Goal: Task Accomplishment & Management: Manage account settings

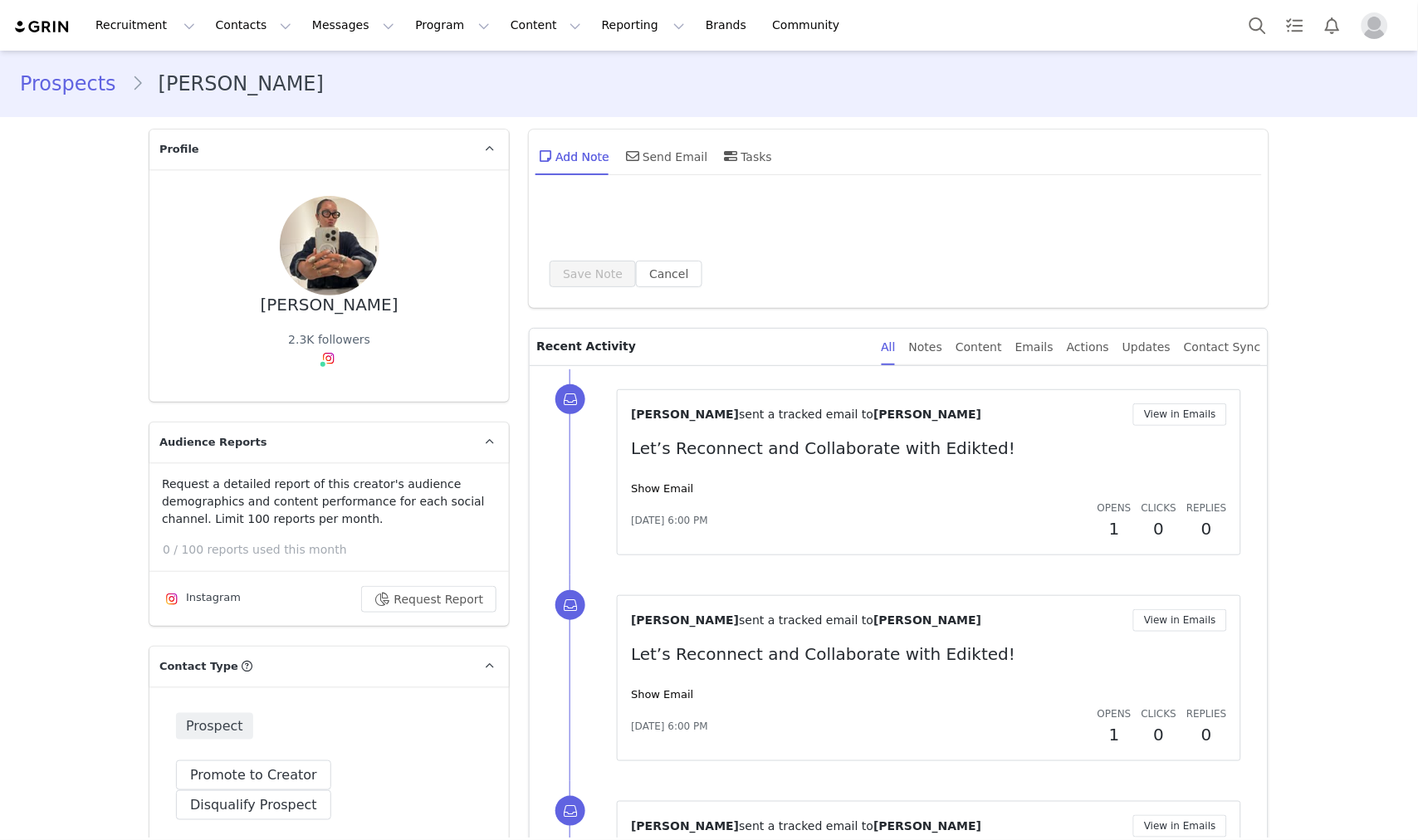
type input "+1 ([GEOGRAPHIC_DATA])"
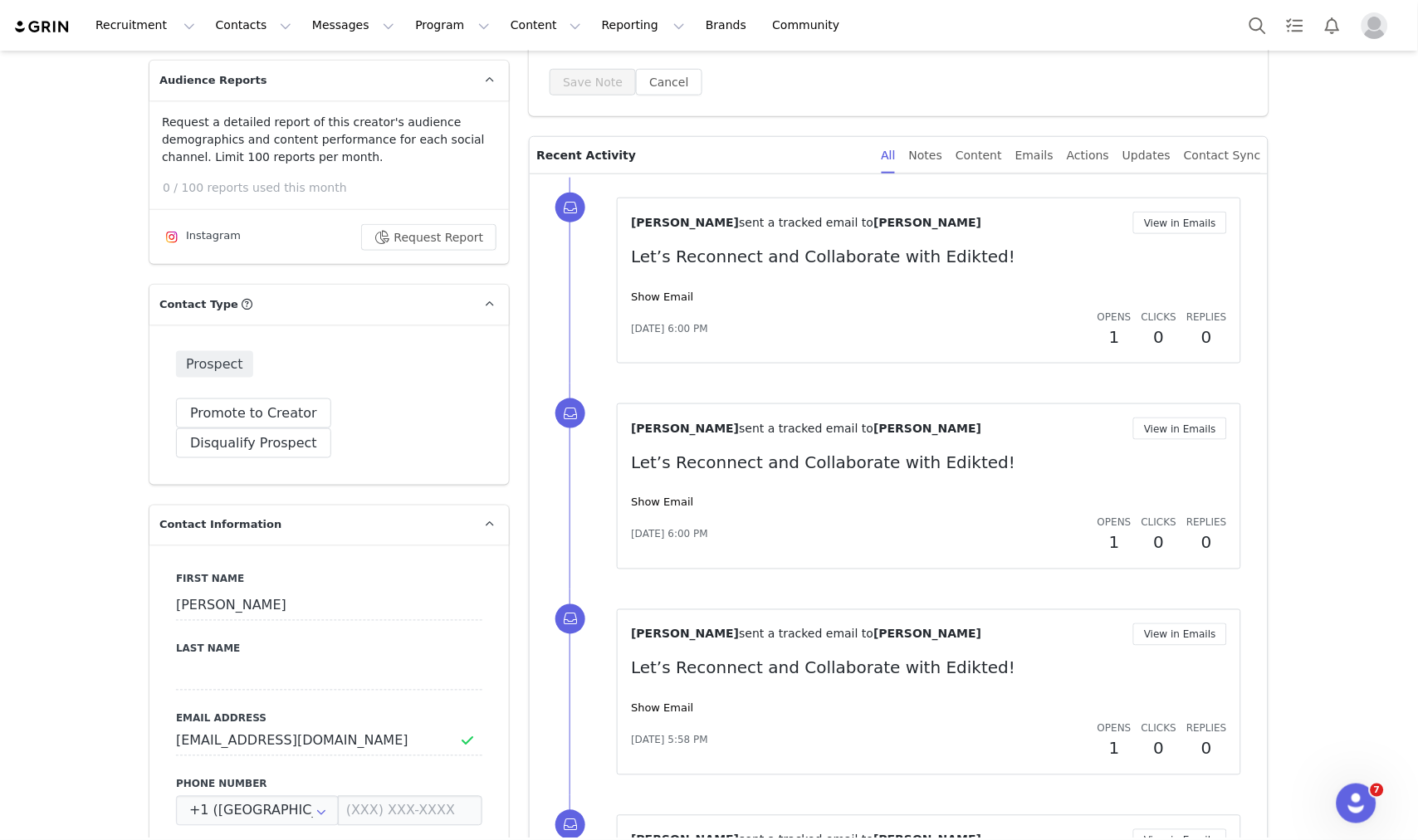
scroll to position [353, 0]
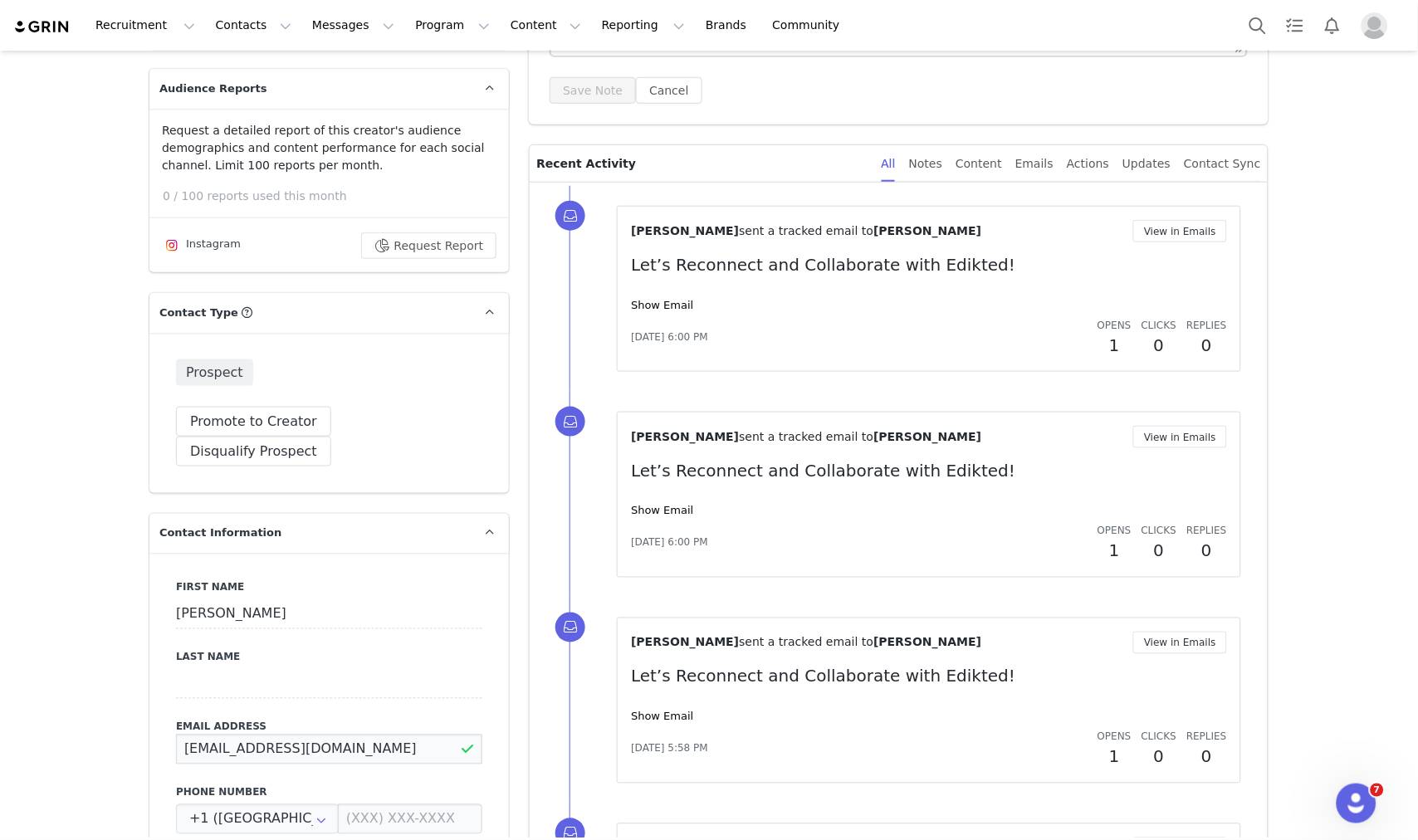
click at [303, 734] on input "lindsayy0414@gmail.com" at bounding box center [330, 749] width 306 height 30
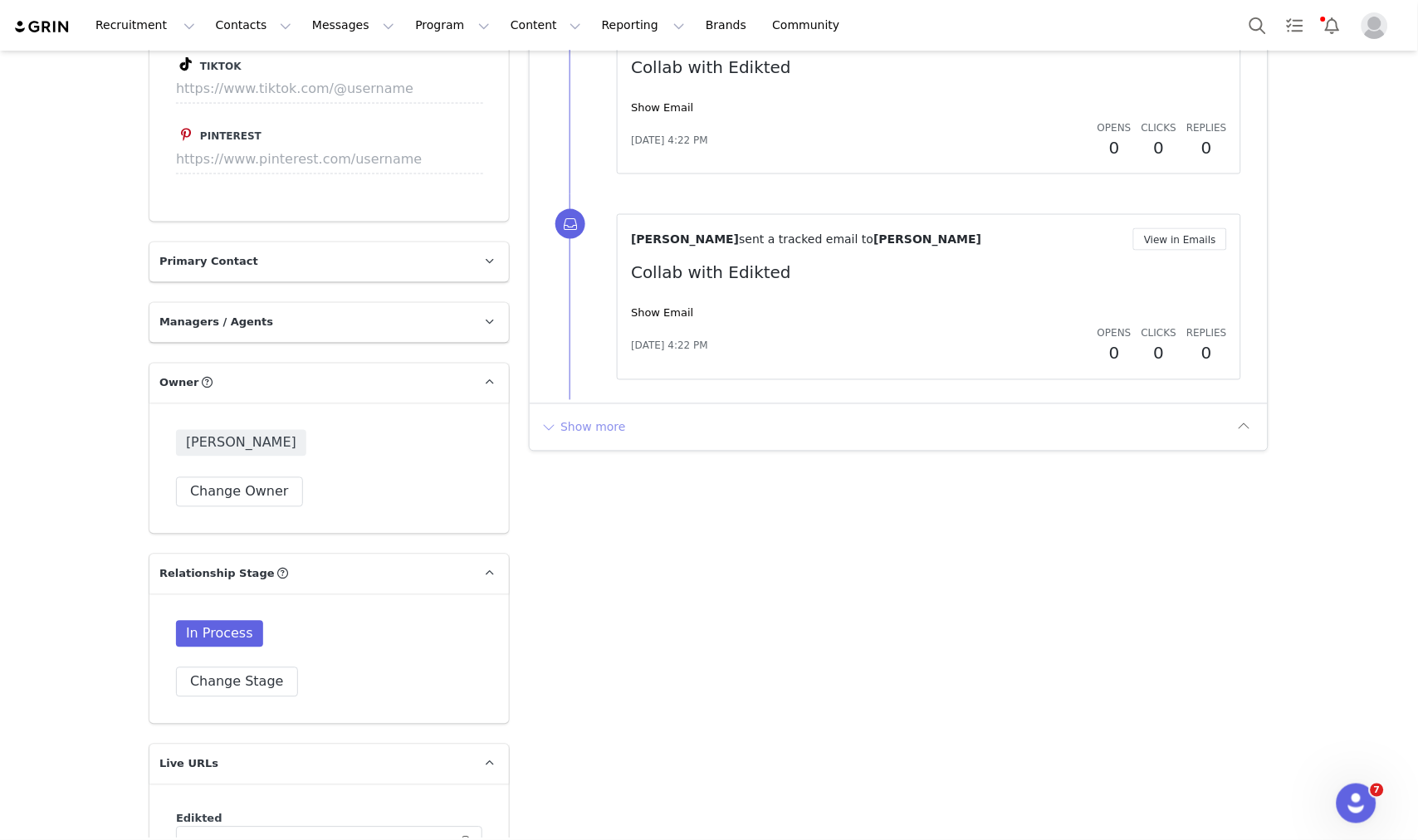
click at [592, 430] on button "Show more" at bounding box center [583, 427] width 87 height 27
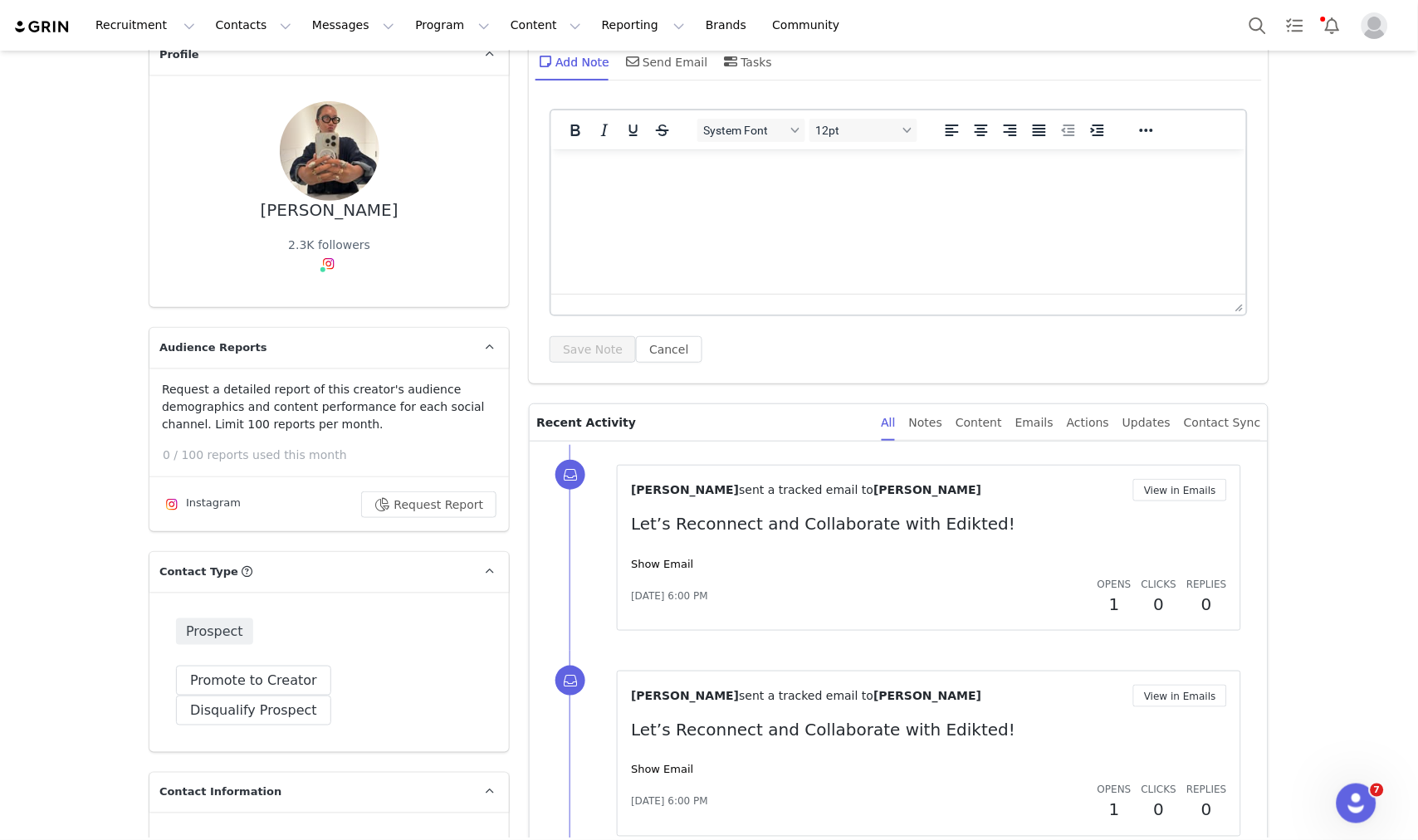
scroll to position [0, 0]
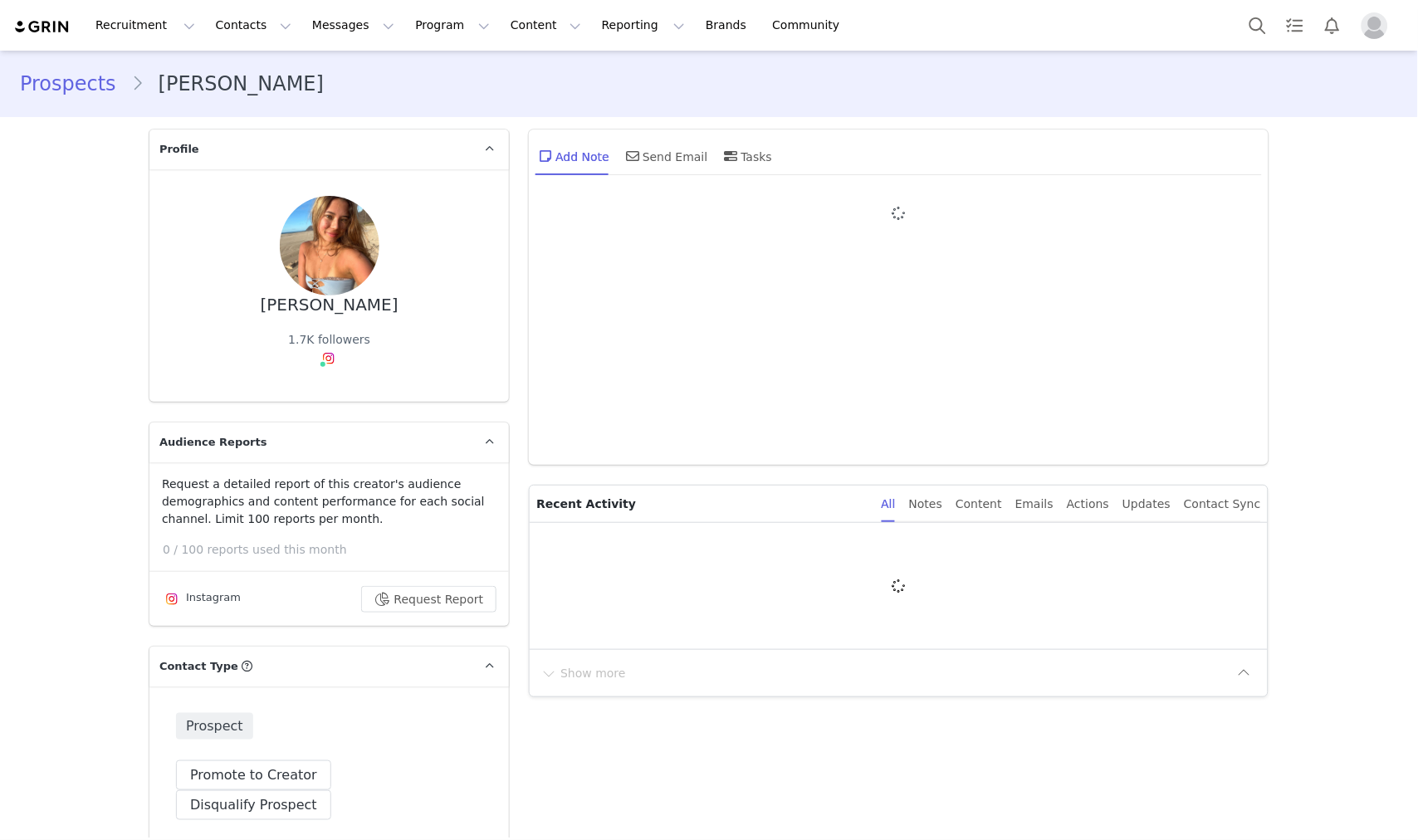
type input "+1 ([GEOGRAPHIC_DATA])"
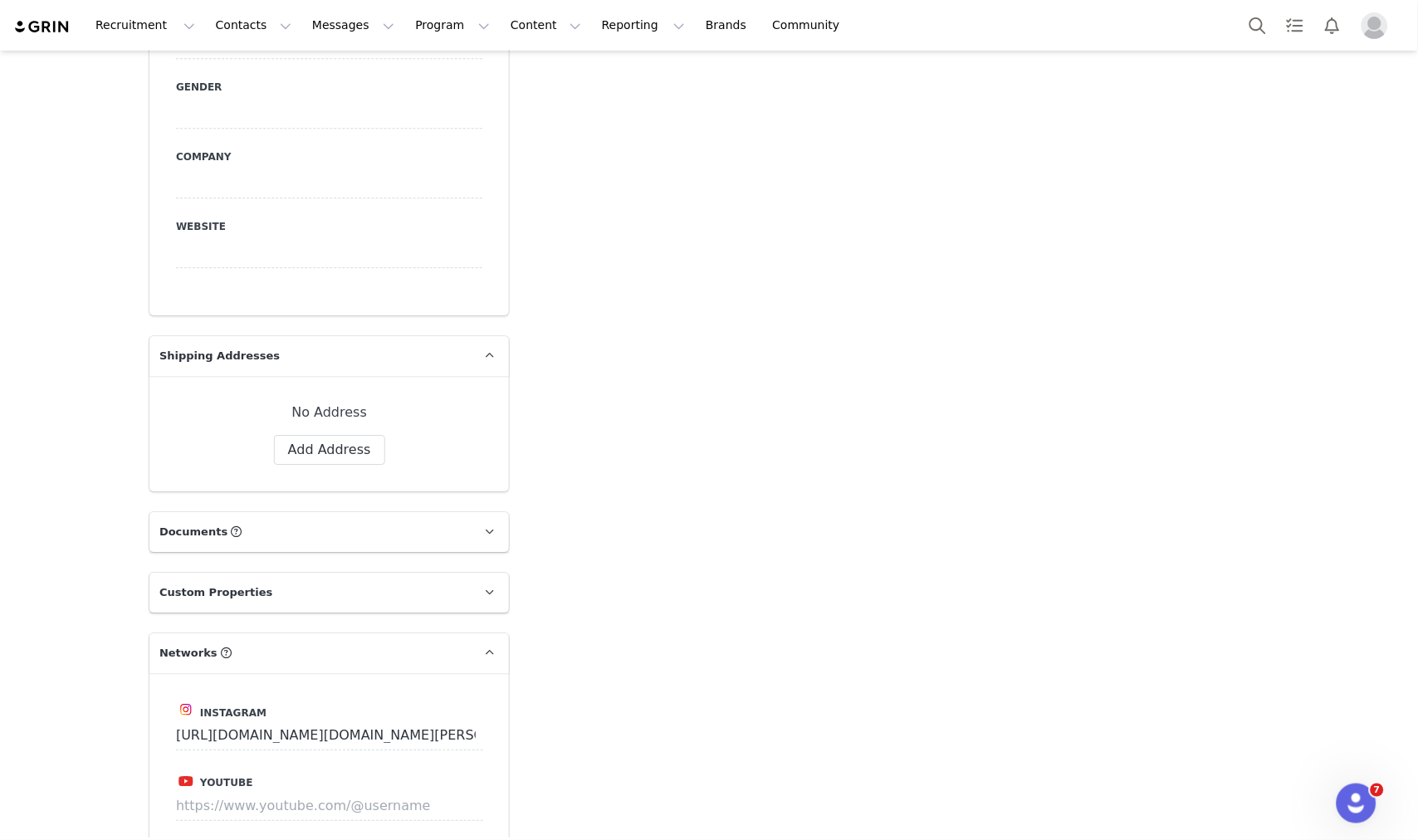
scroll to position [1844, 0]
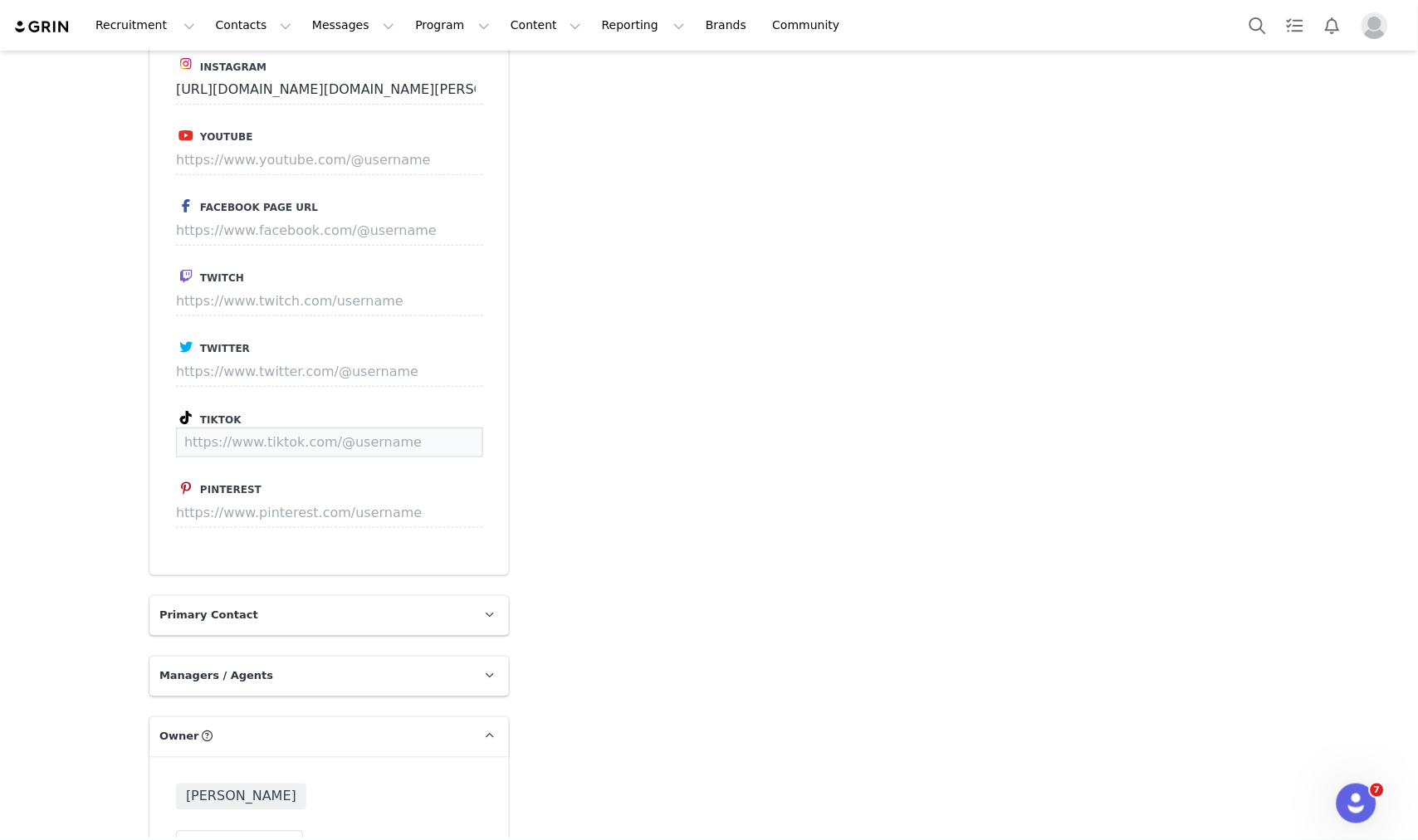
click at [238, 427] on input at bounding box center [330, 442] width 307 height 30
paste input "[URL][DOMAIN_NAME][DOMAIN_NAME][PERSON_NAME]"
type input "[URL][DOMAIN_NAME][DOMAIN_NAME][PERSON_NAME]"
click at [444, 427] on button "Save" at bounding box center [452, 442] width 61 height 30
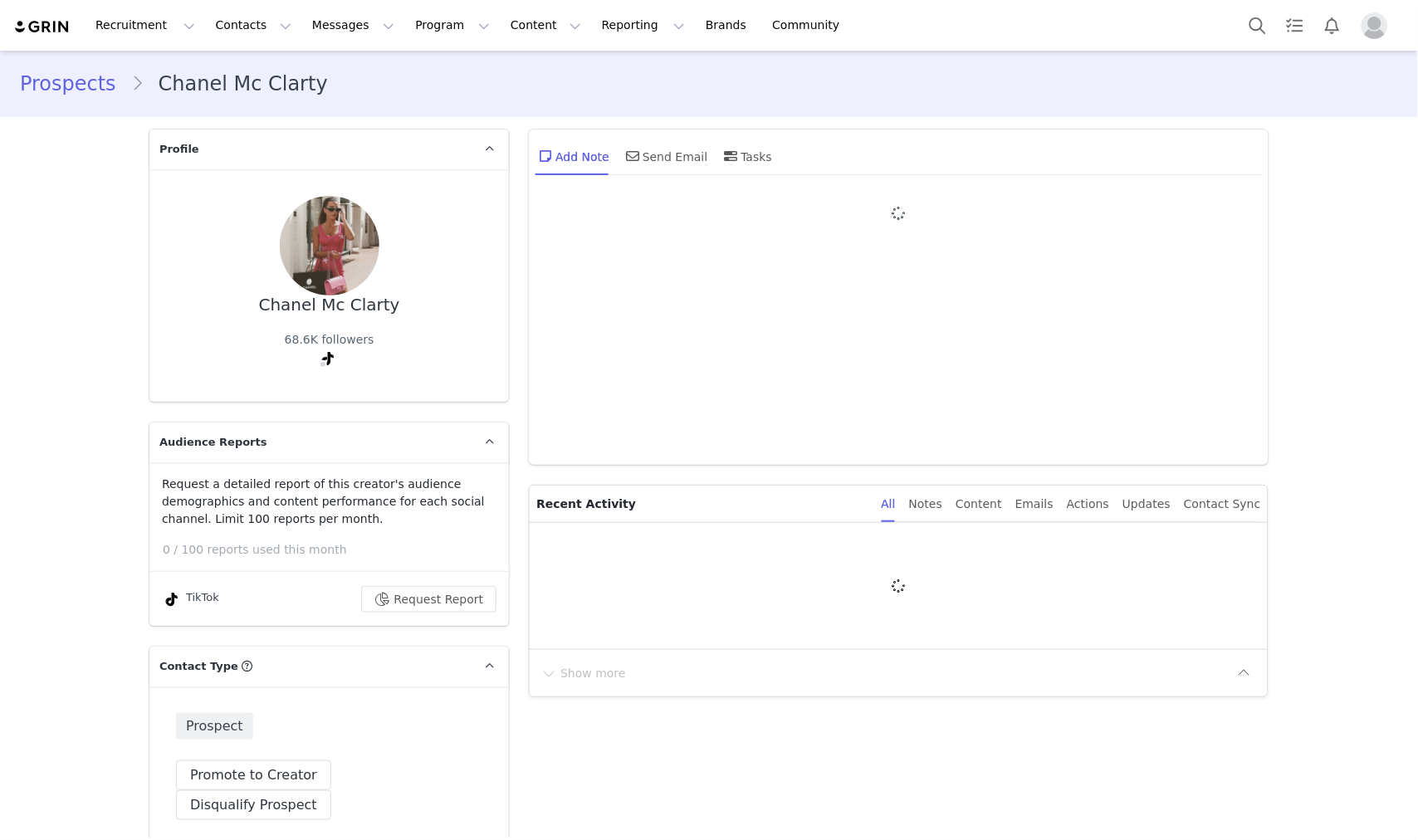
type input "+1 ([GEOGRAPHIC_DATA])"
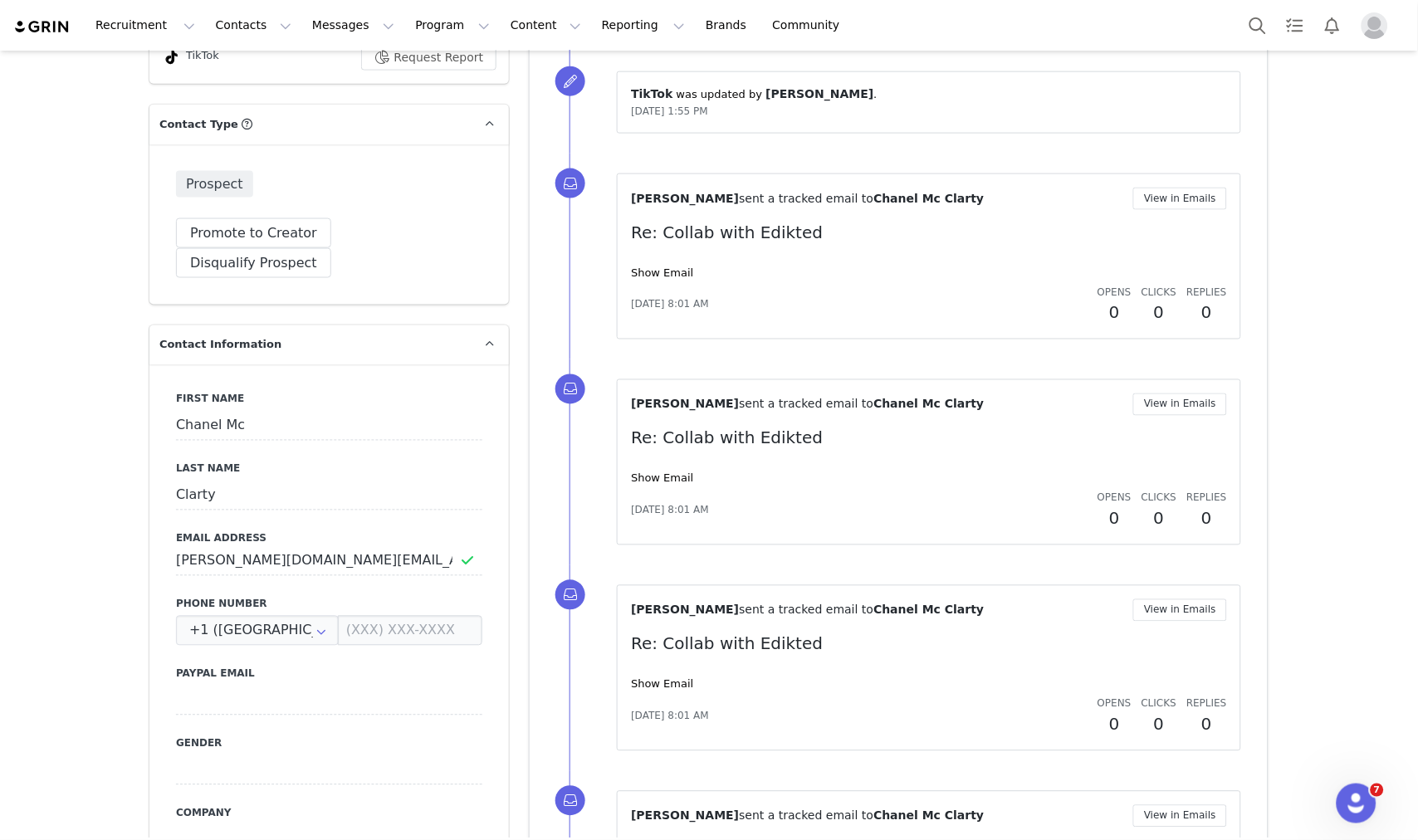
scroll to position [630, 0]
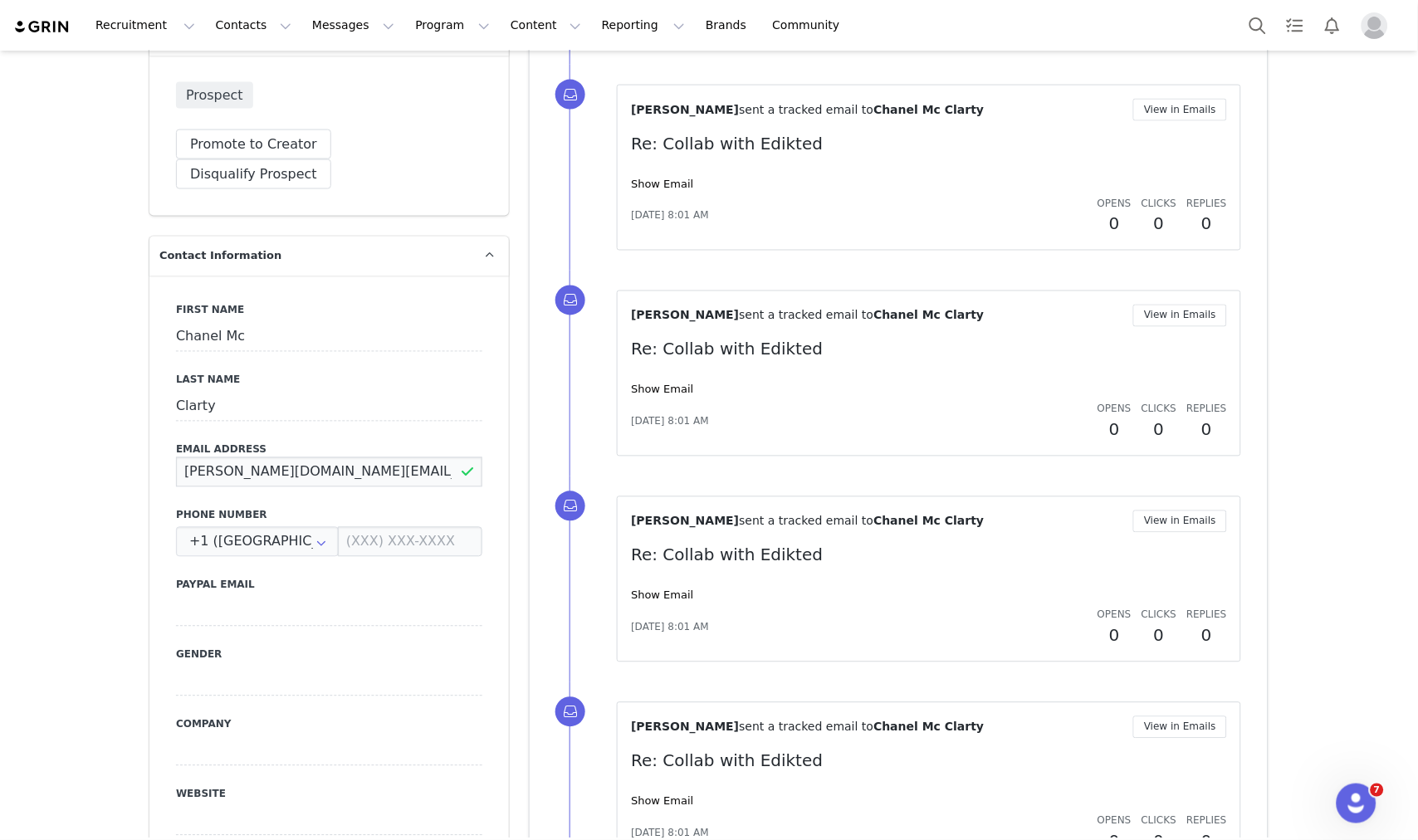
click at [288, 457] on input "mcclarty.chanel@gmail.com" at bounding box center [330, 472] width 306 height 30
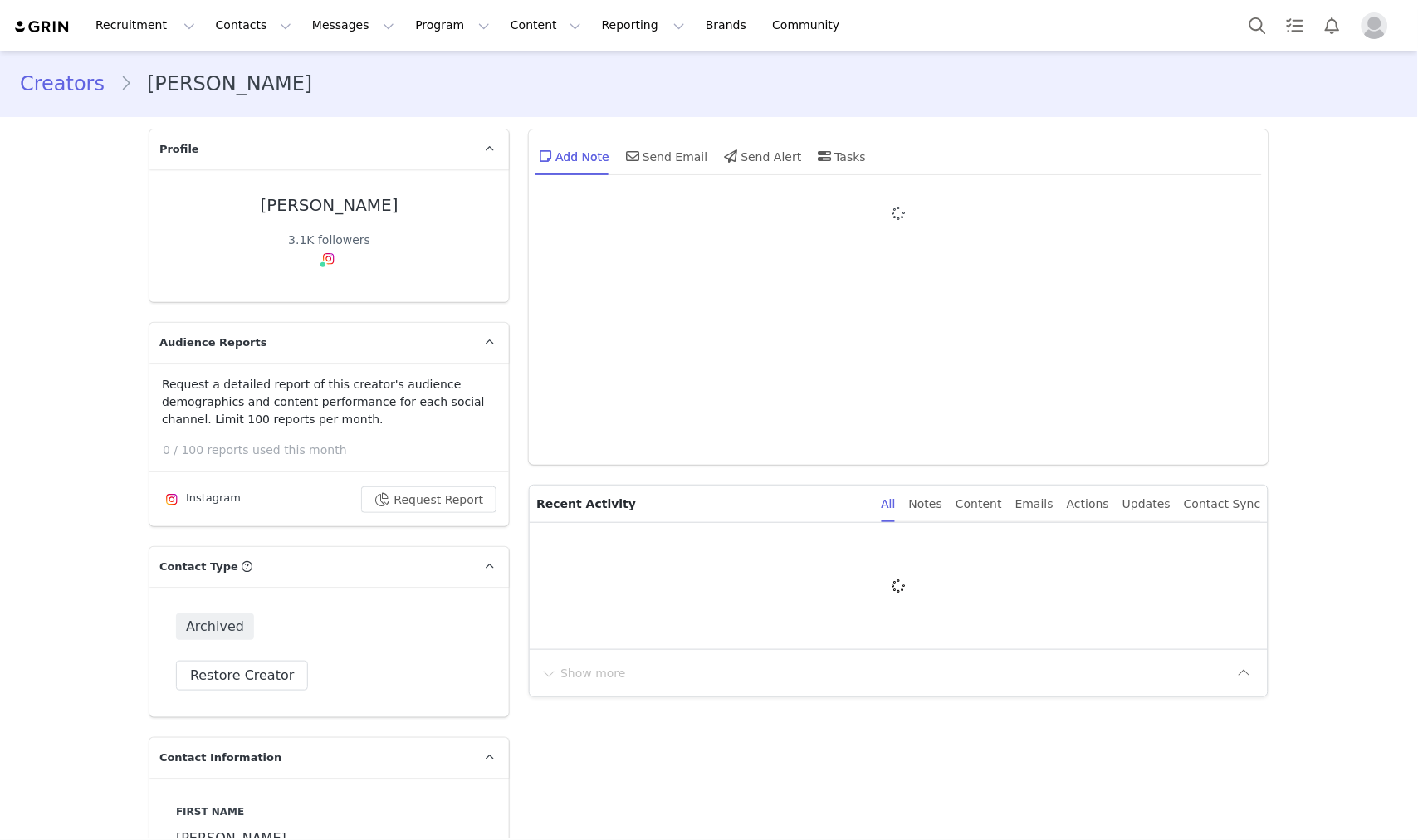
type input "+1 ([GEOGRAPHIC_DATA])"
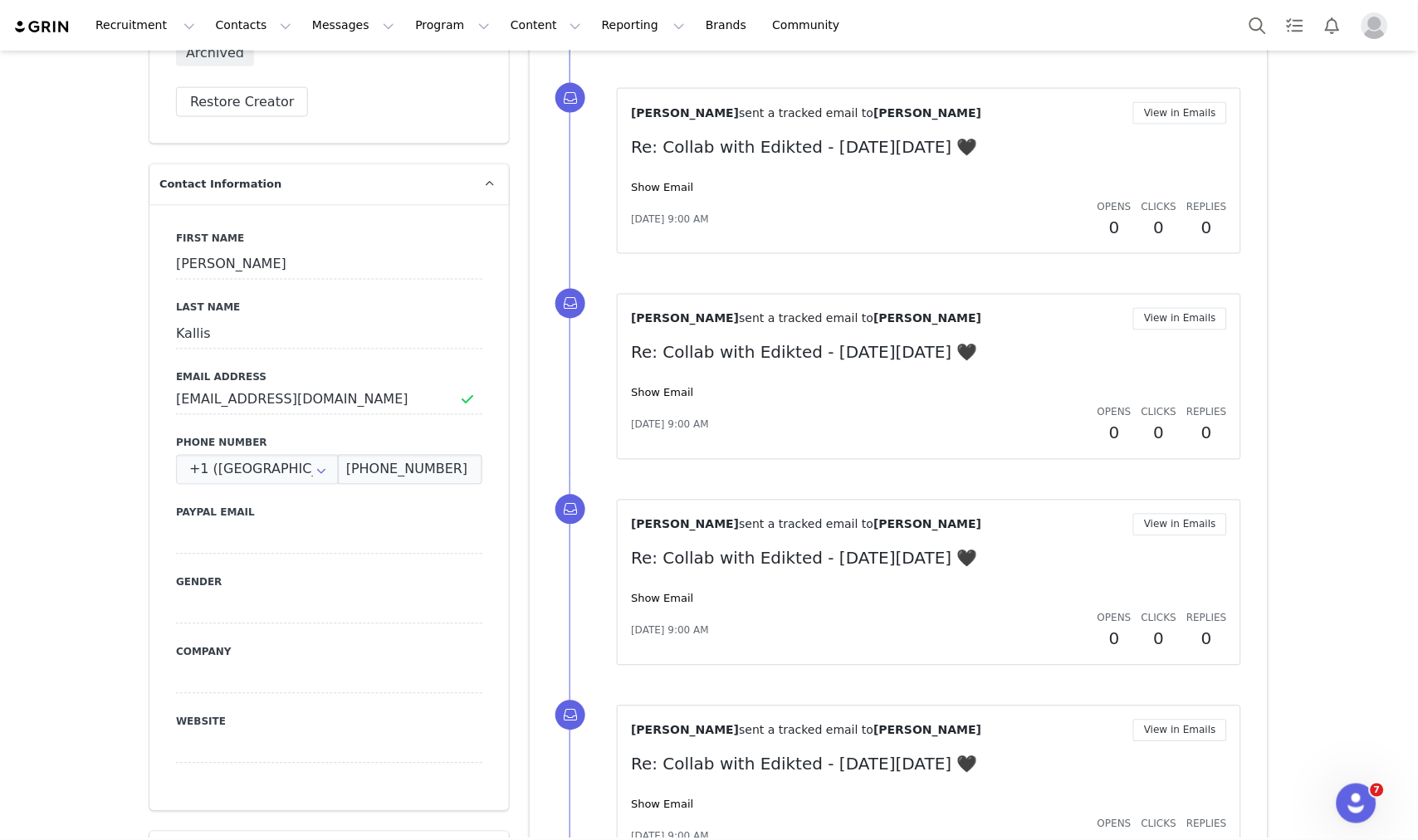
scroll to position [830, 0]
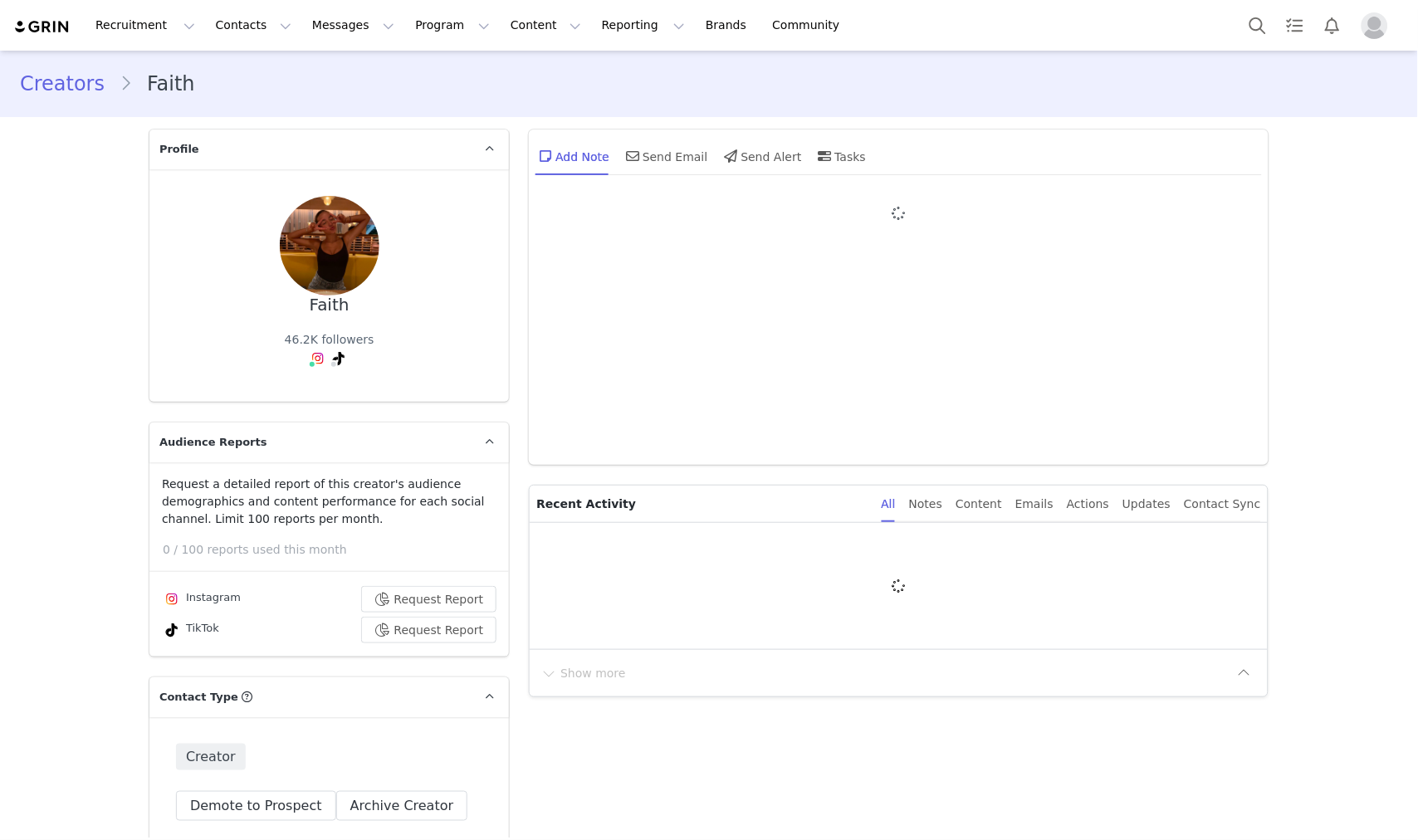
type input "+1 ([GEOGRAPHIC_DATA])"
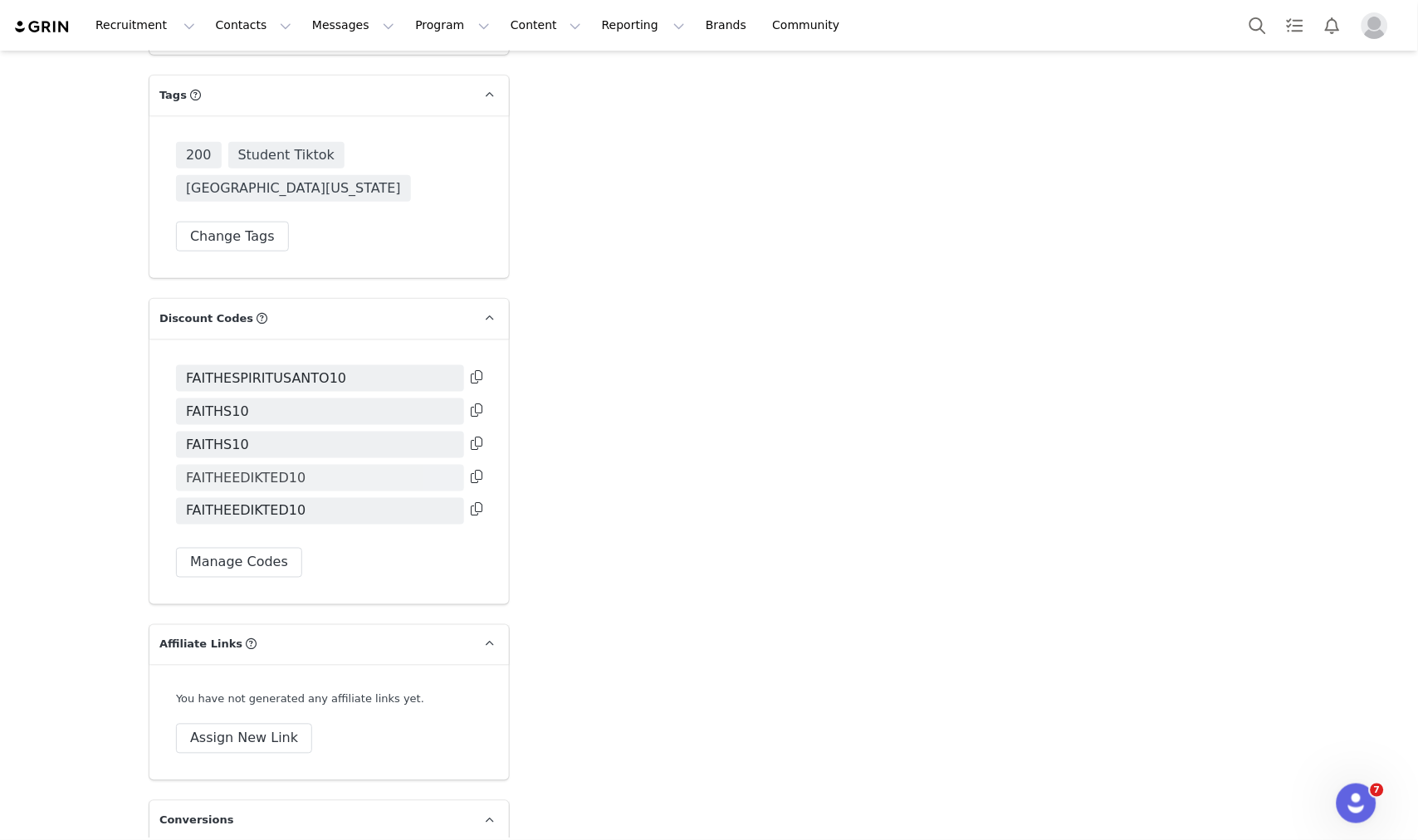
scroll to position [3657, 0]
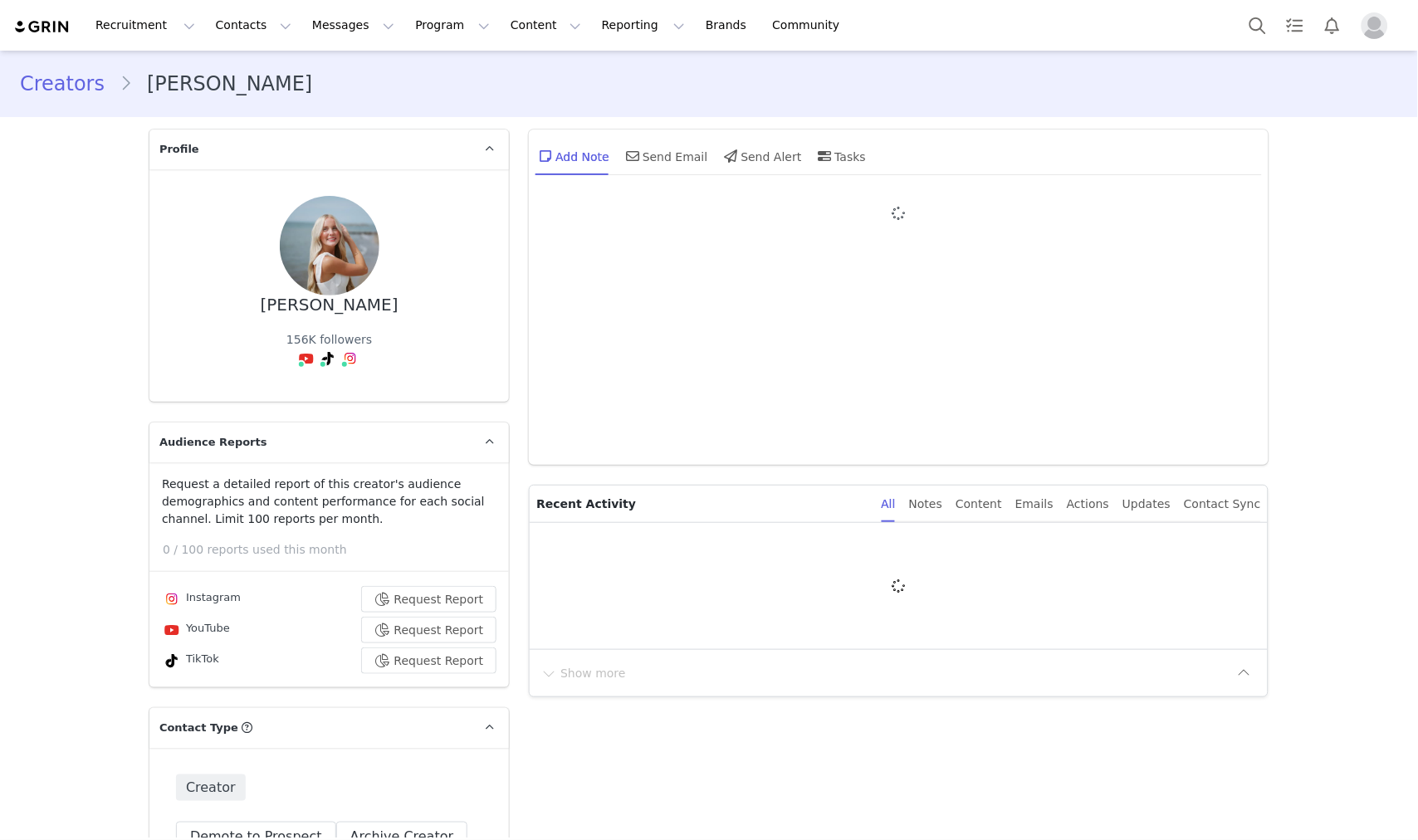
type input "+1 ([GEOGRAPHIC_DATA])"
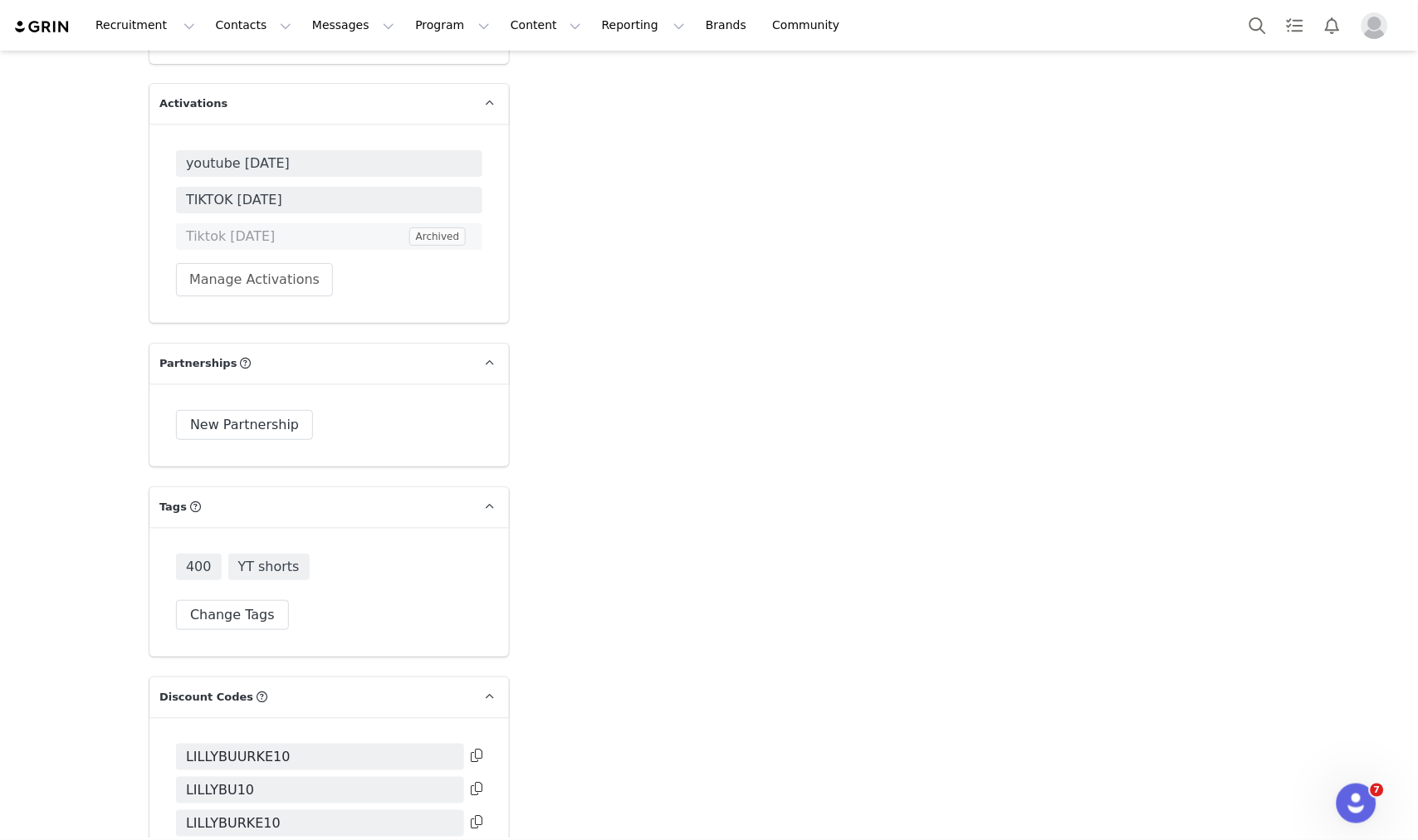
scroll to position [3164, 0]
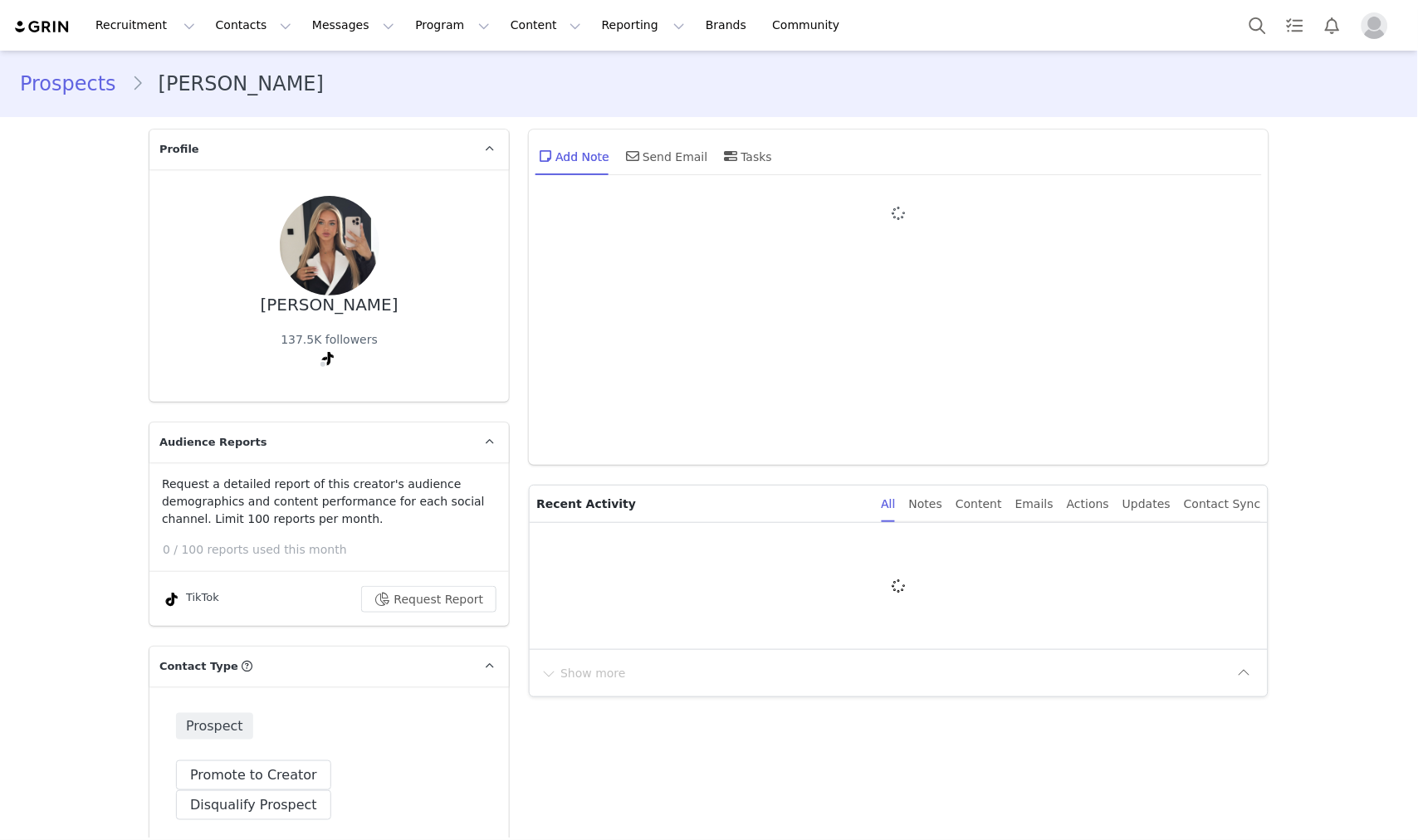
type input "+1 ([GEOGRAPHIC_DATA])"
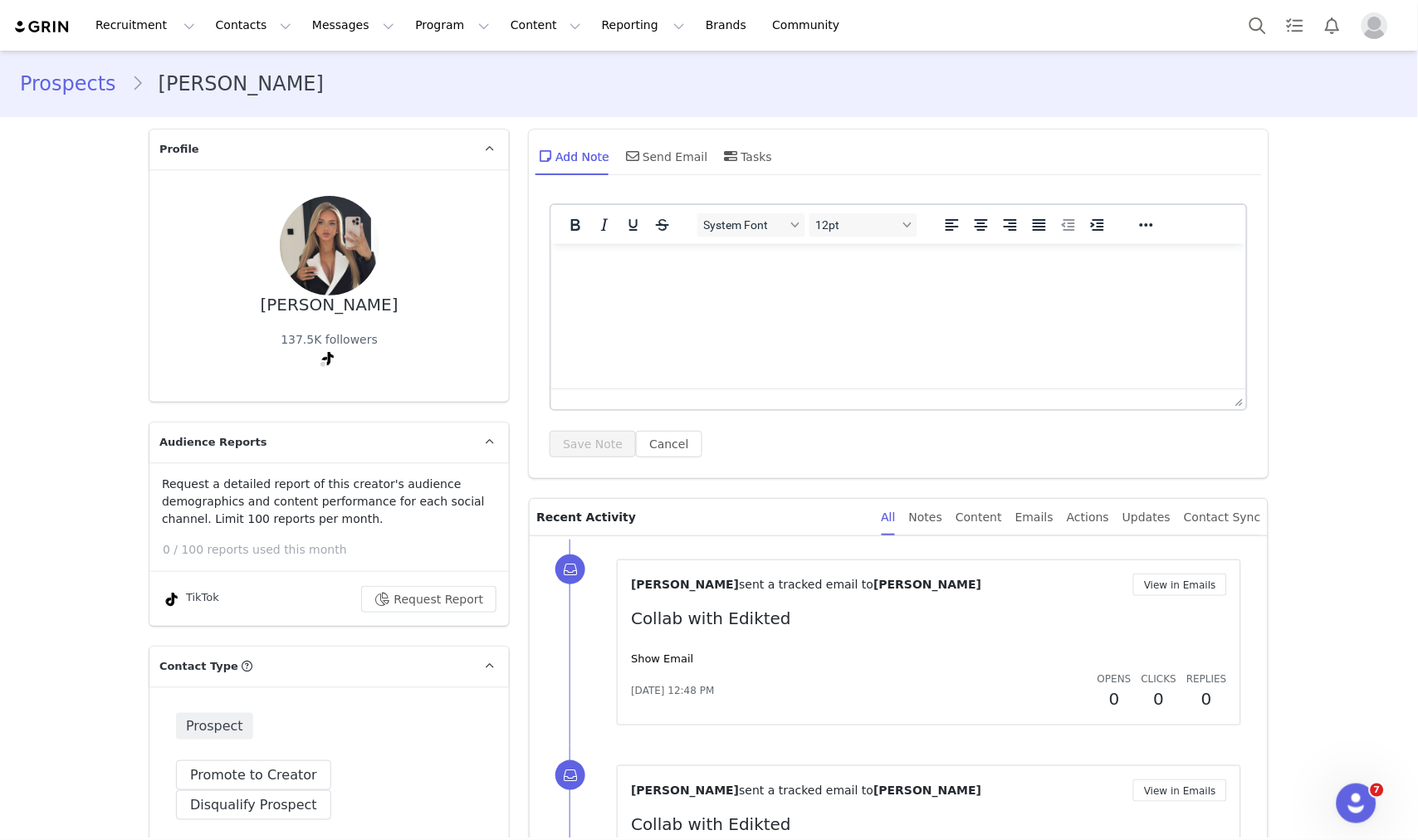
scroll to position [276, 0]
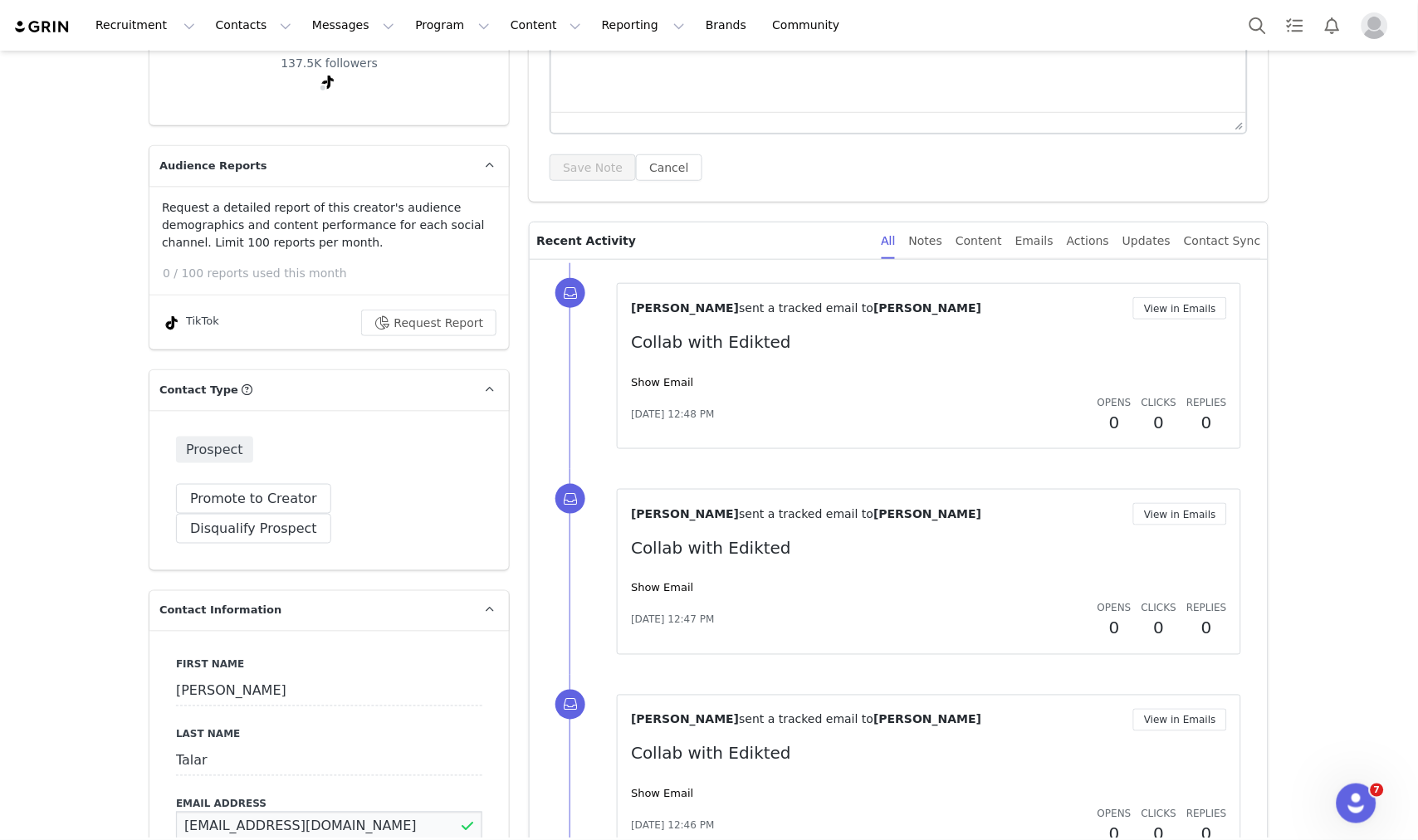
click at [229, 812] on input "Info@olivesnroses.com" at bounding box center [330, 827] width 306 height 30
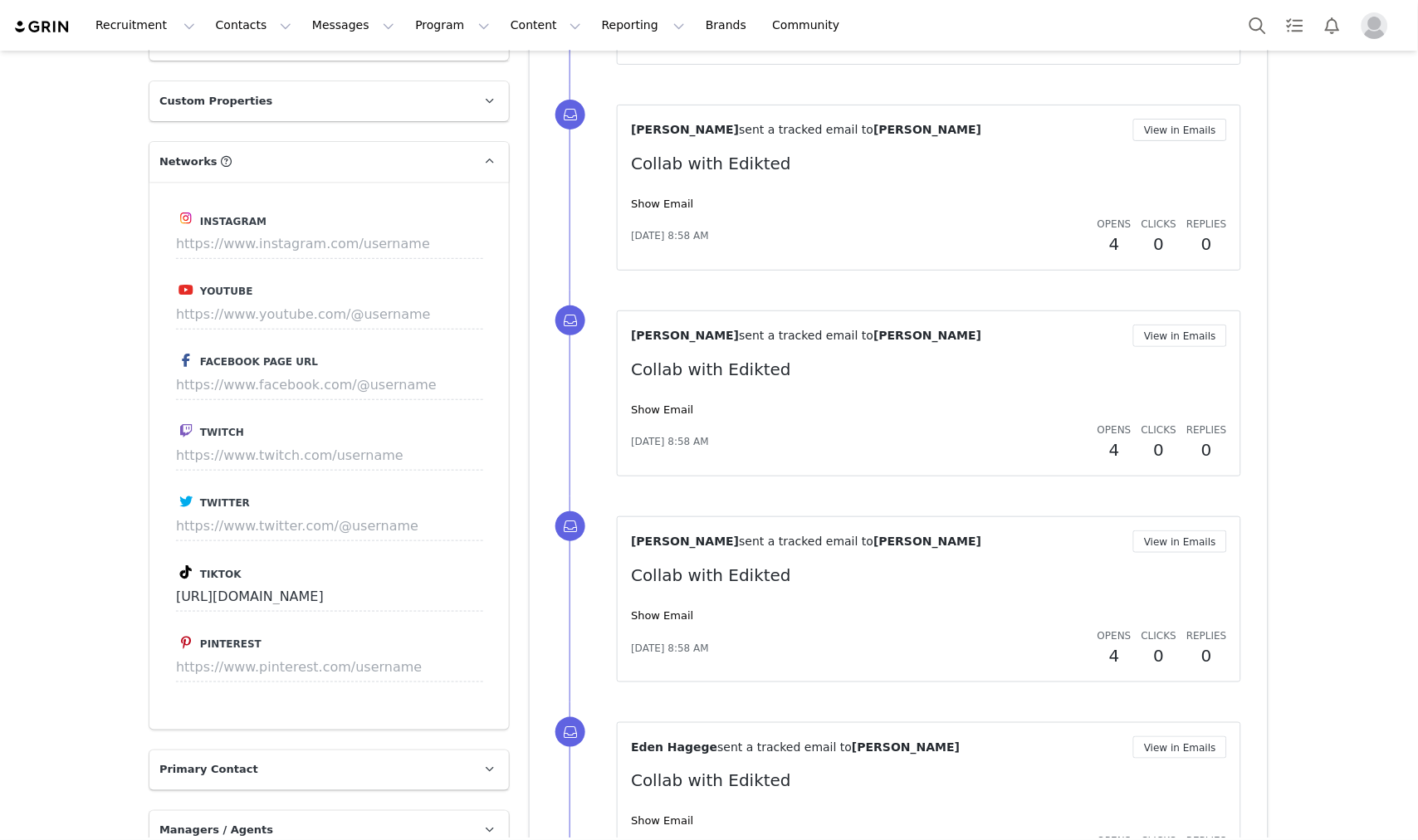
scroll to position [1574, 0]
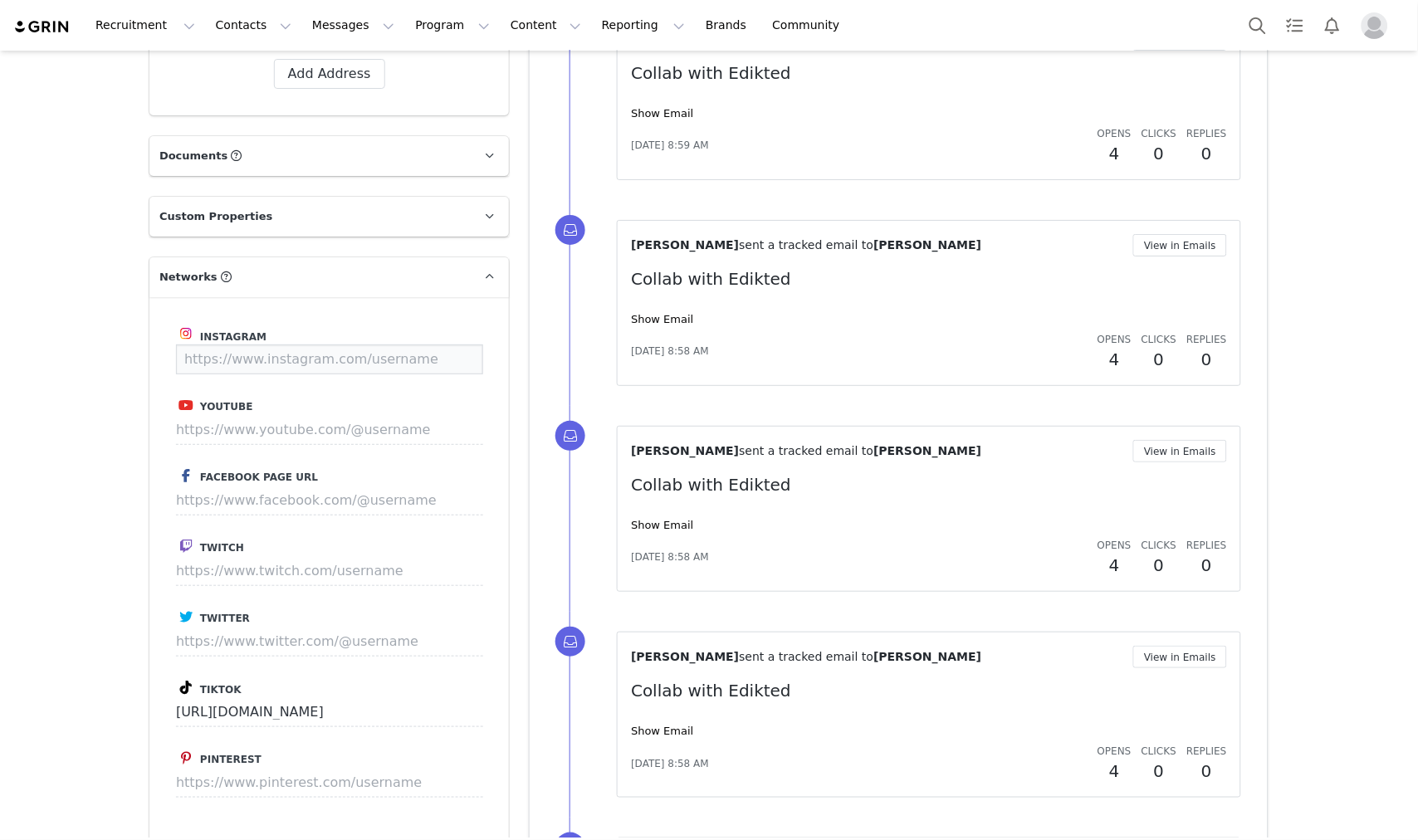
click at [360, 344] on input at bounding box center [330, 359] width 307 height 30
paste input "https://www.instagram.com/chloebbbb/"
click at [450, 344] on button "Save" at bounding box center [452, 359] width 61 height 30
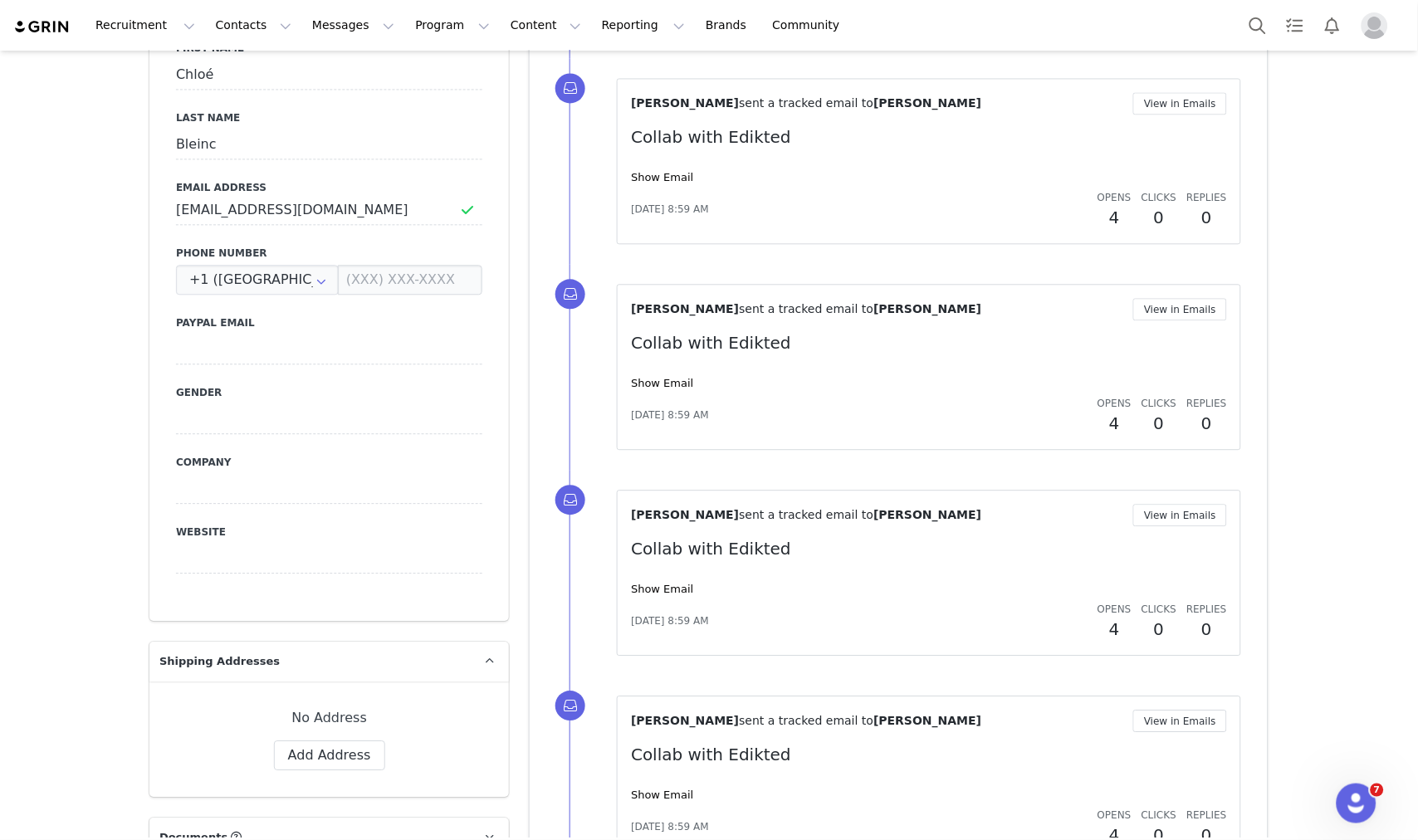
scroll to position [538, 0]
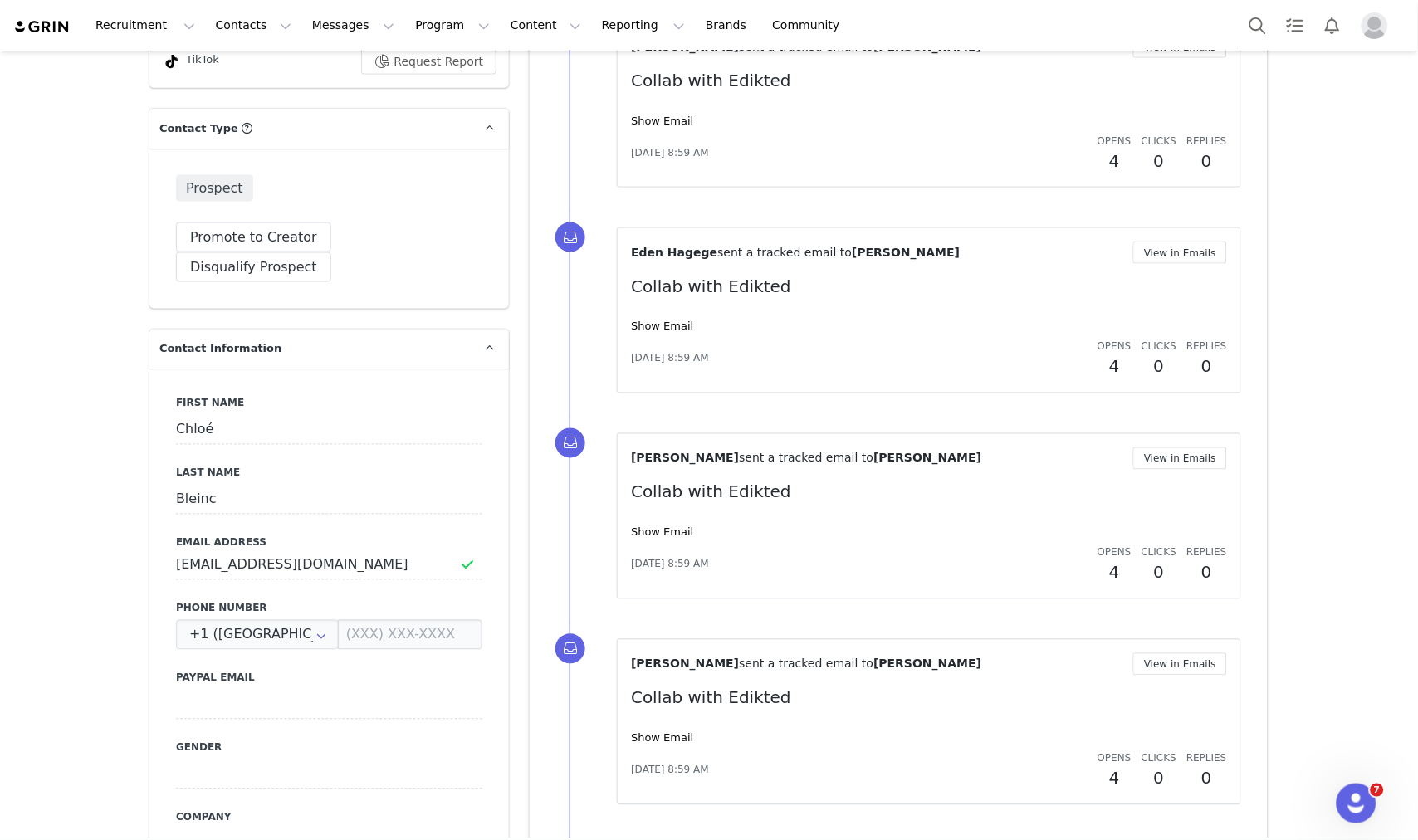
click at [338, 536] on label "Email Address" at bounding box center [330, 543] width 306 height 15
click at [338, 551] on input "contact@chloeb.fr" at bounding box center [330, 566] width 306 height 30
type input "https://www.instagram.com/chloebbbb"
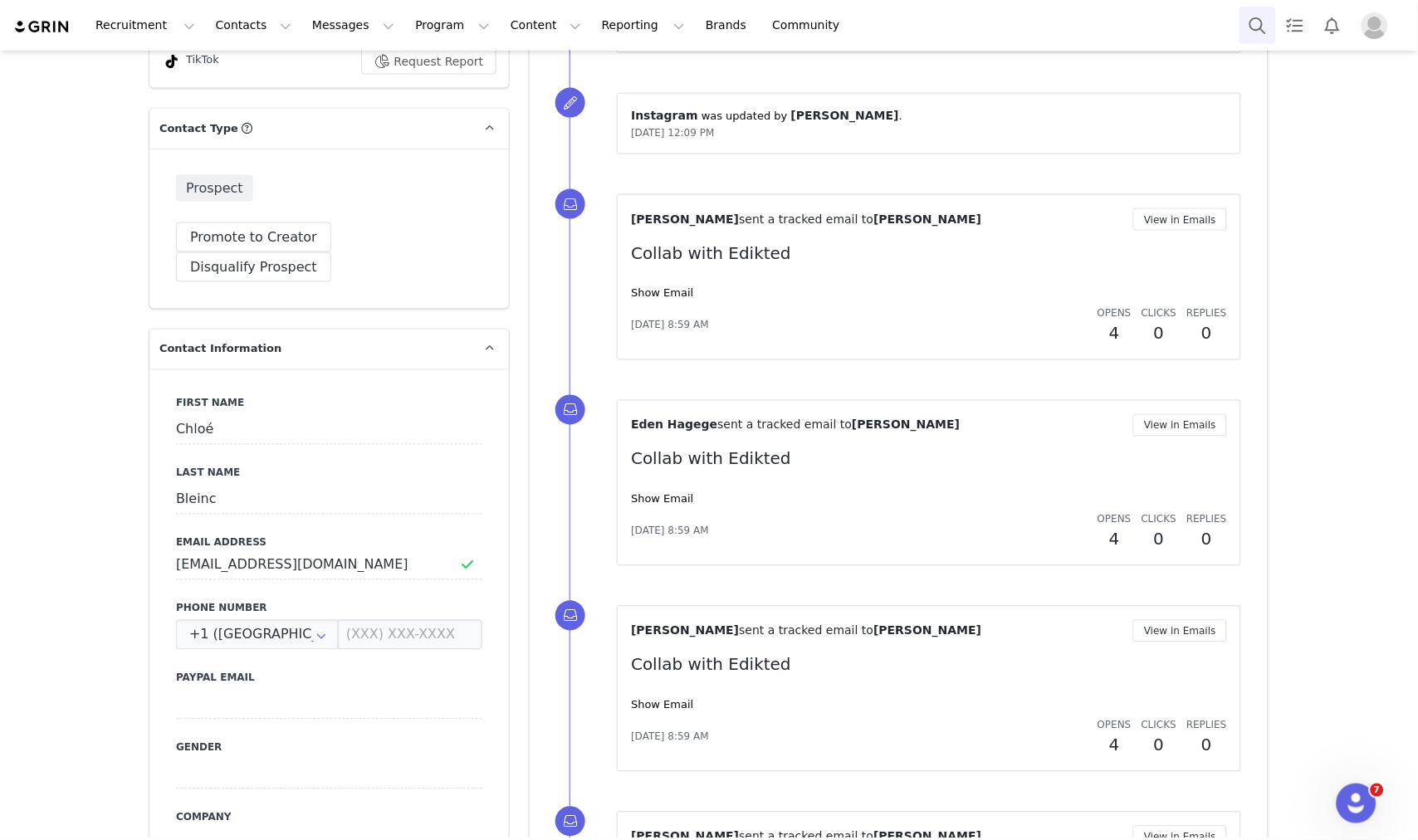
click at [1251, 19] on button "Search" at bounding box center [1258, 25] width 37 height 37
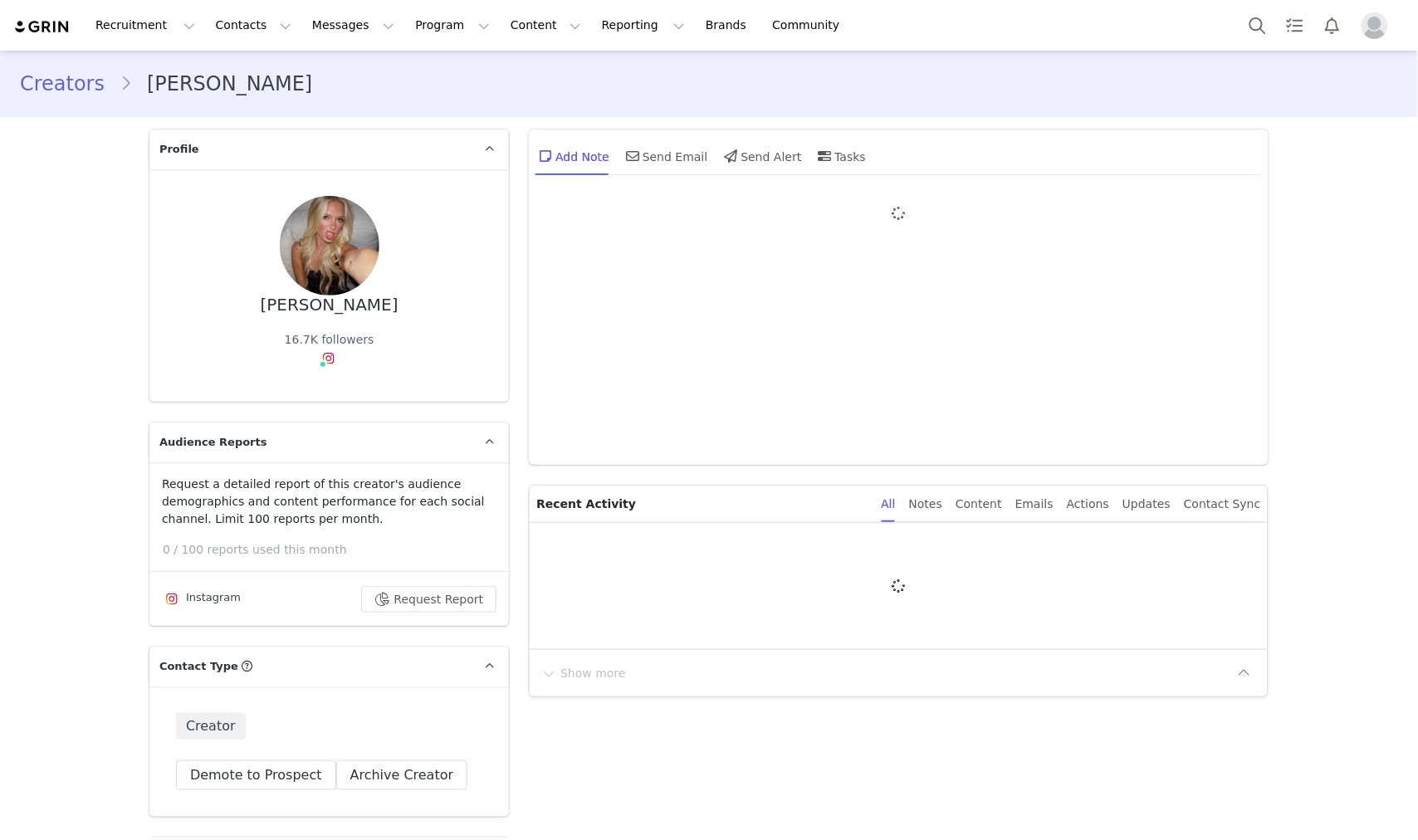
type input "+1 ([GEOGRAPHIC_DATA])"
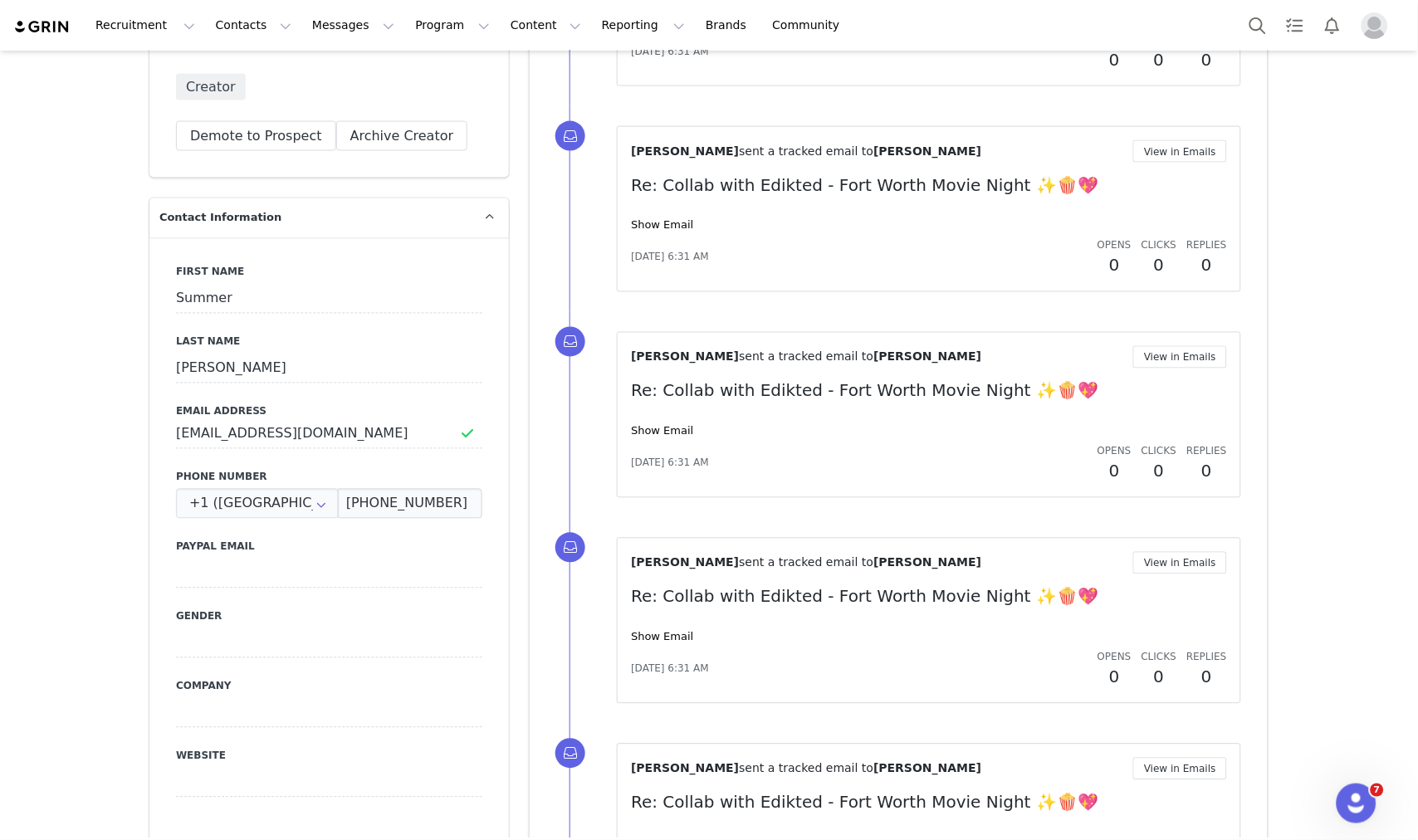
scroll to position [635, 0]
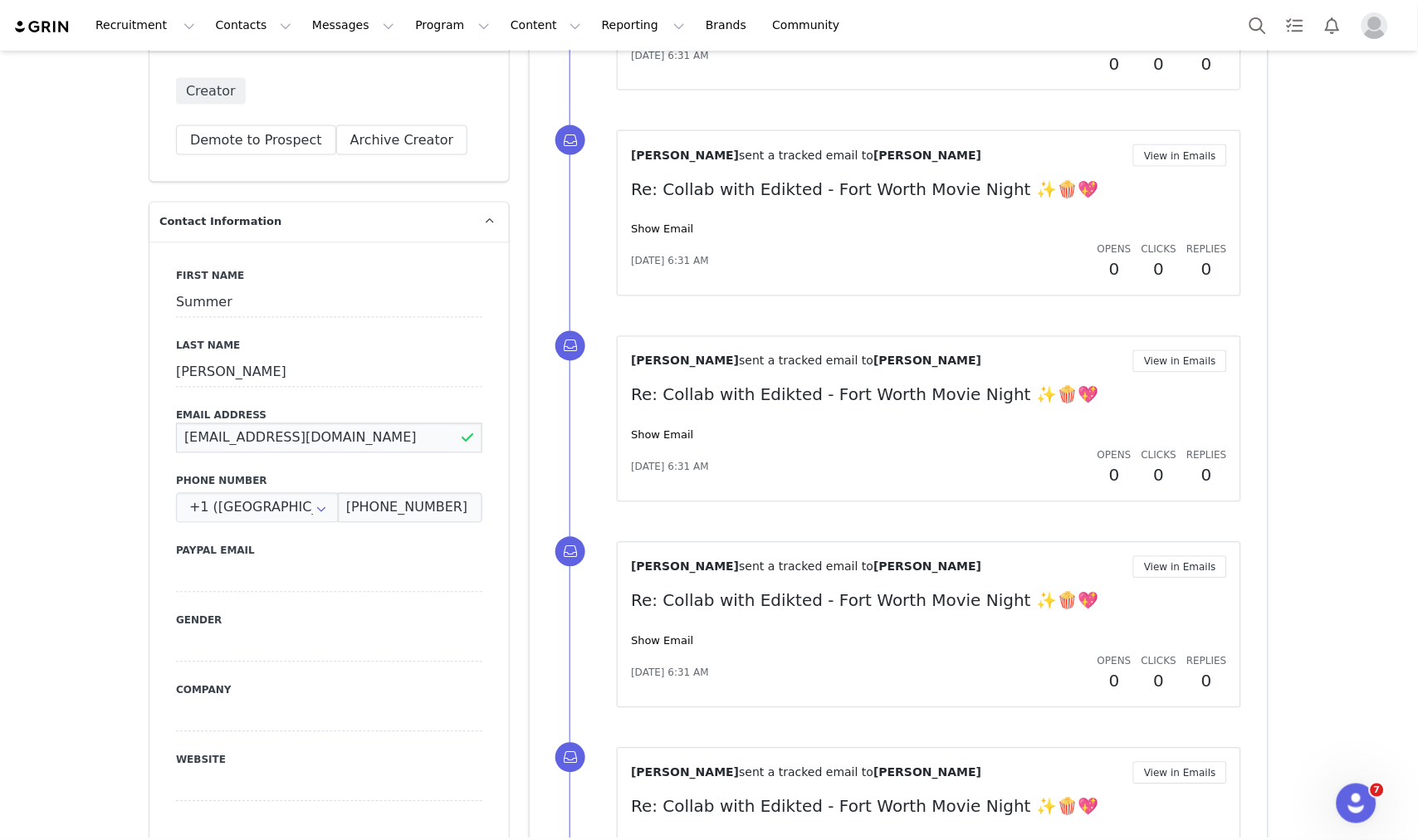
click at [350, 429] on input "[EMAIL_ADDRESS][DOMAIN_NAME]" at bounding box center [330, 438] width 306 height 30
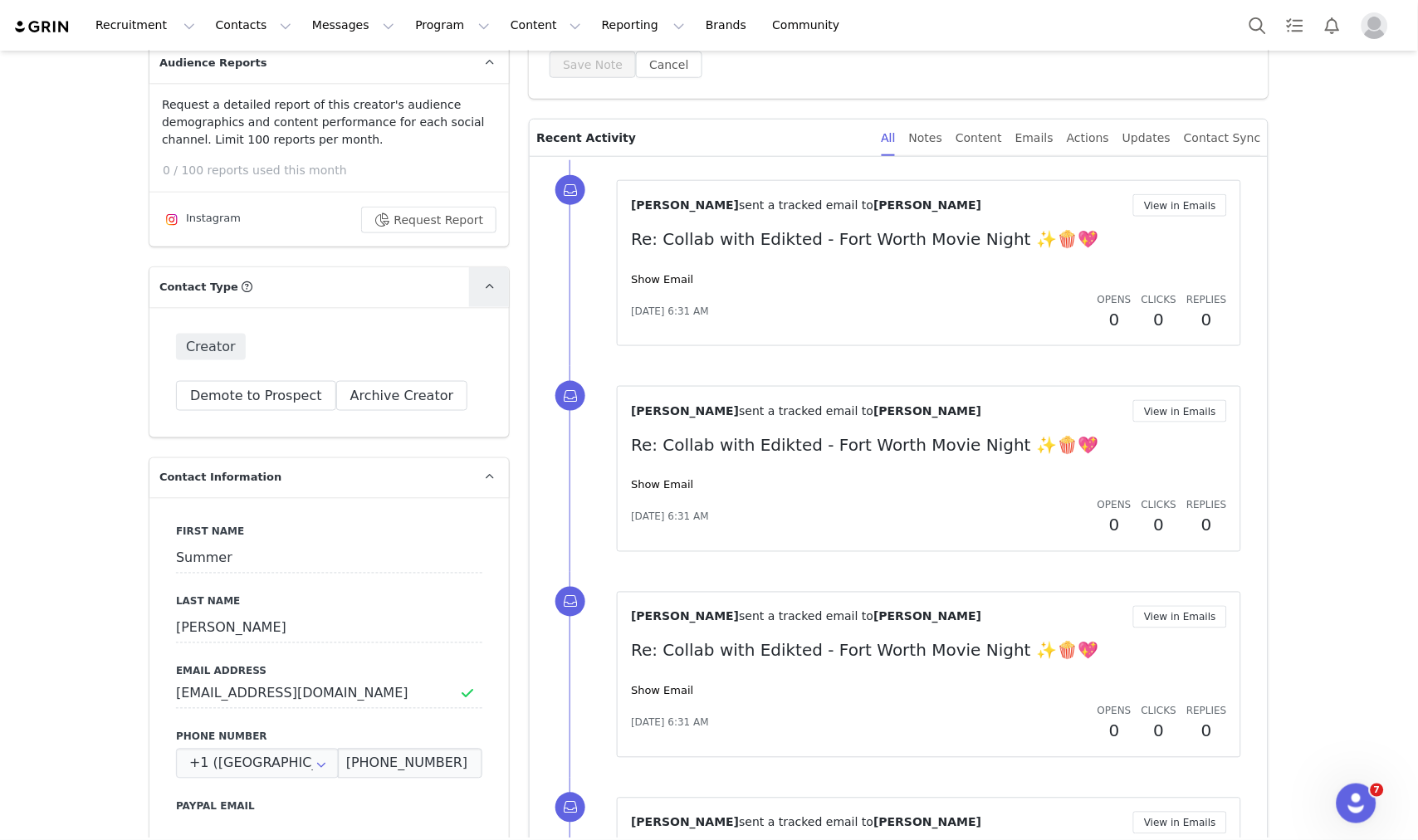
scroll to position [461, 0]
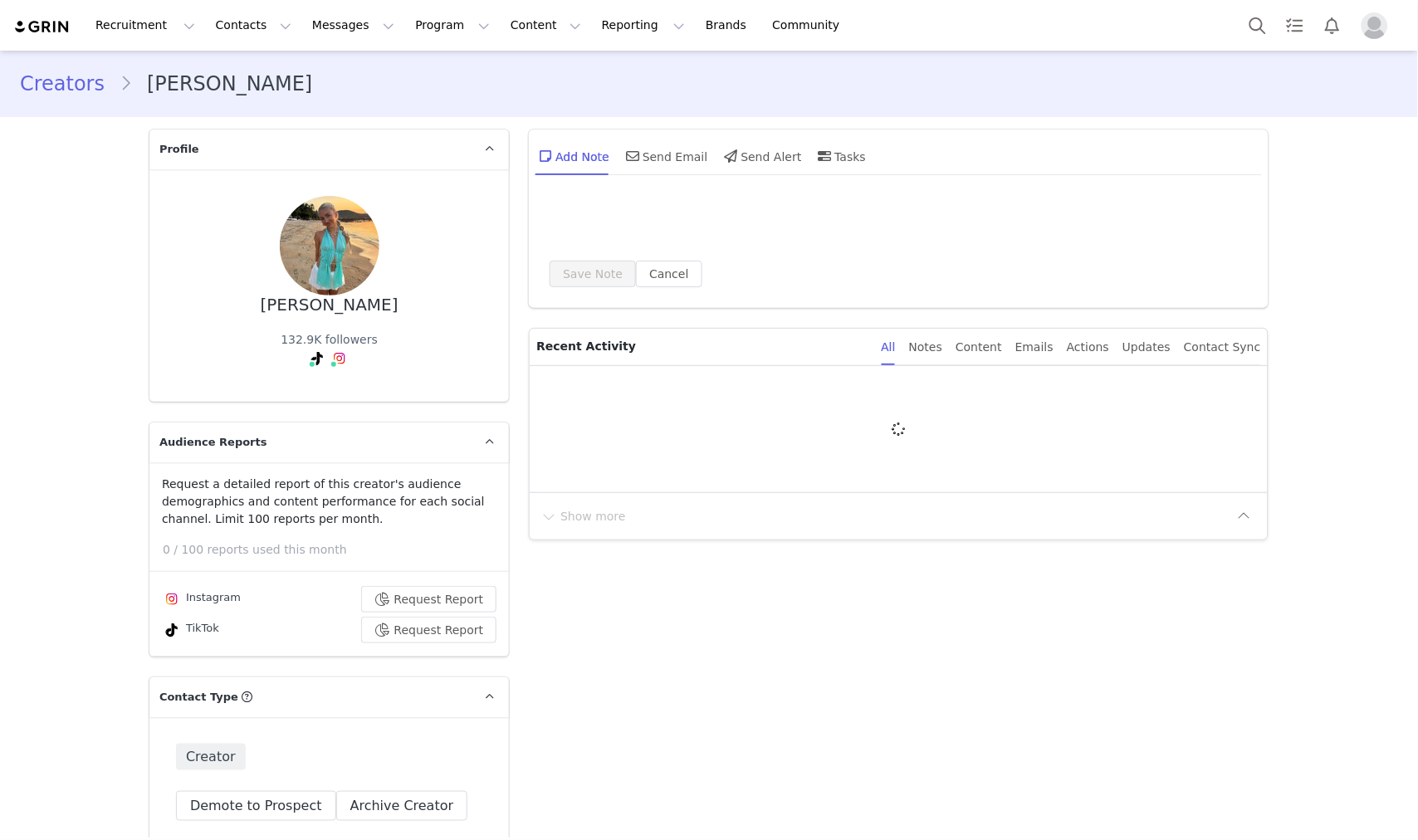
type input "+1 ([GEOGRAPHIC_DATA])"
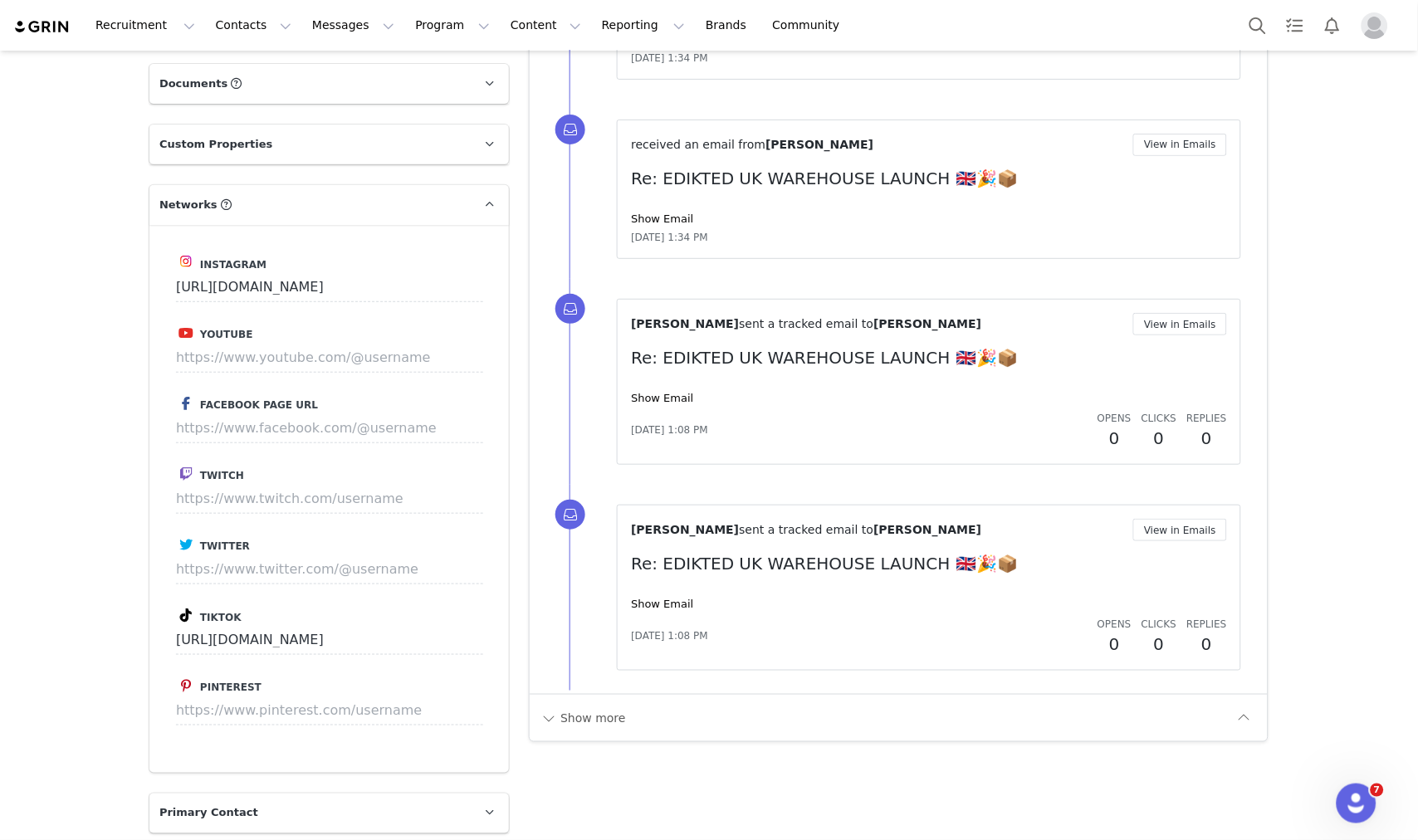
scroll to position [1567, 0]
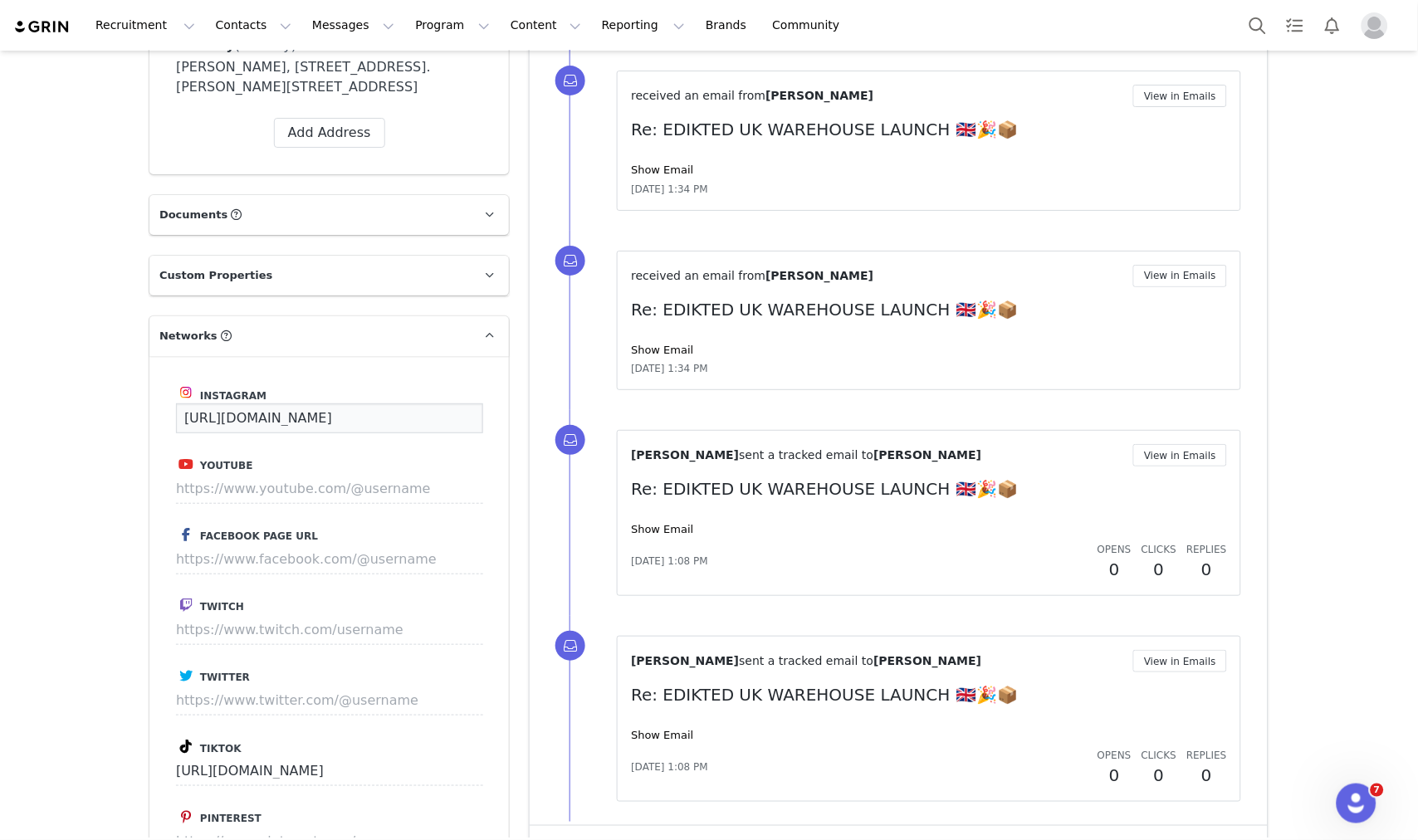
click at [261, 404] on input "[URL][DOMAIN_NAME]" at bounding box center [330, 418] width 307 height 30
paste input "7lydiapeverell/"
click at [447, 420] on button "Save" at bounding box center [452, 418] width 61 height 30
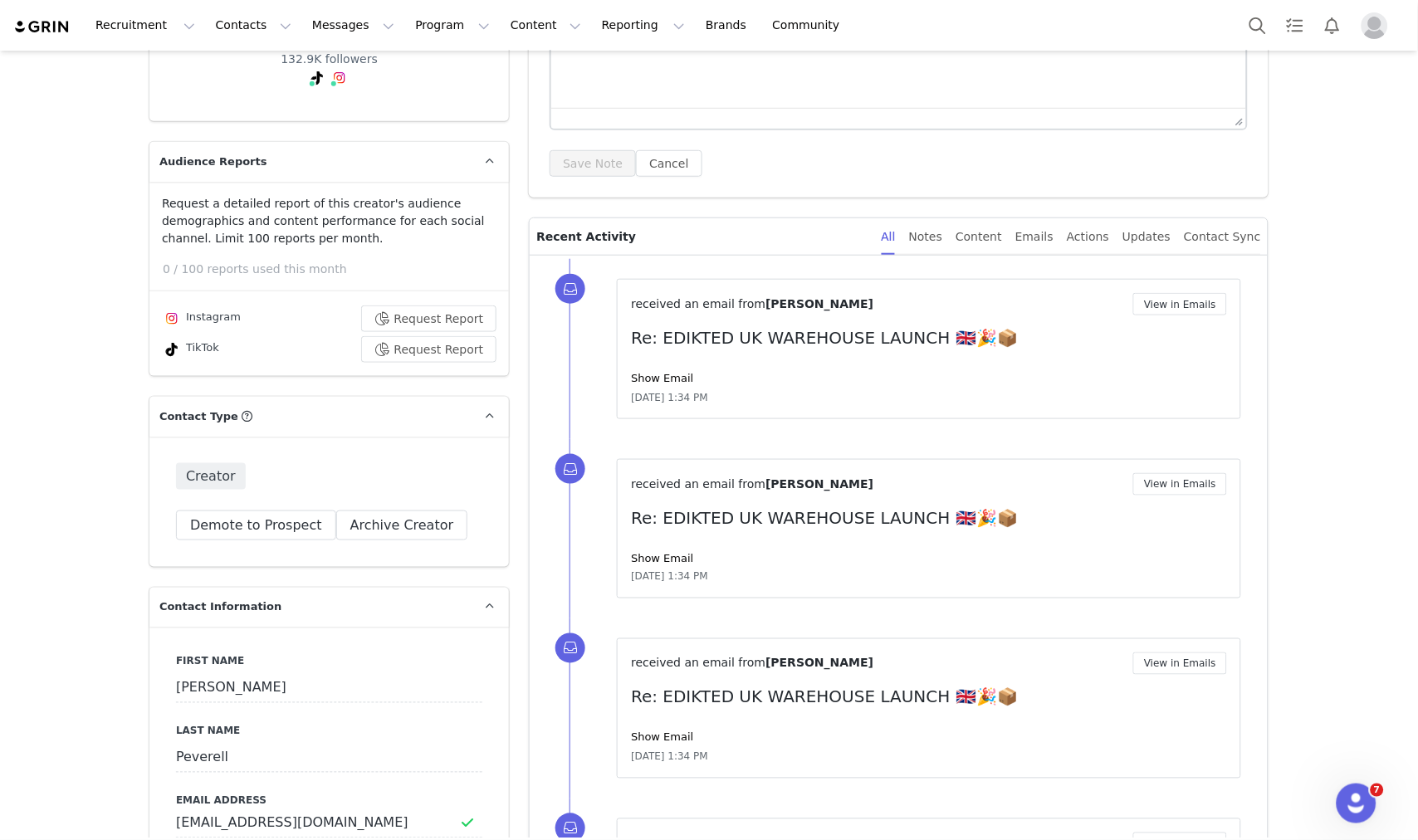
scroll to position [276, 0]
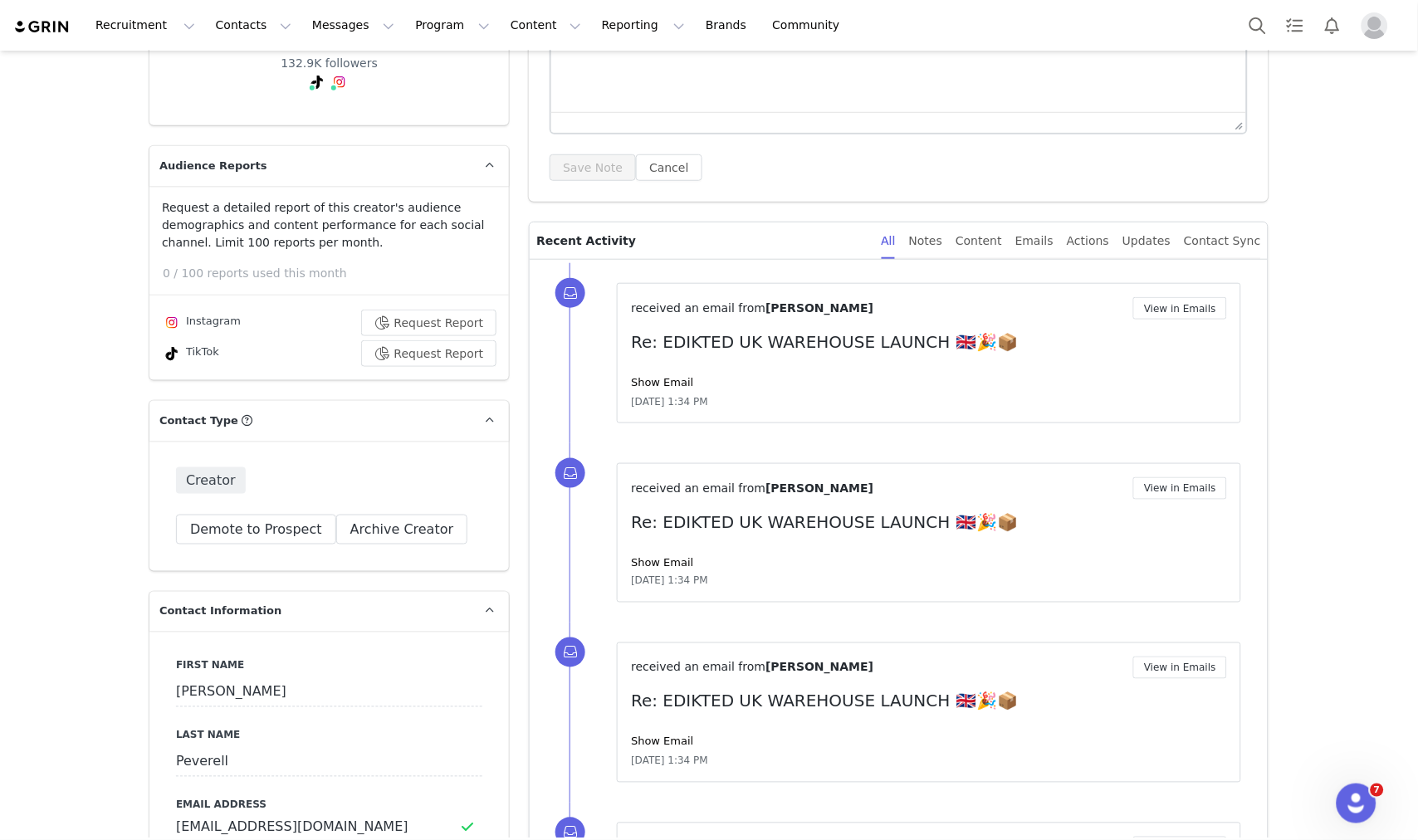
type input "https://www.instagram.com/7lydiapeverell"
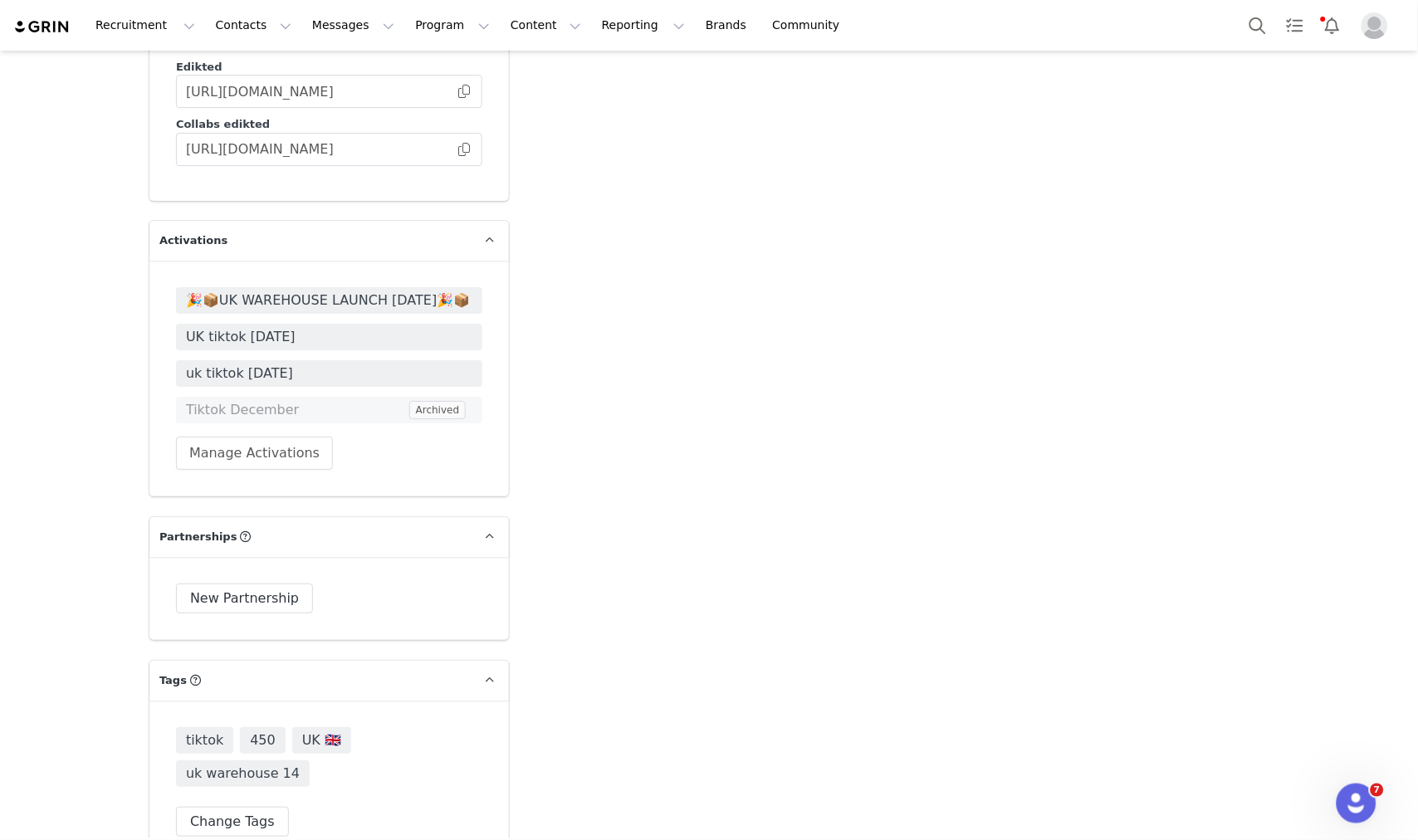
scroll to position [3042, 0]
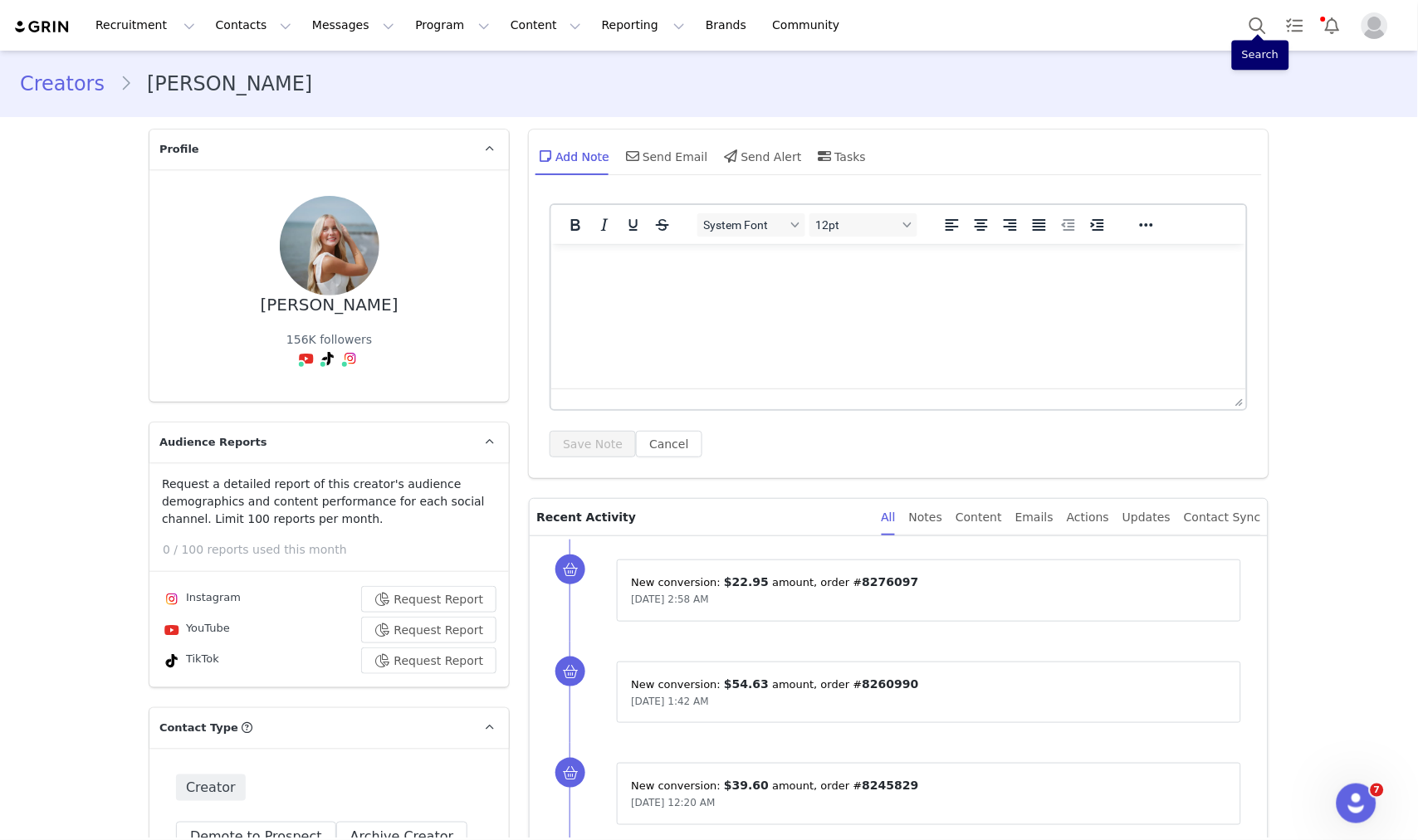
scroll to position [3164, 0]
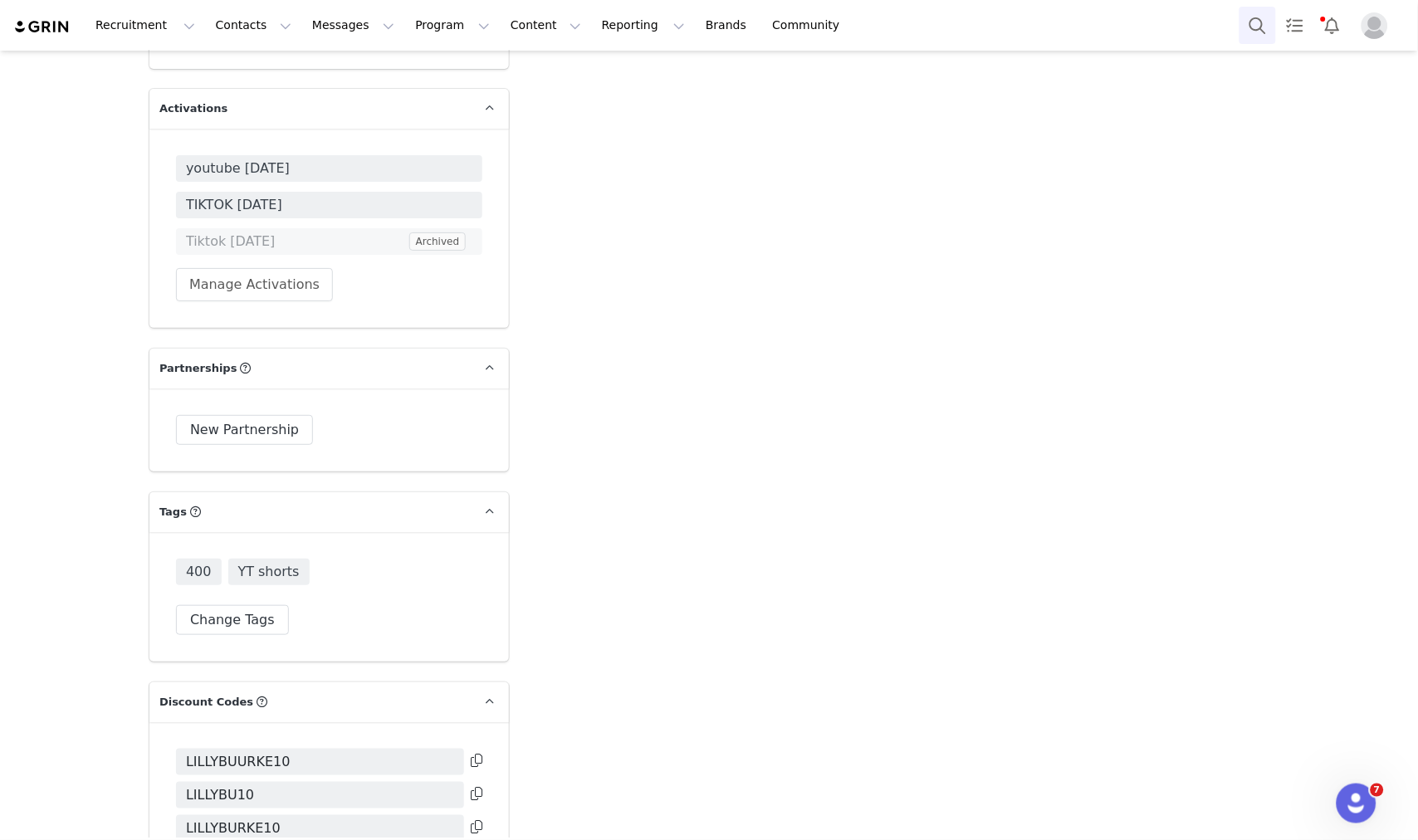
click at [1259, 43] on button "Search" at bounding box center [1258, 25] width 37 height 37
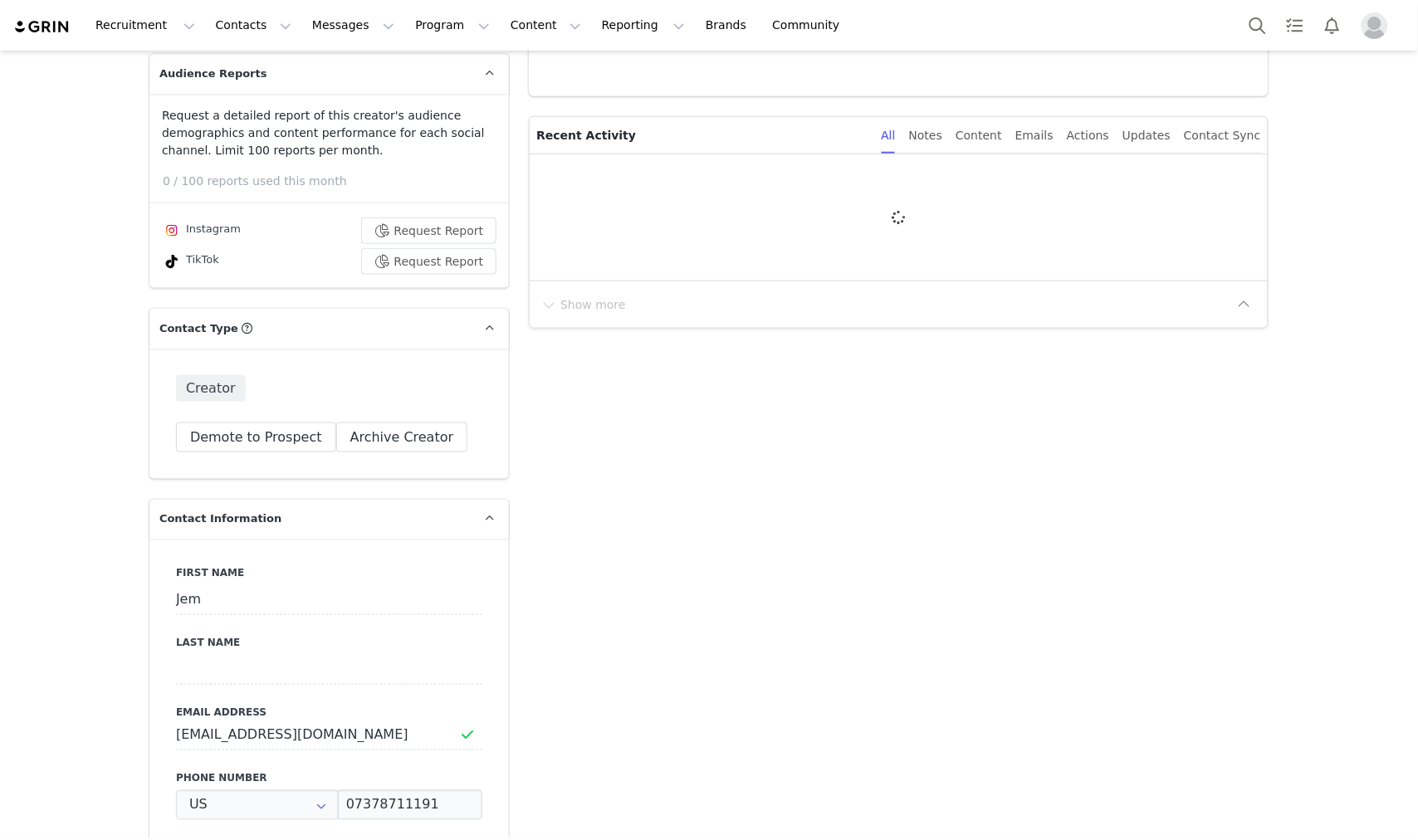
type input "+1 (United States)"
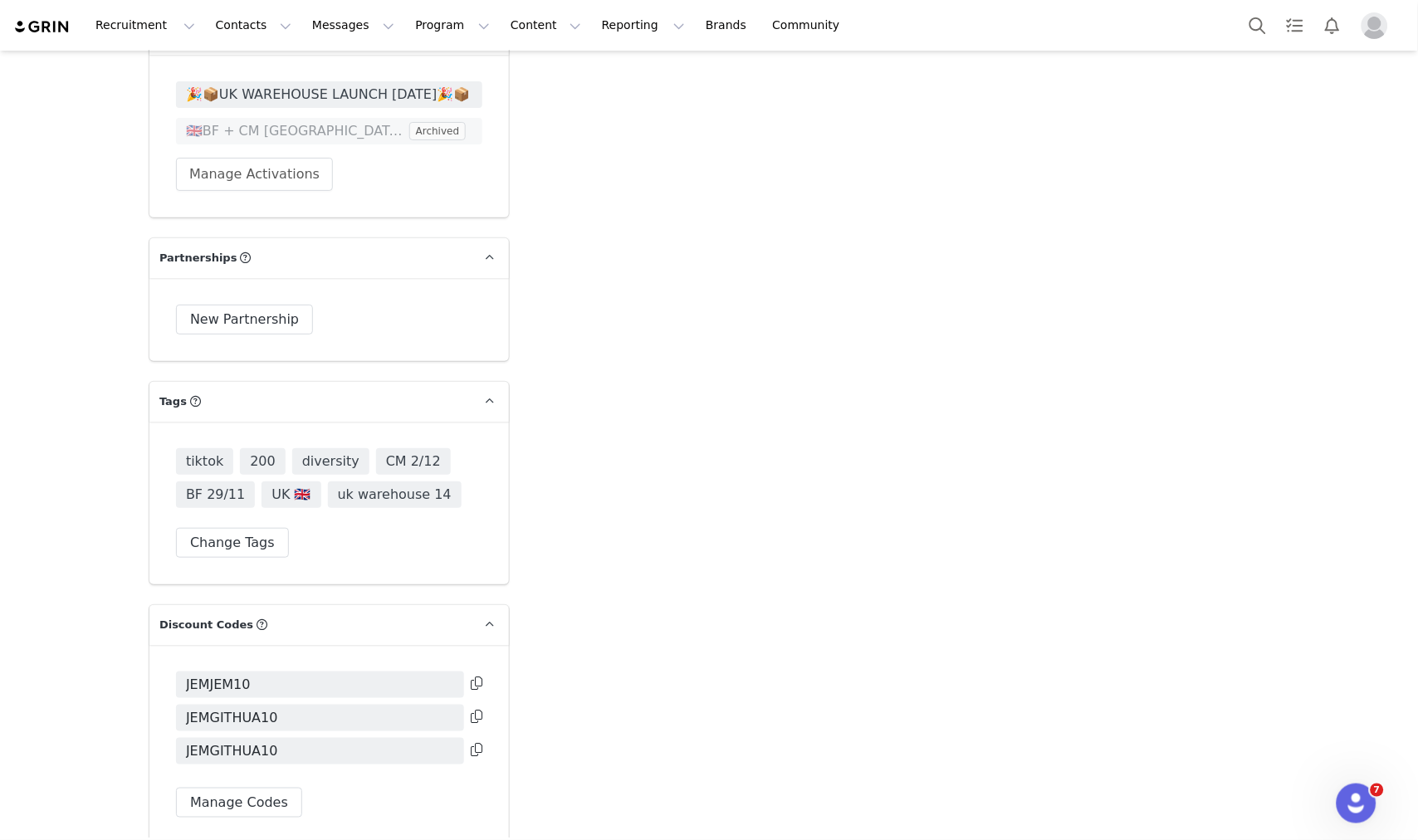
click at [354, 85] on span "🎉📦UK WAREHOUSE LAUNCH [DATE]🎉📦" at bounding box center [330, 95] width 286 height 20
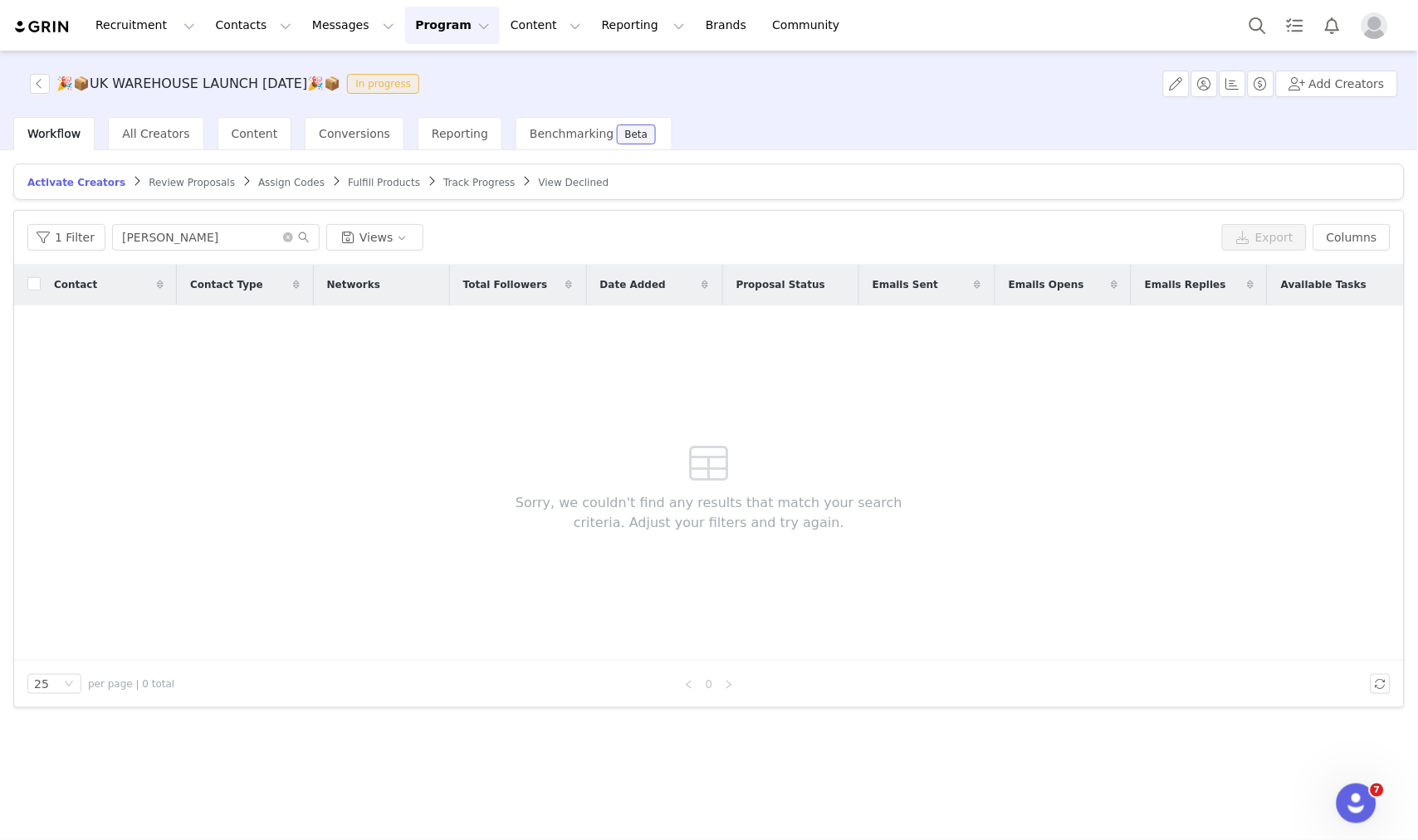
click at [354, 185] on span "Fulfill Products" at bounding box center [384, 183] width 72 height 12
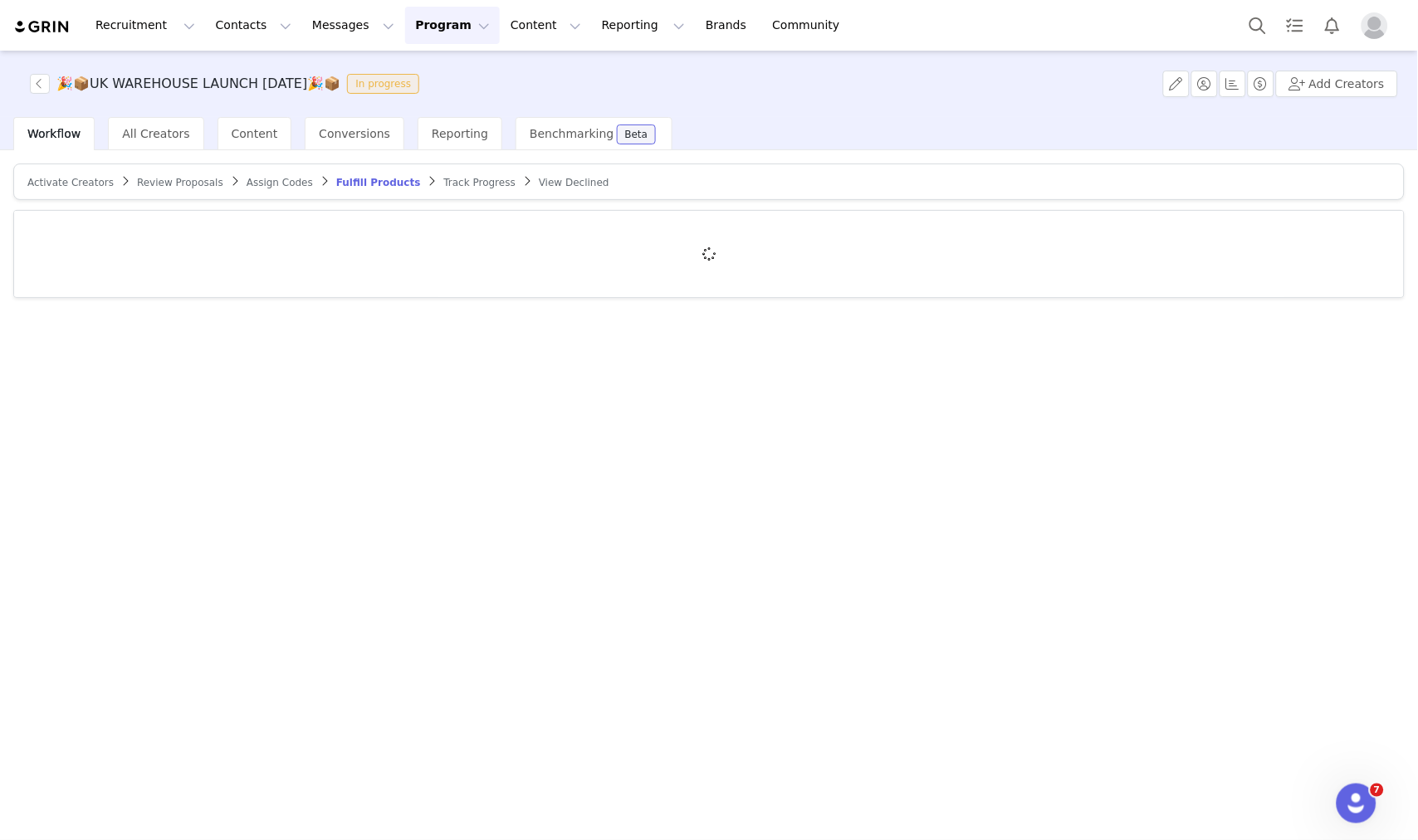
click at [179, 225] on div at bounding box center [709, 254] width 1391 height 86
click at [171, 238] on div at bounding box center [709, 254] width 1391 height 86
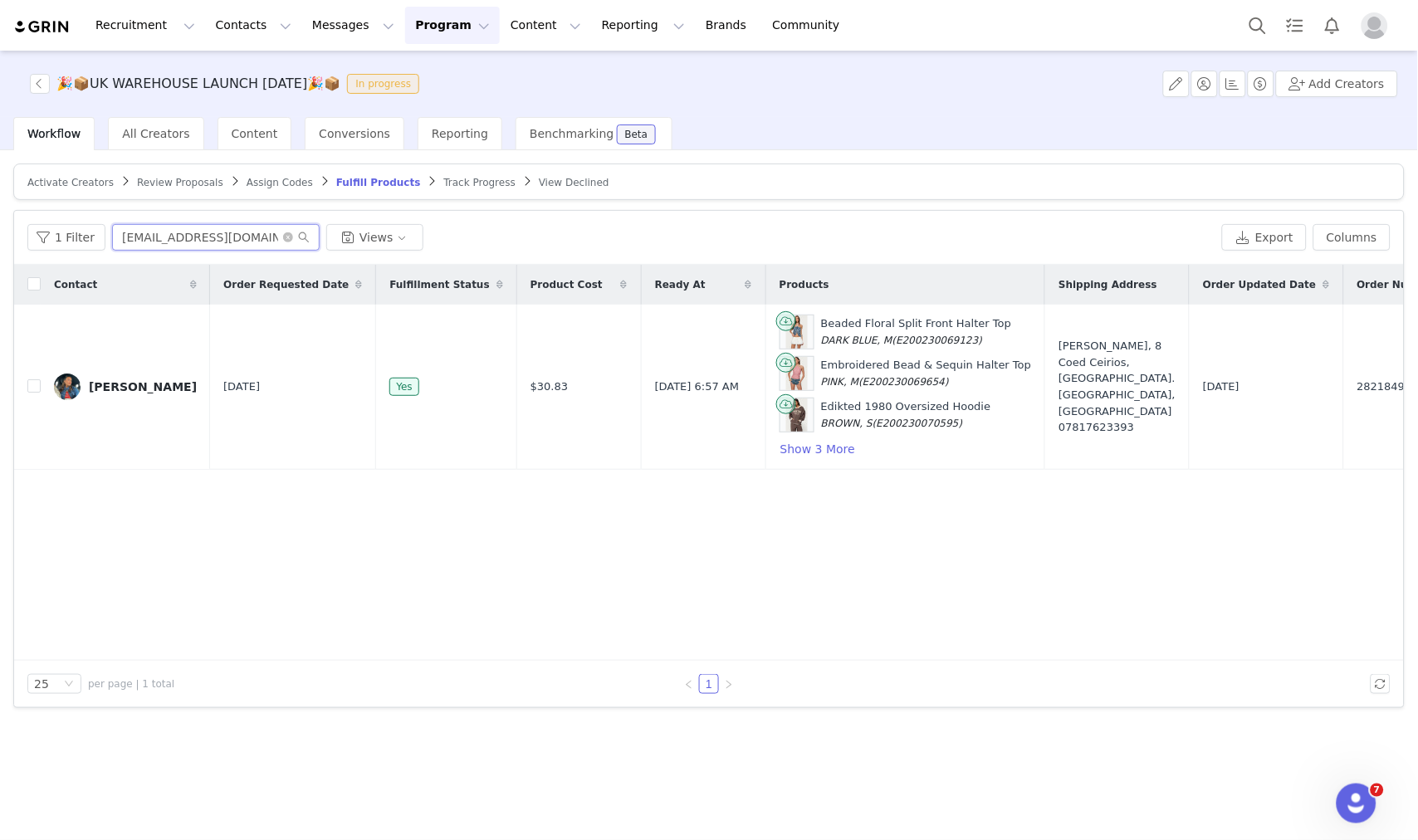
click at [175, 236] on input "Elliefrances222@gmail.com" at bounding box center [216, 237] width 207 height 27
paste input "jemimahgithua@hotmail.co.uk"
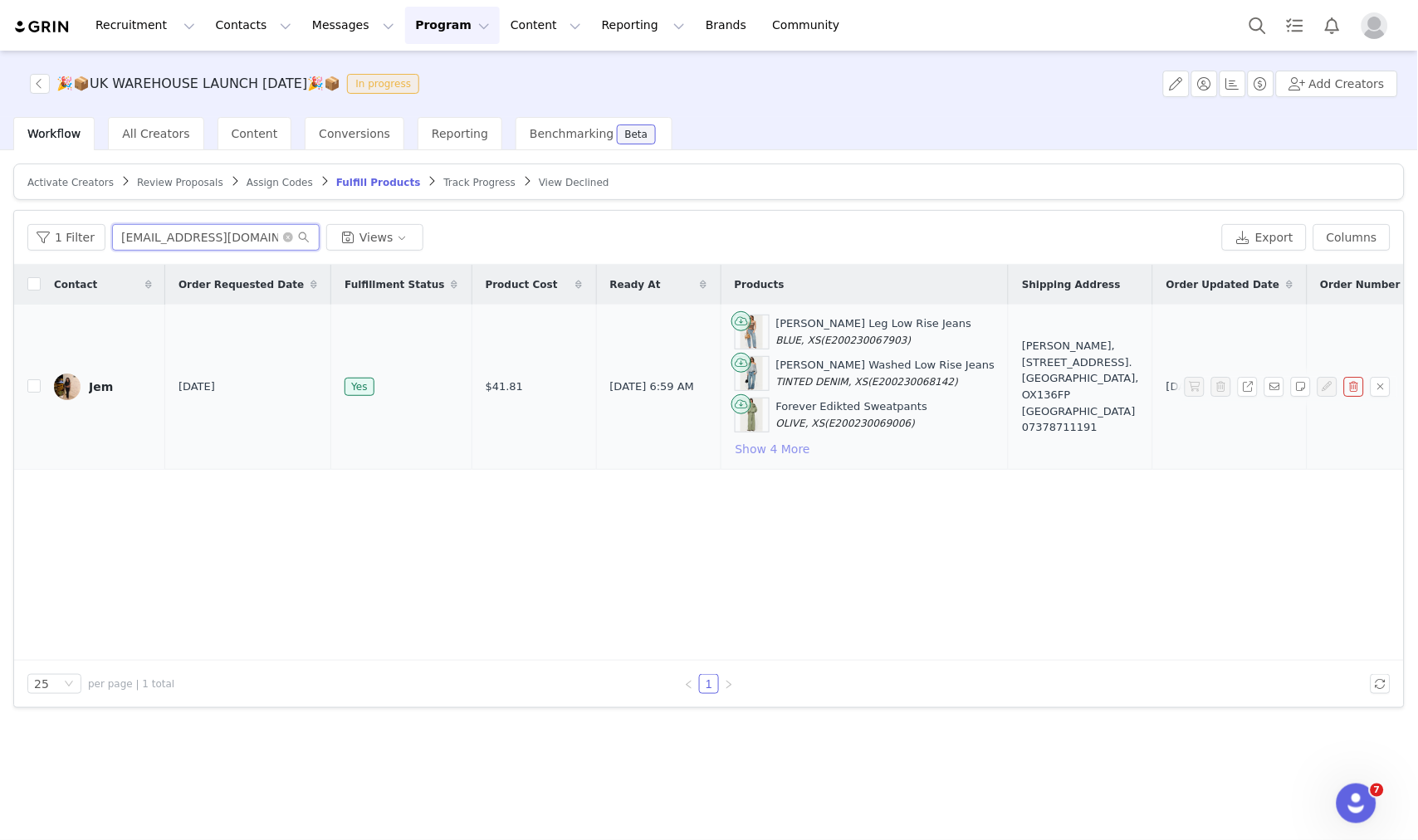
type input "jemimahgithua@hotmail.co.uk"
click at [735, 444] on button "Show 4 More" at bounding box center [773, 449] width 77 height 20
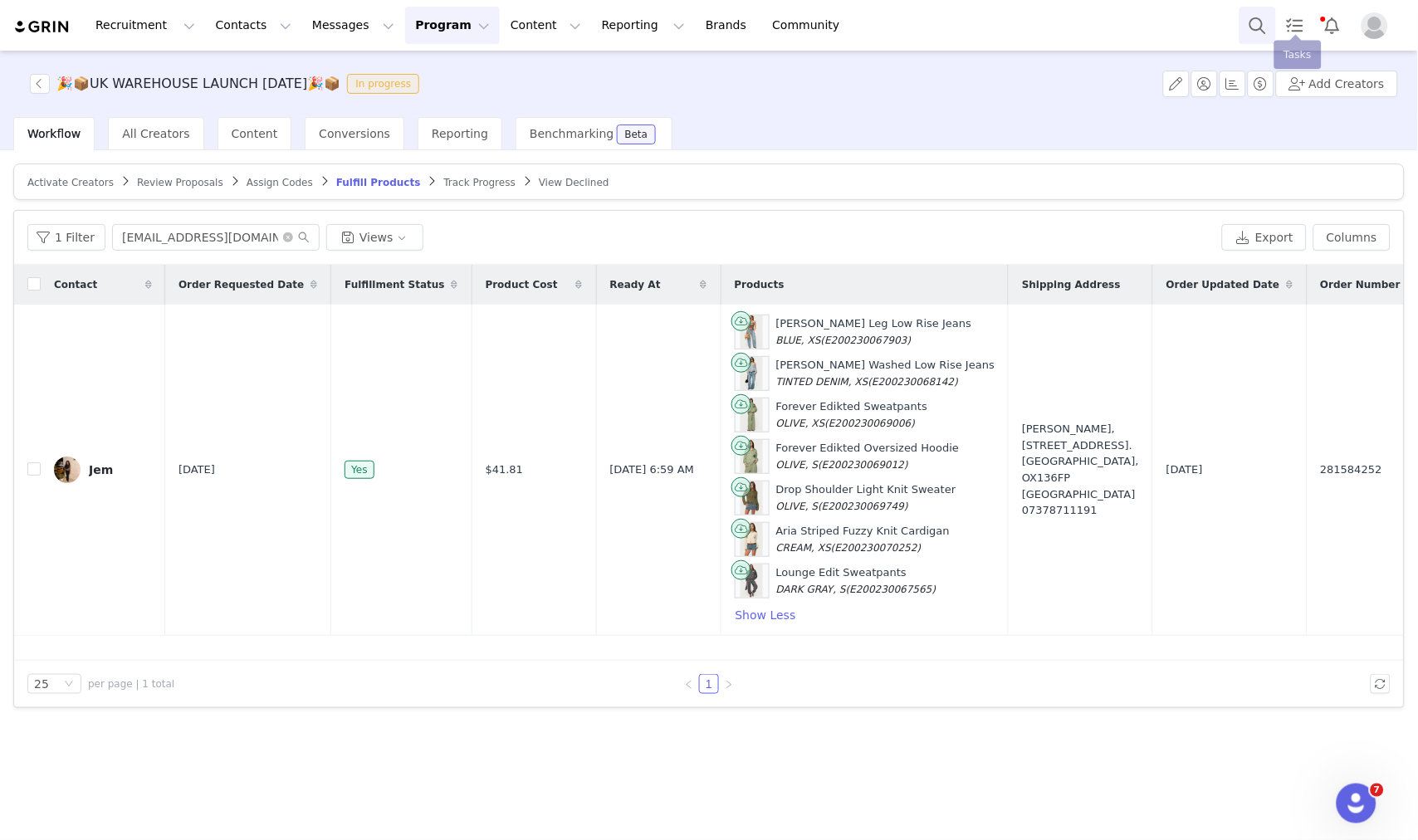
click at [1254, 28] on button "Search" at bounding box center [1258, 25] width 37 height 37
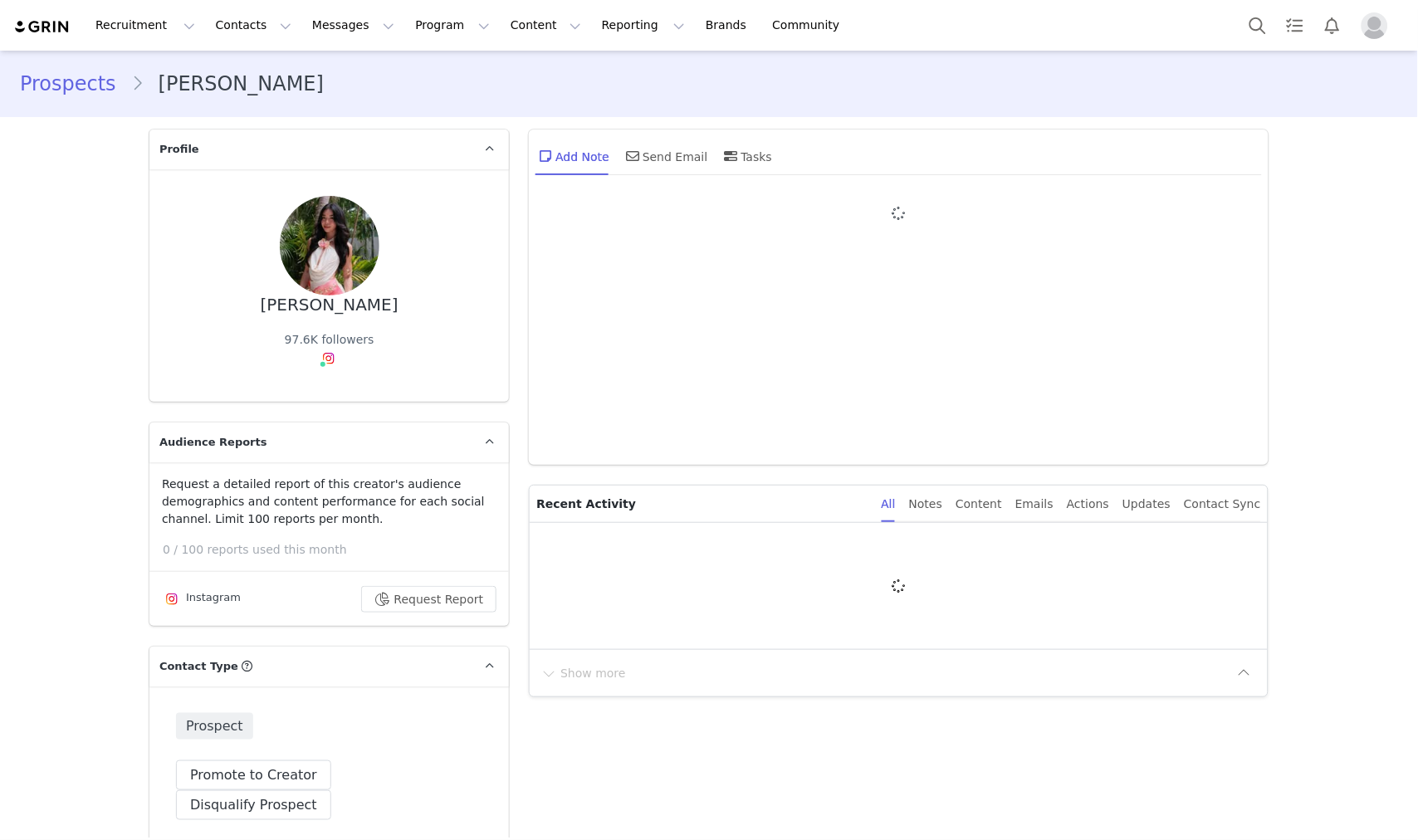
type input "+1 (United States)"
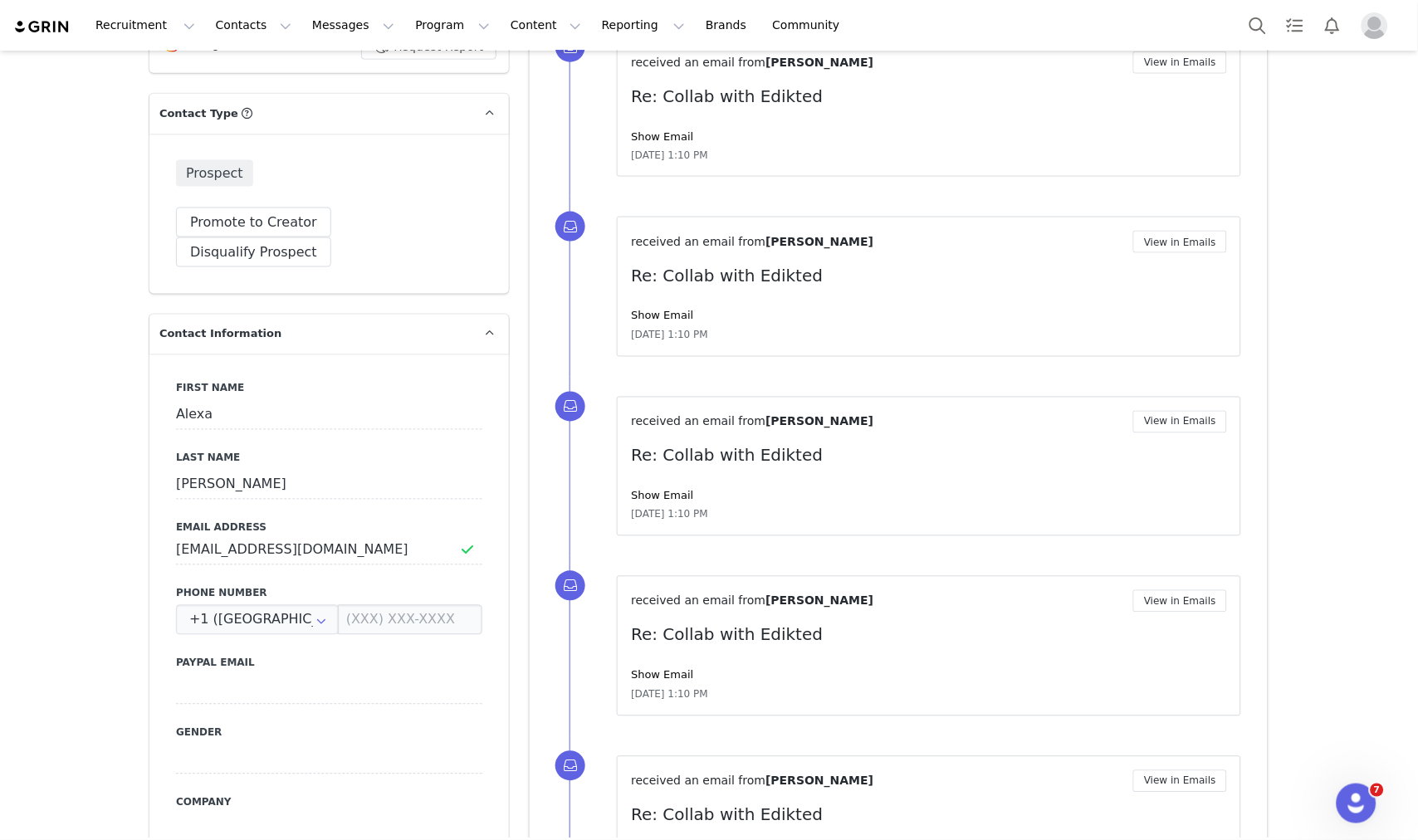
scroll to position [185, 0]
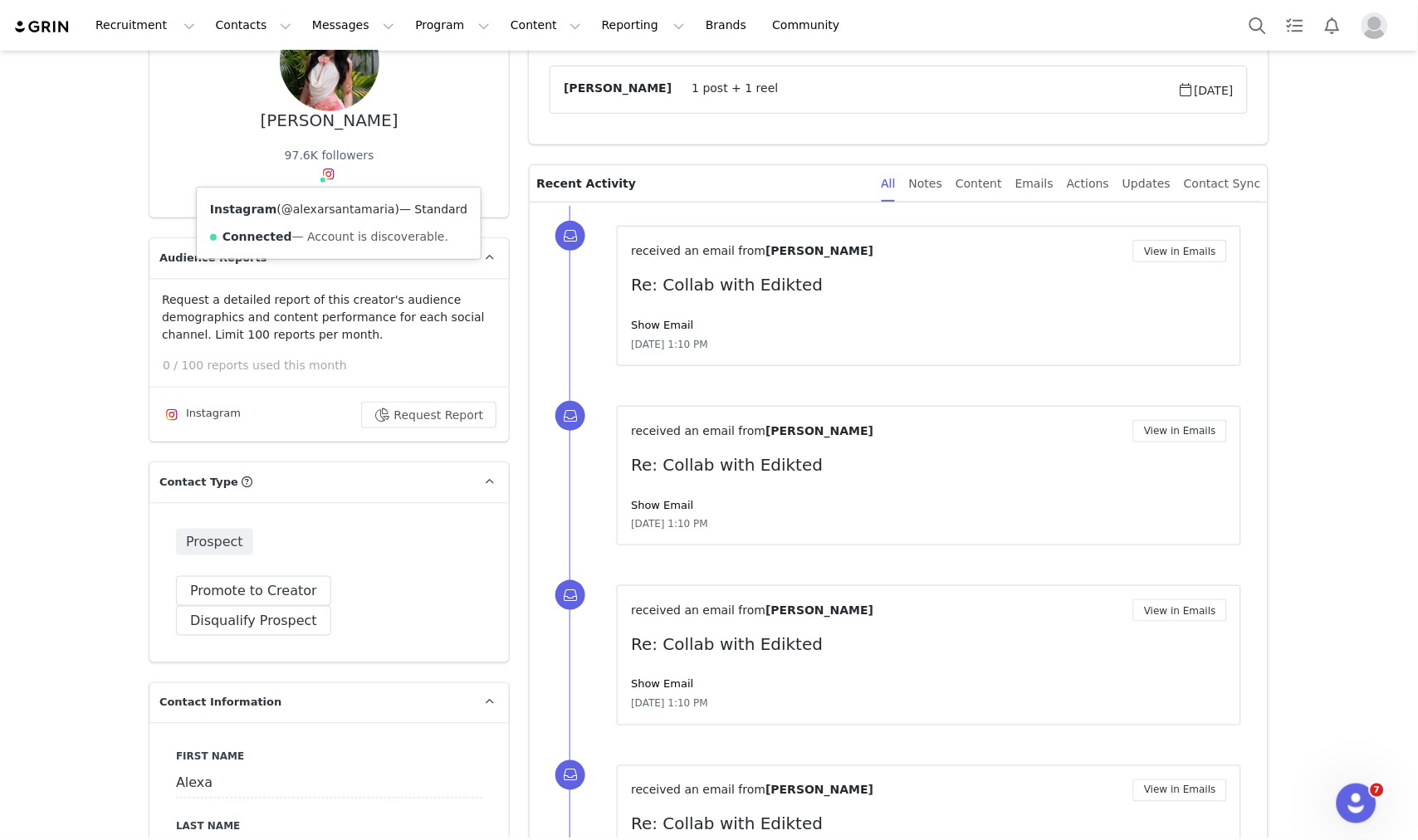
click at [321, 213] on link "@alexarsantamaria" at bounding box center [338, 209] width 114 height 13
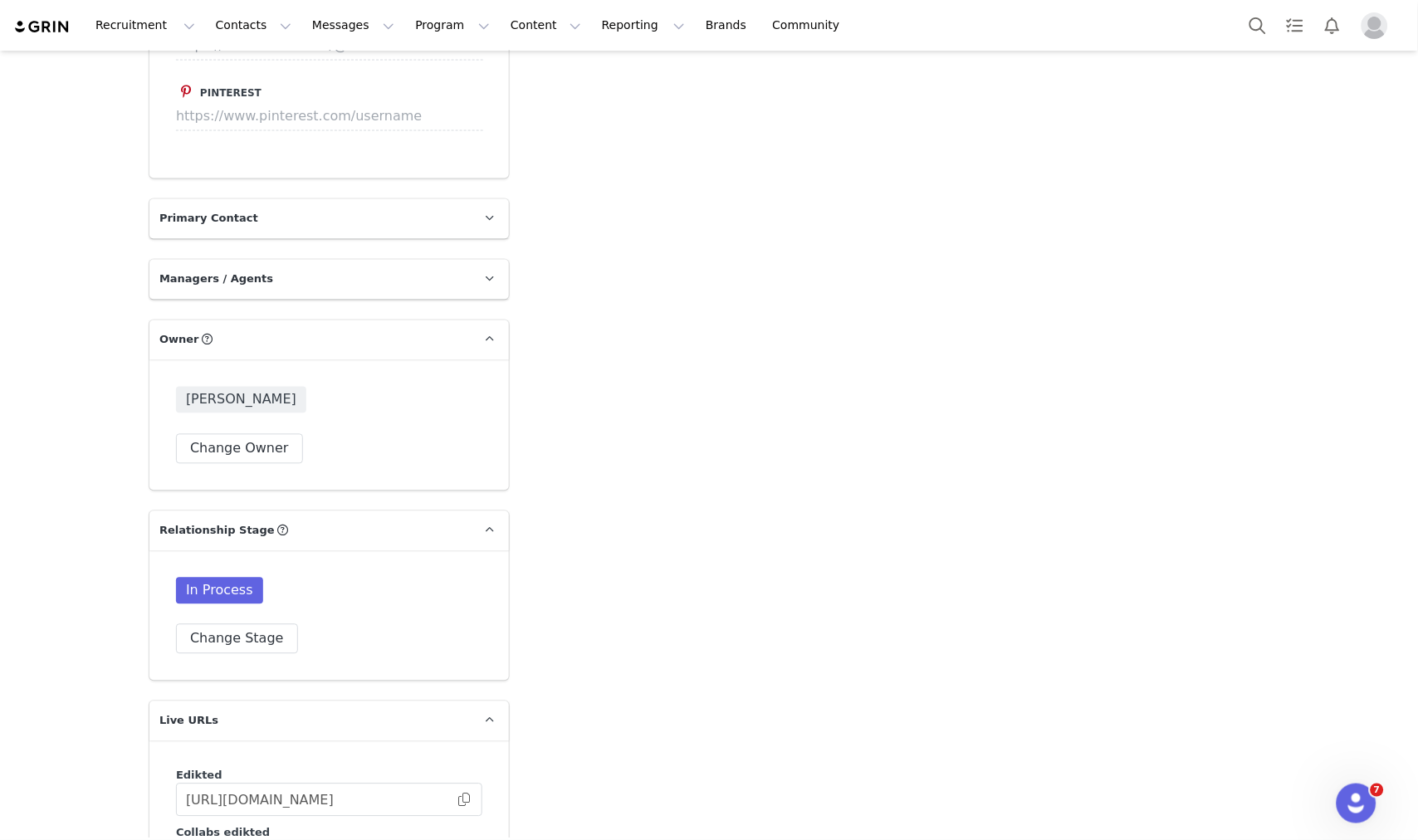
scroll to position [2490, 0]
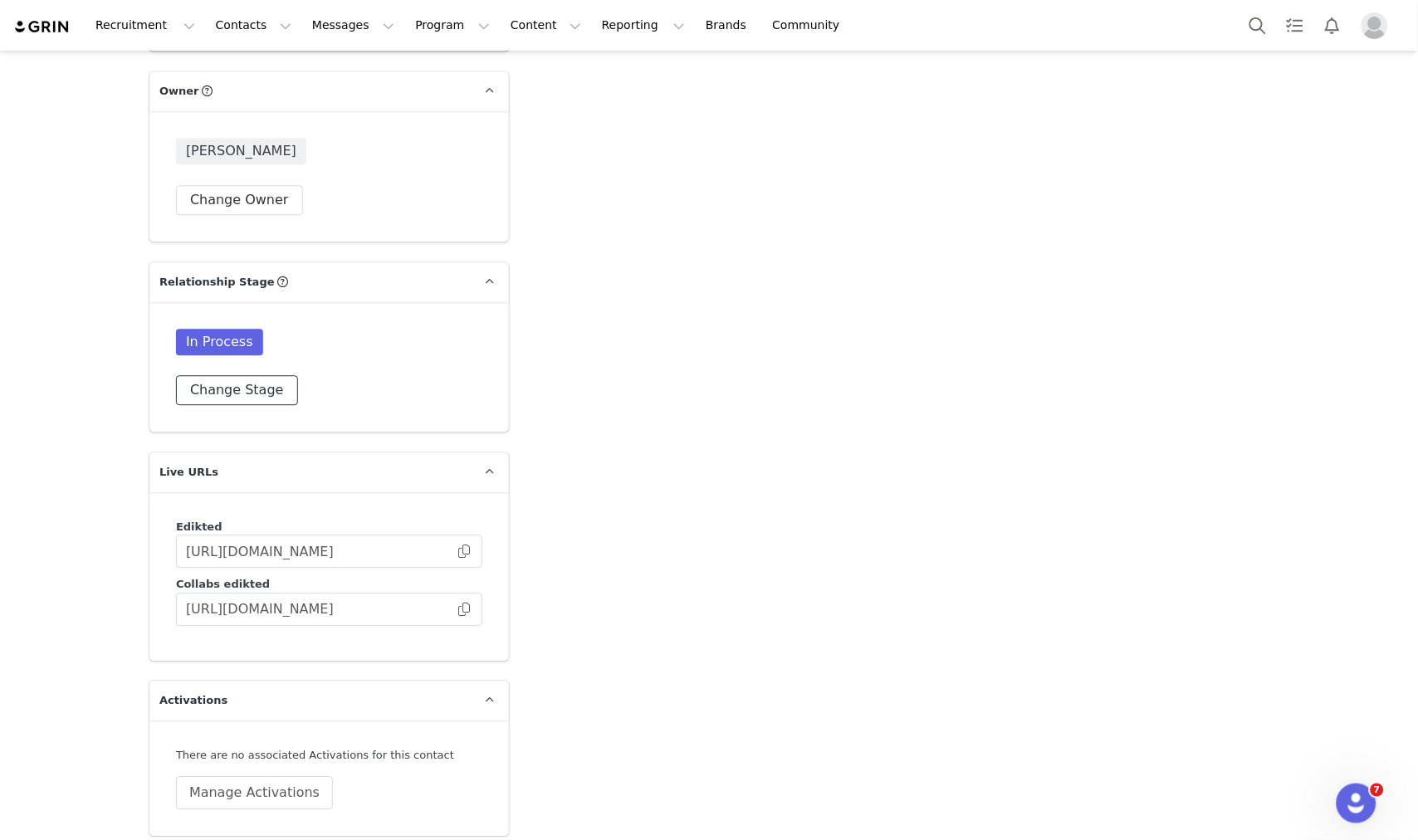
click at [260, 375] on button "Change Stage" at bounding box center [237, 390] width 122 height 30
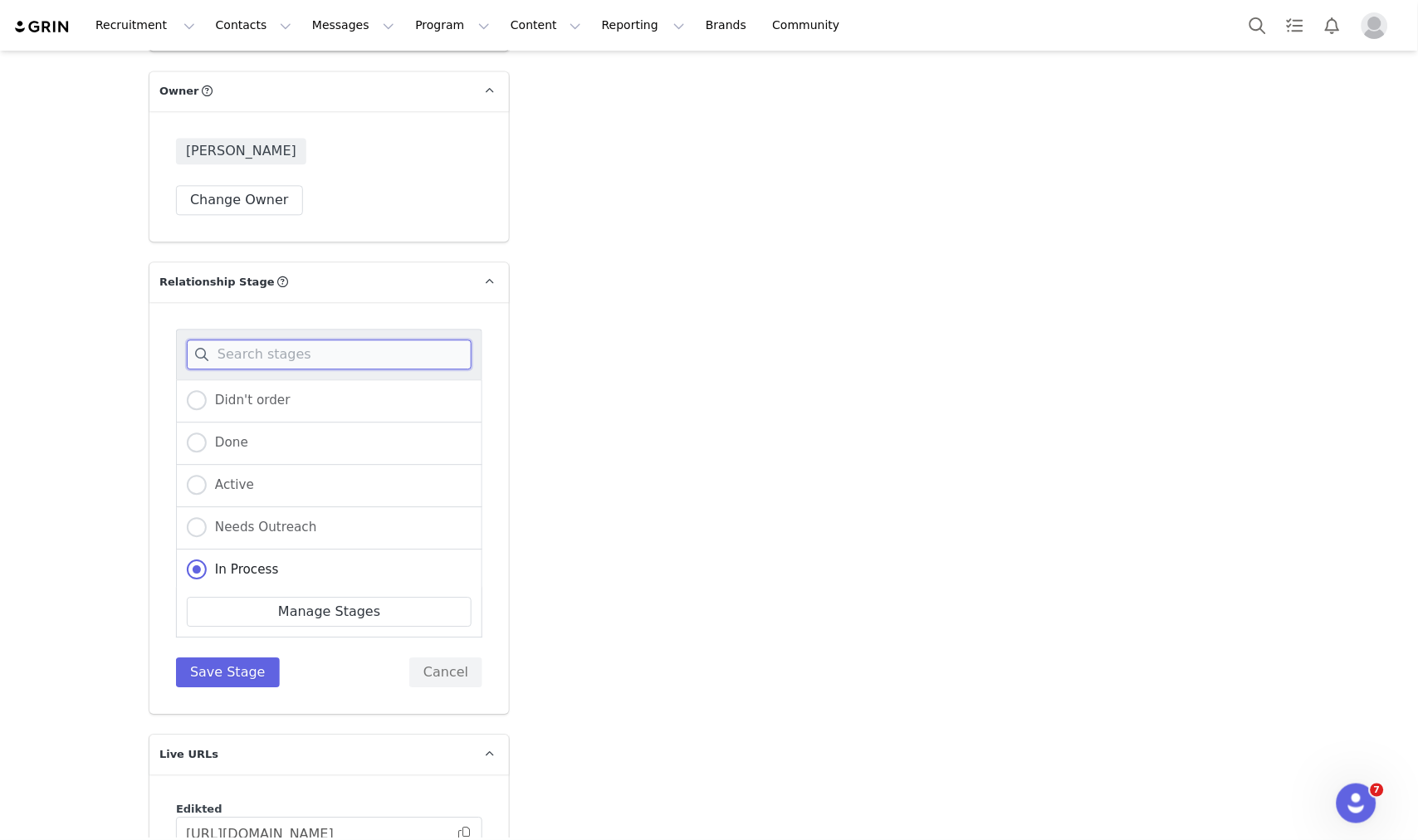
click at [279, 339] on input at bounding box center [330, 354] width 285 height 30
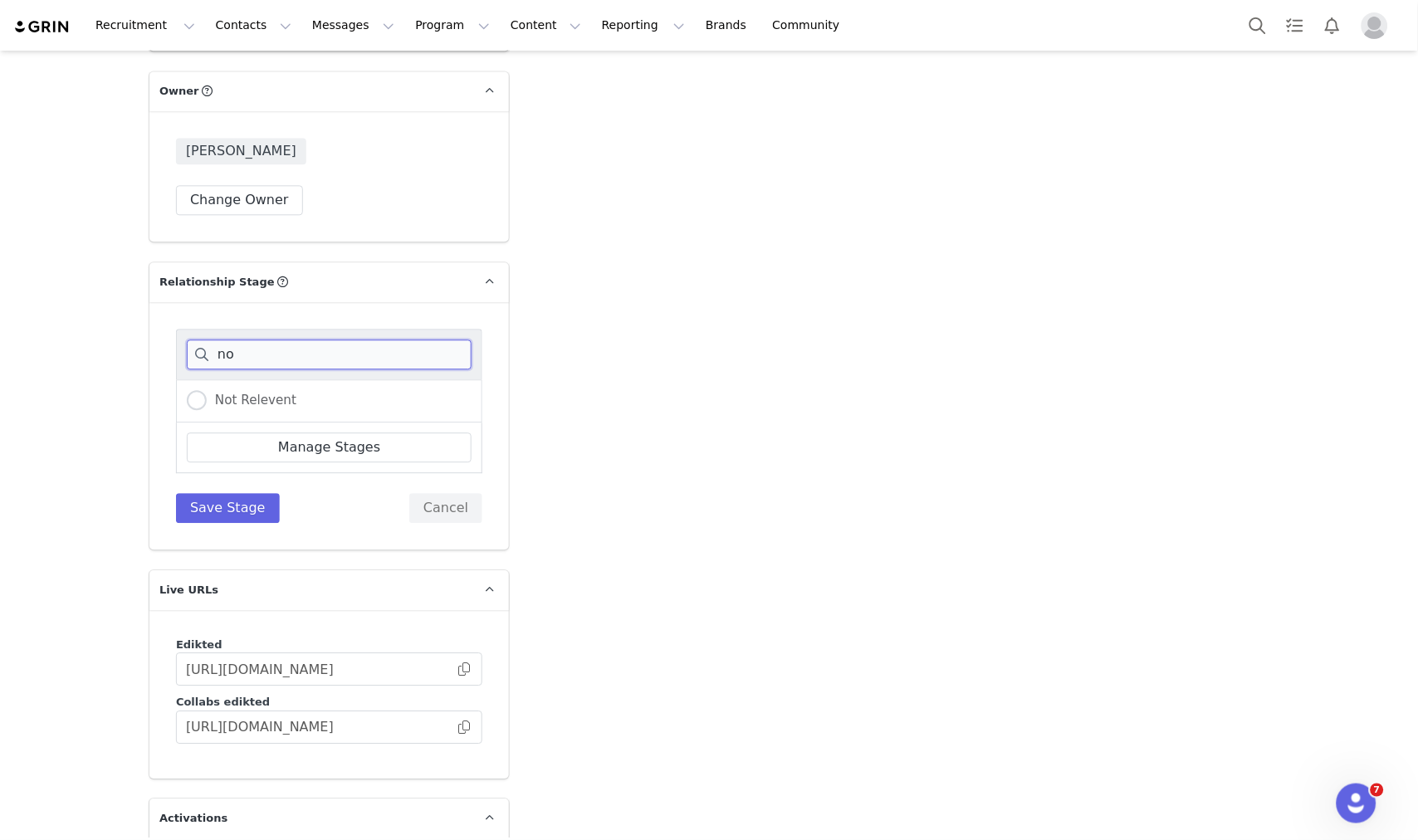
type input "no"
click at [284, 379] on div "Not Relevent" at bounding box center [330, 401] width 306 height 43
click at [270, 390] on label "Not Relevent" at bounding box center [242, 401] width 110 height 22
click at [206, 390] on input "Not Relevent" at bounding box center [197, 401] width 20 height 22
radio input "true"
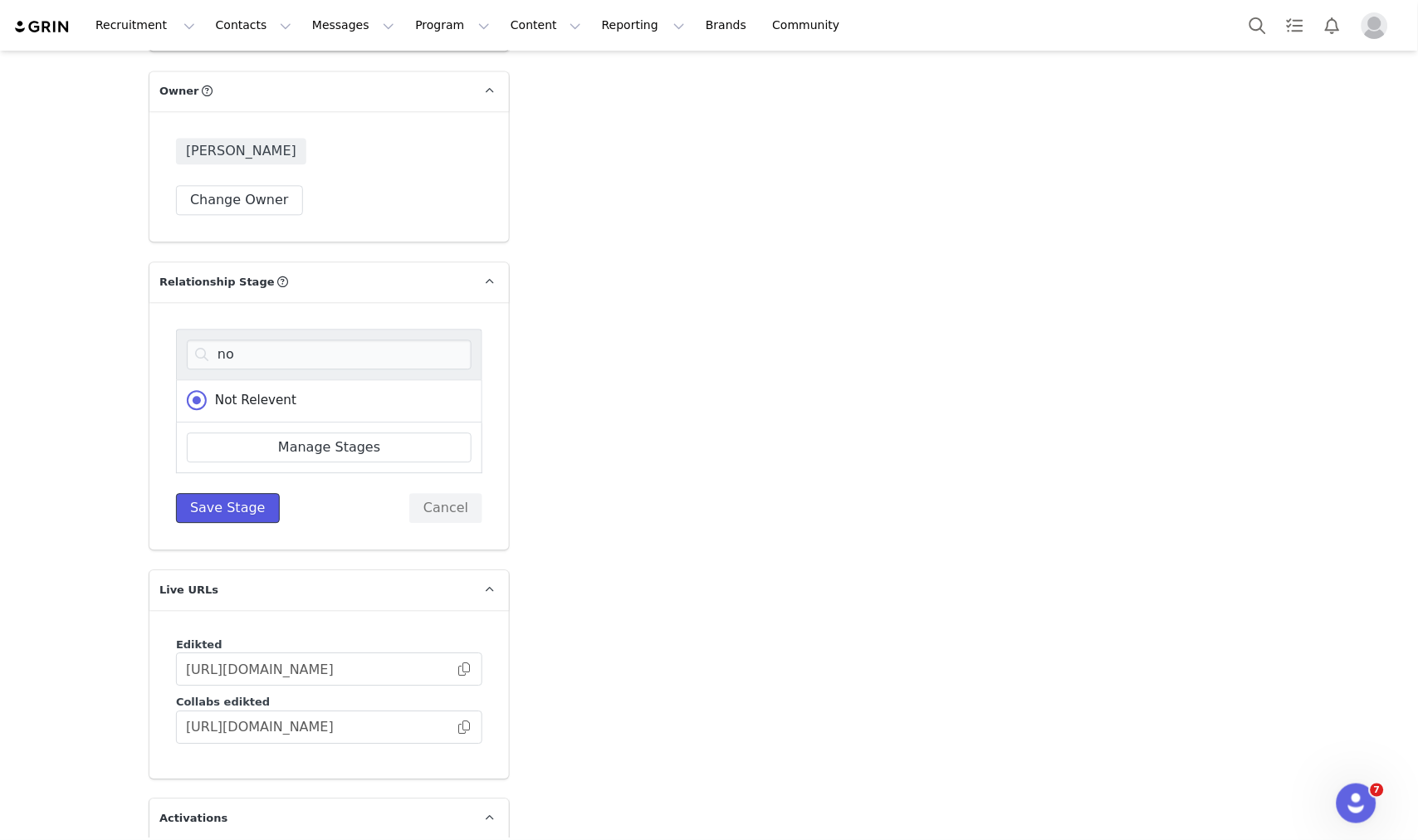
click at [251, 493] on button "Save Stage" at bounding box center [228, 508] width 104 height 30
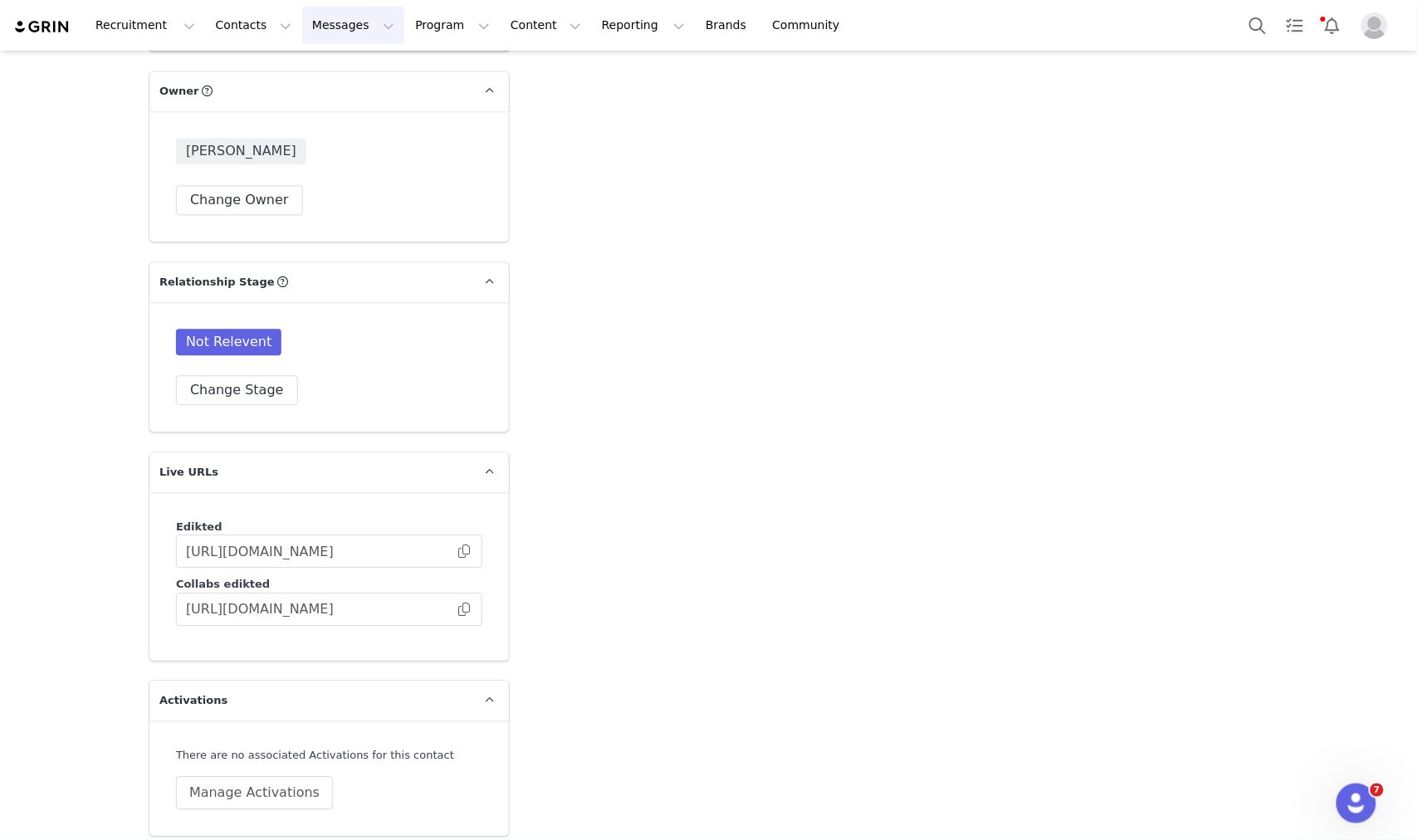
click at [332, 22] on button "Messages Messages" at bounding box center [353, 25] width 102 height 37
click at [405, 26] on button "Program Program" at bounding box center [453, 25] width 95 height 37
click at [397, 62] on link "Activations" at bounding box center [430, 73] width 131 height 31
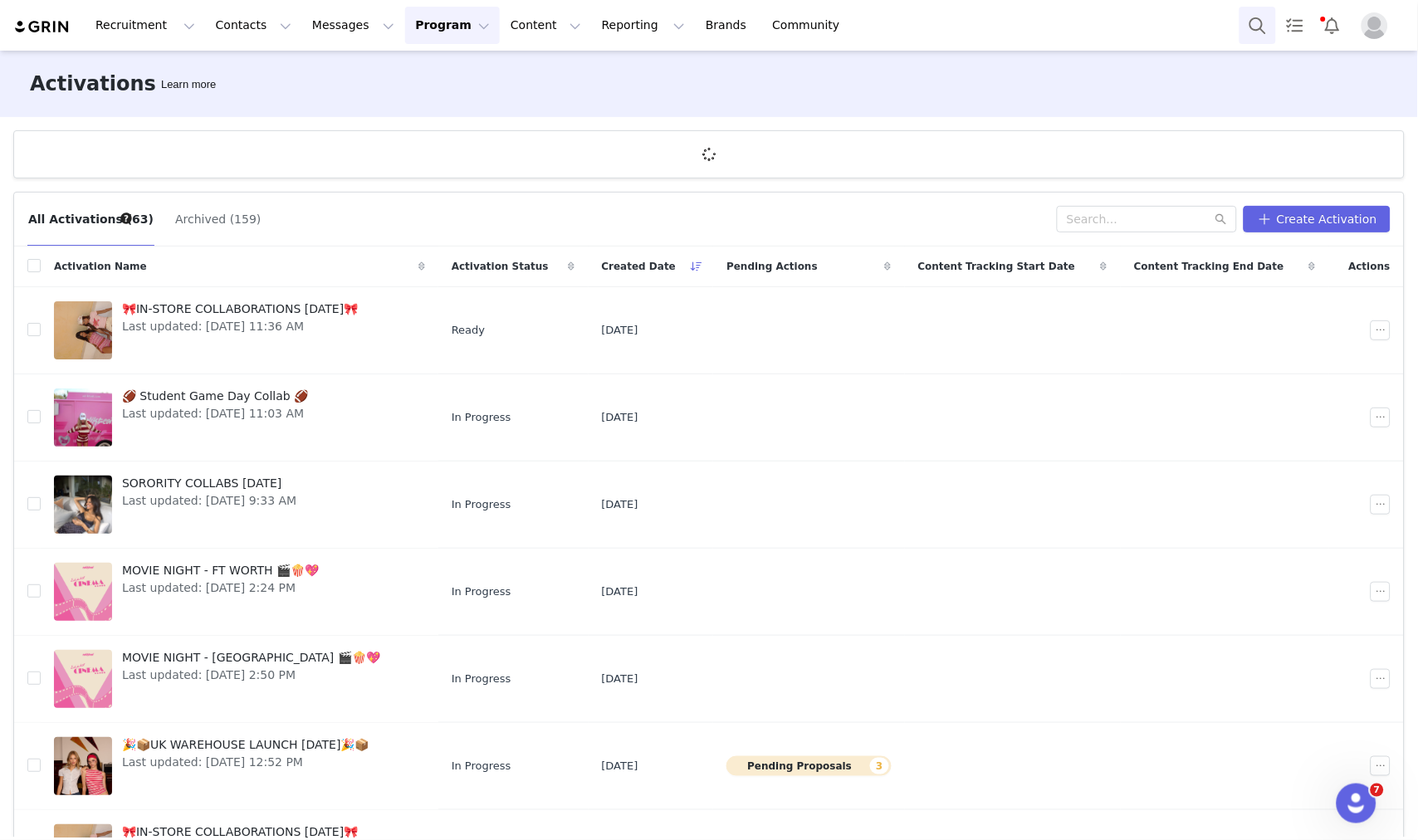
click at [1254, 20] on button "Search" at bounding box center [1258, 25] width 37 height 37
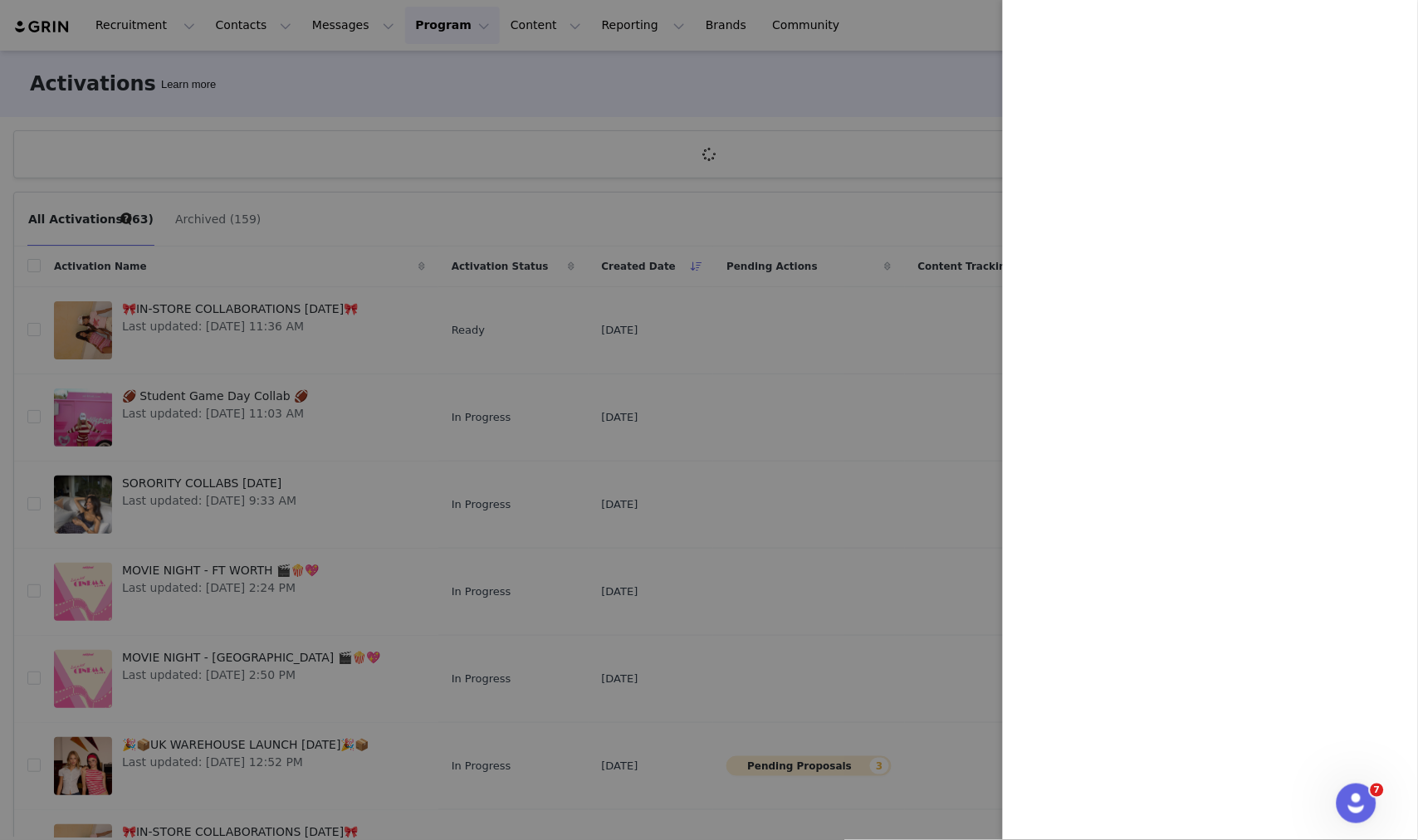
click at [911, 86] on div at bounding box center [709, 420] width 1418 height 840
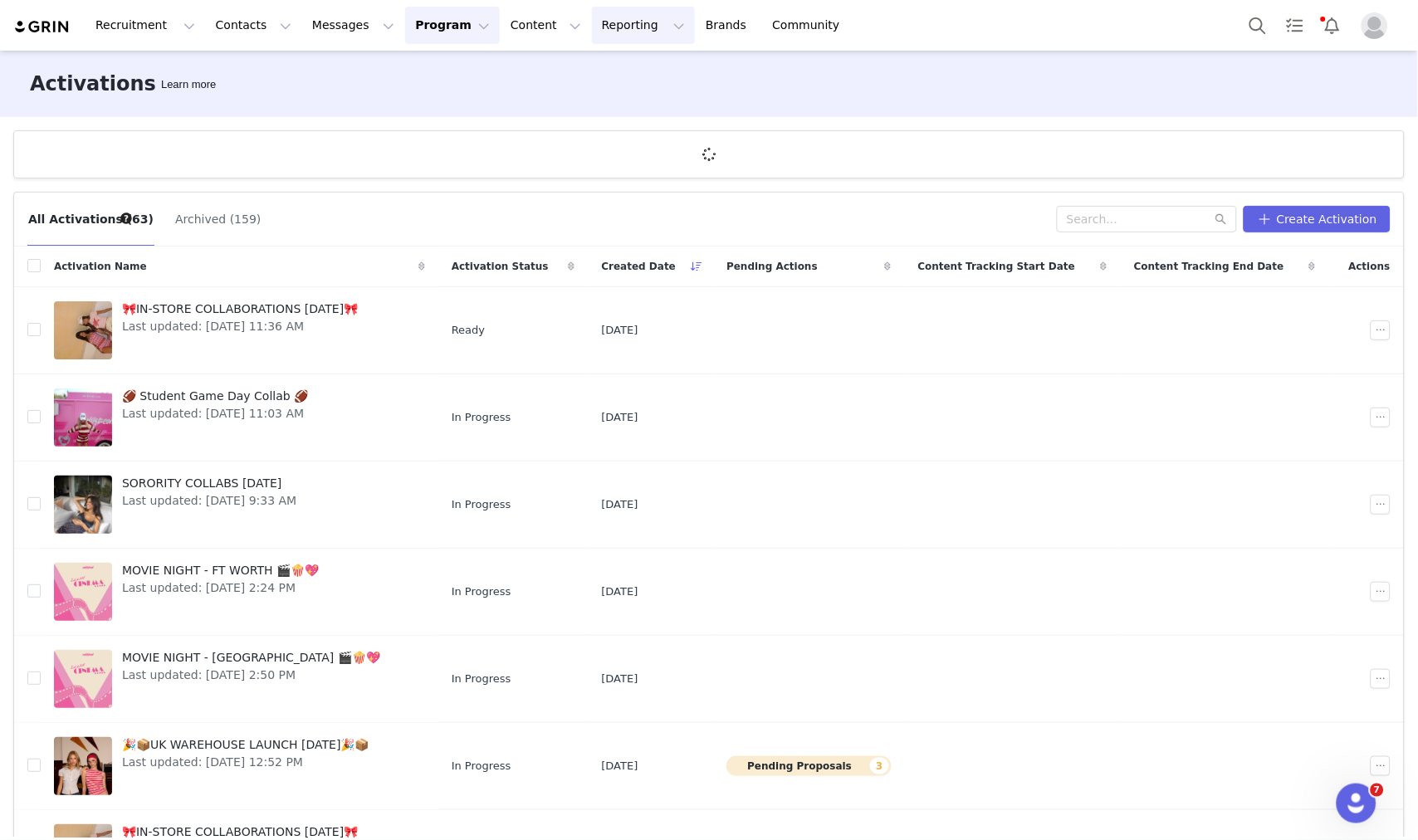
drag, startPoint x: 562, startPoint y: 22, endPoint x: 572, endPoint y: 22, distance: 10.0
click at [592, 22] on button "Reporting Reporting" at bounding box center [644, 25] width 103 height 37
click at [617, 109] on div "Report Builder" at bounding box center [597, 104] width 112 height 17
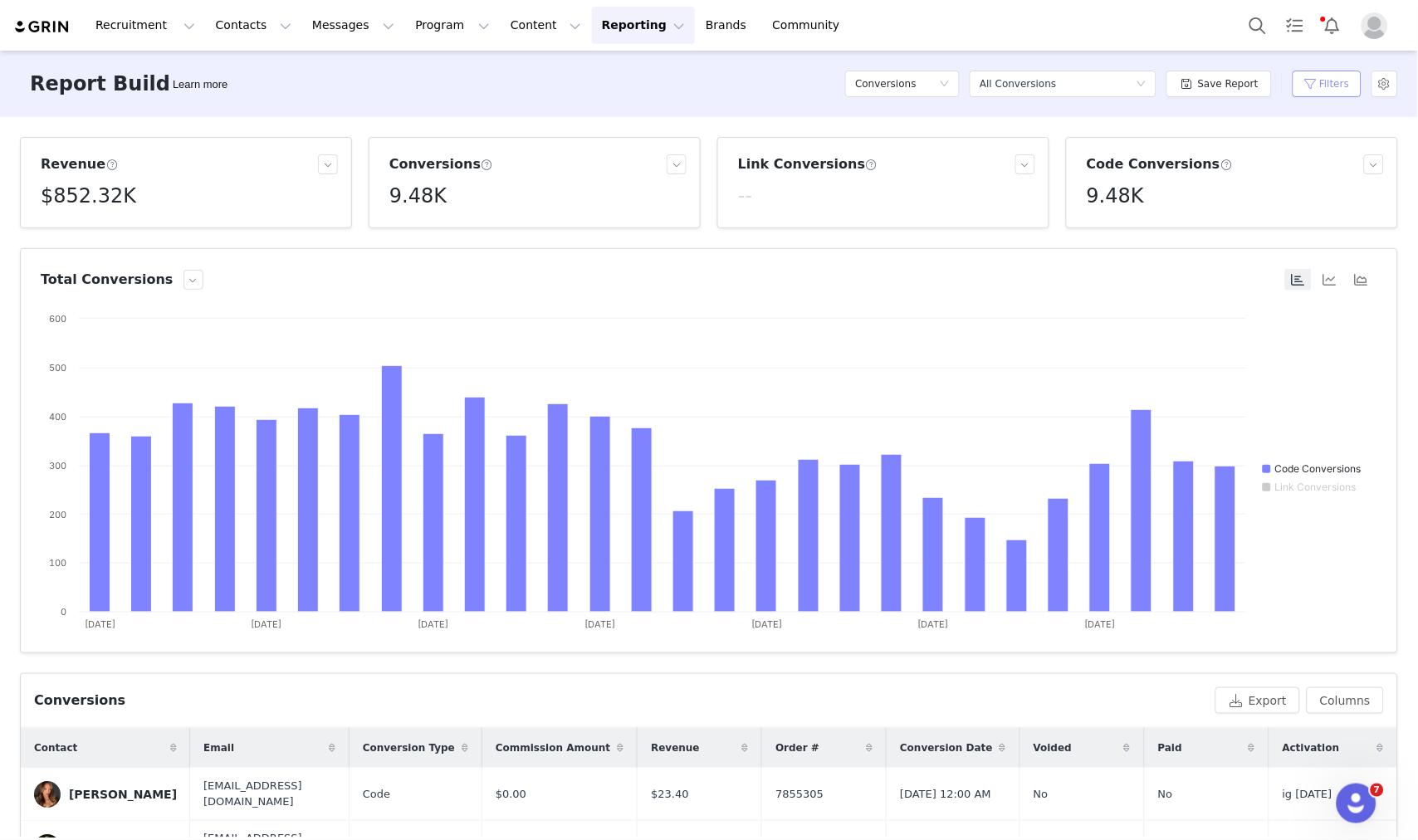
click at [1297, 90] on button "Filters" at bounding box center [1327, 84] width 69 height 27
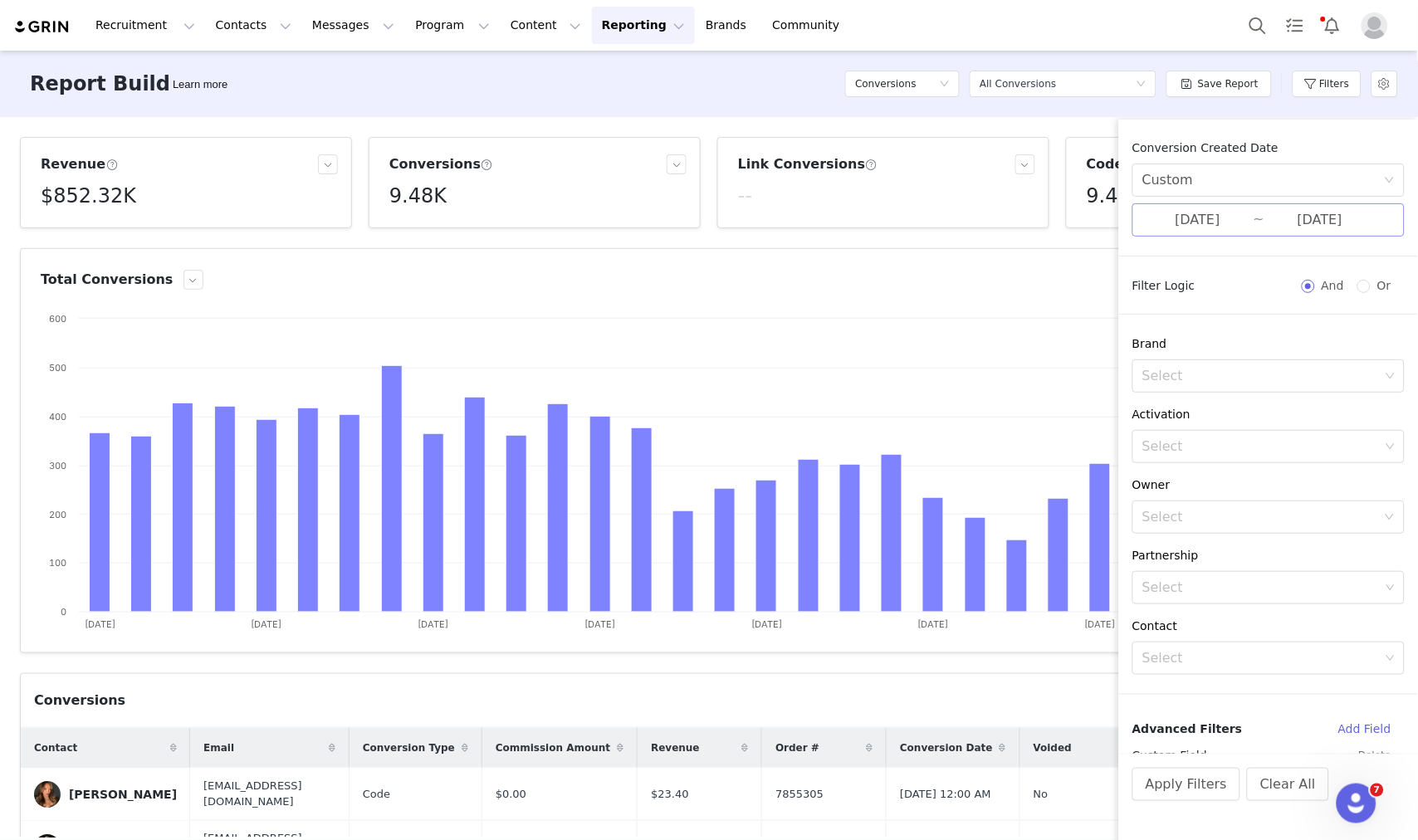
click at [1304, 219] on input "08/28/2025" at bounding box center [1321, 220] width 112 height 22
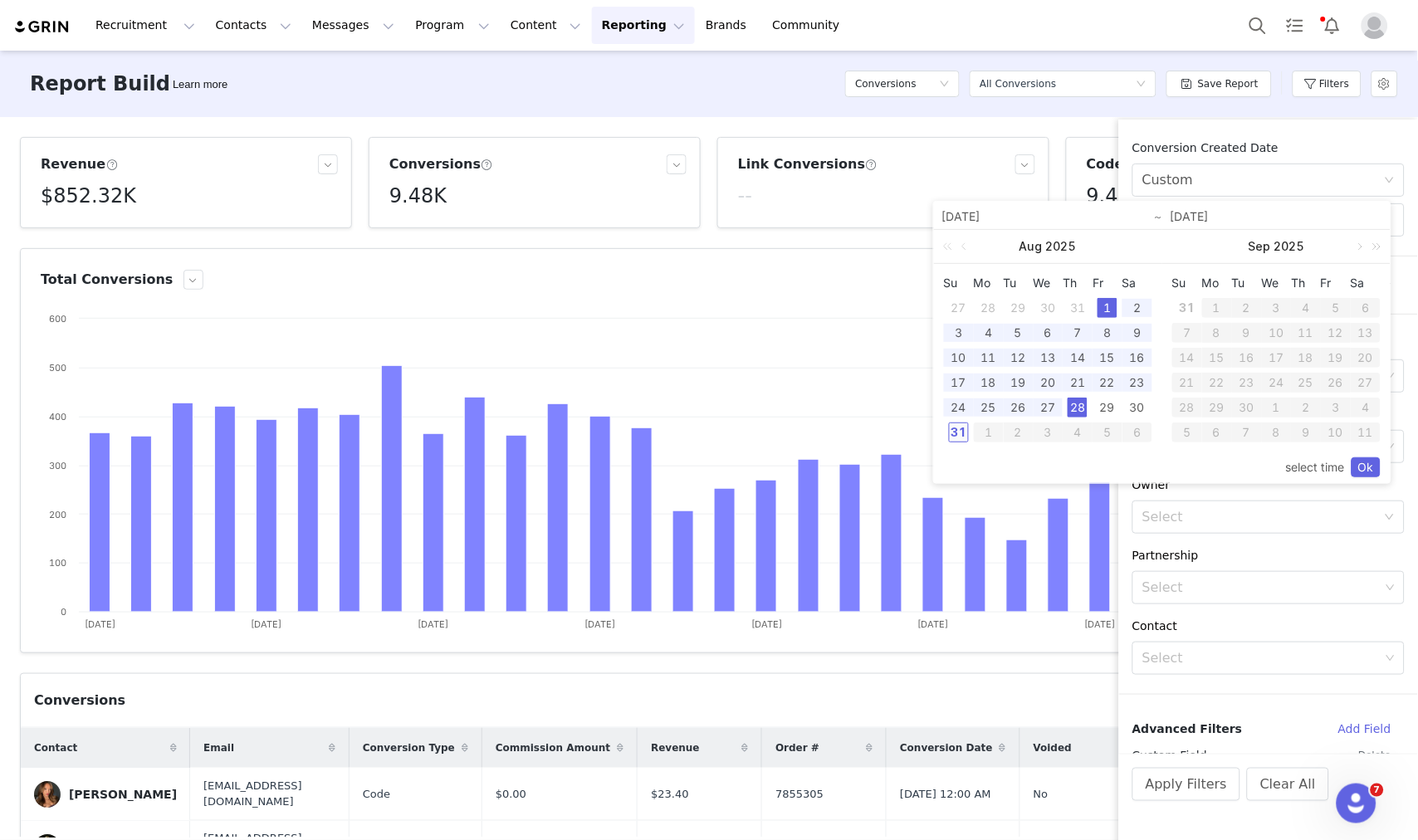
click at [951, 433] on div "31" at bounding box center [959, 432] width 20 height 20
click at [1114, 303] on div "1" at bounding box center [1108, 308] width 20 height 20
type input "08/31/2025"
click at [1371, 473] on link "Ok" at bounding box center [1366, 467] width 29 height 20
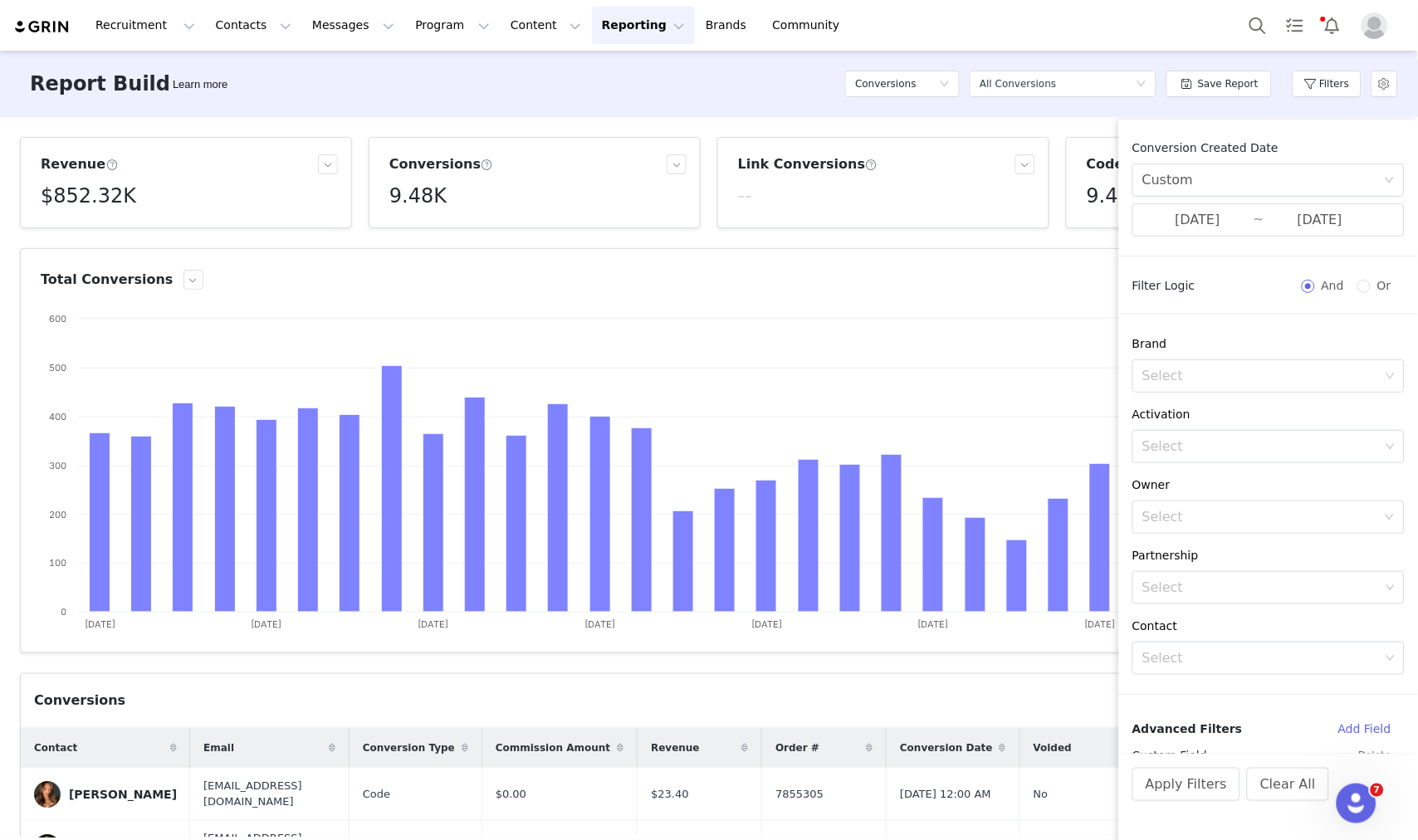
scroll to position [368, 0]
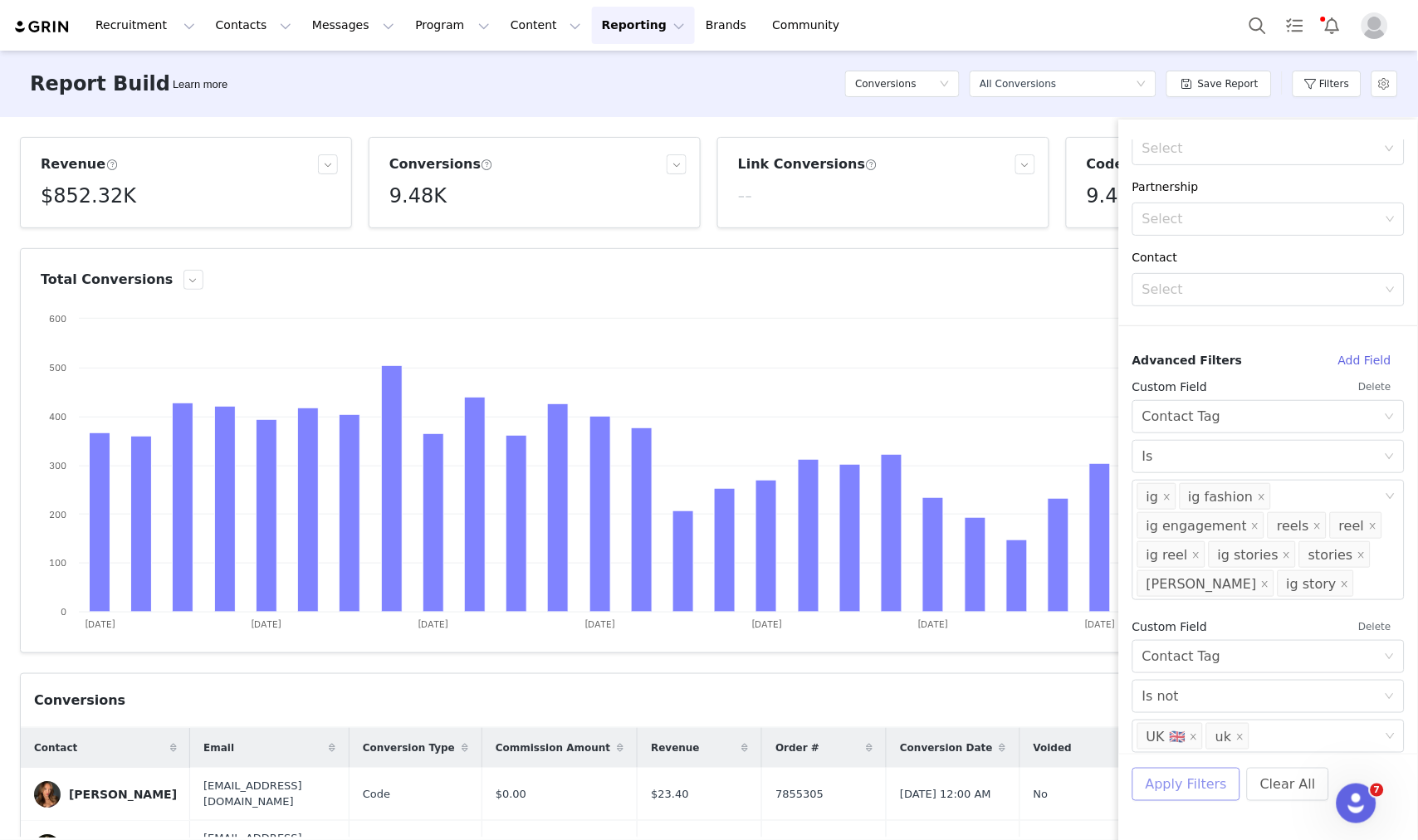
click at [1176, 775] on button "Apply Filters" at bounding box center [1187, 784] width 108 height 33
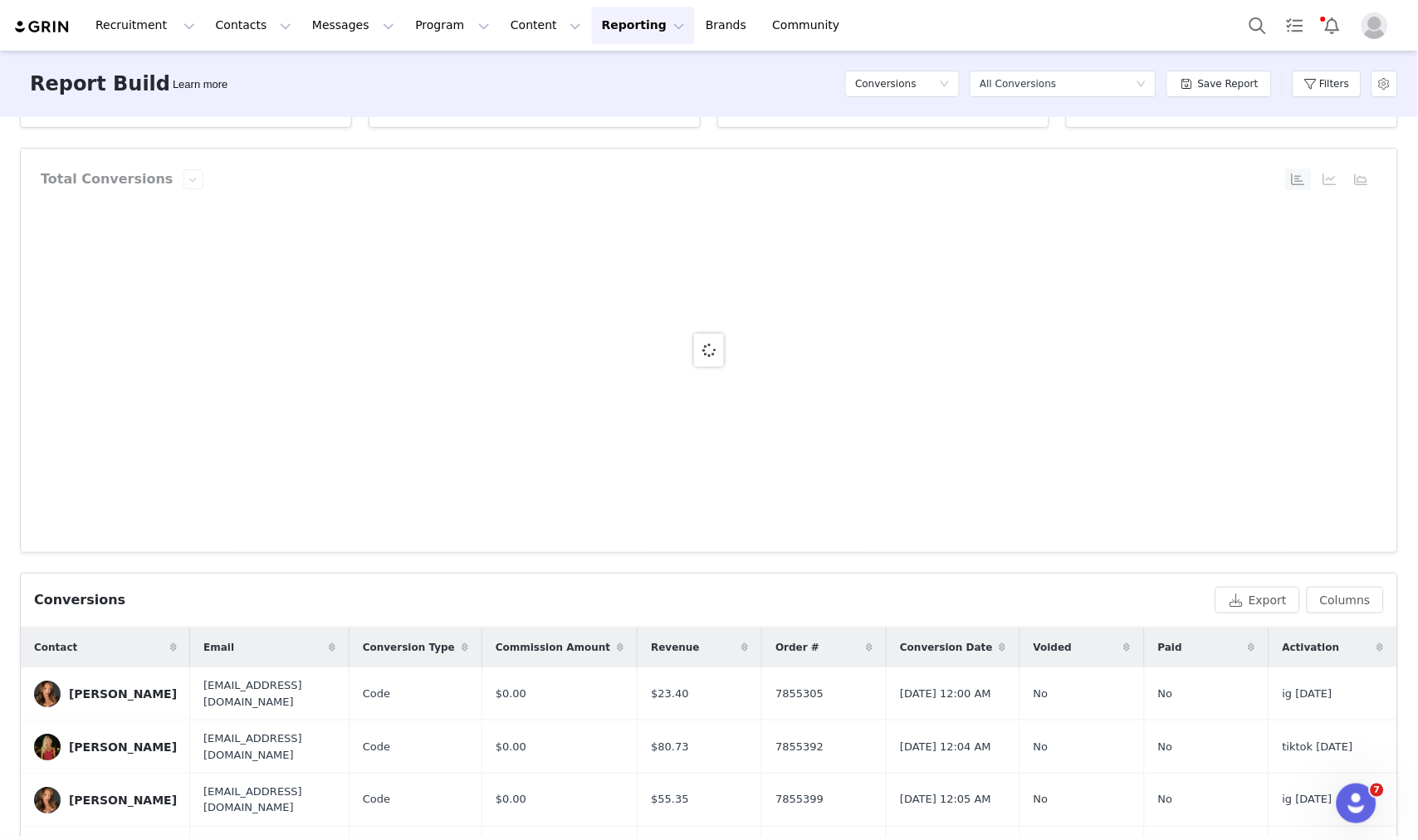
scroll to position [0, 0]
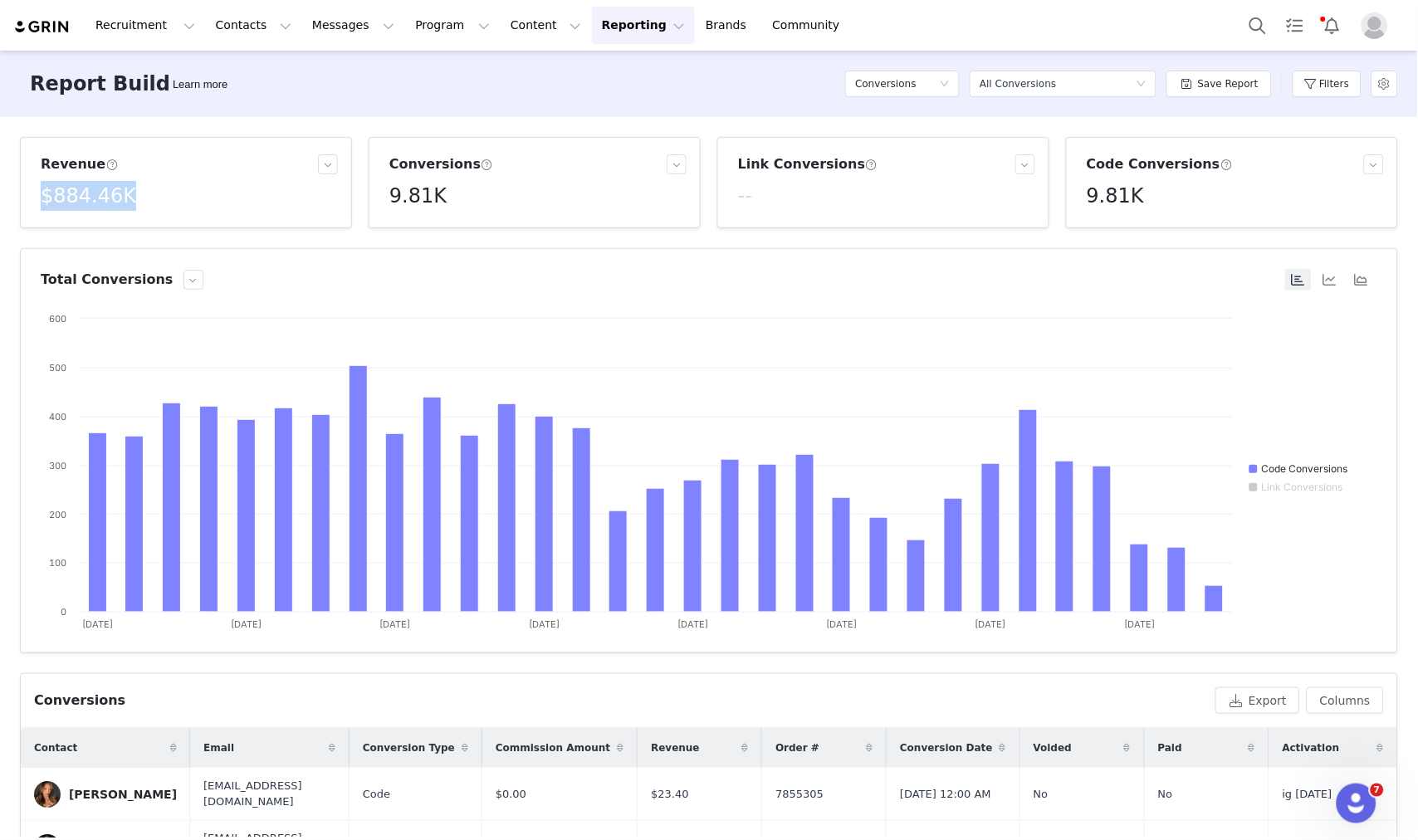
drag, startPoint x: 128, startPoint y: 205, endPoint x: 31, endPoint y: 196, distance: 97.4
click at [31, 196] on article "Revenue $884.46K" at bounding box center [186, 183] width 332 height 91
copy h5 "$884.46K"
click at [1329, 71] on button "Filters" at bounding box center [1327, 84] width 69 height 27
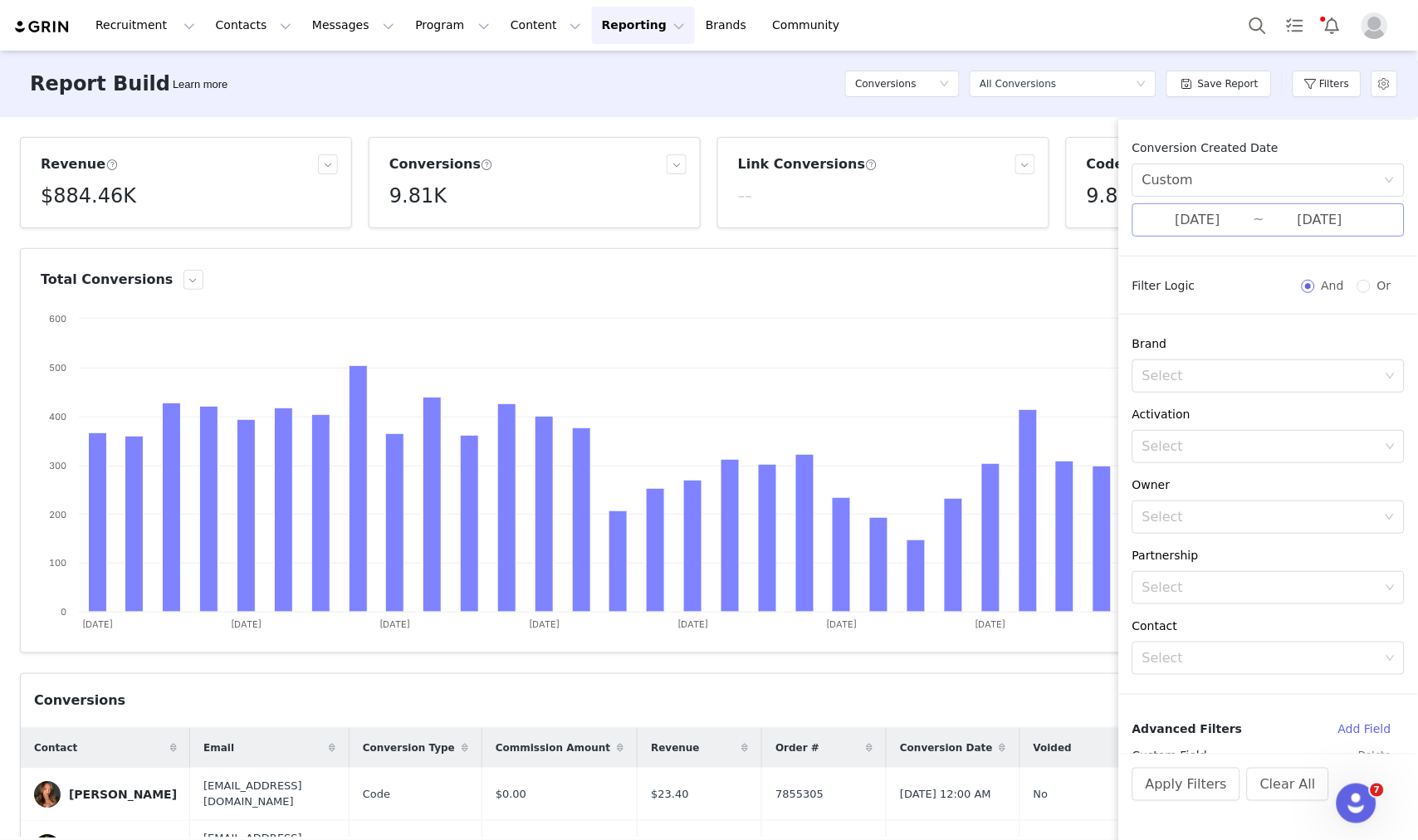
click at [1202, 218] on input "08/01/2025" at bounding box center [1198, 220] width 112 height 22
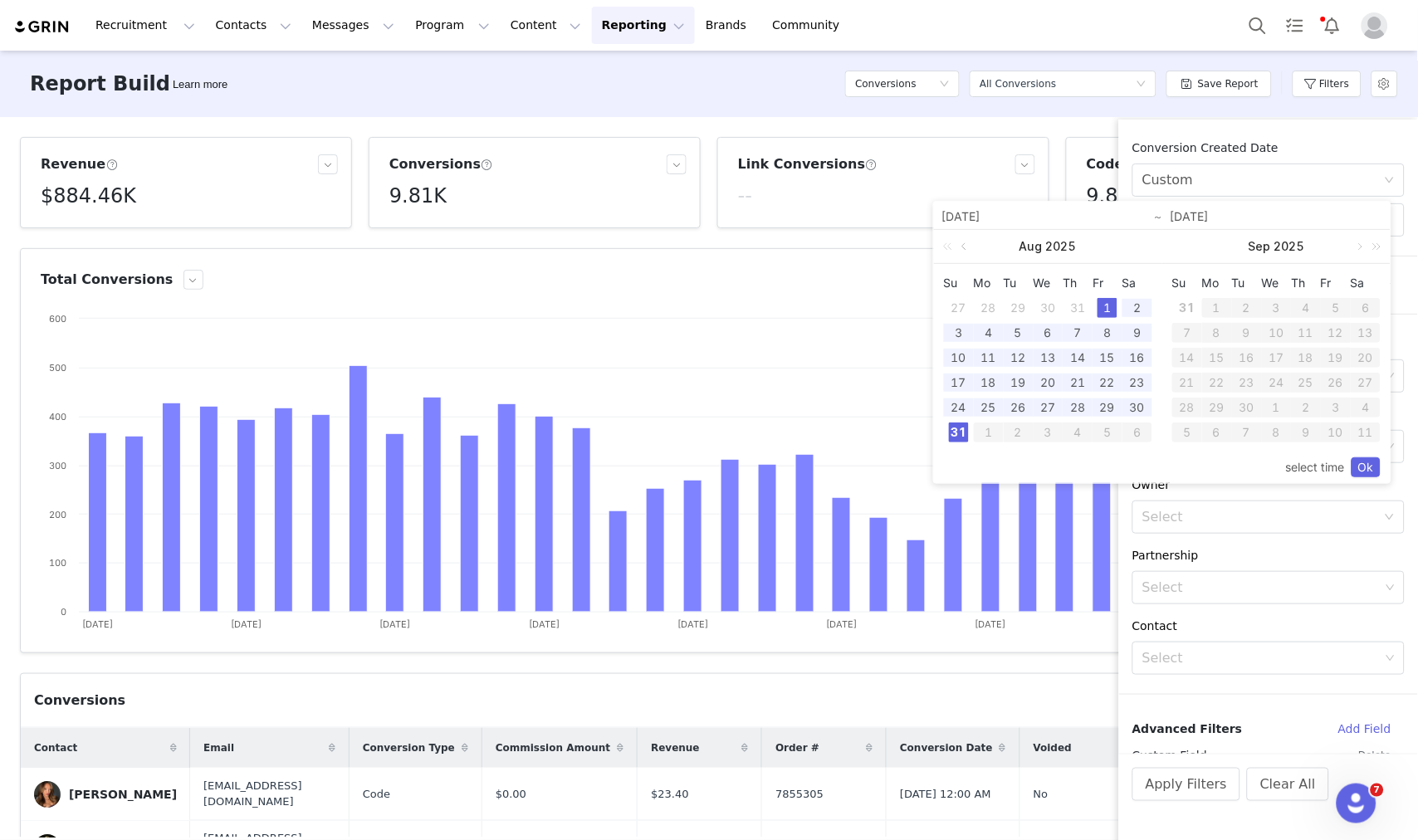
click at [961, 244] on link at bounding box center [966, 246] width 15 height 33
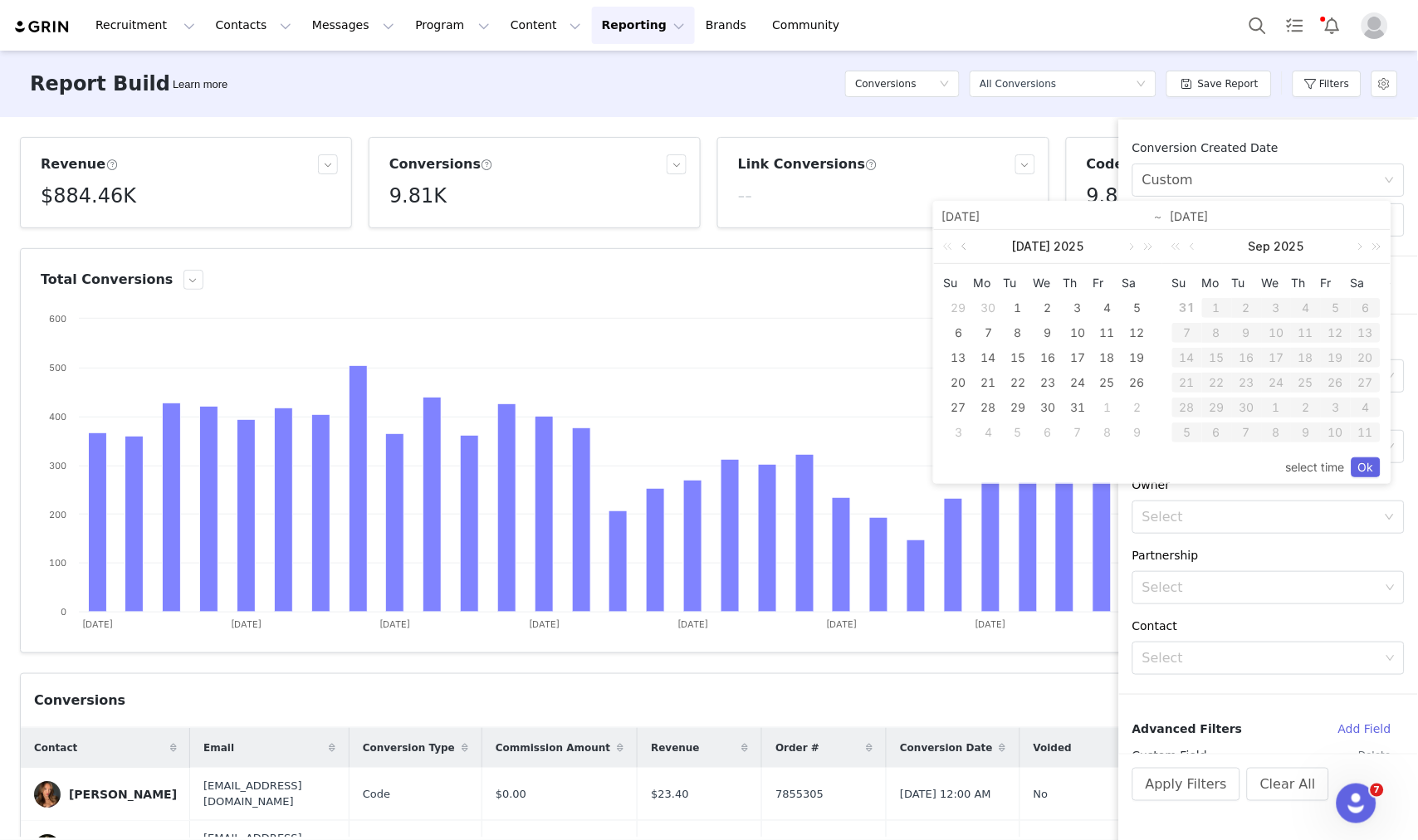
click at [961, 247] on link at bounding box center [966, 246] width 15 height 33
click at [1127, 250] on link at bounding box center [1131, 246] width 15 height 33
click at [1019, 305] on div "1" at bounding box center [1019, 308] width 20 height 20
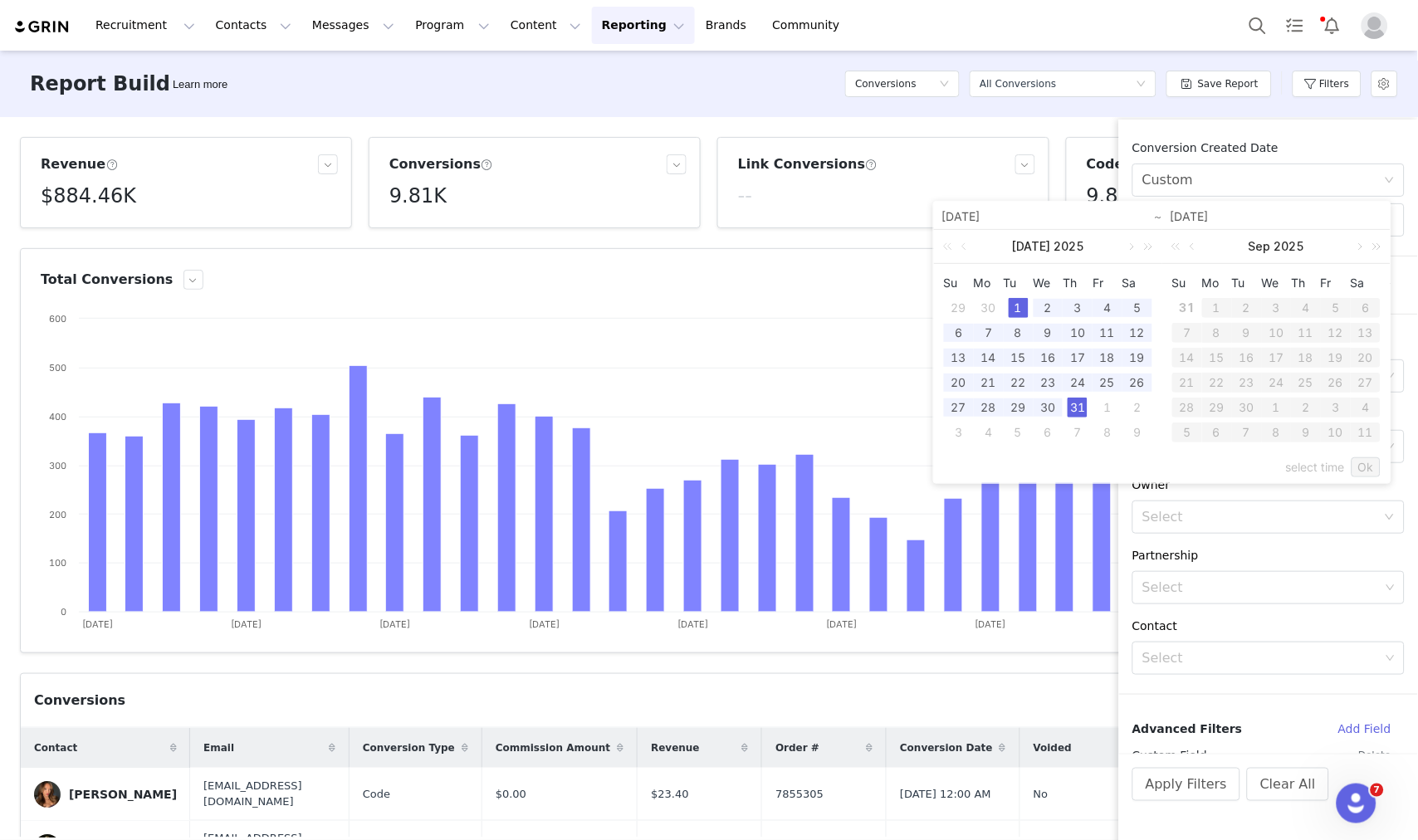
click at [1079, 411] on div "31" at bounding box center [1078, 408] width 20 height 20
type input "07/01/2025"
type input "07/31/2025"
type input "07/01/2025"
type input "07/31/2025"
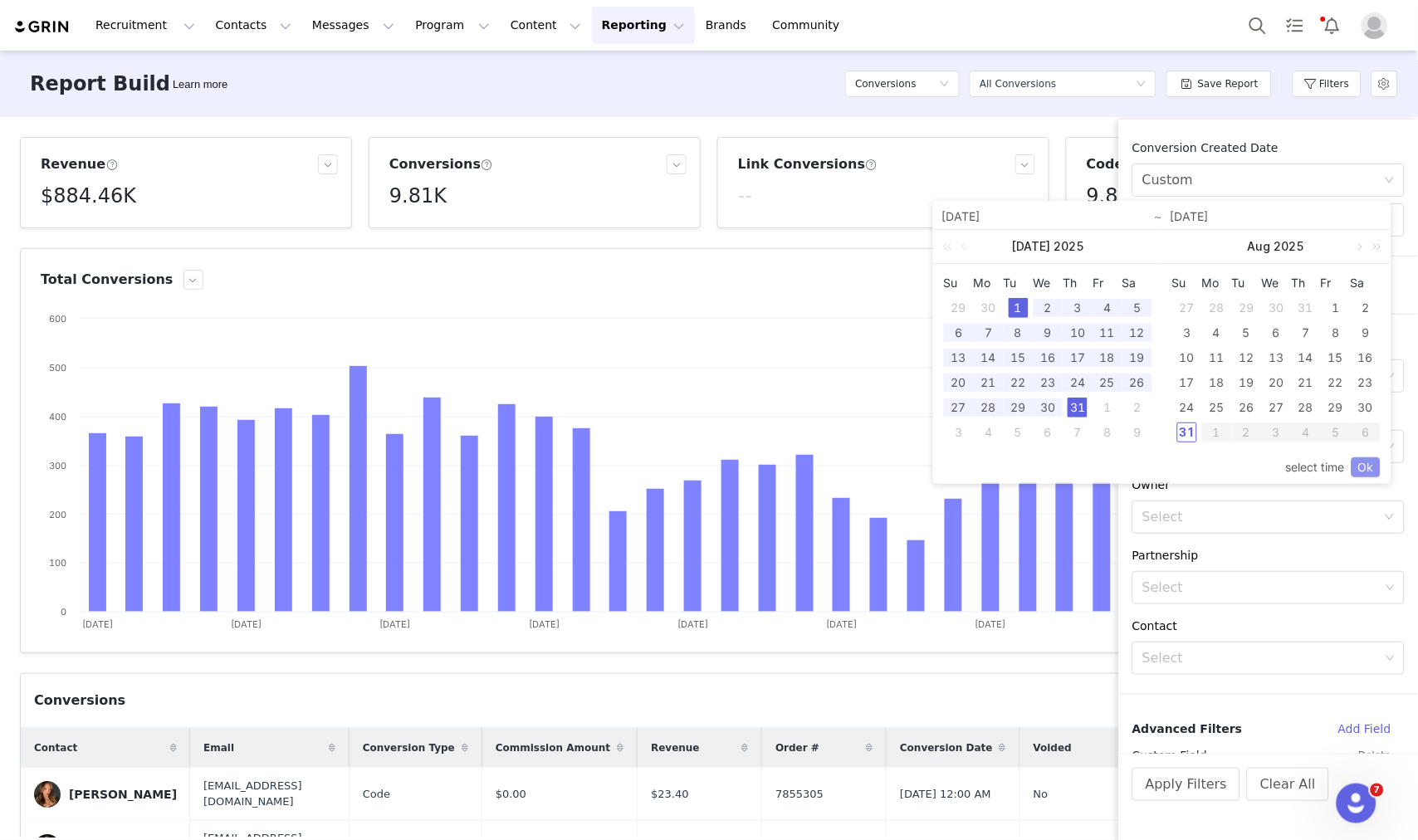
click at [1367, 466] on link "Ok" at bounding box center [1366, 467] width 29 height 20
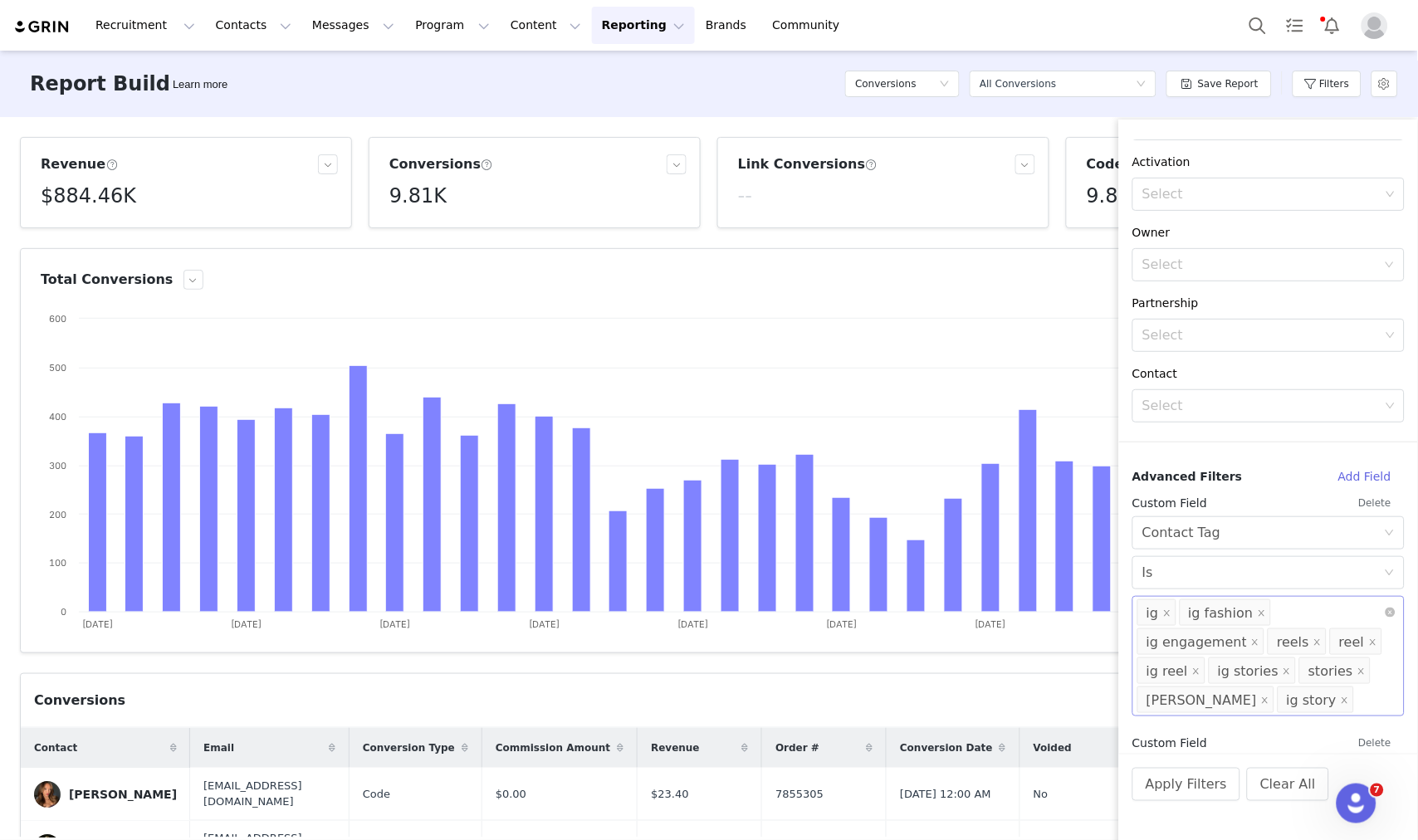
scroll to position [276, 0]
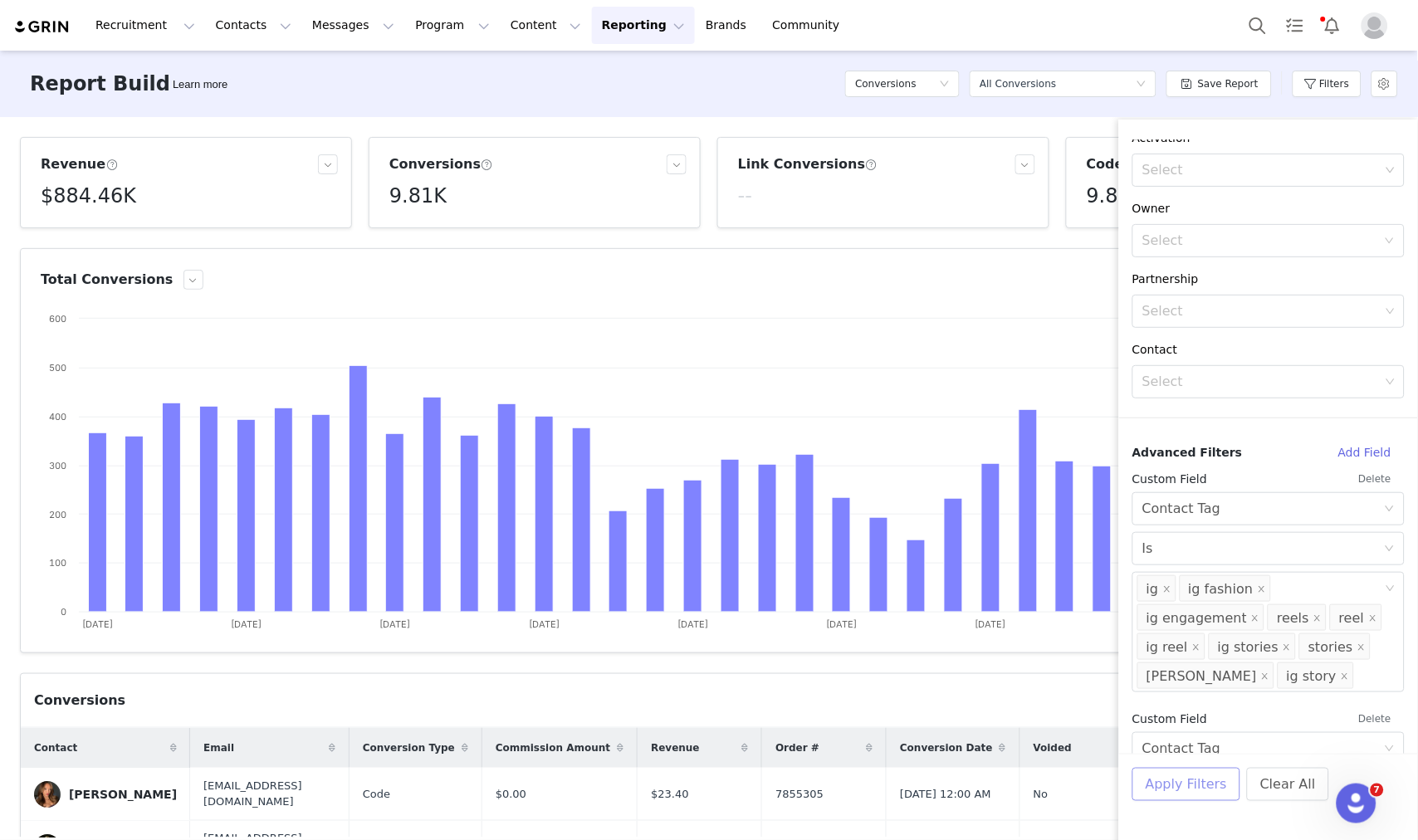
click at [1204, 781] on button "Apply Filters" at bounding box center [1187, 784] width 108 height 33
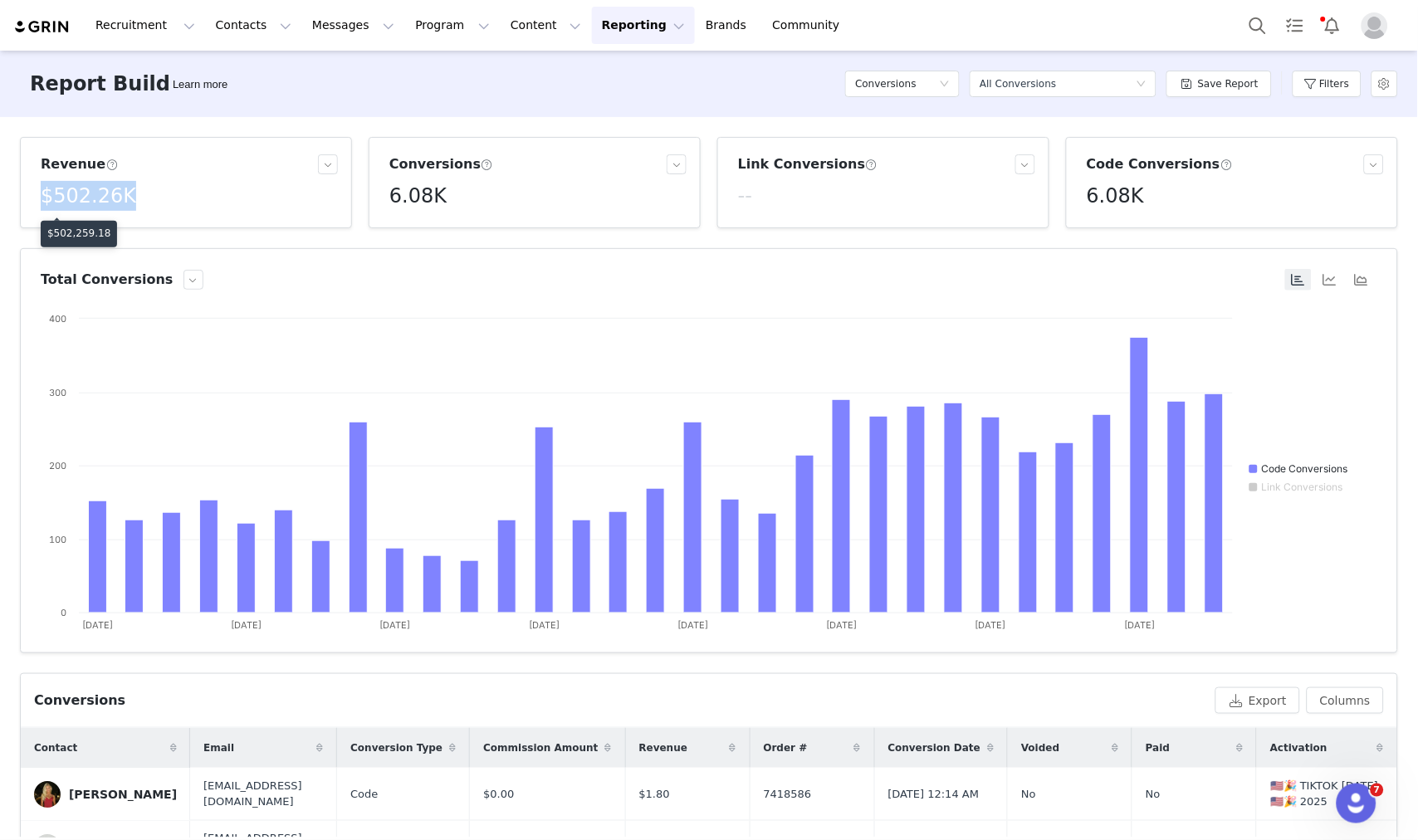
drag, startPoint x: 136, startPoint y: 202, endPoint x: 39, endPoint y: 203, distance: 97.0
click at [39, 203] on div "Revenue $502.26K" at bounding box center [186, 183] width 304 height 57
copy h5 "$502.26K"
click at [1308, 79] on button "Filters" at bounding box center [1327, 84] width 69 height 27
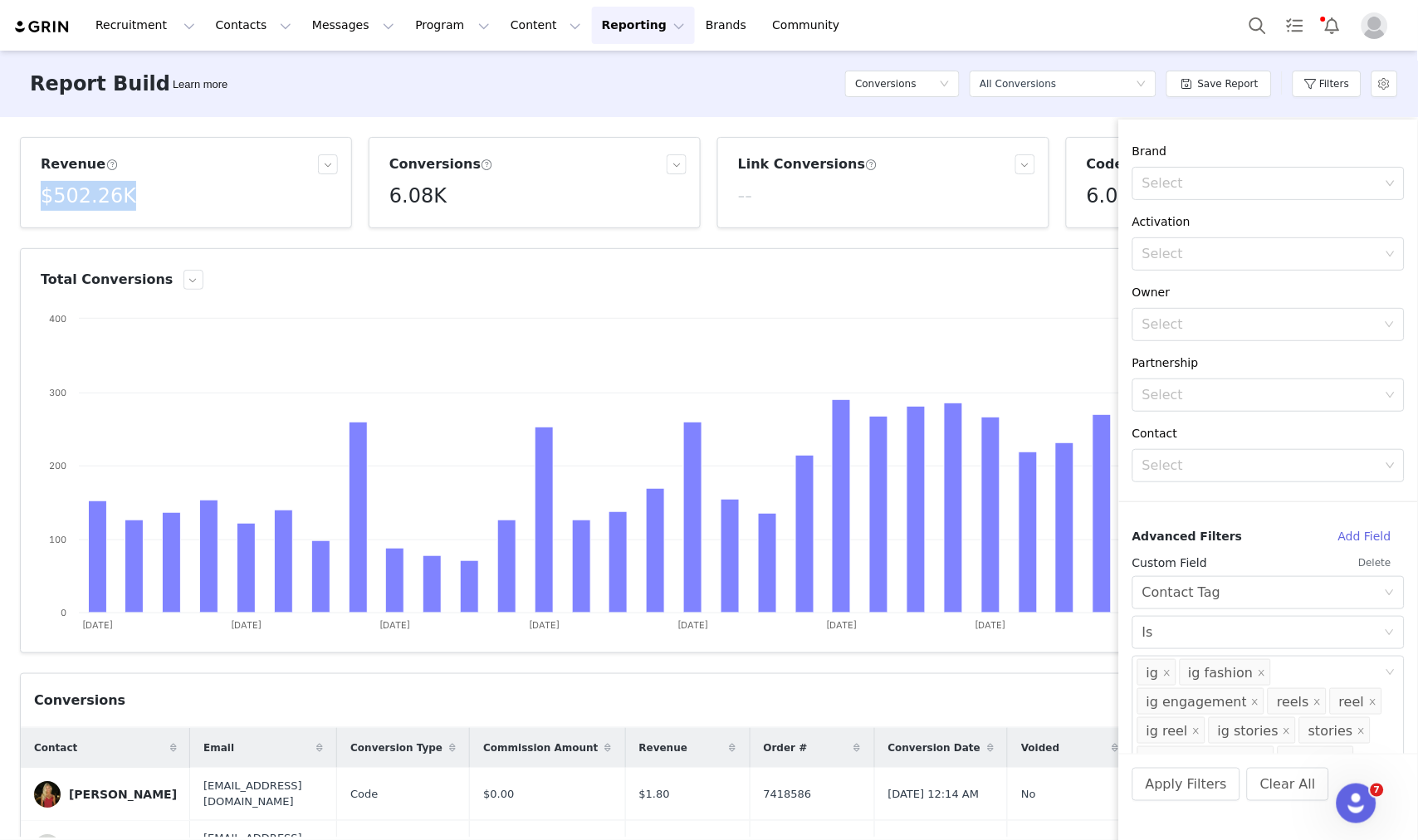
scroll to position [0, 0]
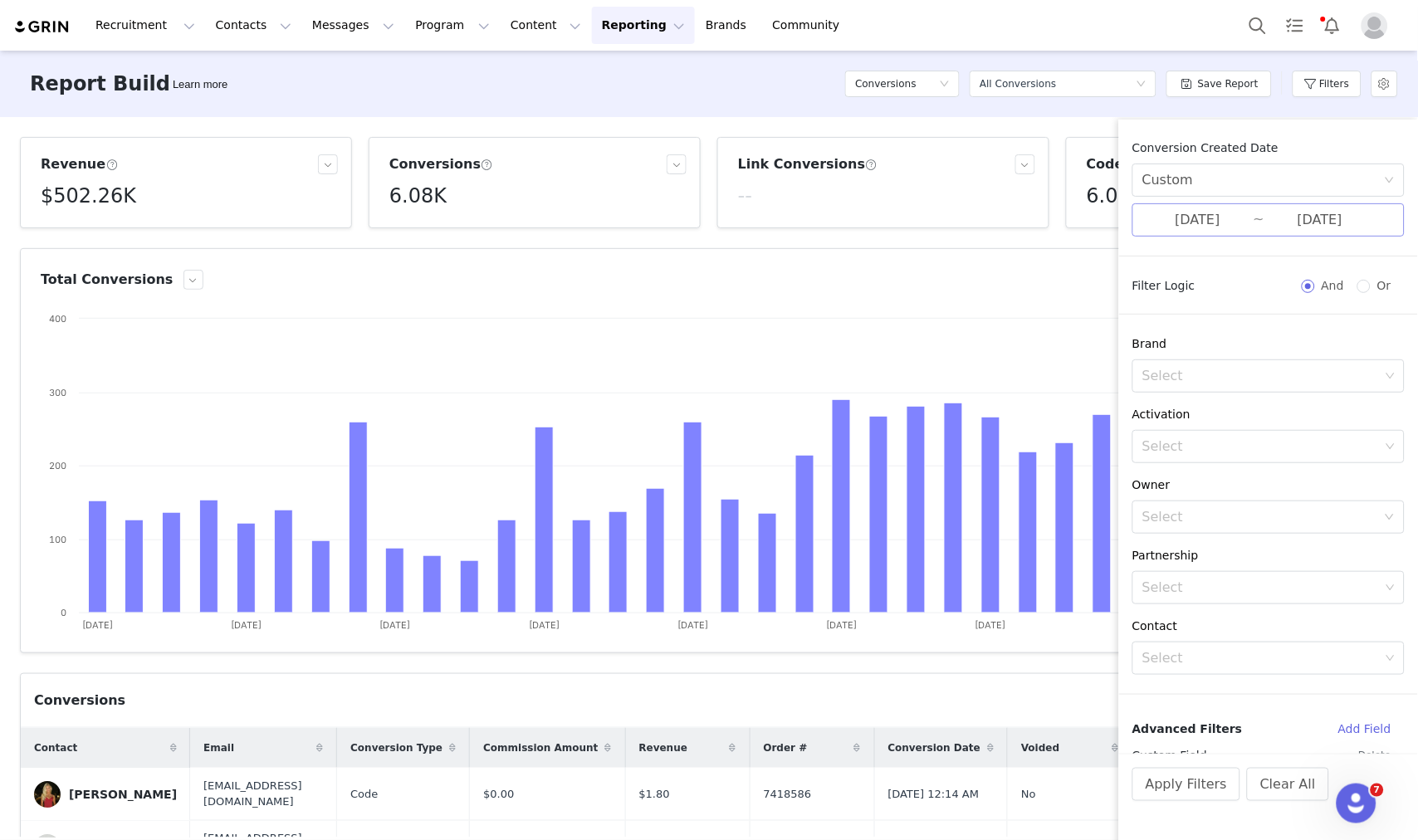
click at [1225, 218] on input "07/01/2025" at bounding box center [1198, 220] width 112 height 22
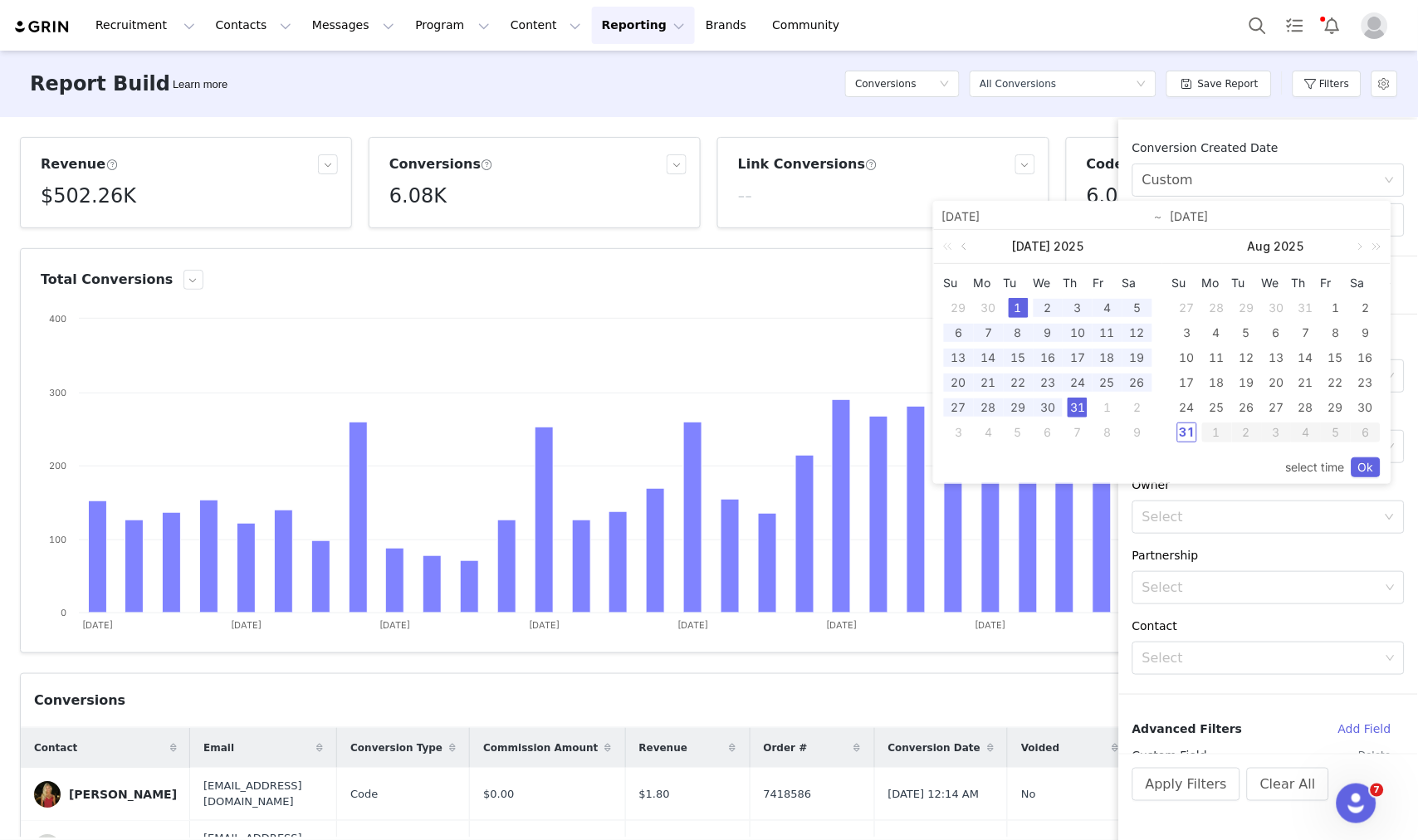
click at [964, 246] on link at bounding box center [966, 246] width 15 height 33
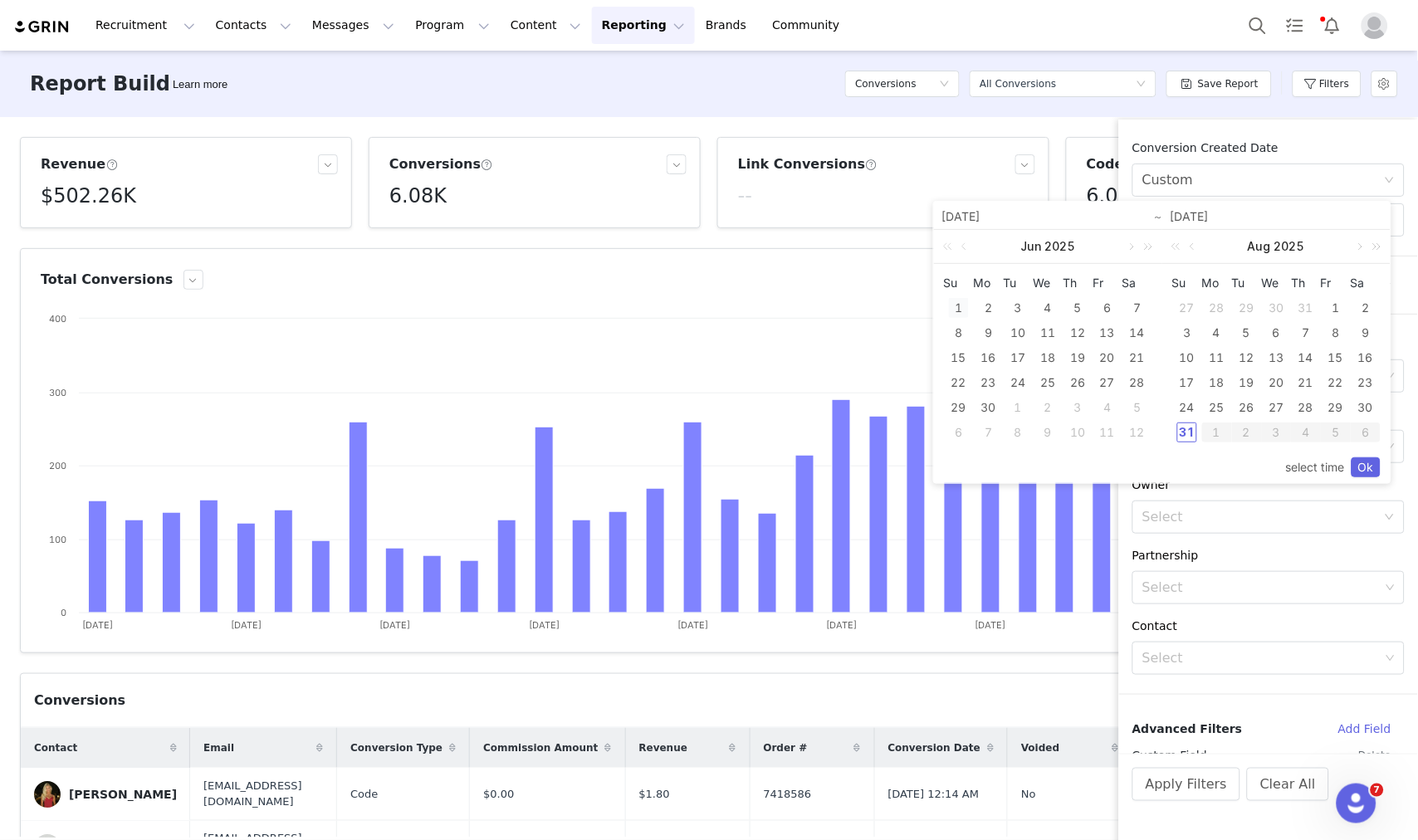
click at [956, 303] on div "1" at bounding box center [959, 308] width 20 height 20
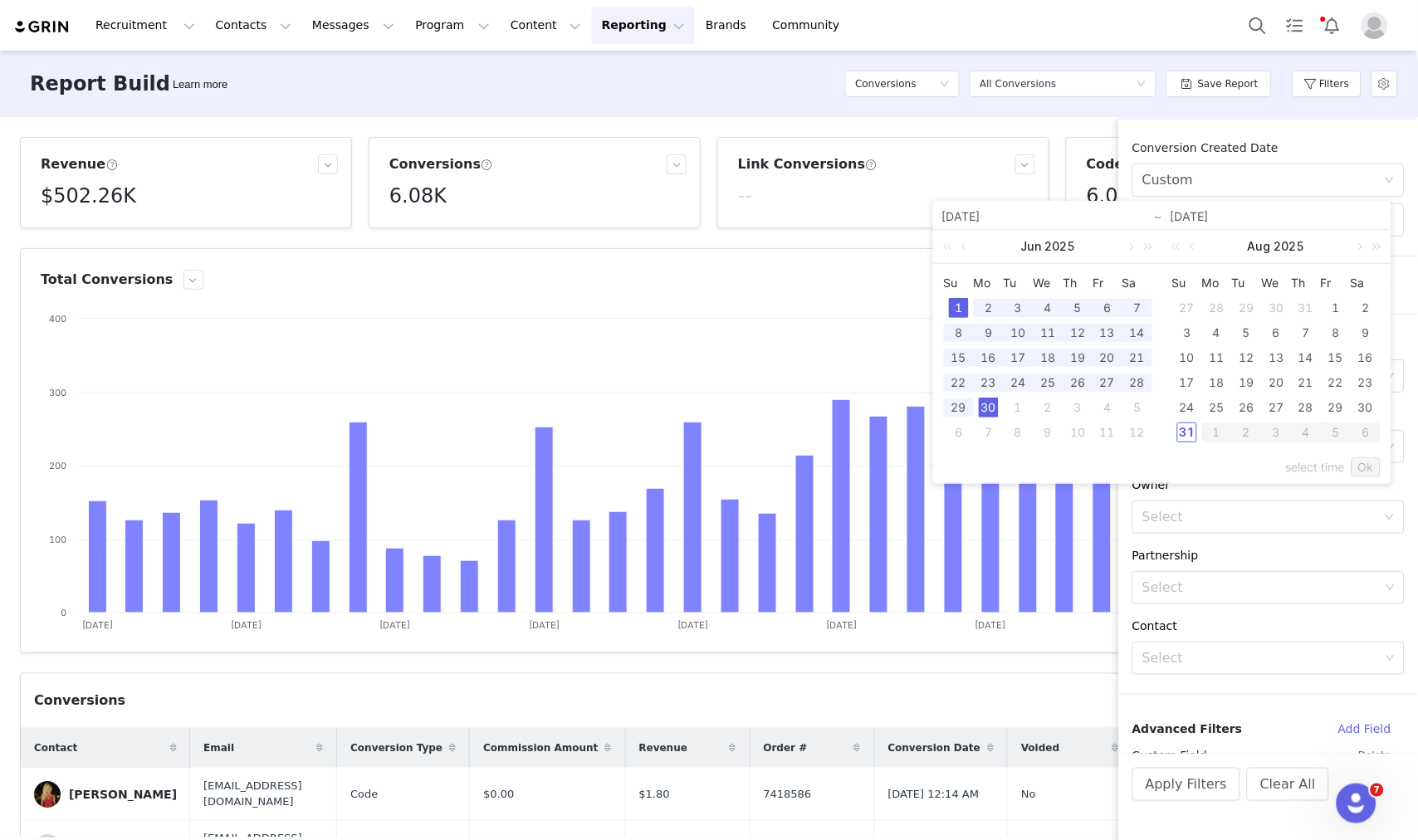
click at [989, 409] on div "30" at bounding box center [989, 408] width 20 height 20
type input "06/01/2025"
type input "06/30/2025"
type input "06/01/2025"
type input "06/30/2025"
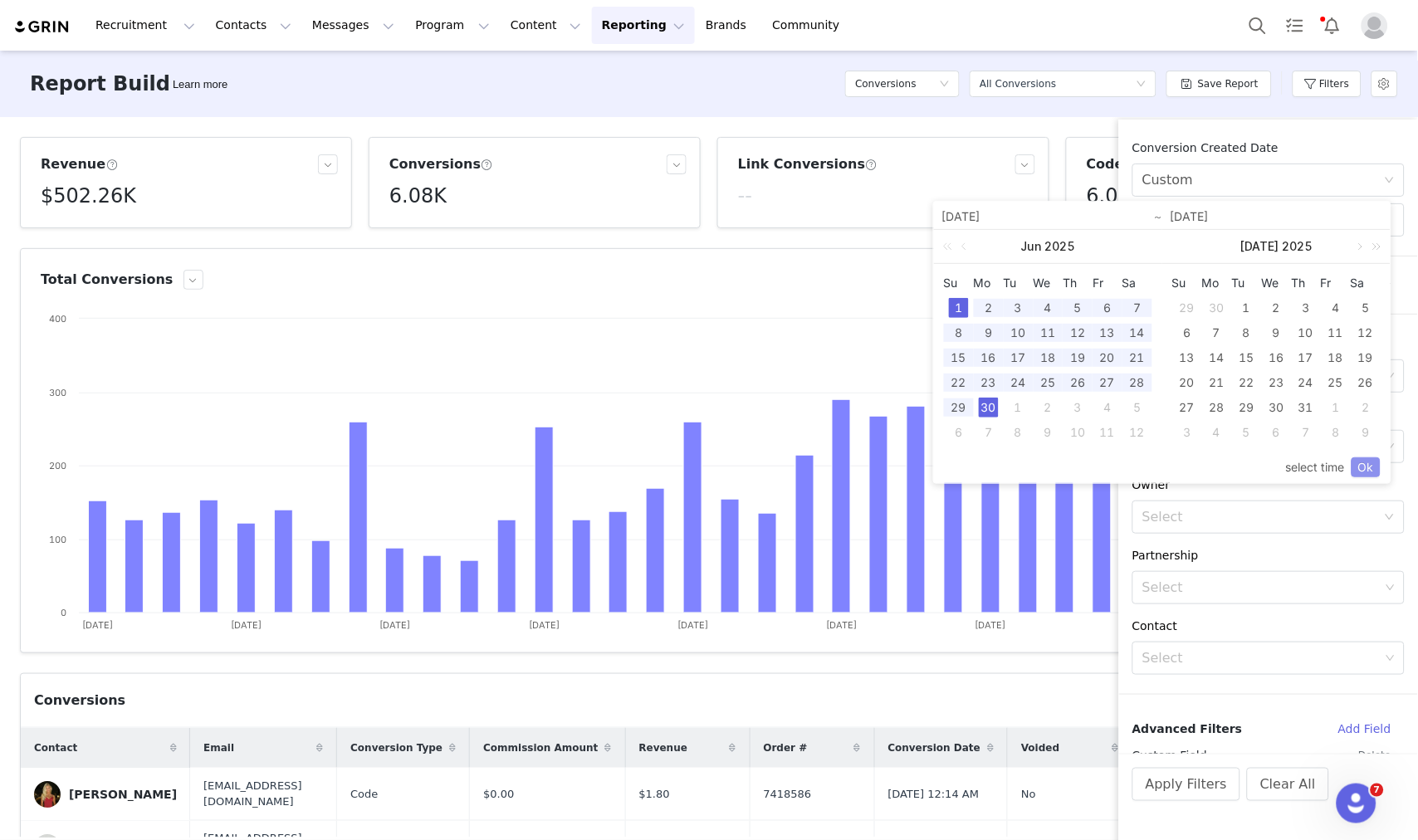
click at [1365, 468] on link "Ok" at bounding box center [1366, 467] width 29 height 20
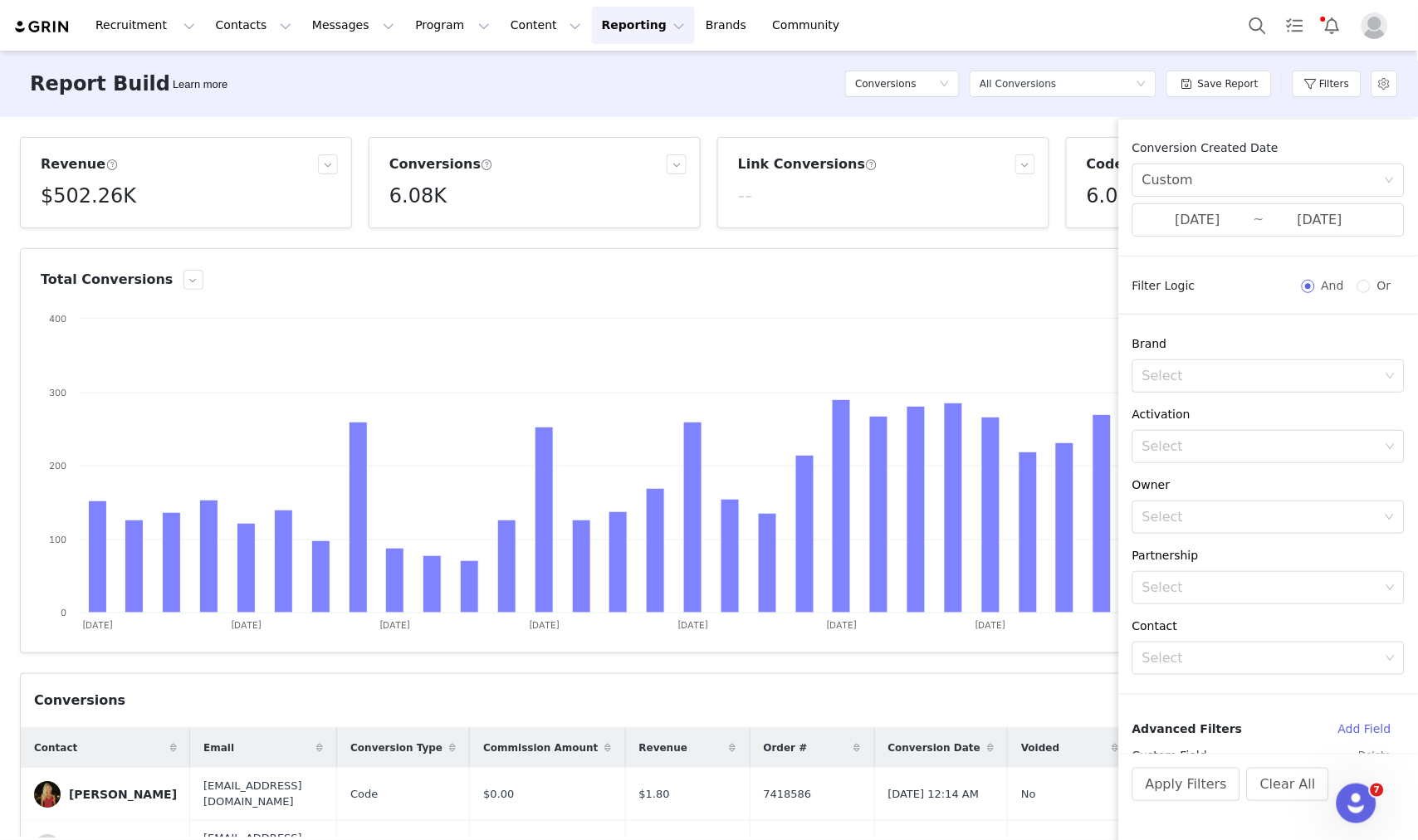
scroll to position [382, 0]
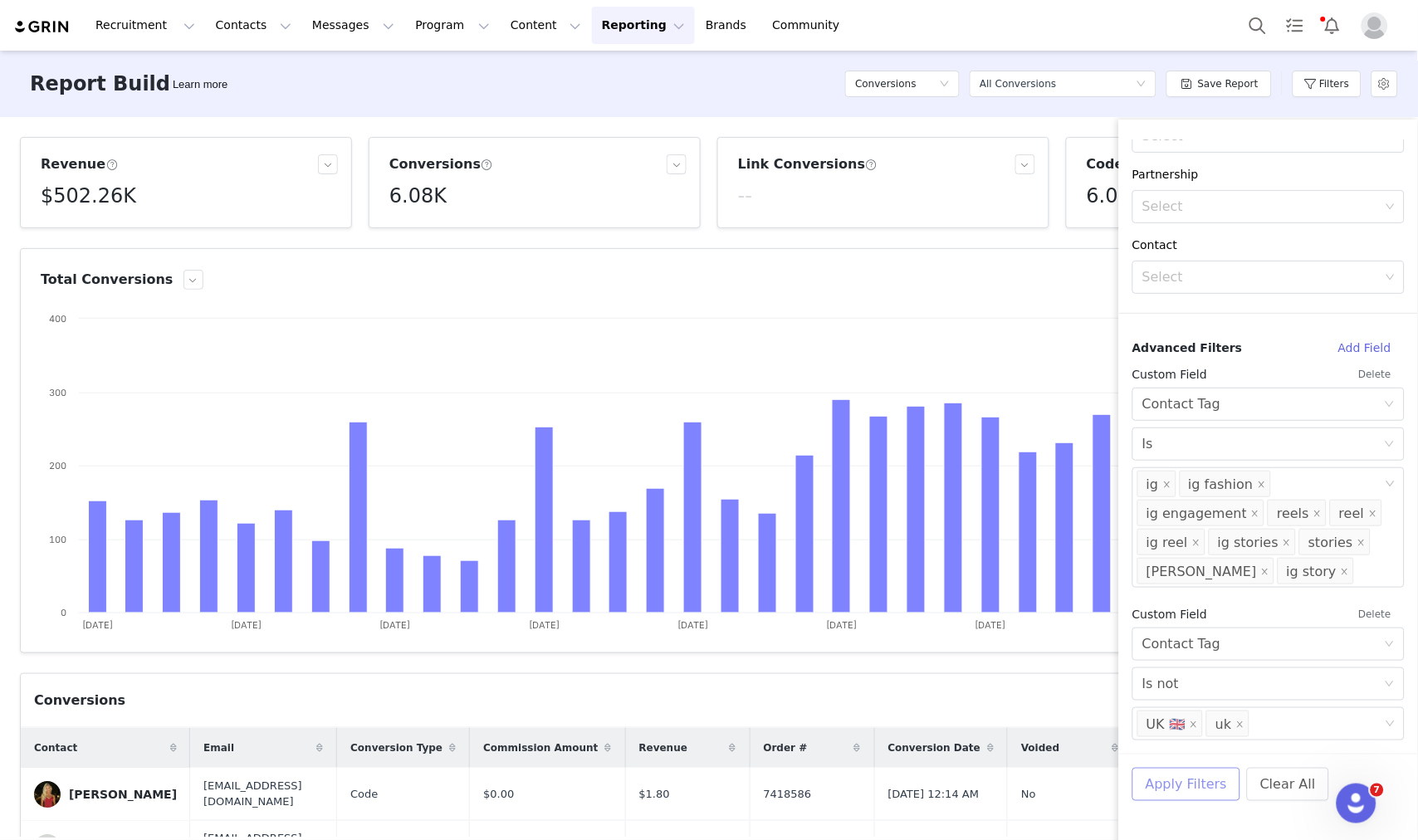
click at [1197, 793] on button "Apply Filters" at bounding box center [1187, 784] width 108 height 33
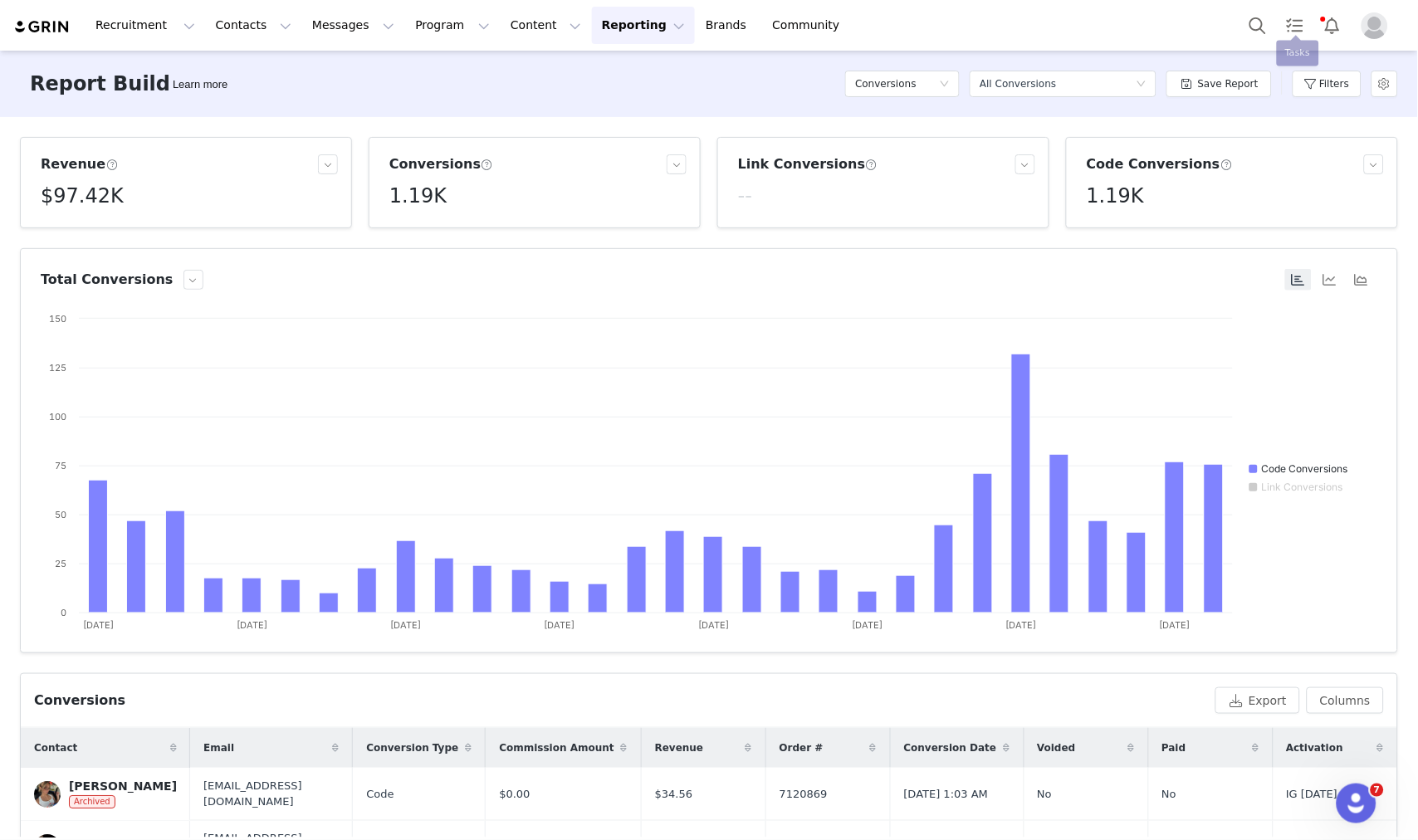
click at [1250, 56] on div "Report Builder Learn more Conversions Select a report All Conversions Save Repo…" at bounding box center [709, 84] width 1418 height 67
click at [1249, 33] on button "Search" at bounding box center [1258, 25] width 37 height 37
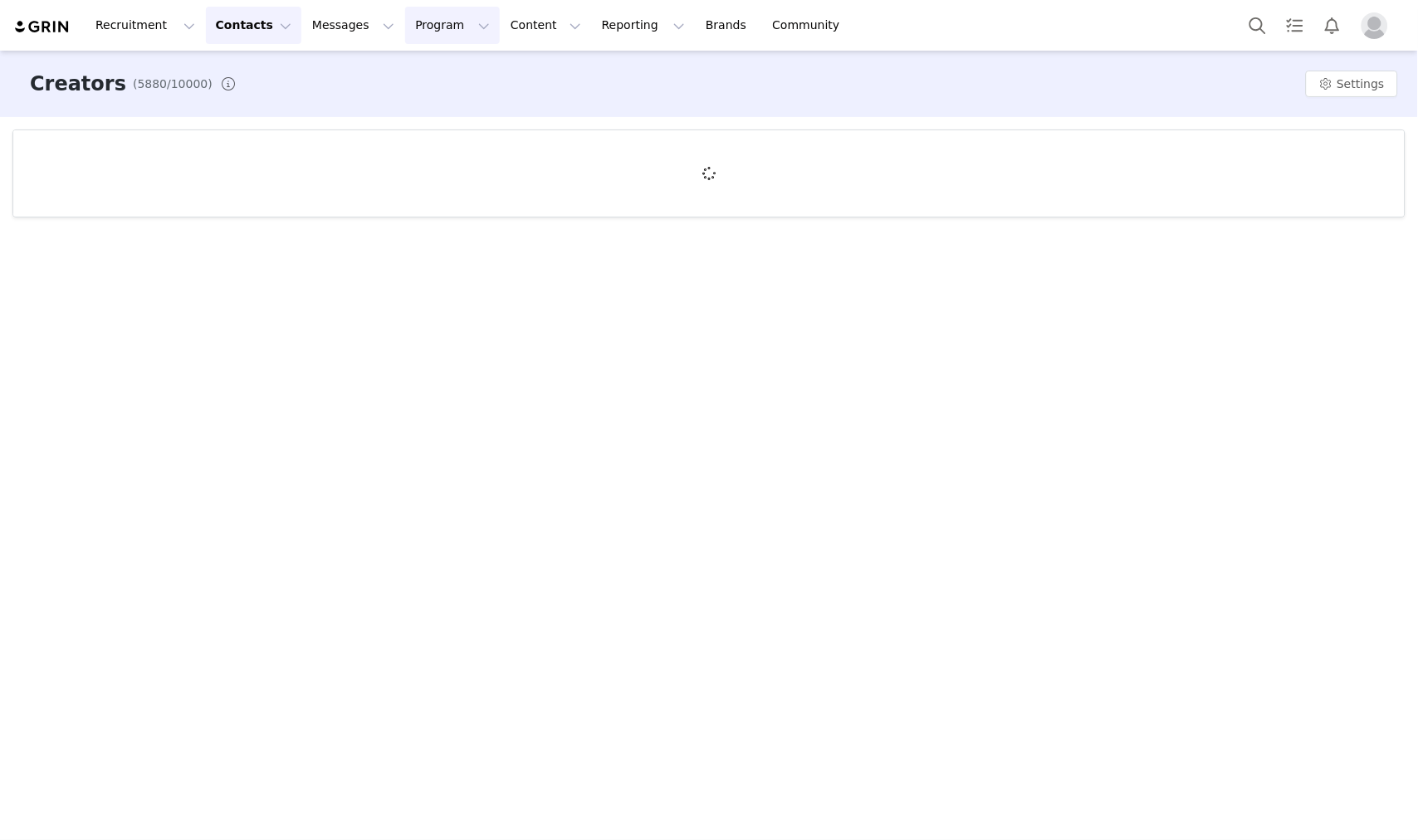
click at [405, 27] on button "Program Program" at bounding box center [453, 25] width 95 height 37
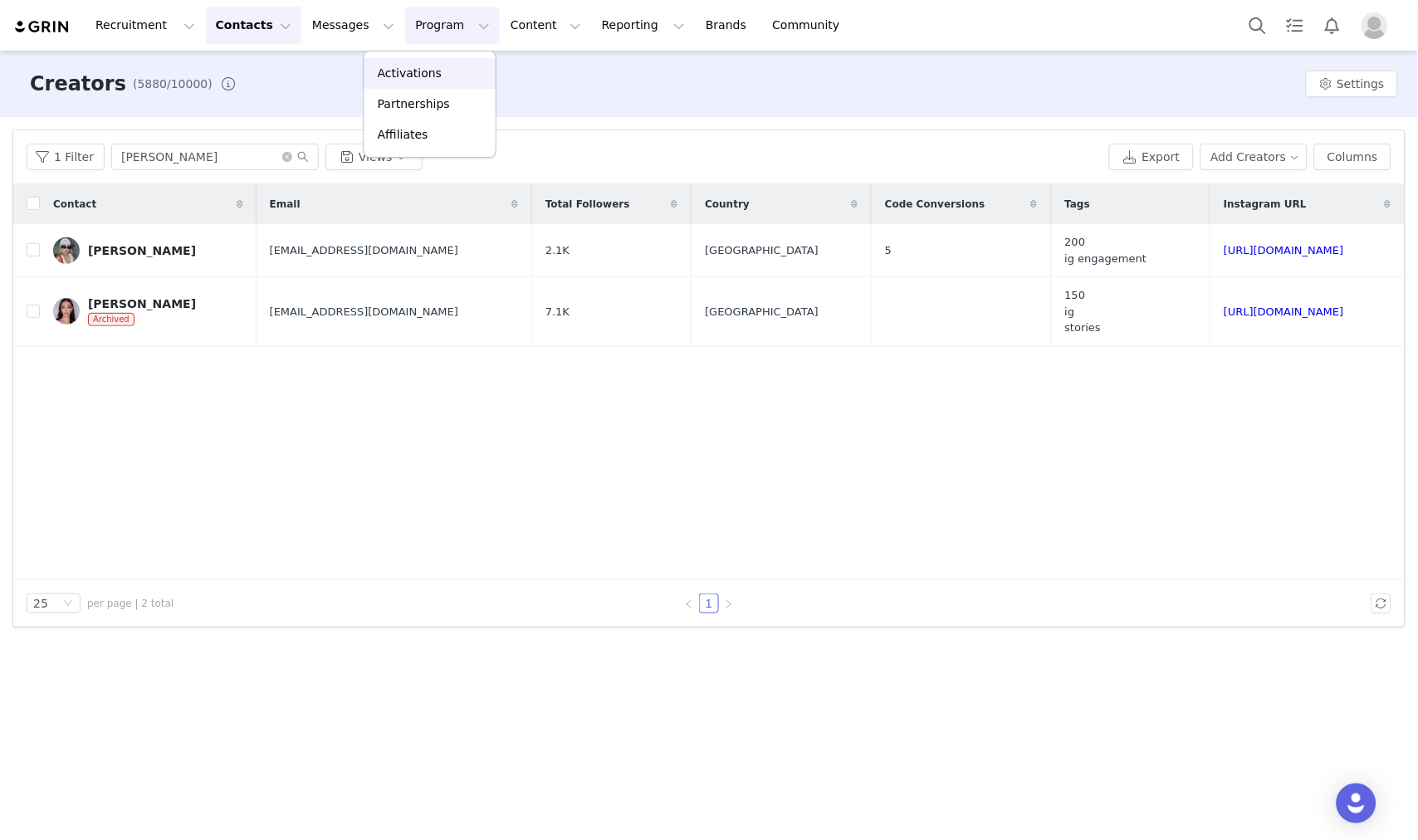
click at [400, 71] on p "Activations" at bounding box center [409, 73] width 64 height 17
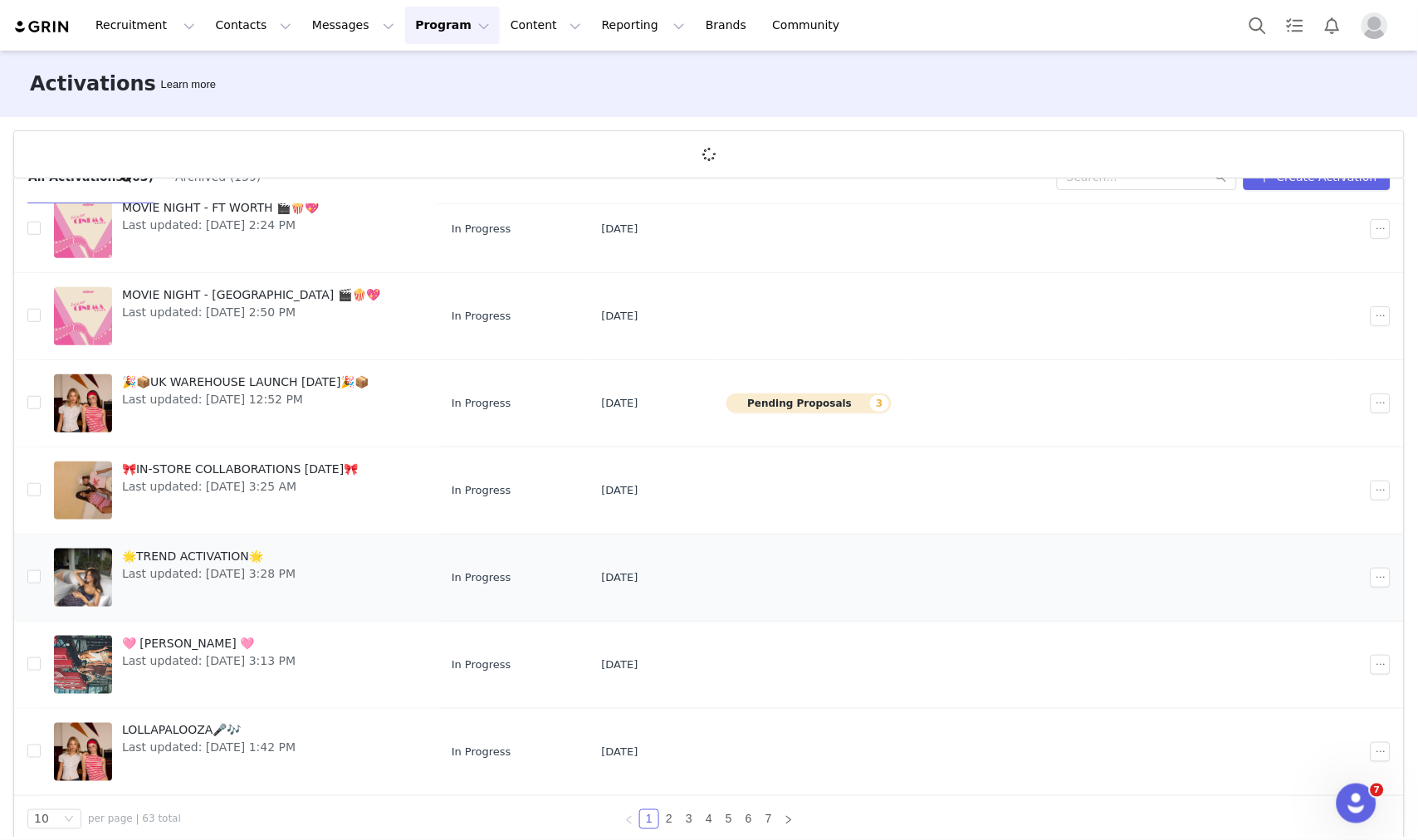
scroll to position [61, 0]
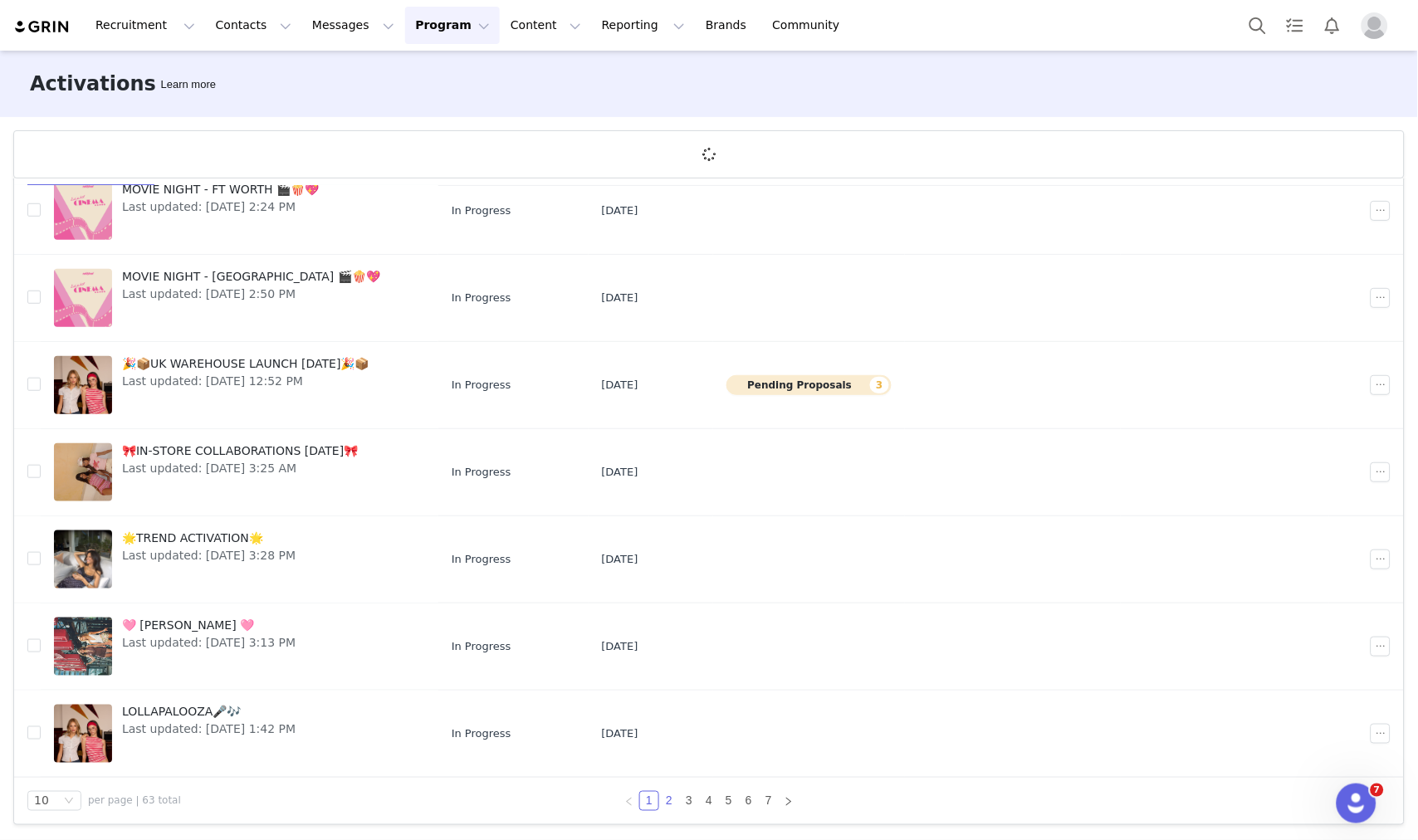
click at [660, 806] on link "2" at bounding box center [669, 801] width 18 height 18
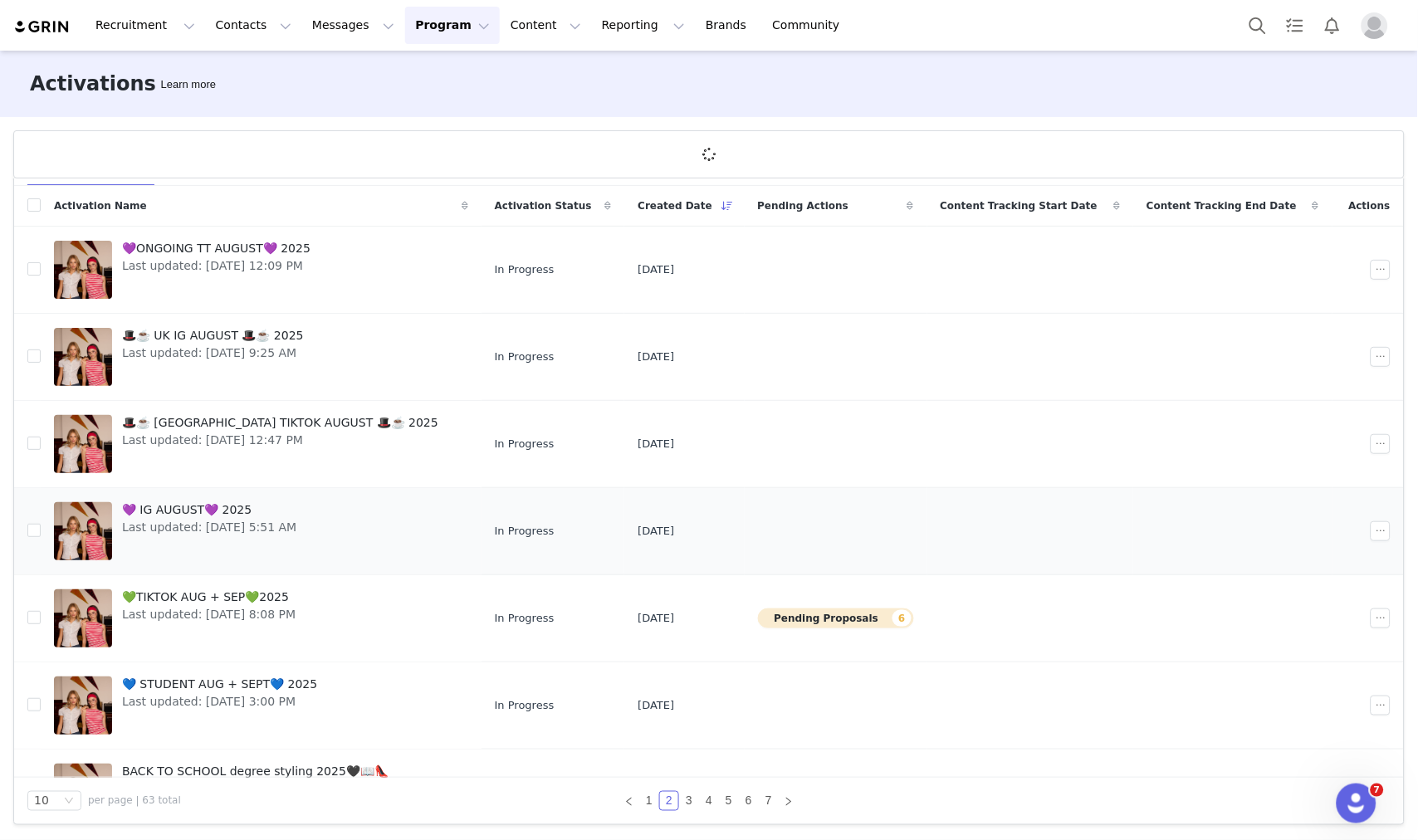
click at [201, 516] on span "💜 IG AUGUST💜 2025" at bounding box center [210, 510] width 175 height 17
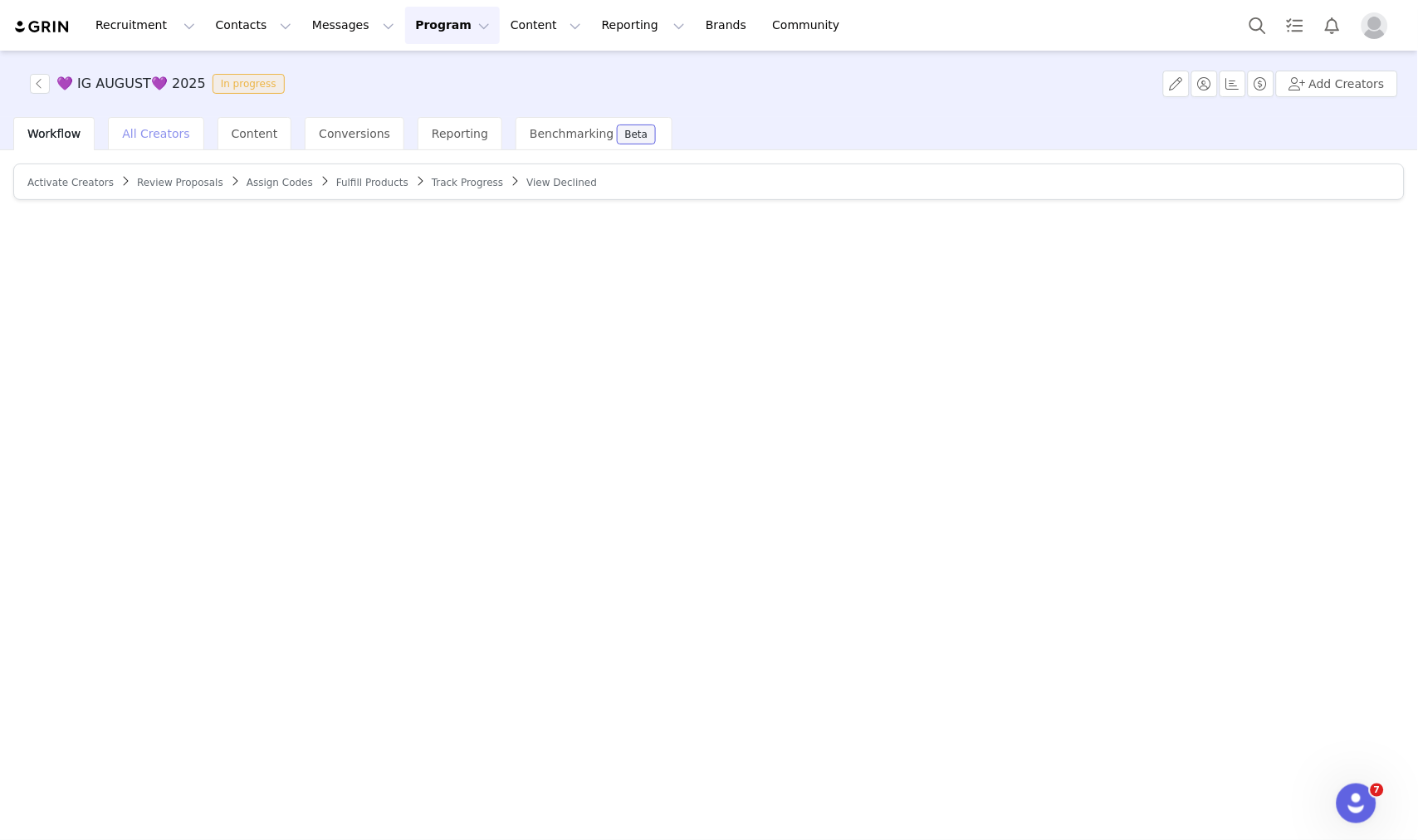
click at [162, 131] on span "All Creators" at bounding box center [156, 134] width 67 height 13
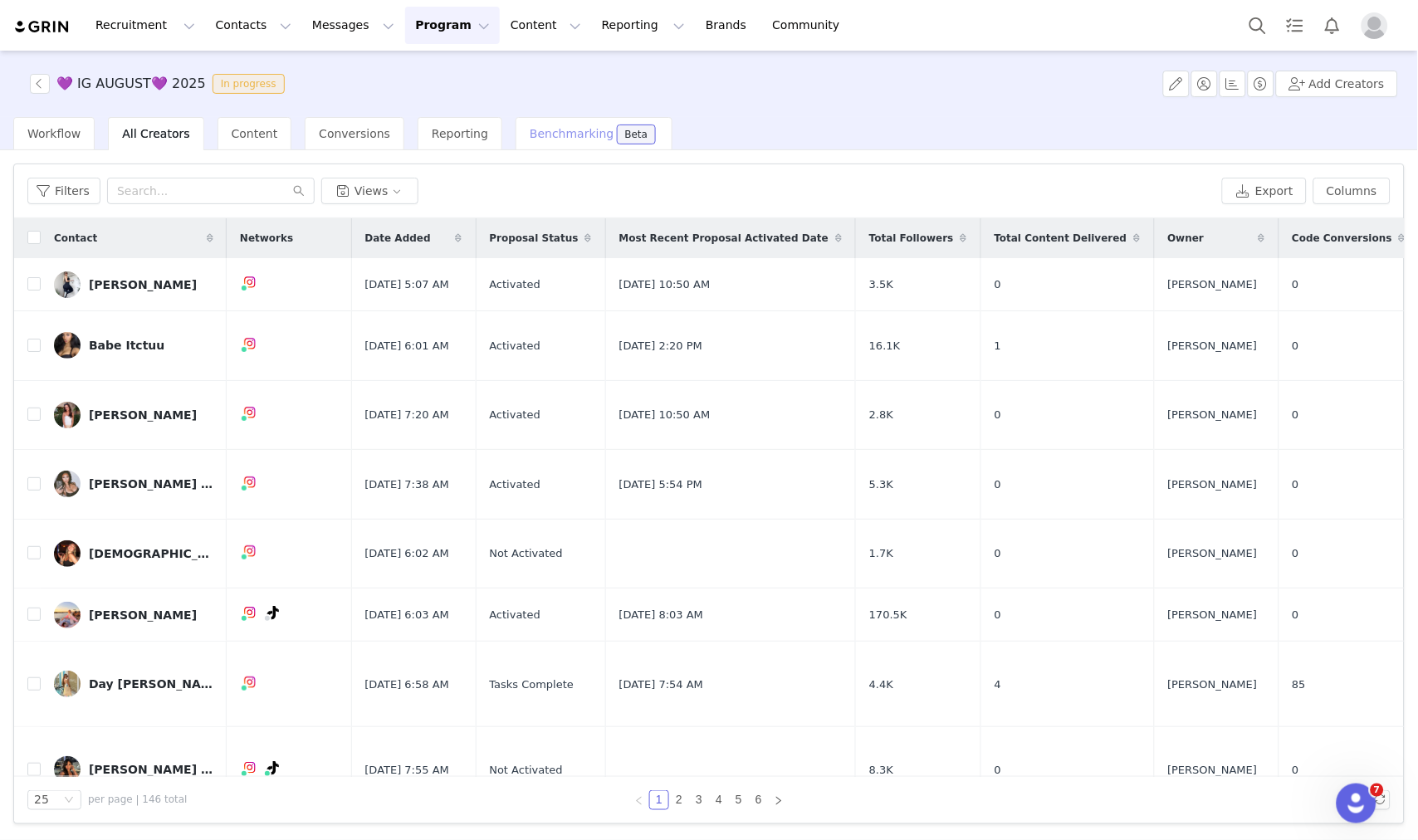
click at [530, 140] on span "Benchmarking" at bounding box center [572, 134] width 84 height 13
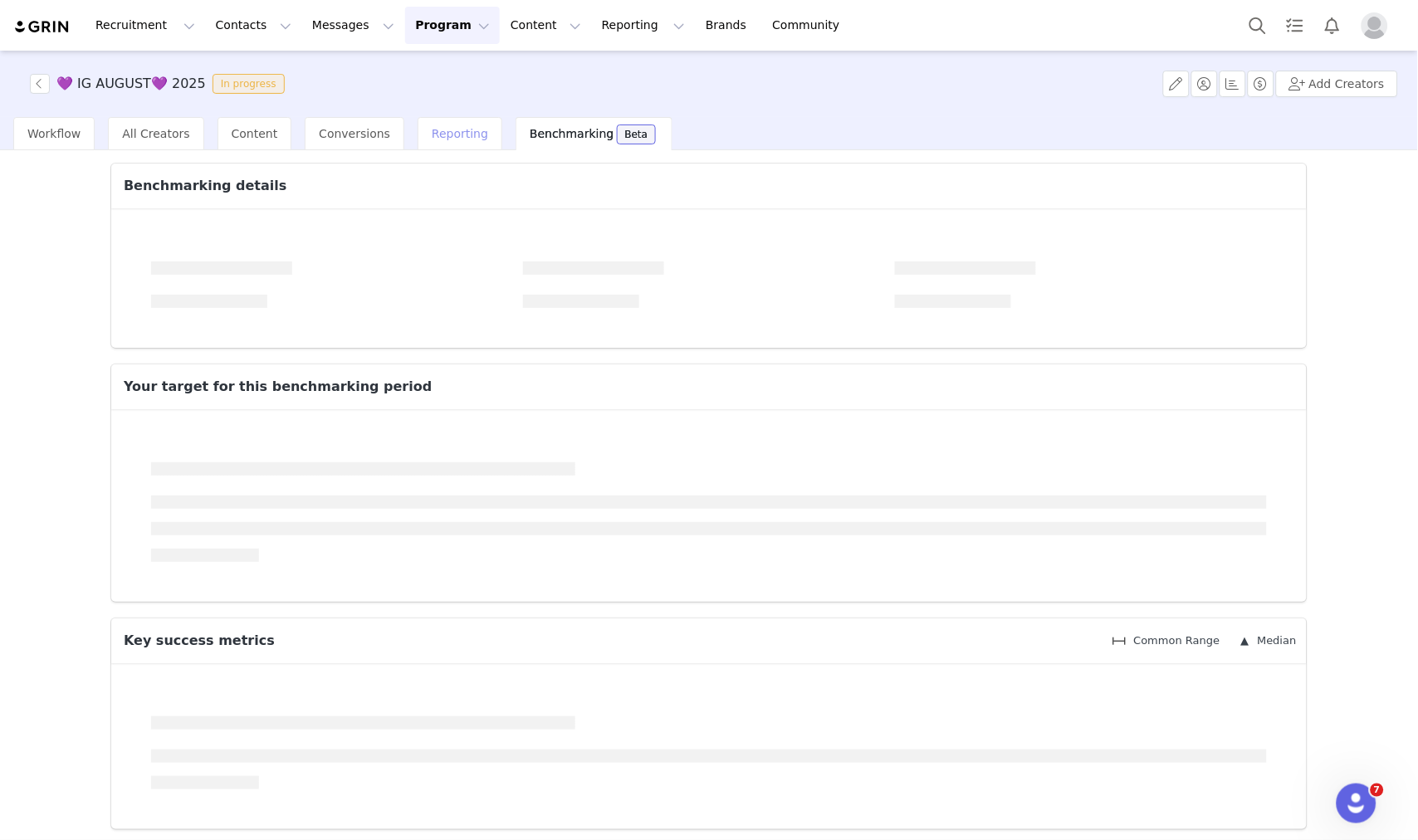
click at [452, 137] on span "Reporting" at bounding box center [460, 134] width 57 height 13
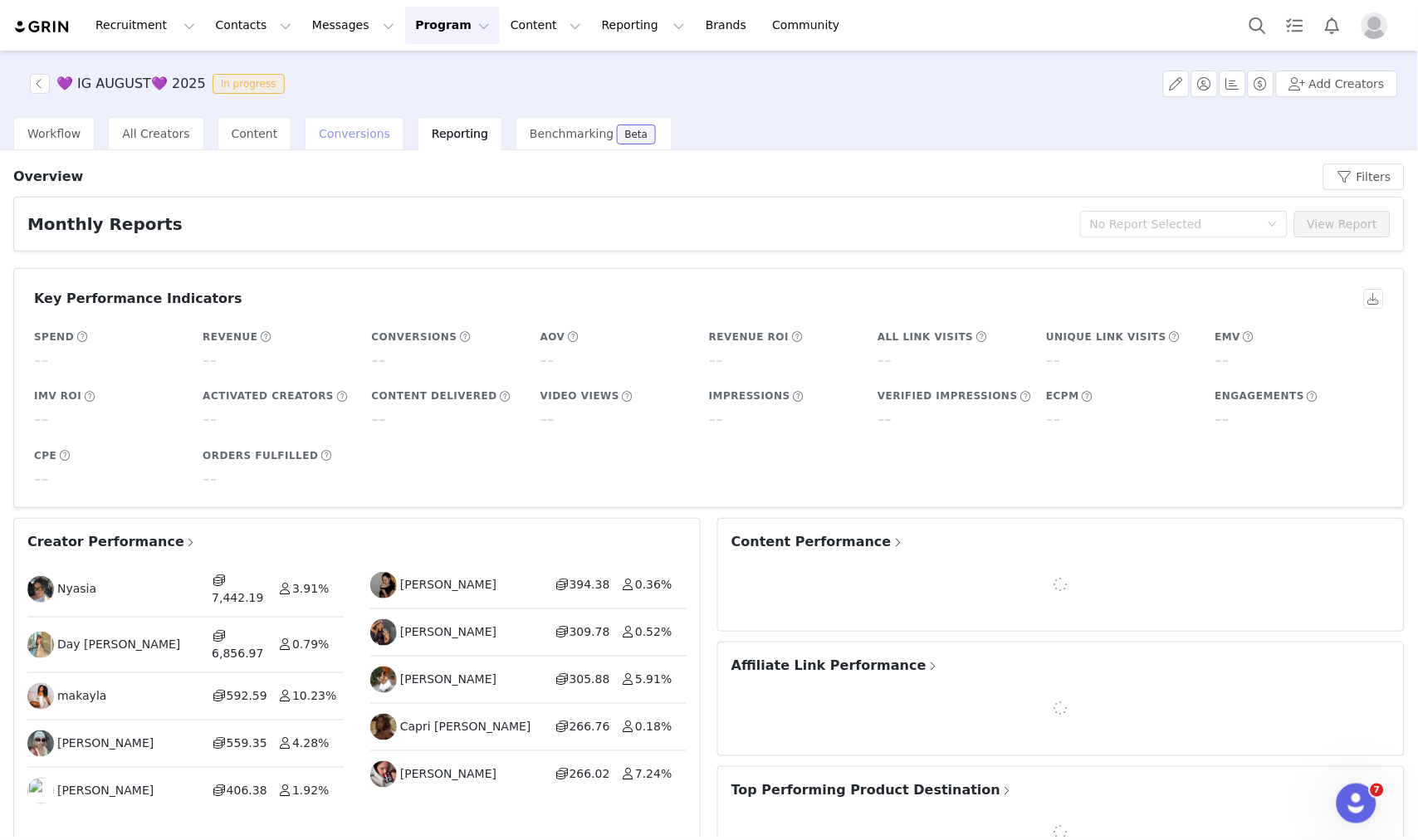
click at [305, 142] on div "Conversions" at bounding box center [354, 134] width 100 height 33
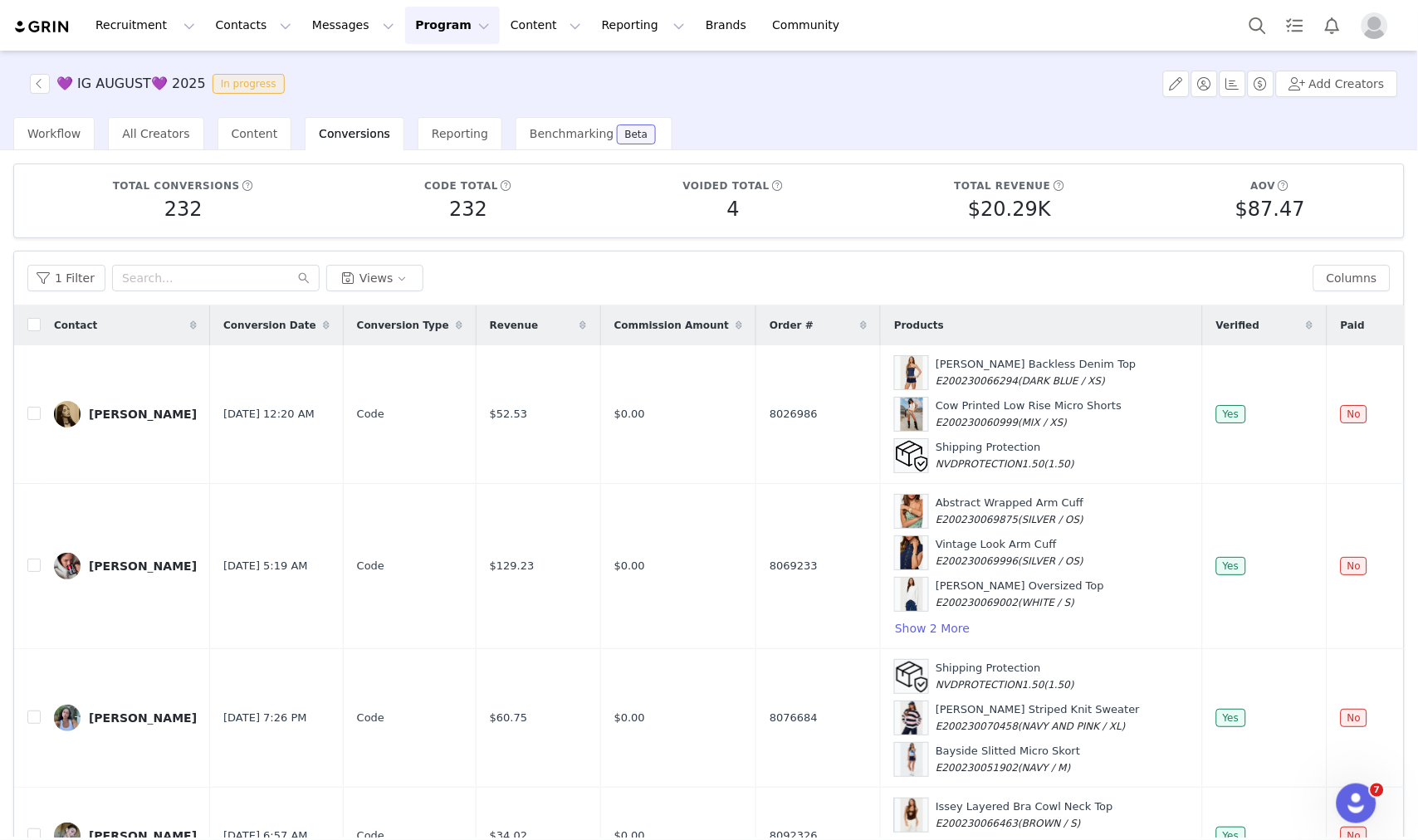
click at [420, 113] on div "💜 IG AUGUST💜 2025 In progress Add Creators" at bounding box center [709, 84] width 1418 height 67
click at [432, 130] on span "Reporting" at bounding box center [460, 134] width 57 height 13
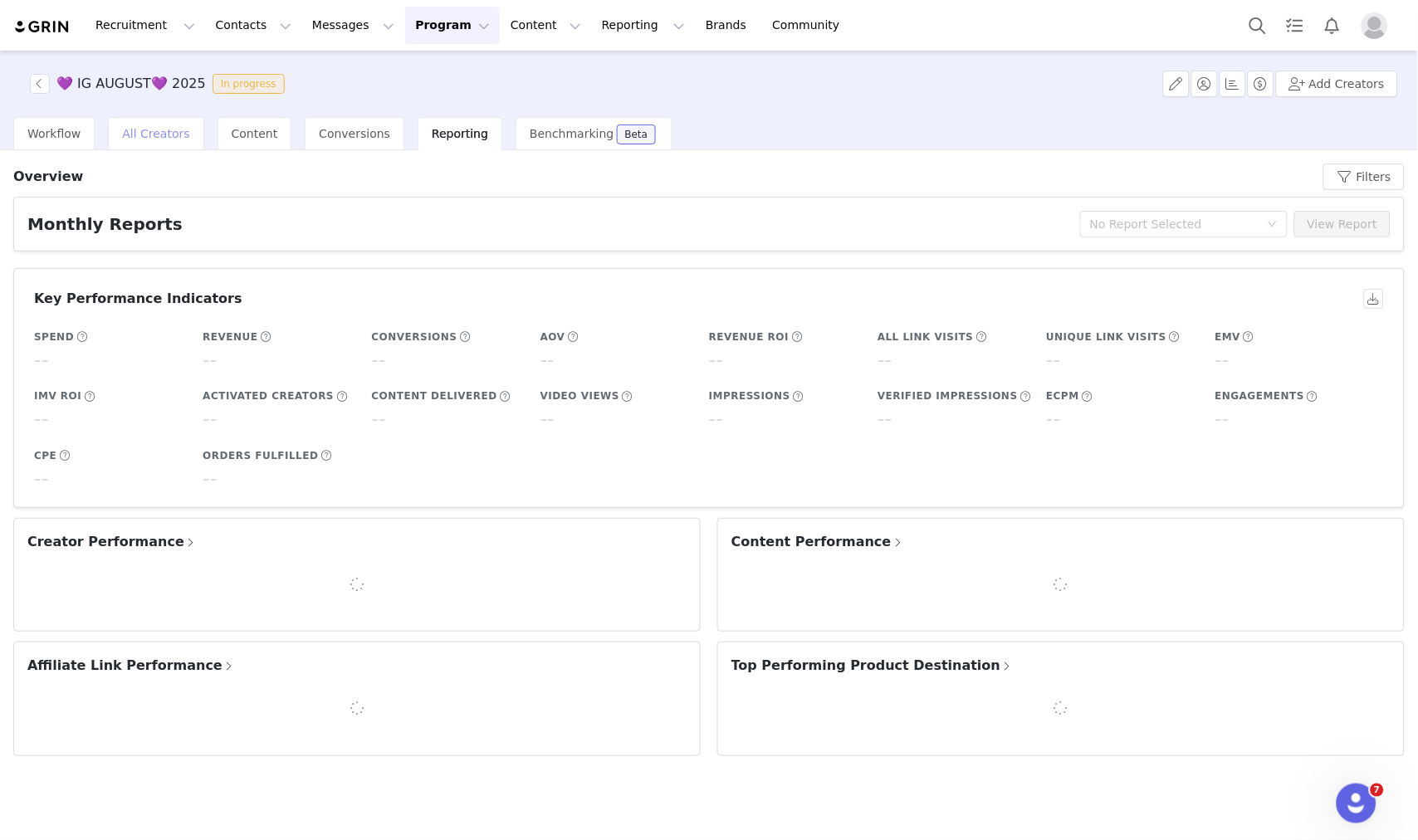
click at [153, 127] on span "All Creators" at bounding box center [156, 134] width 67 height 13
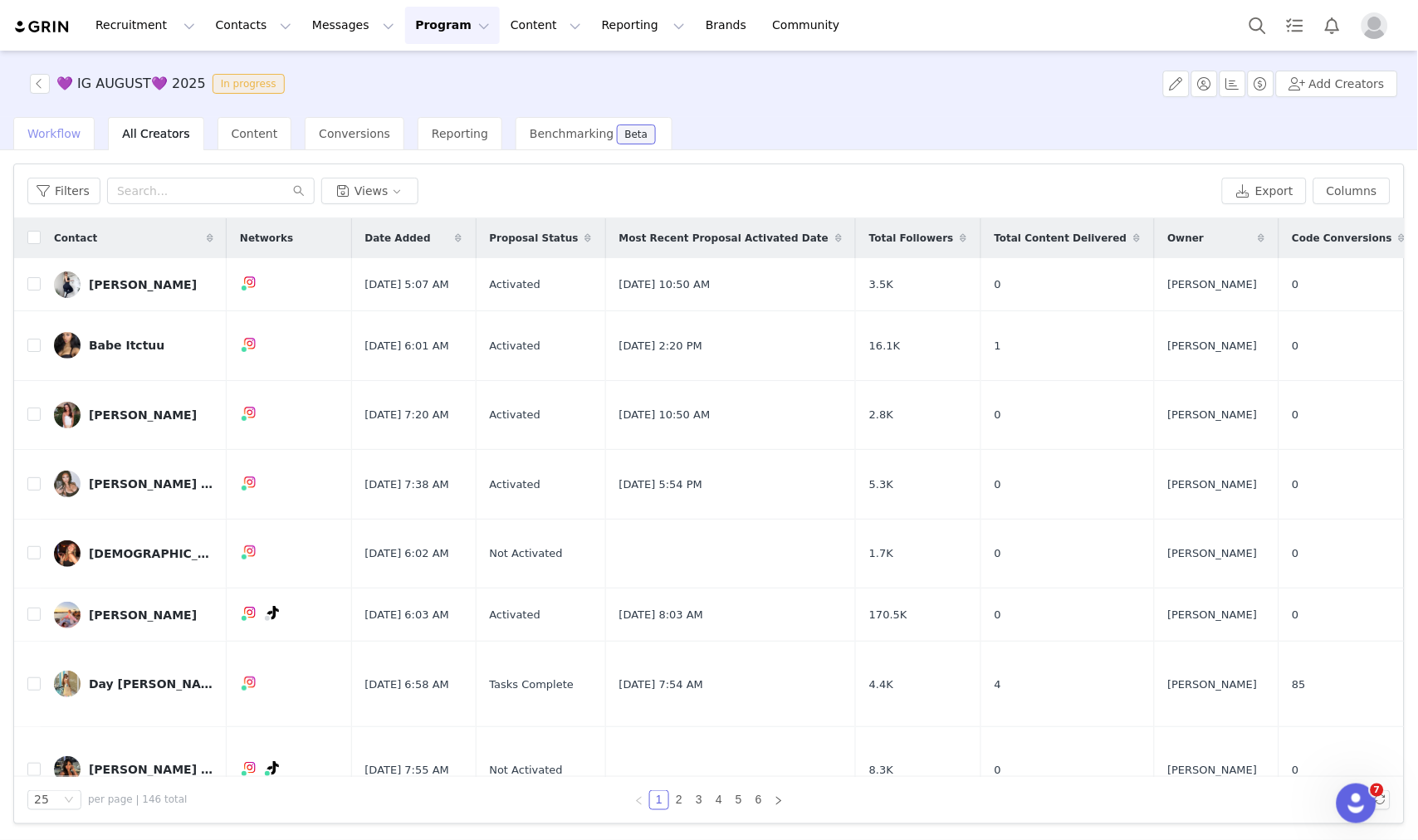
click at [53, 137] on span "Workflow" at bounding box center [54, 134] width 53 height 13
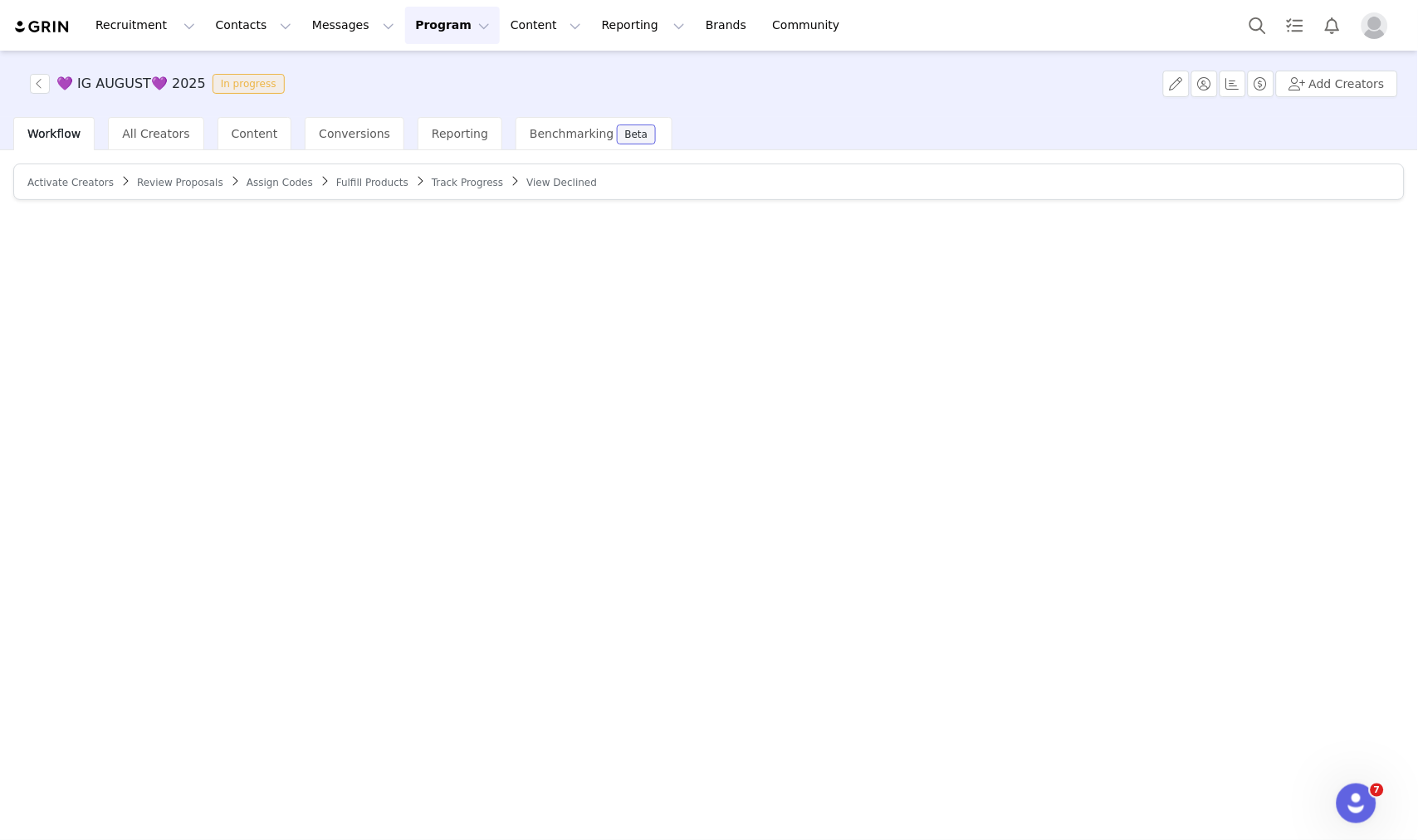
click at [432, 179] on span "Track Progress" at bounding box center [468, 183] width 72 height 12
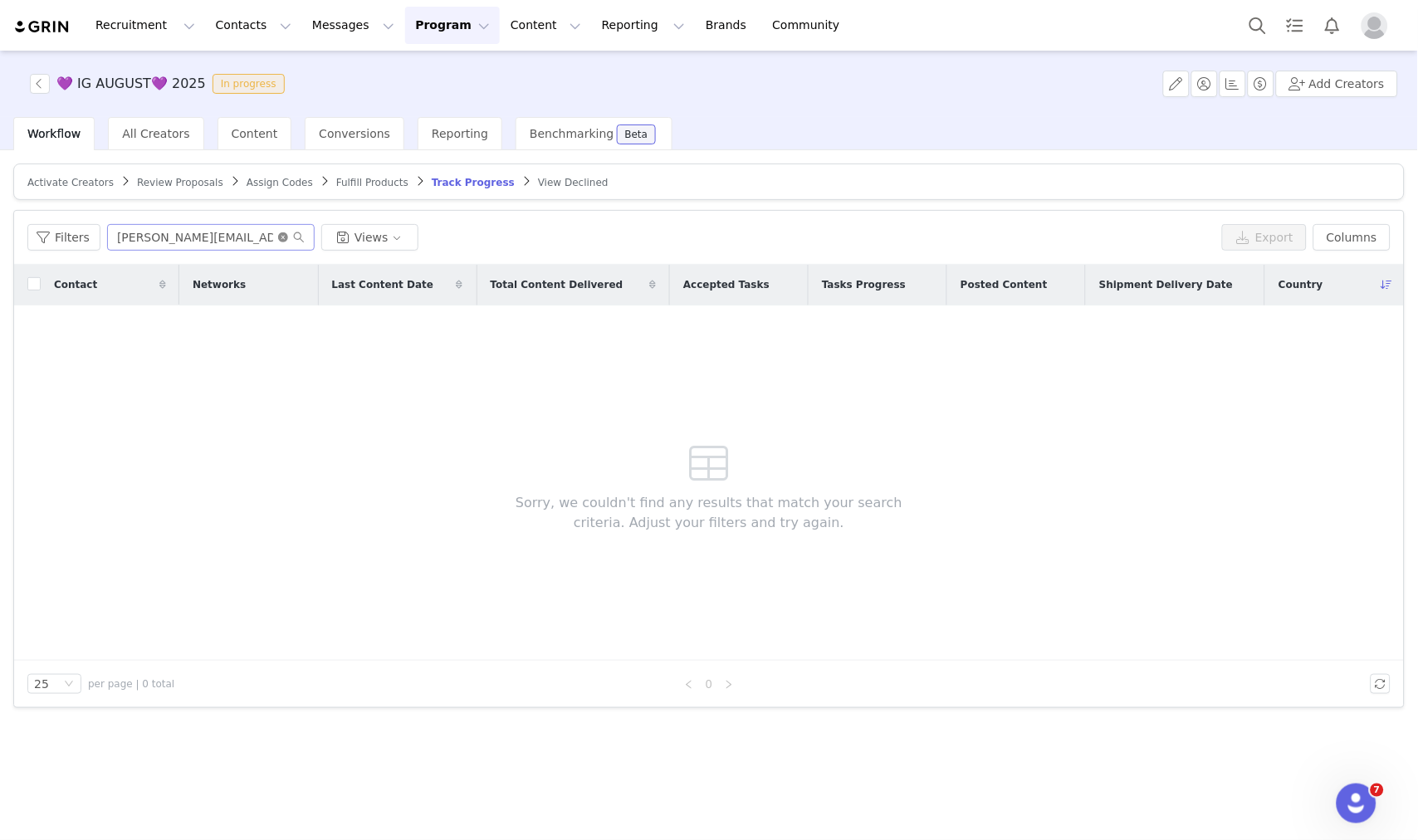
click at [278, 239] on icon "icon: close-circle" at bounding box center [283, 237] width 10 height 10
click at [81, 236] on button "Filters" at bounding box center [64, 237] width 73 height 27
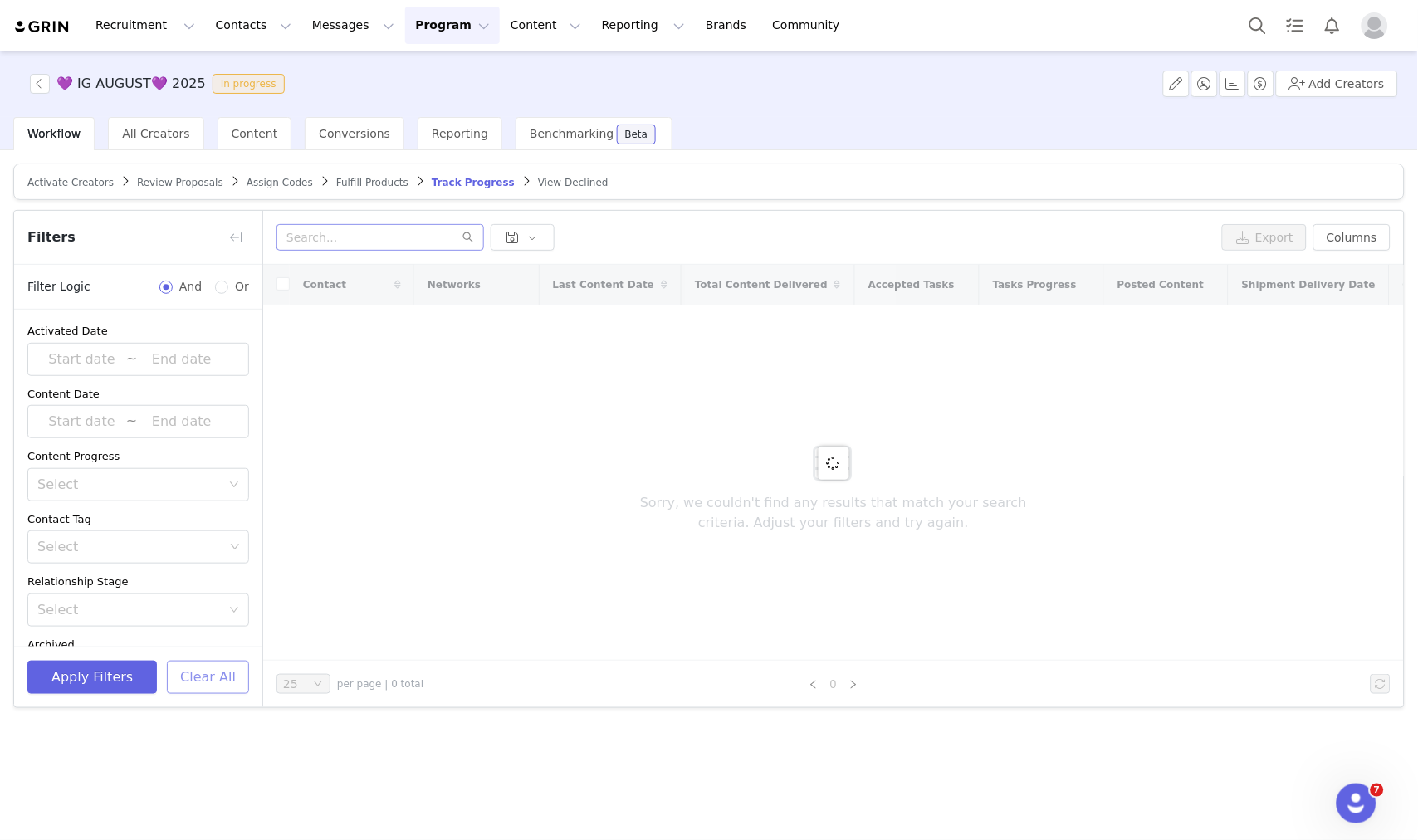
click at [209, 680] on button "Clear All" at bounding box center [208, 677] width 82 height 33
click at [232, 243] on button "button" at bounding box center [236, 237] width 27 height 27
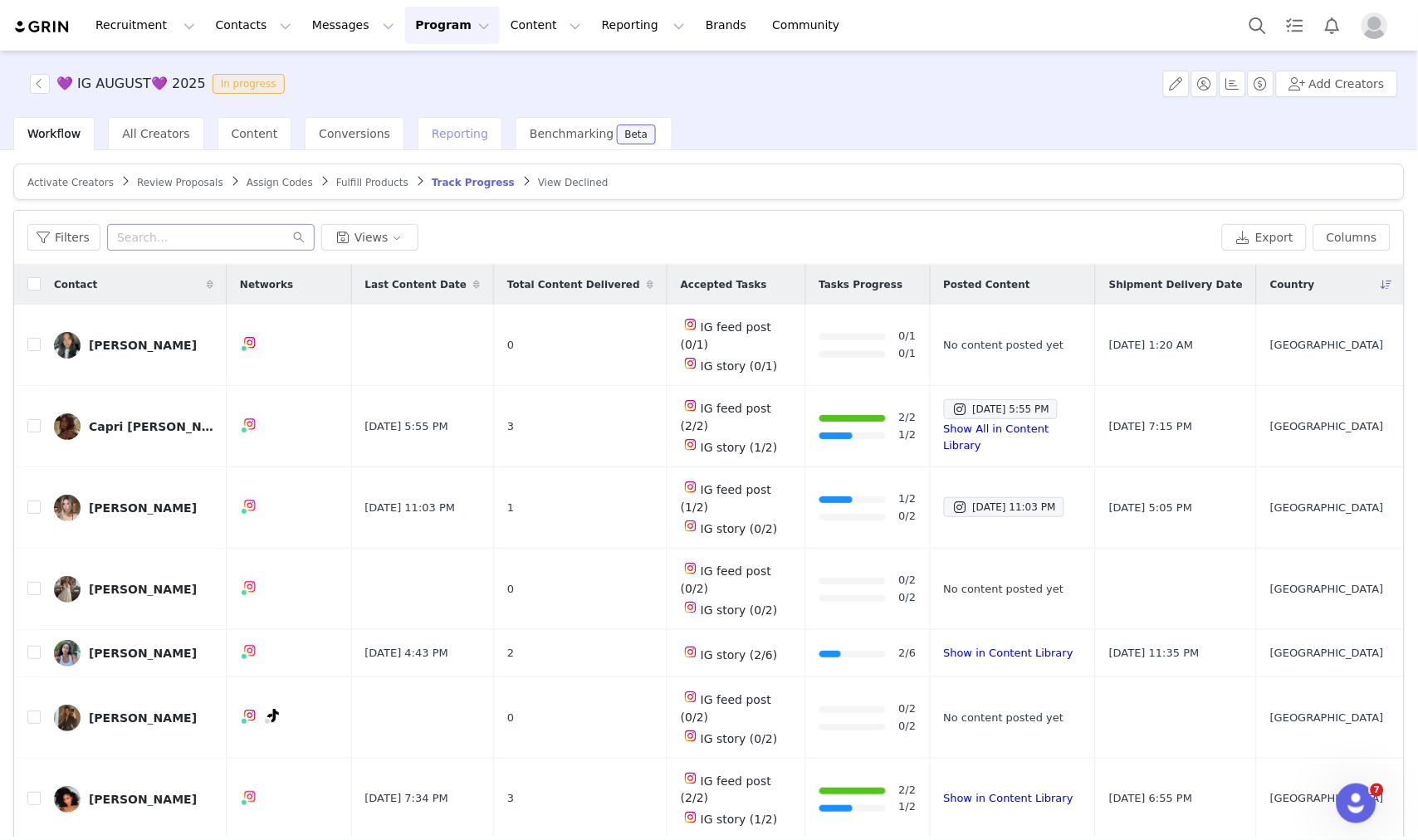
click at [447, 139] on span "Reporting" at bounding box center [460, 134] width 57 height 13
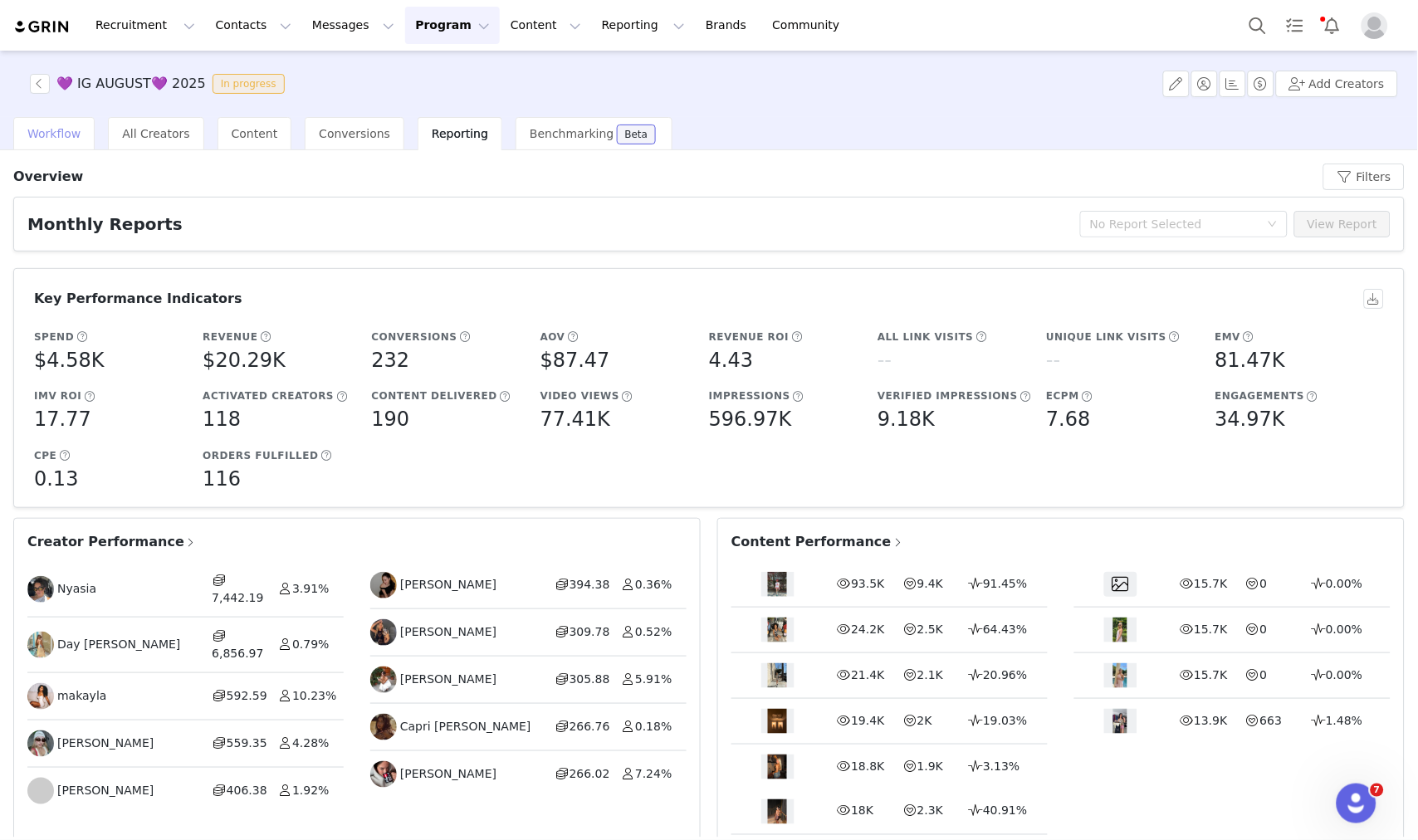
click at [50, 142] on div "Workflow" at bounding box center [54, 134] width 82 height 33
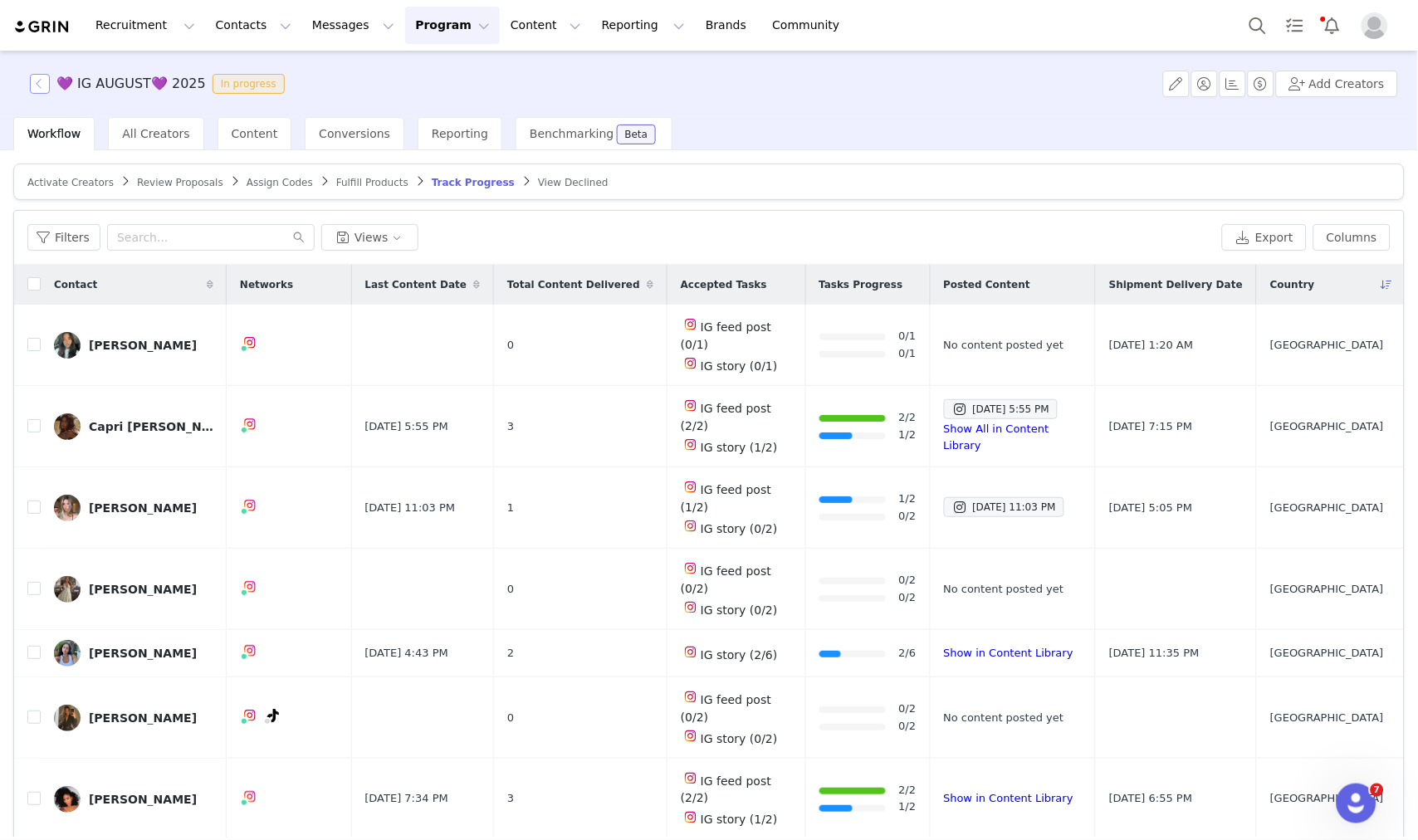
click at [47, 88] on button "button" at bounding box center [40, 84] width 20 height 20
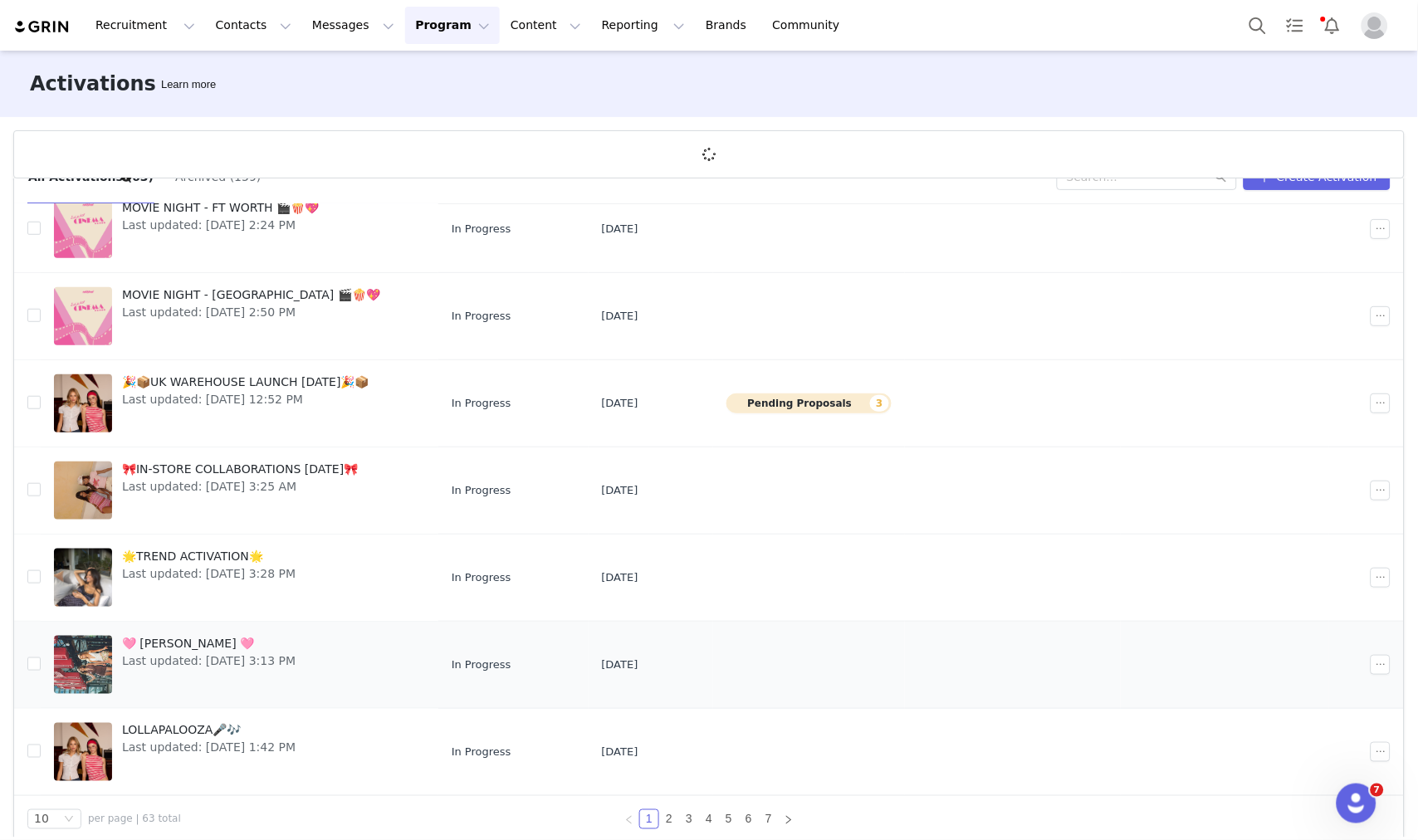
scroll to position [61, 0]
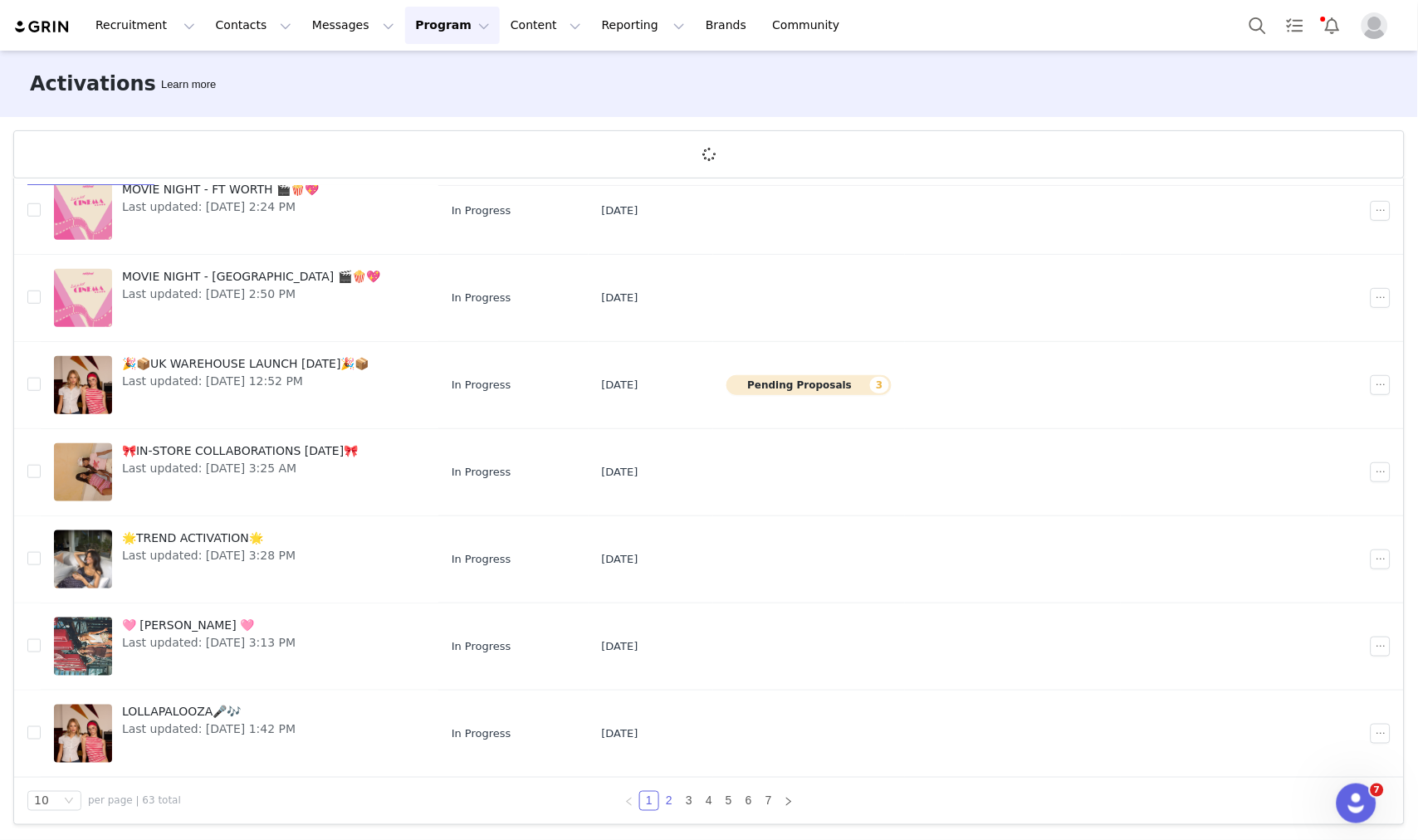
click at [667, 798] on link "2" at bounding box center [669, 801] width 18 height 18
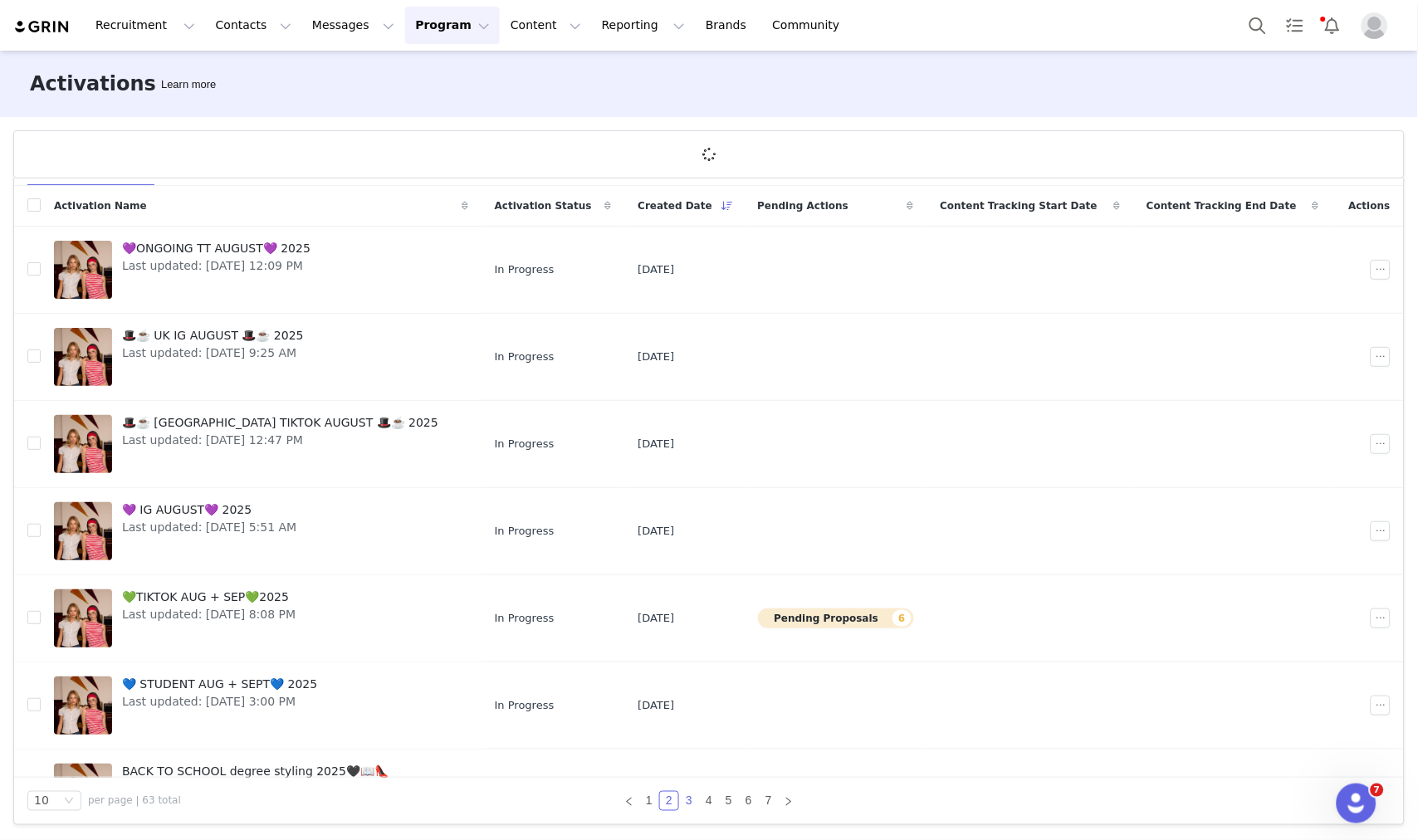
click at [683, 802] on link "3" at bounding box center [689, 801] width 18 height 18
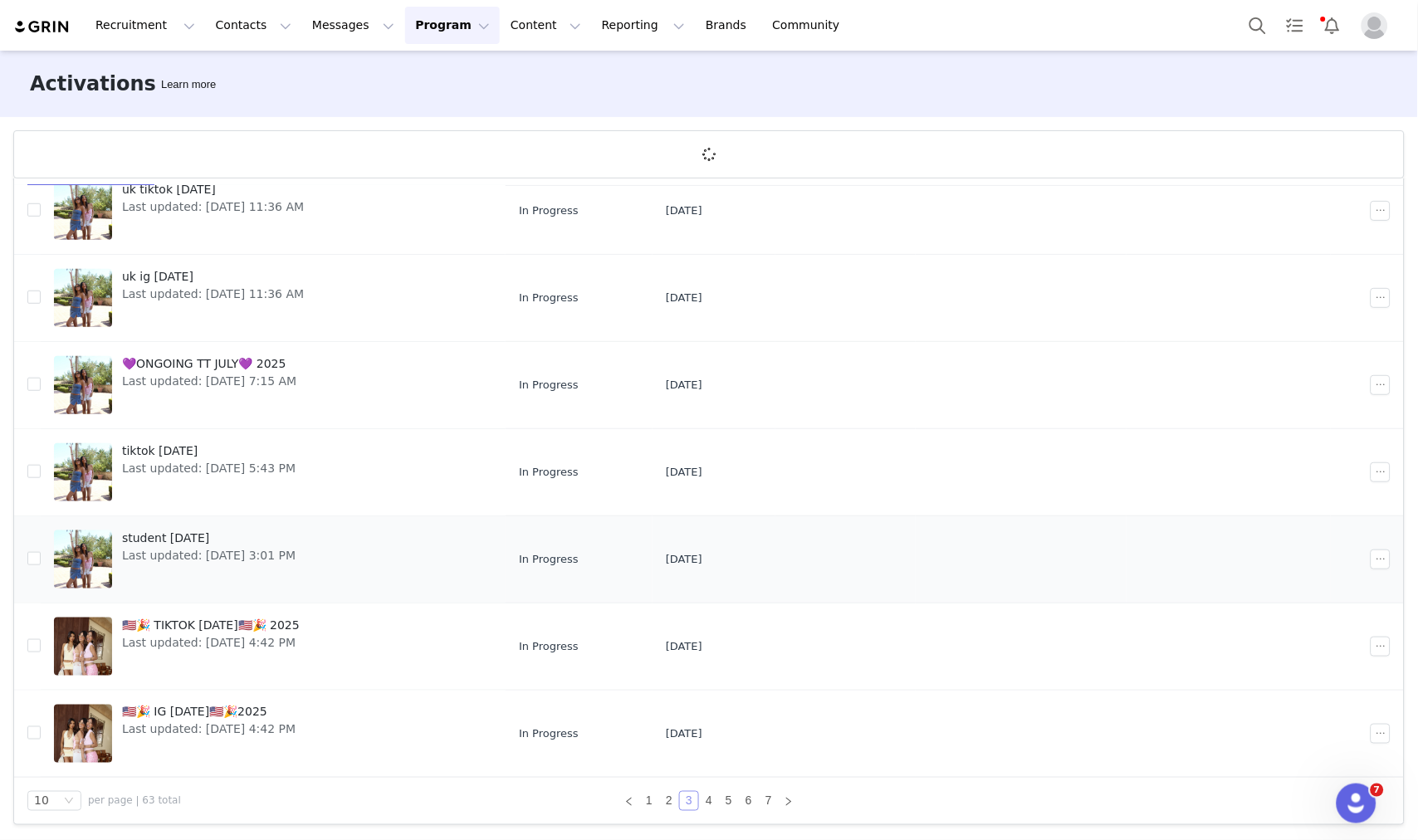
scroll to position [45, 0]
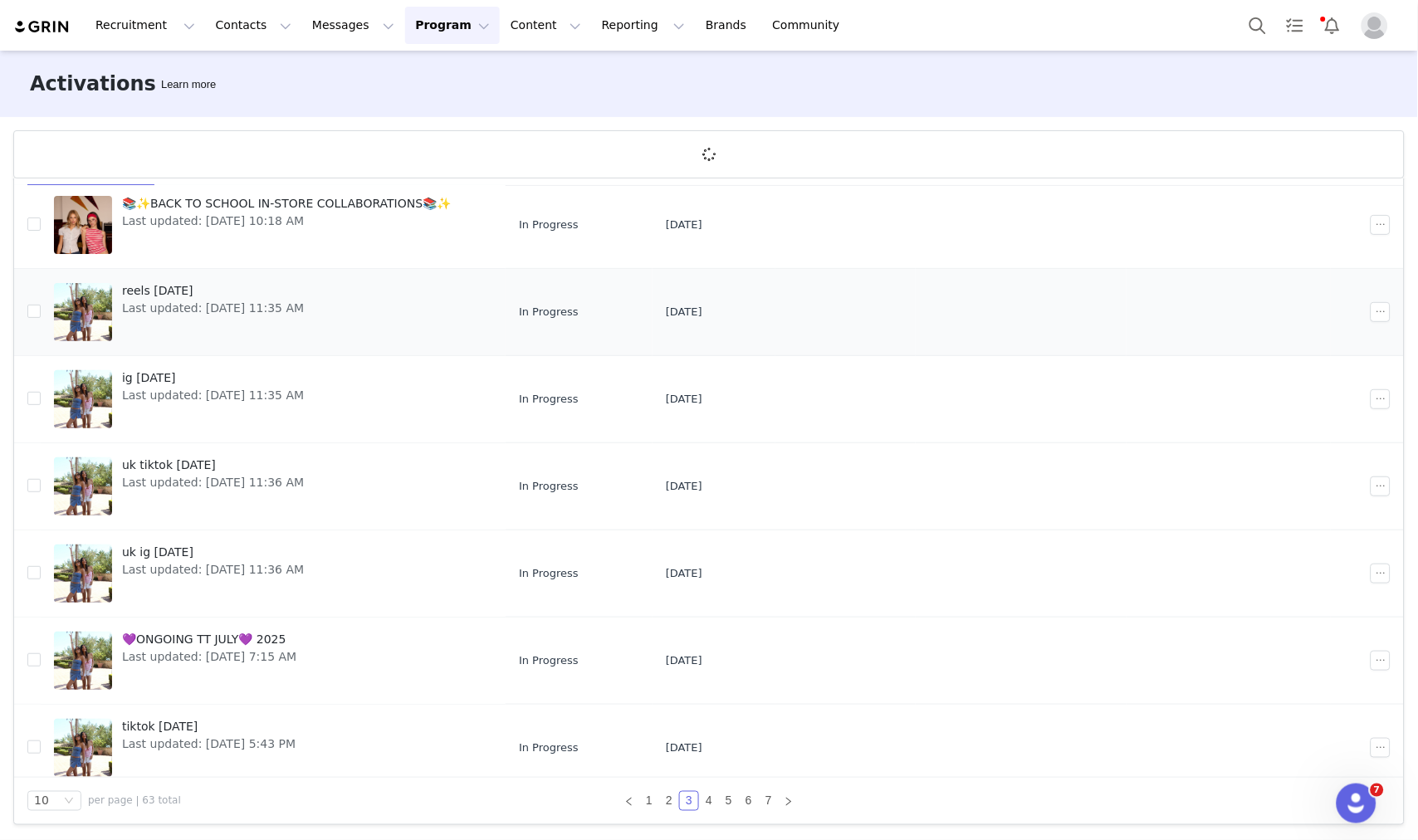
click at [229, 332] on div "reels july 2025 Last updated: Jul 31, 2025 11:35 AM" at bounding box center [213, 312] width 201 height 67
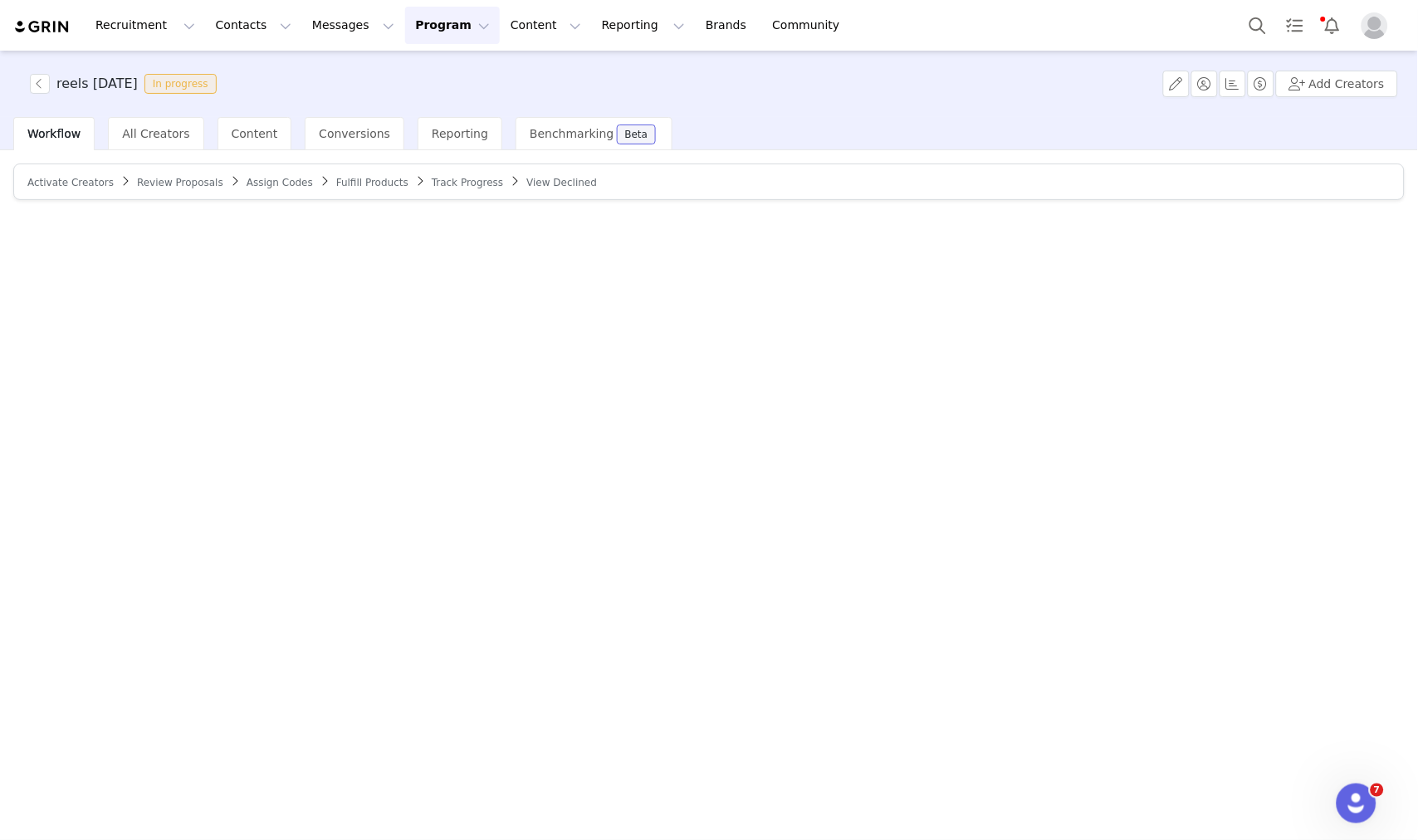
click at [101, 180] on span "Activate Creators" at bounding box center [71, 183] width 87 height 12
click at [138, 142] on div "All Creators" at bounding box center [156, 134] width 96 height 33
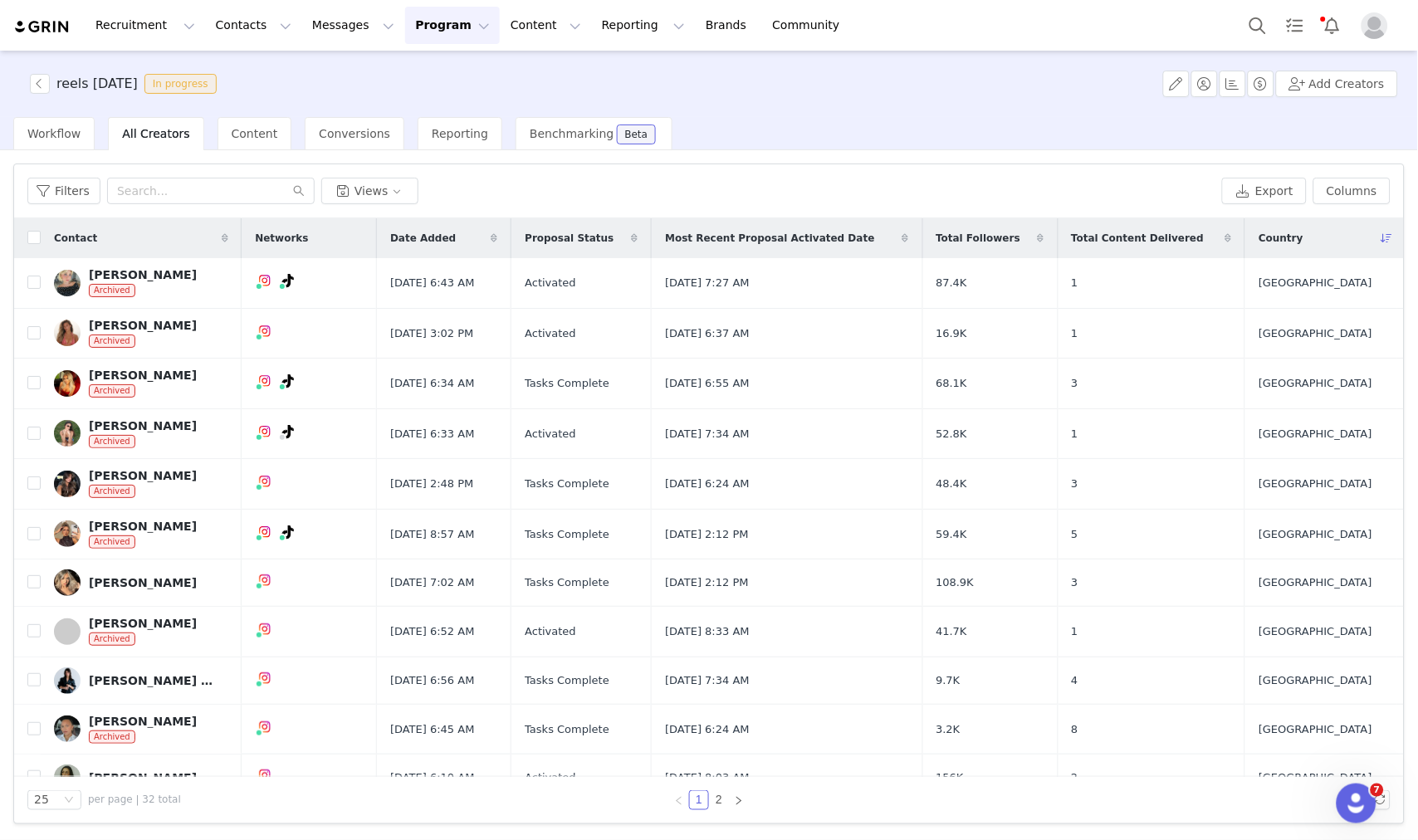
drag, startPoint x: 45, startPoint y: 140, endPoint x: 103, endPoint y: 134, distance: 58.3
click at [45, 140] on span "Workflow" at bounding box center [54, 134] width 53 height 13
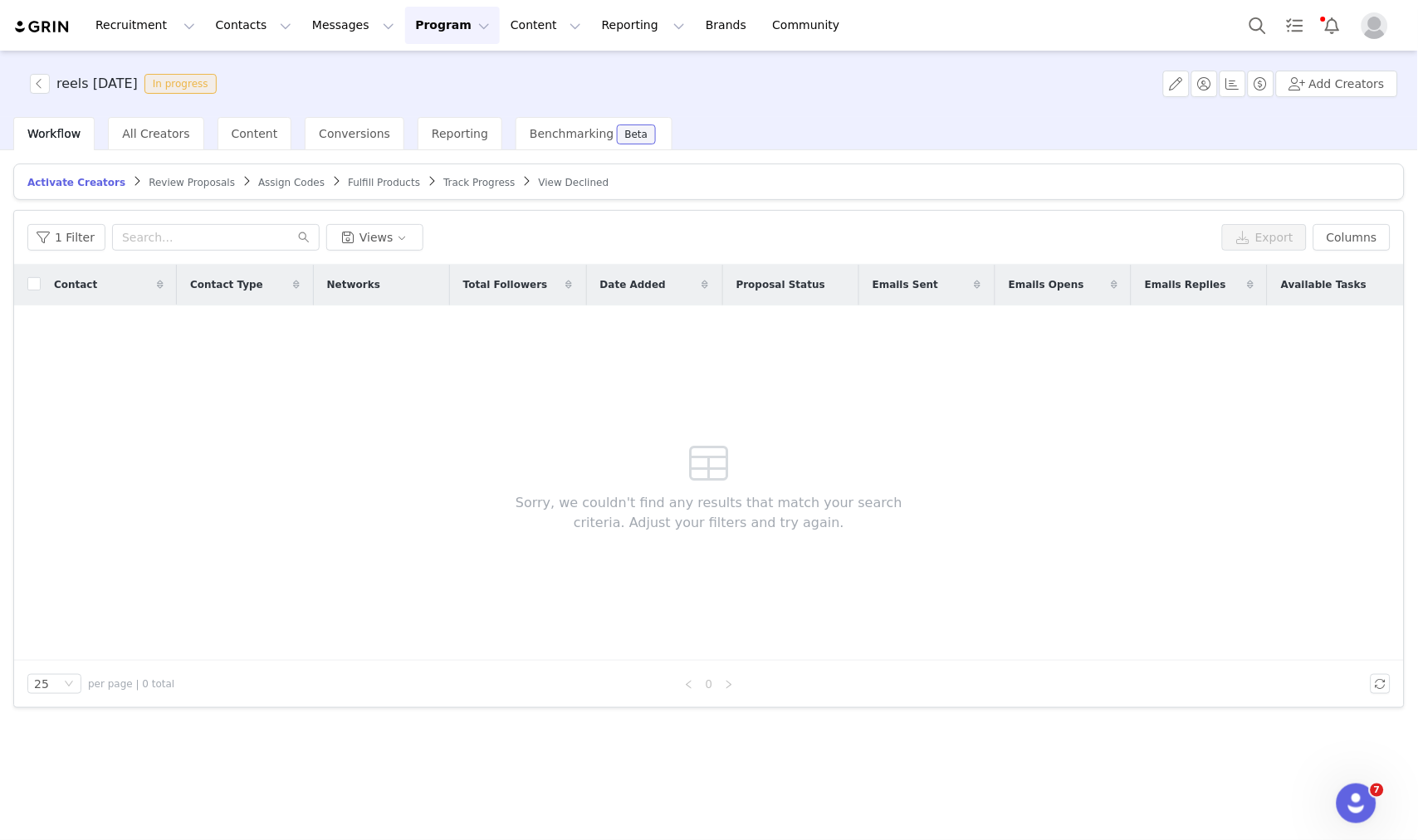
click at [444, 184] on span "Track Progress" at bounding box center [479, 183] width 72 height 12
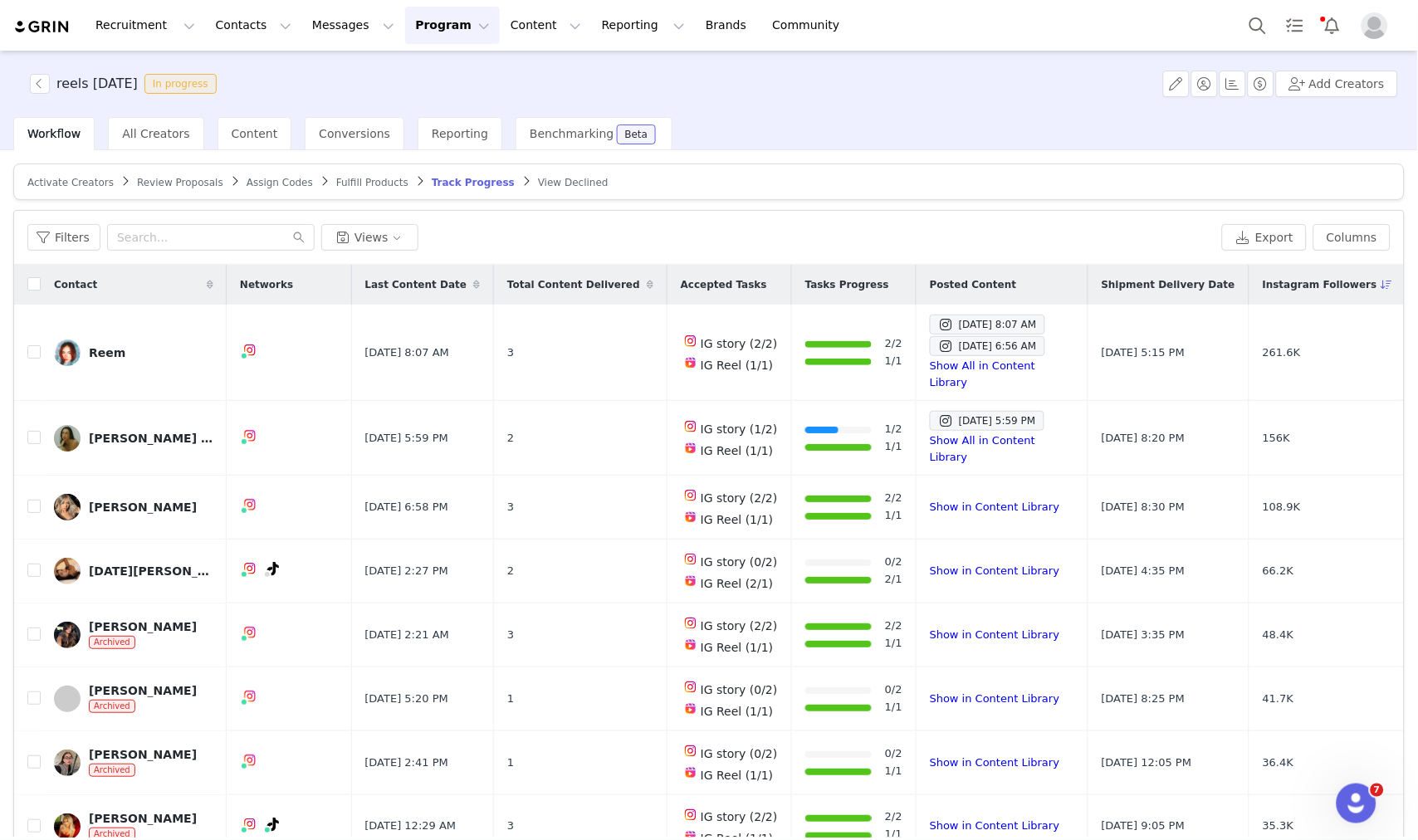
click at [449, 112] on div "reels july 2025 In progress Add Creators" at bounding box center [709, 84] width 1418 height 67
click at [443, 119] on div "Reporting" at bounding box center [460, 134] width 85 height 33
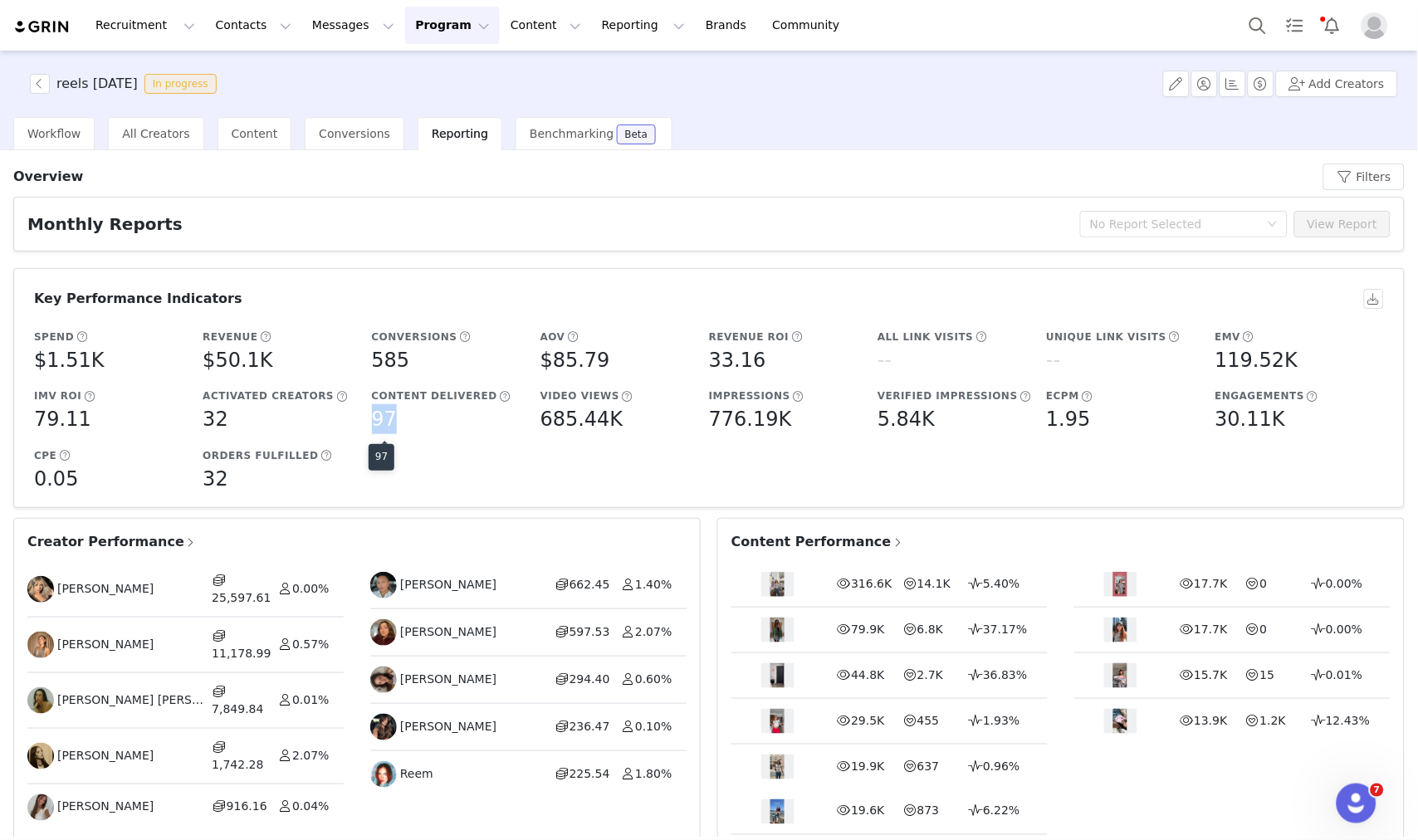
drag, startPoint x: 385, startPoint y: 415, endPoint x: 367, endPoint y: 413, distance: 18.1
click at [368, 413] on div "Content Delivered 97" at bounding box center [452, 412] width 169 height 60
copy h5 "97"
click at [30, 83] on button "button" at bounding box center [40, 84] width 20 height 20
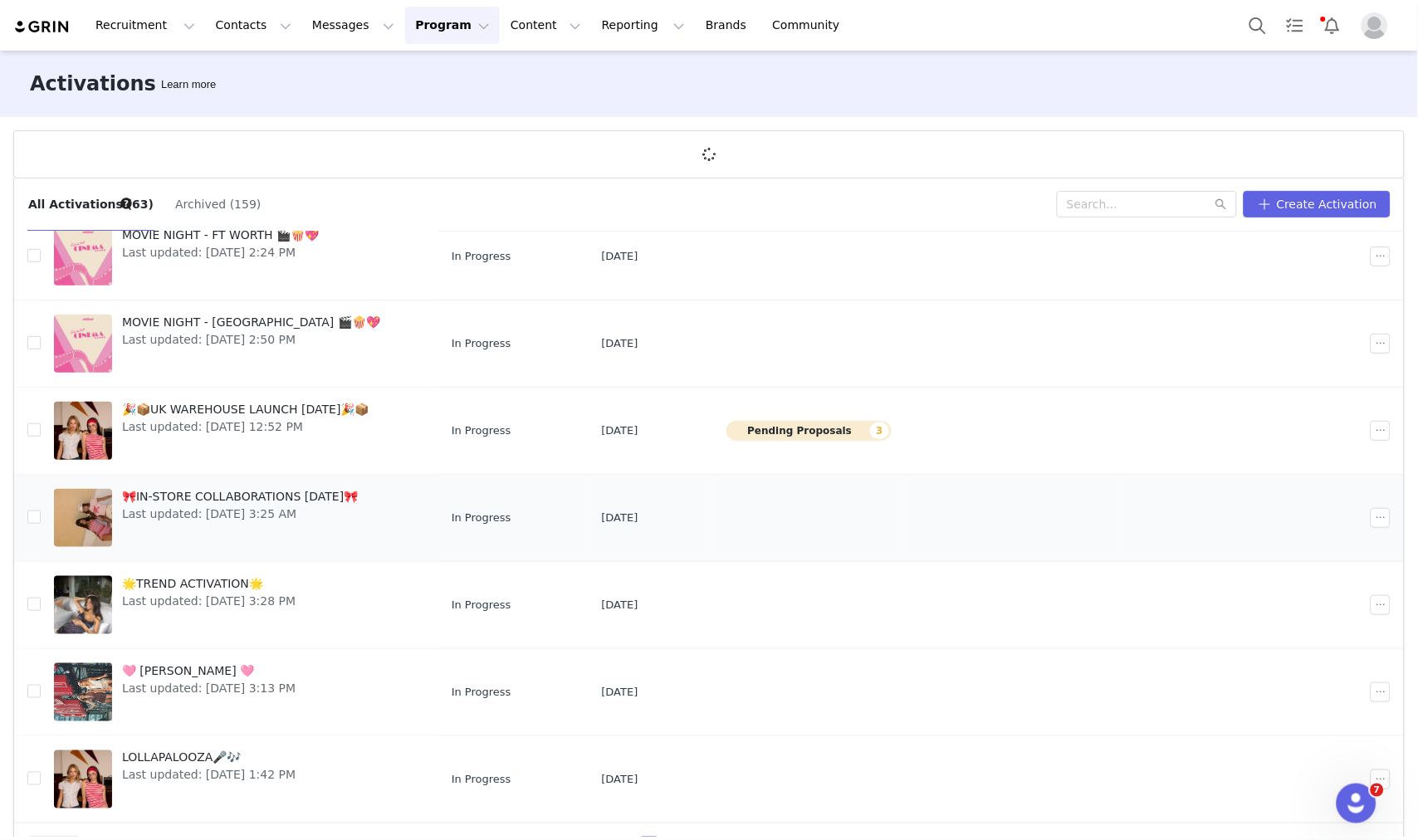
scroll to position [61, 0]
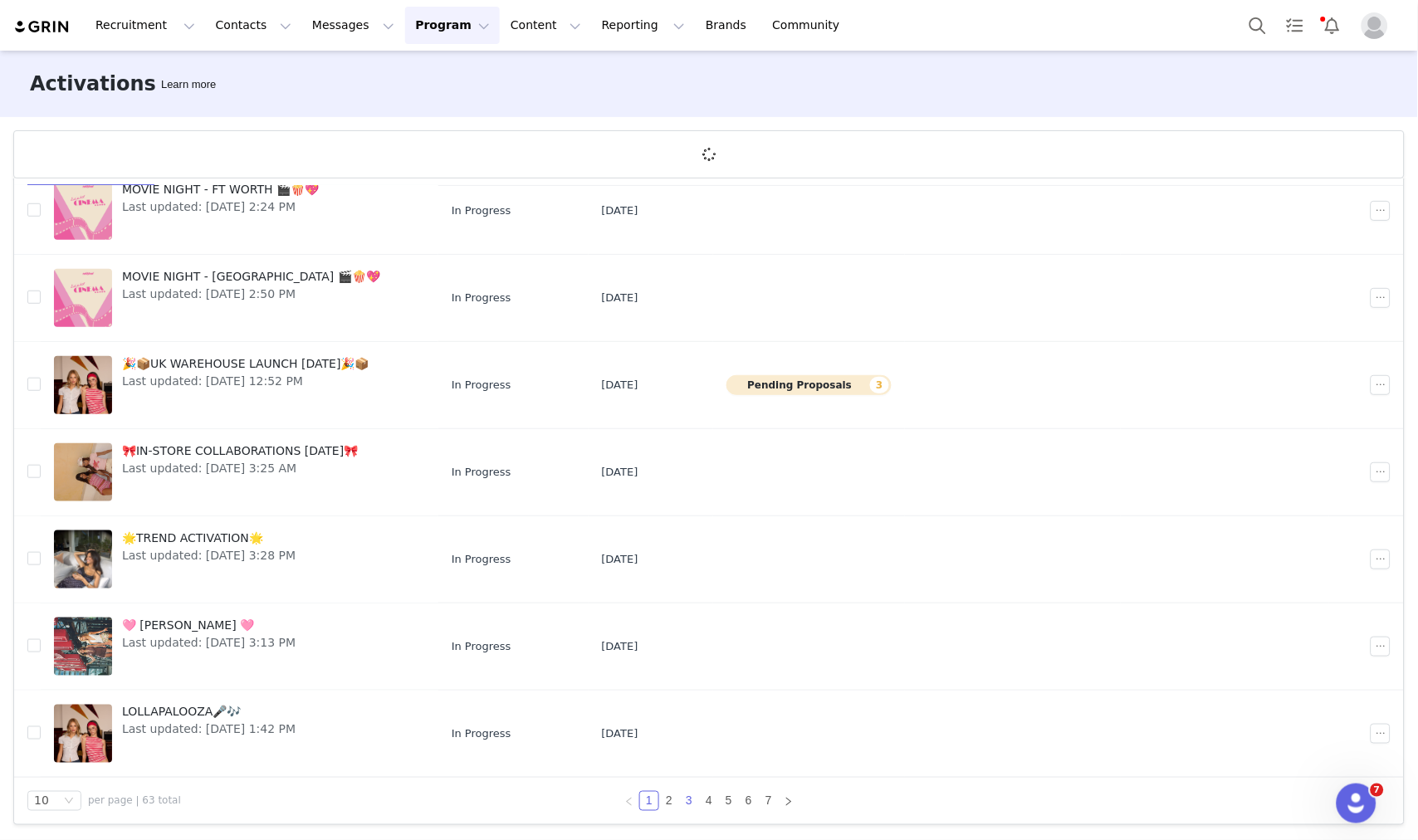
click at [680, 803] on link "3" at bounding box center [689, 801] width 18 height 18
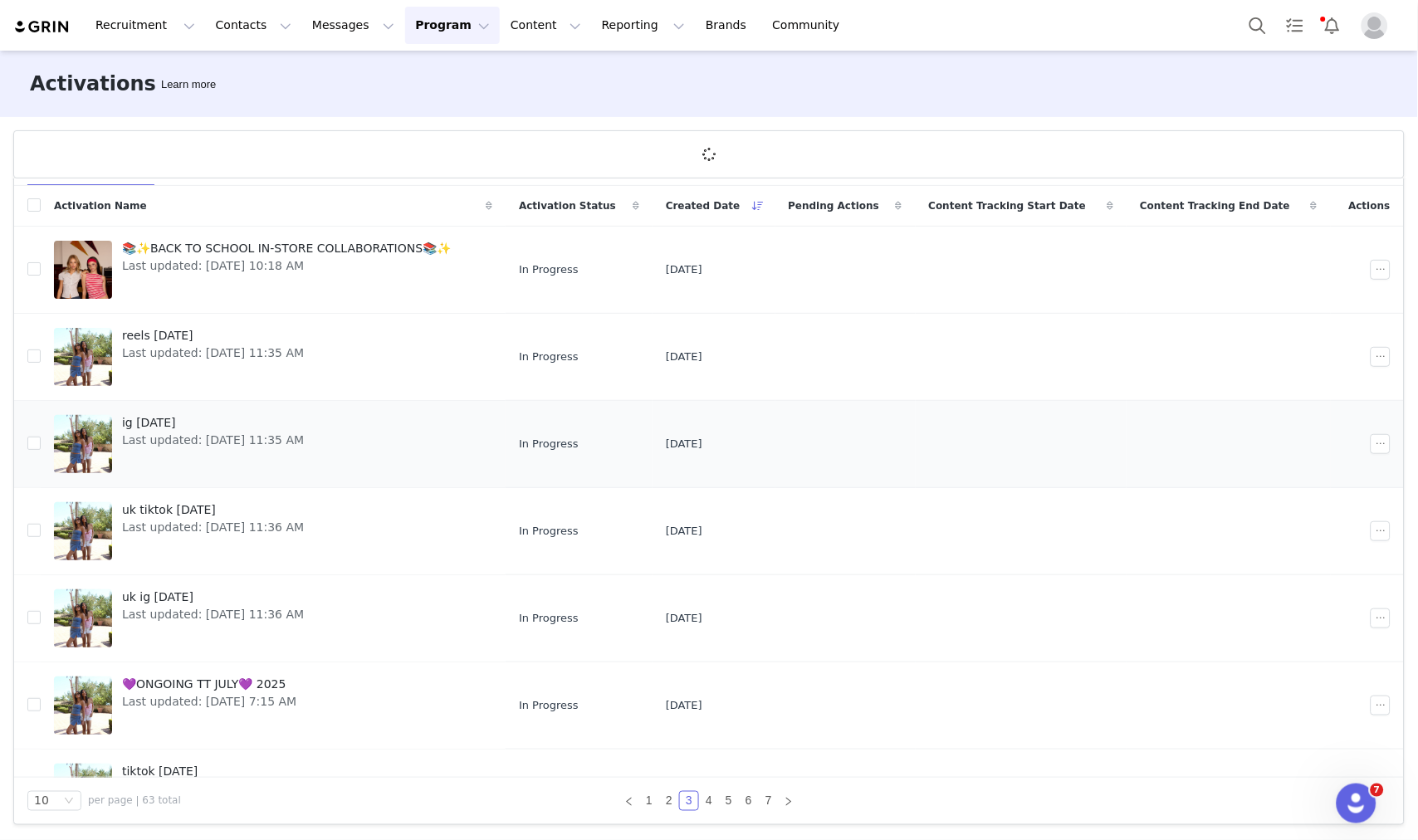
click at [216, 443] on span "Last updated: Jul 31, 2025 11:35 AM" at bounding box center [213, 440] width 182 height 17
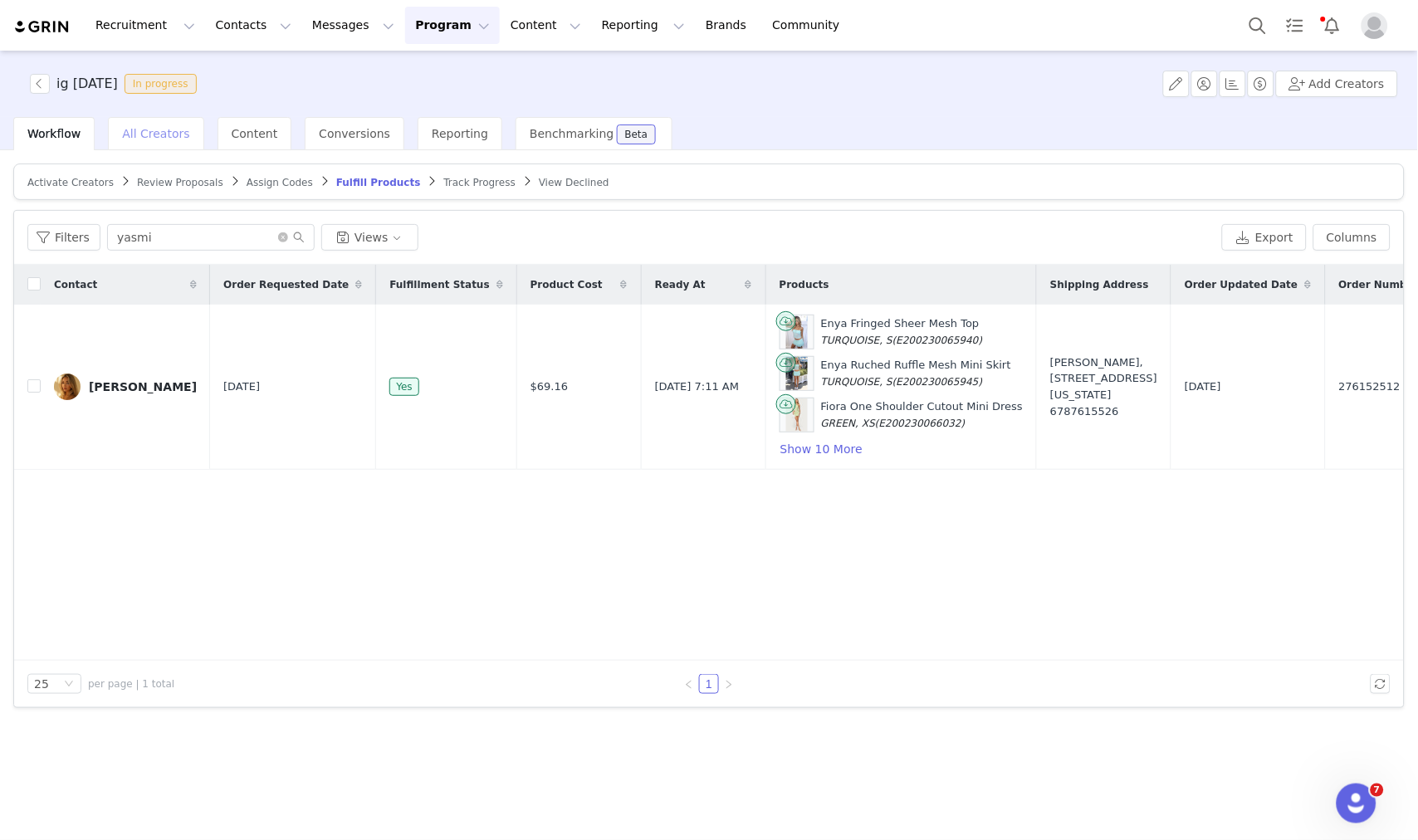
click at [131, 142] on div "All Creators" at bounding box center [156, 134] width 96 height 33
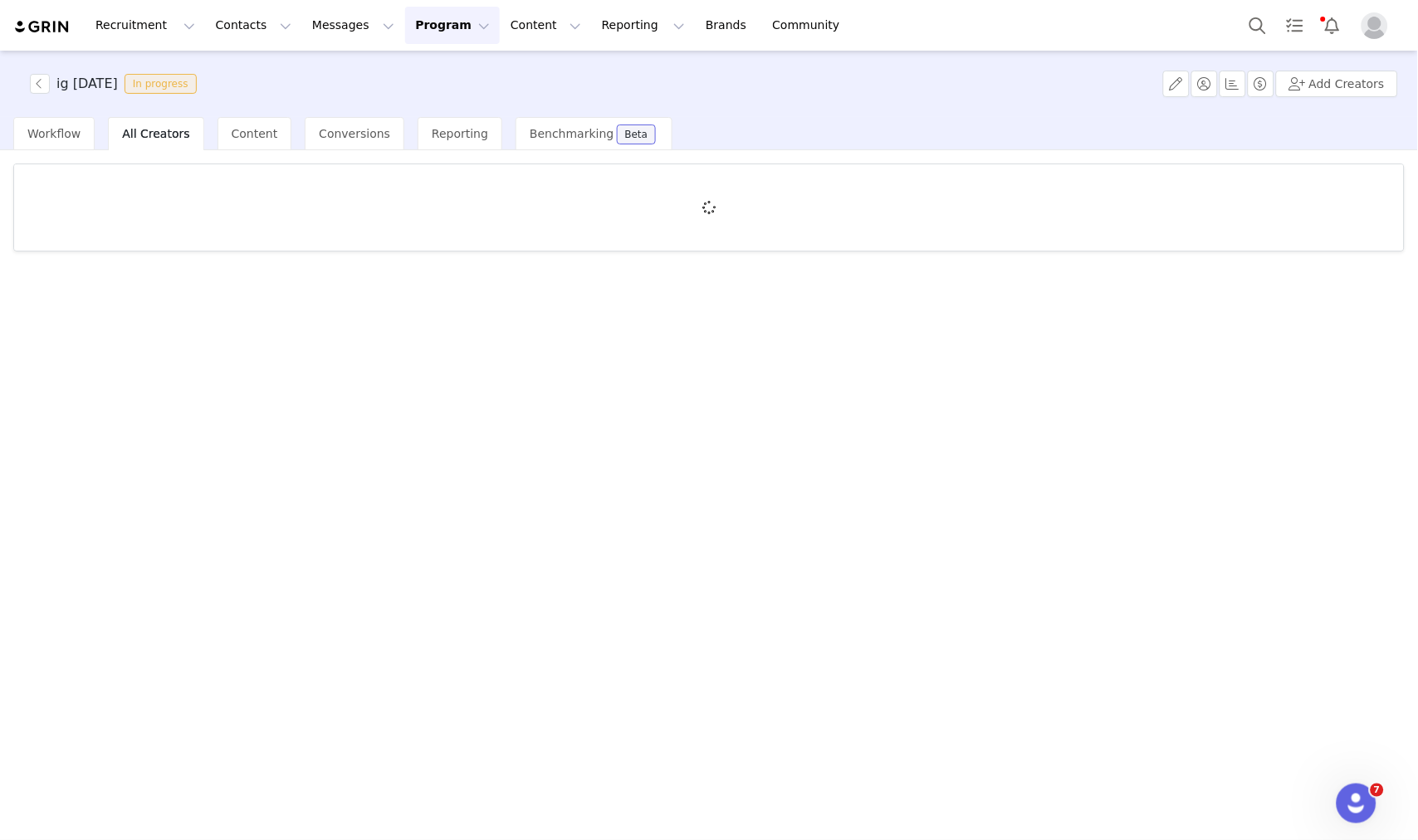
drag, startPoint x: 129, startPoint y: 143, endPoint x: 213, endPoint y: 92, distance: 98.3
click at [213, 92] on div "ig july 2025 In progress Add Creators" at bounding box center [709, 84] width 1418 height 67
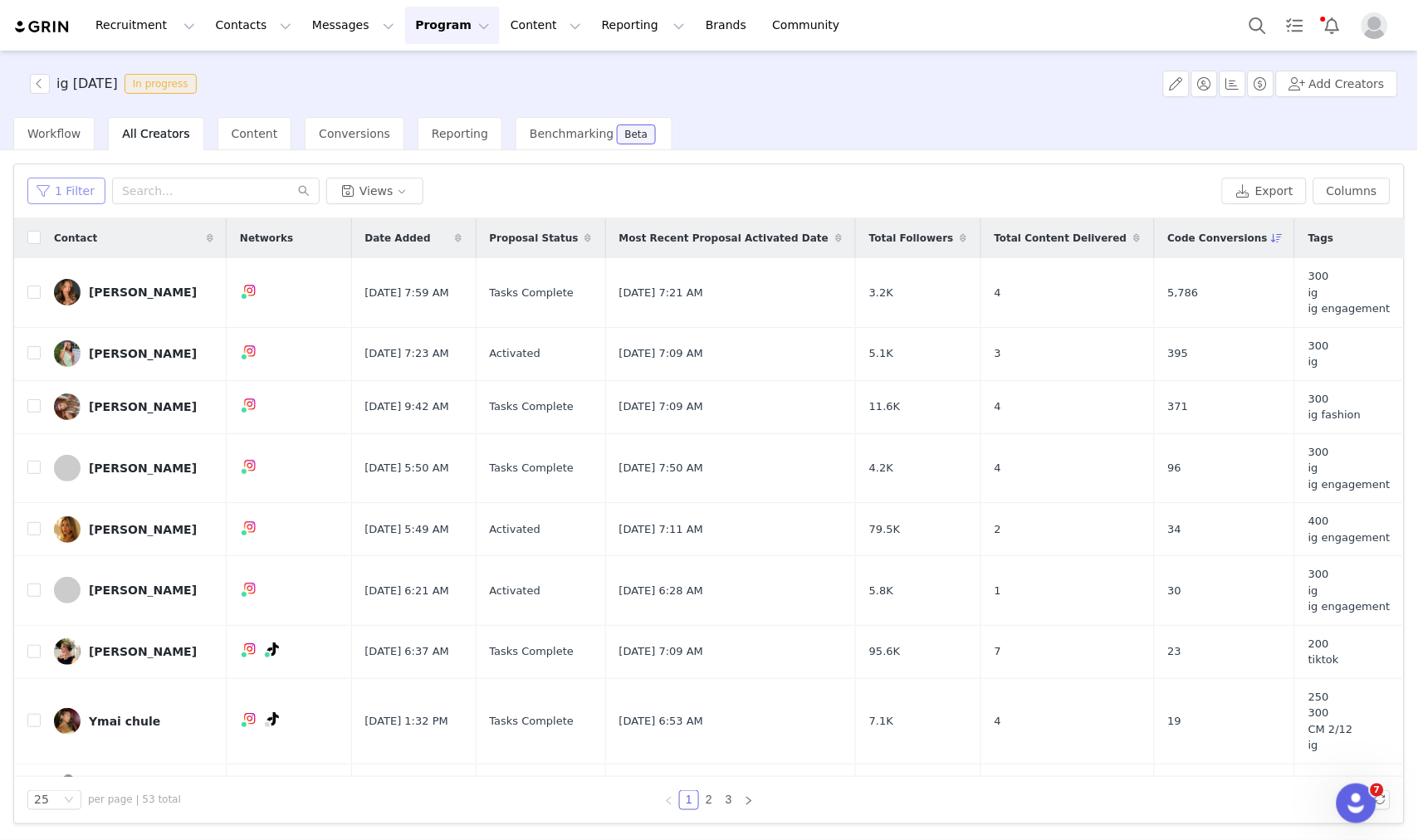
click at [76, 183] on button "1 Filter" at bounding box center [67, 191] width 78 height 27
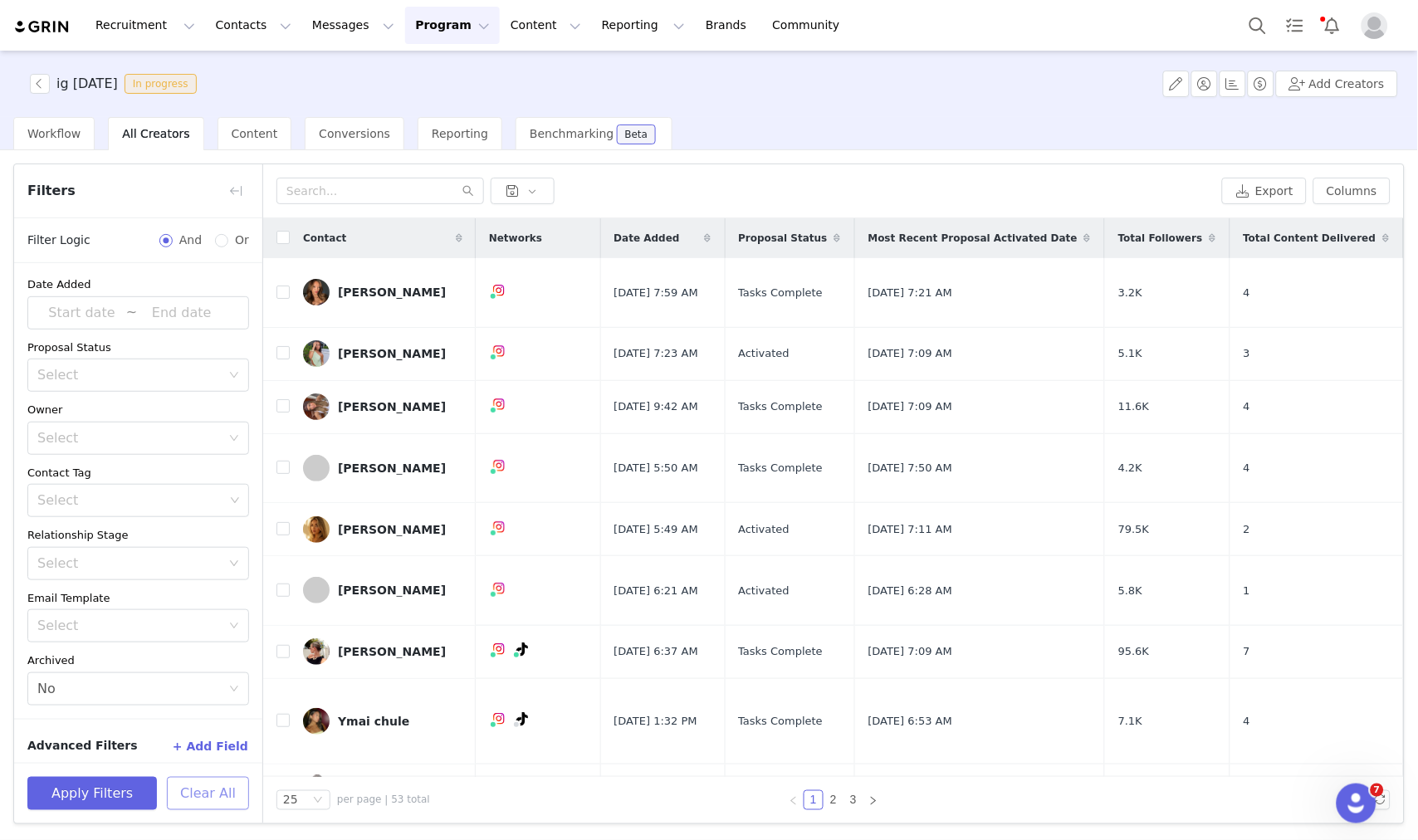
click at [213, 813] on div "Apply Filters Clear All" at bounding box center [138, 793] width 248 height 61
click at [209, 794] on button "Clear All" at bounding box center [208, 793] width 82 height 33
click at [235, 189] on button "button" at bounding box center [236, 191] width 27 height 27
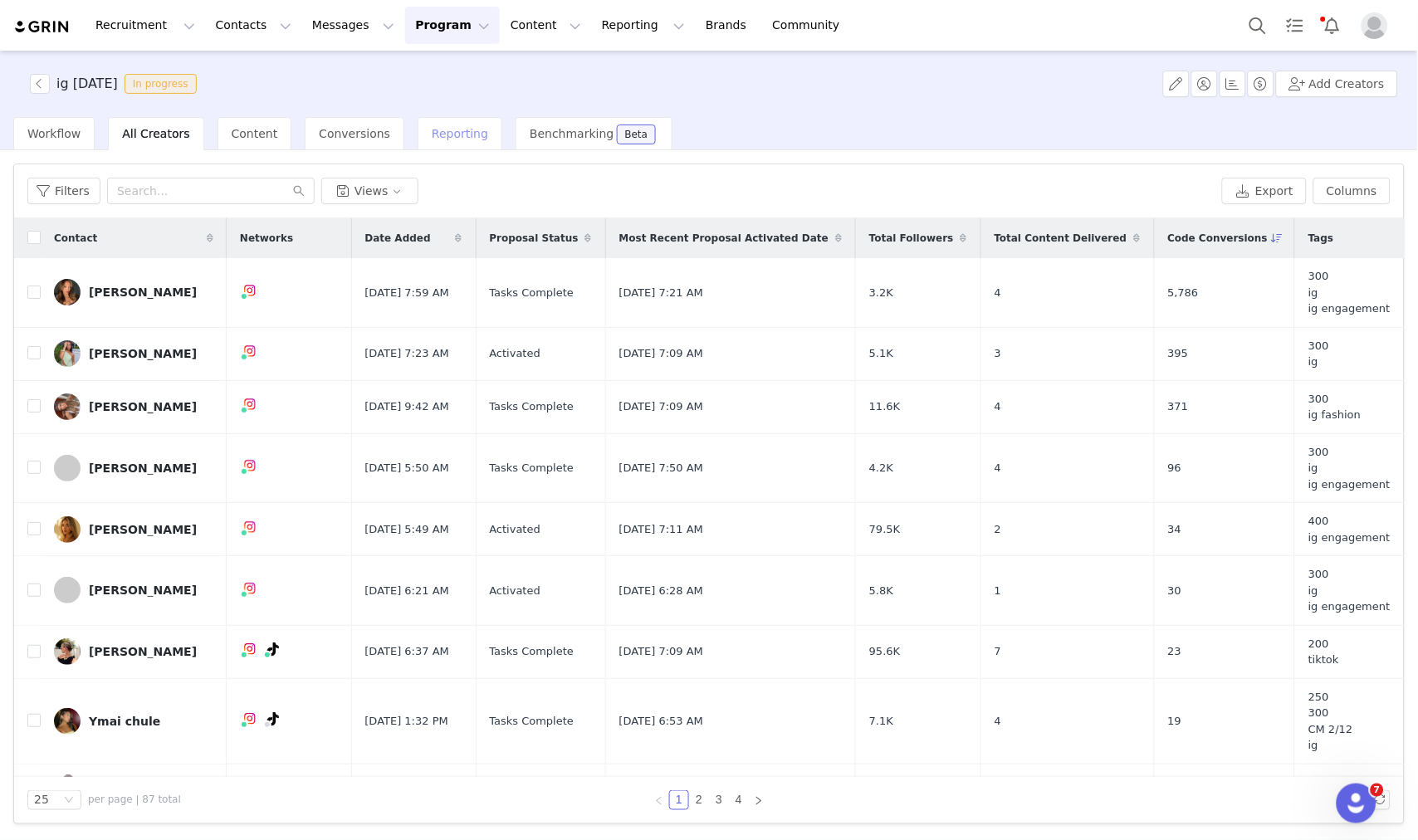
click at [432, 129] on span "Reporting" at bounding box center [460, 134] width 57 height 13
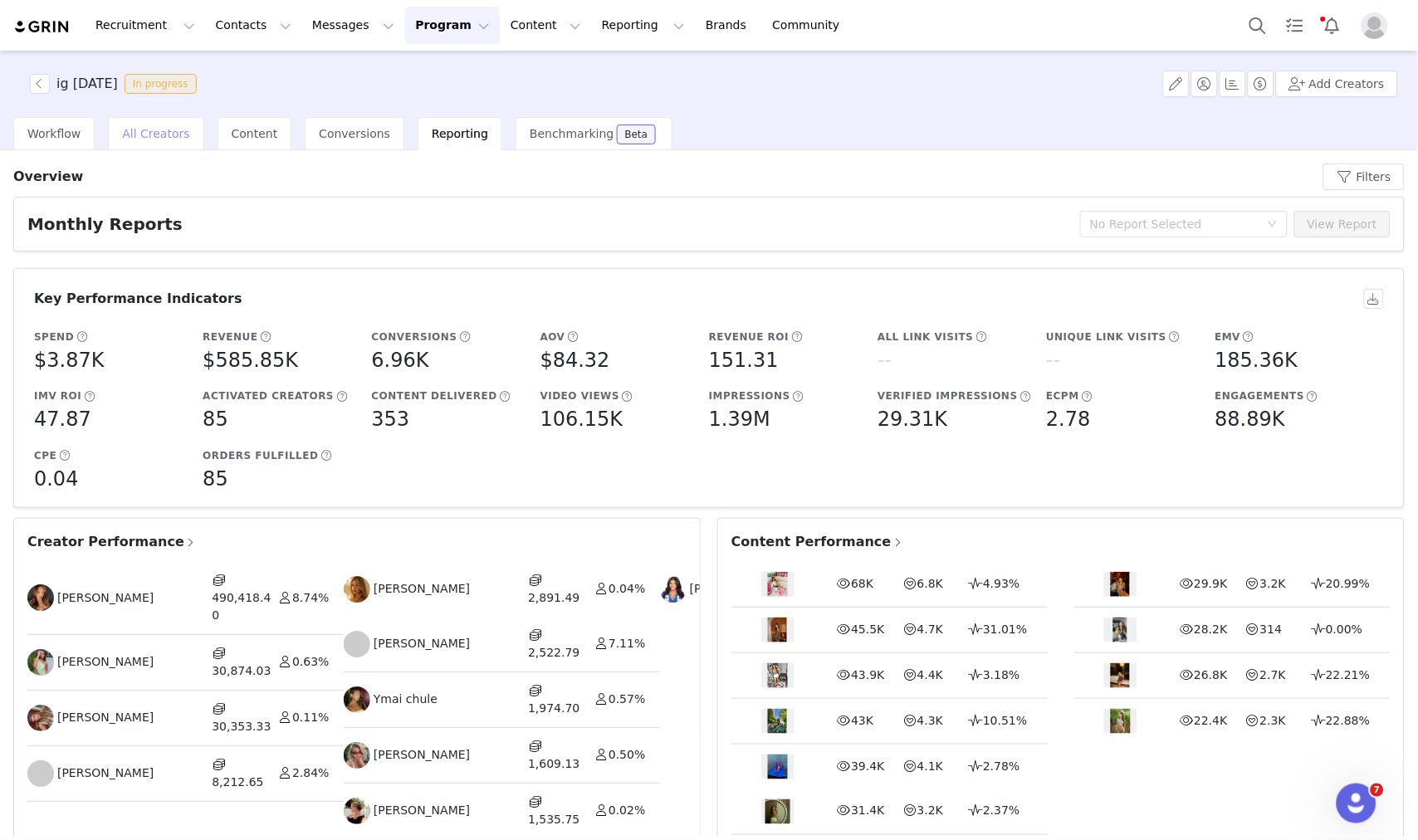
click at [162, 122] on div "All Creators" at bounding box center [156, 134] width 96 height 33
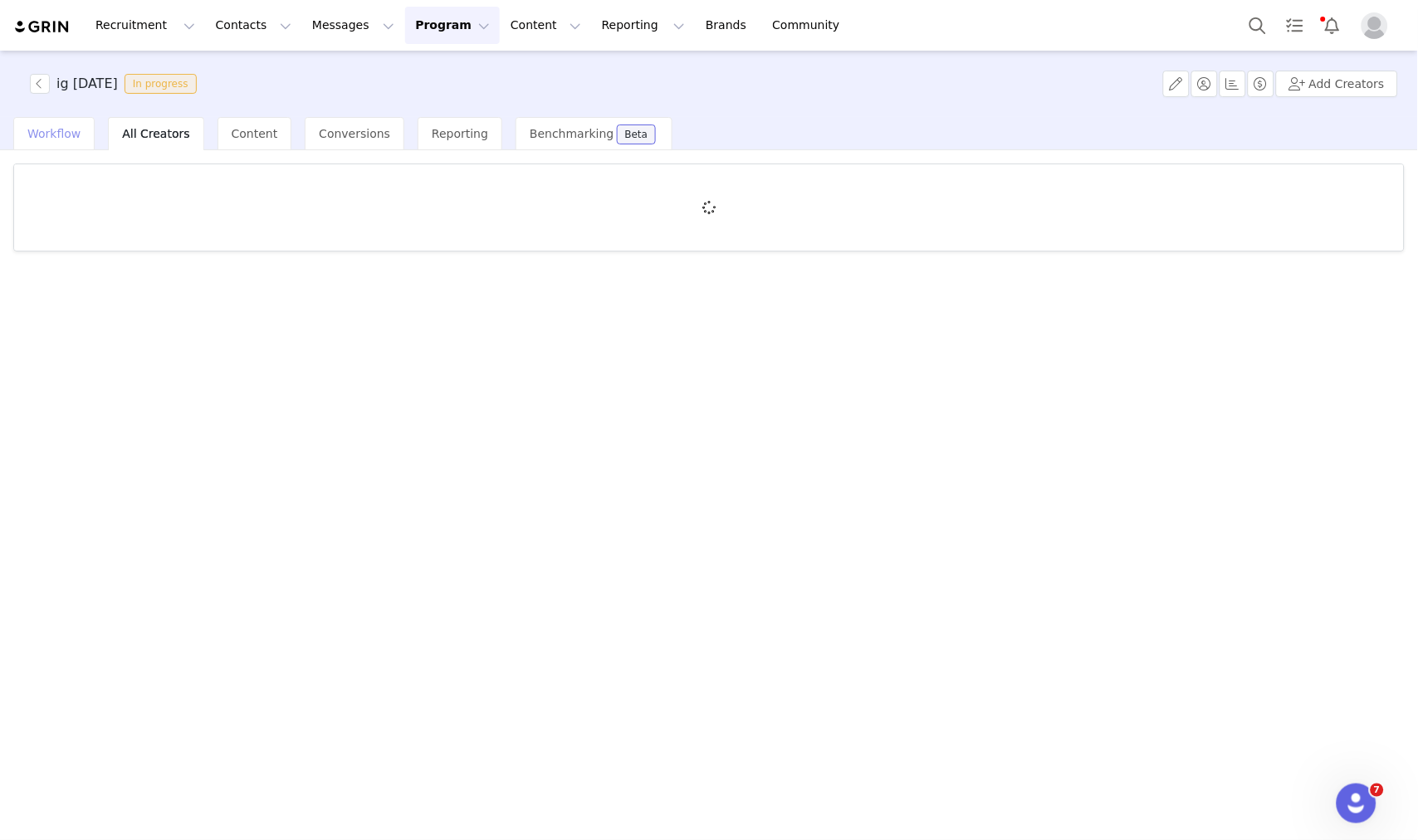
click at [55, 130] on span "Workflow" at bounding box center [54, 134] width 53 height 13
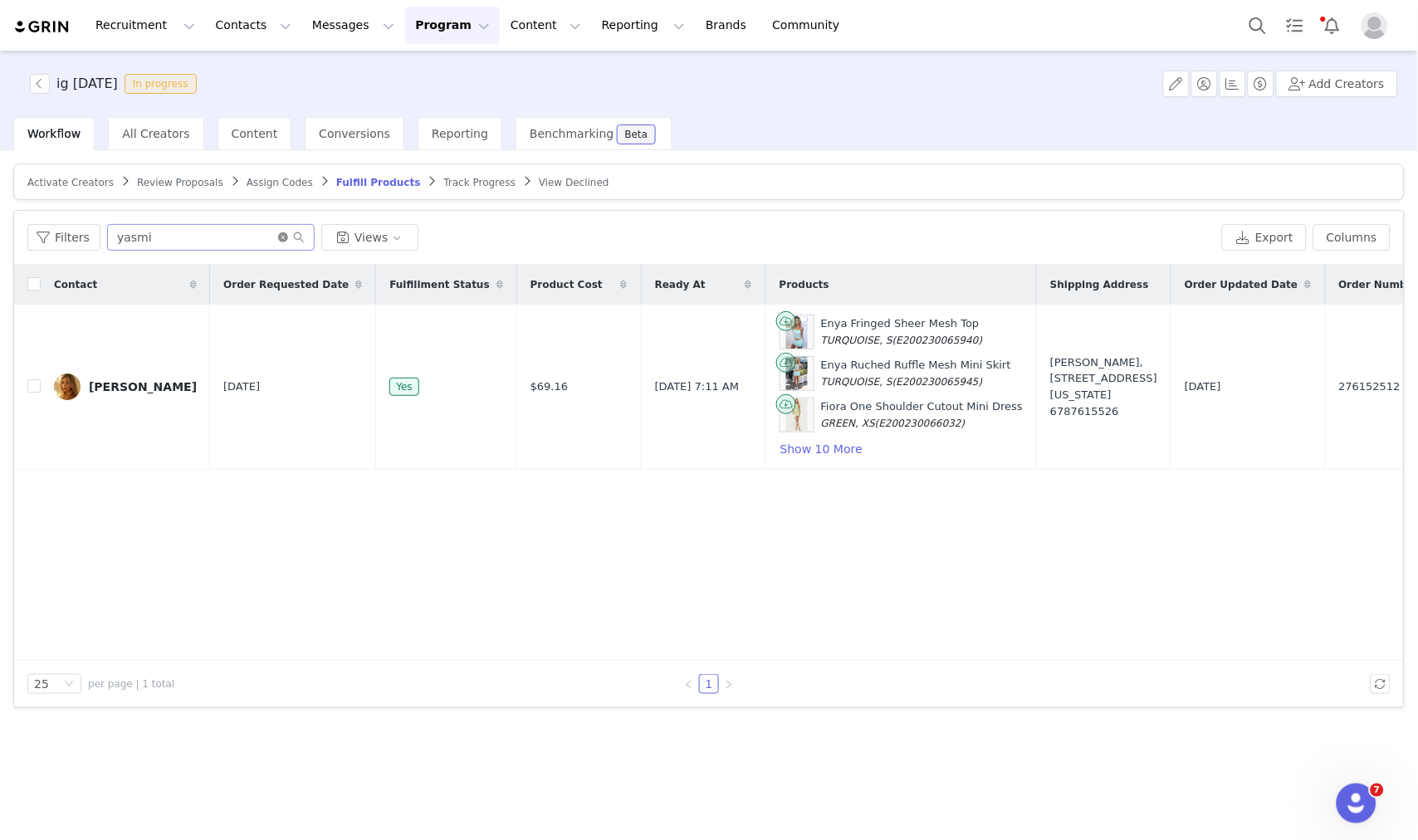
click at [283, 236] on icon "icon: close-circle" at bounding box center [283, 237] width 10 height 10
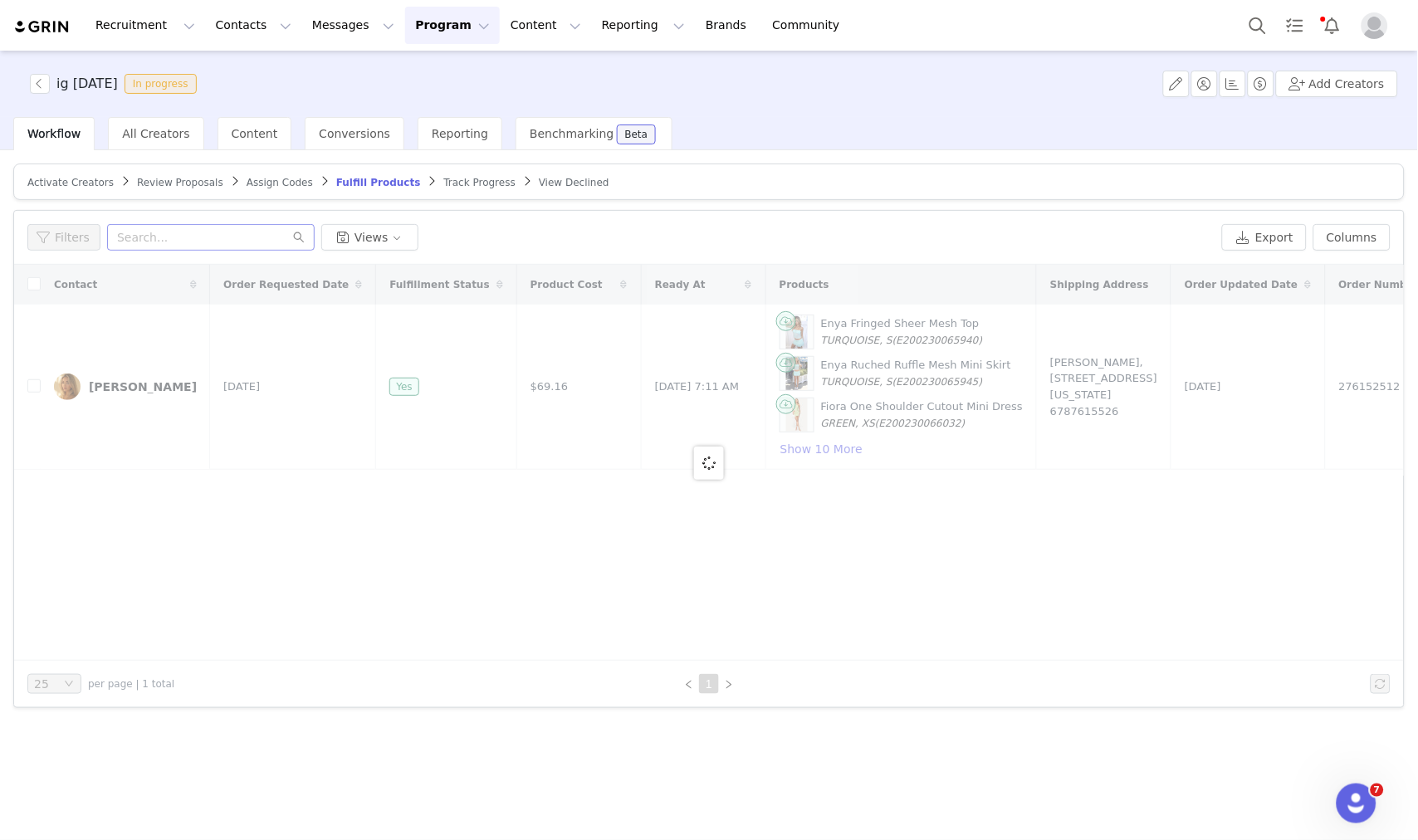
click at [417, 190] on article "Activate Creators Review Proposals Assign Codes Fulfill Products Track Progress…" at bounding box center [709, 182] width 1392 height 37
click at [444, 185] on span "Track Progress" at bounding box center [480, 183] width 72 height 12
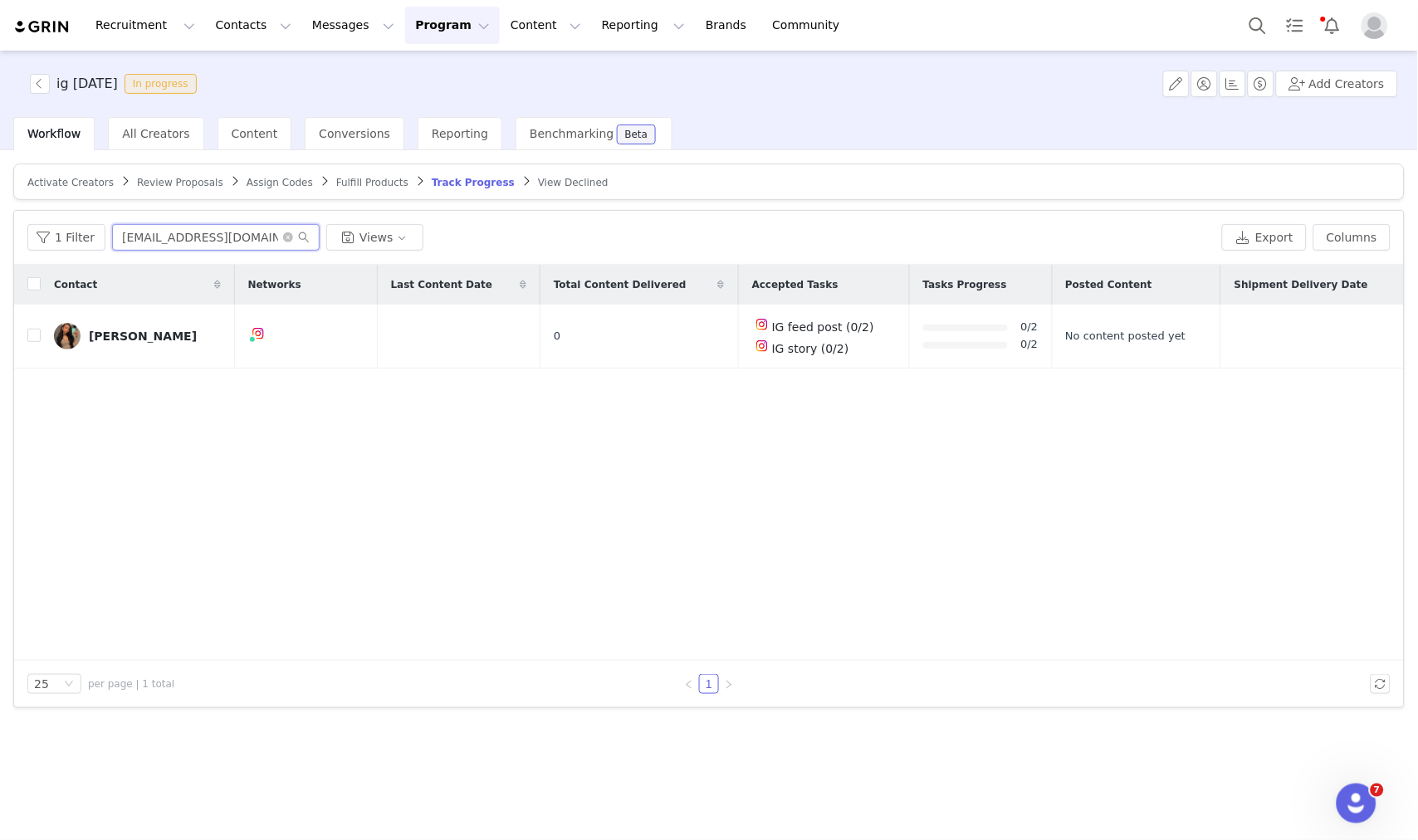
click at [275, 237] on input "madison.west@thedigitalbrandarchitects.com" at bounding box center [216, 237] width 207 height 27
click at [283, 237] on icon "icon: close-circle" at bounding box center [288, 237] width 10 height 10
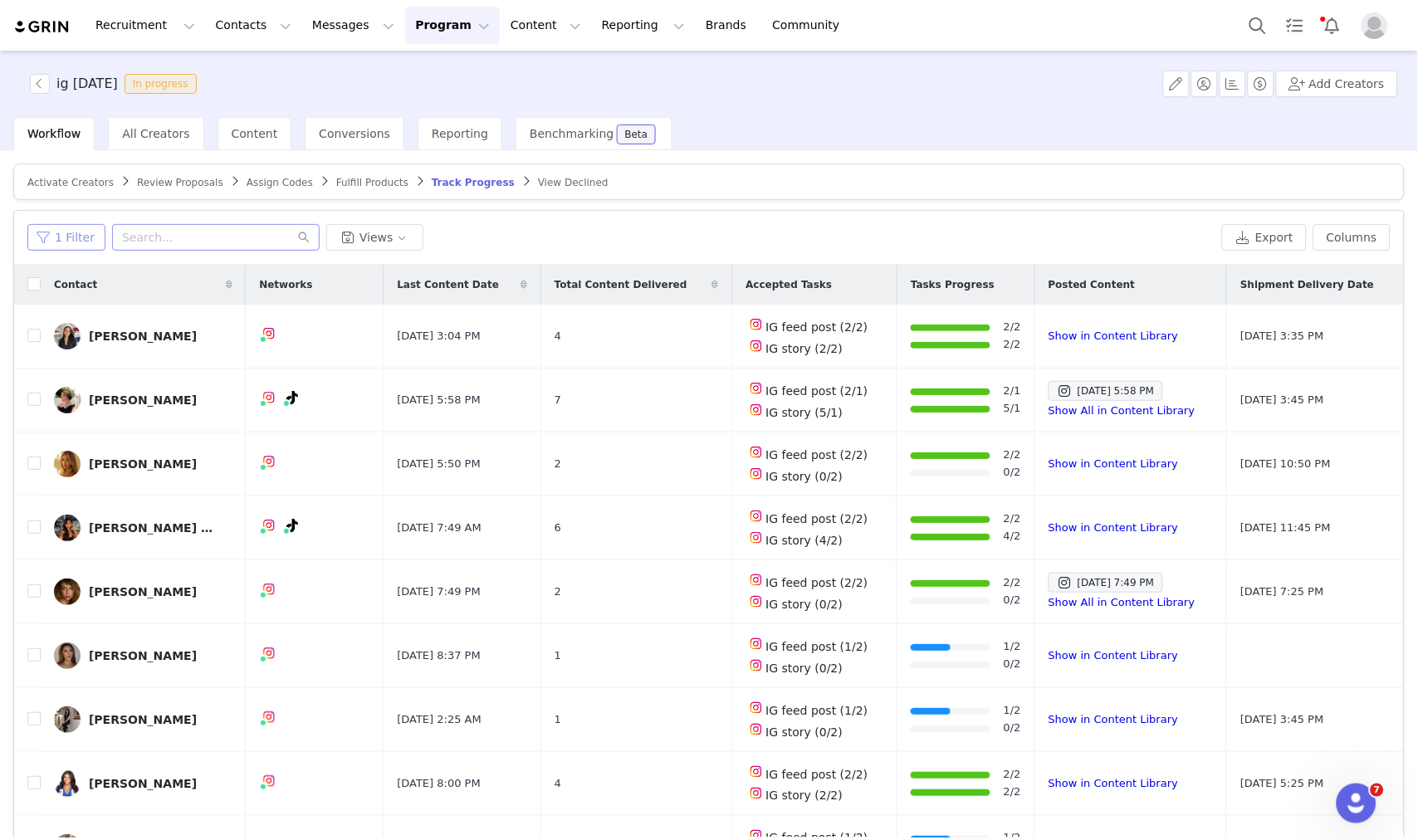
click at [75, 249] on button "1 Filter" at bounding box center [67, 237] width 78 height 27
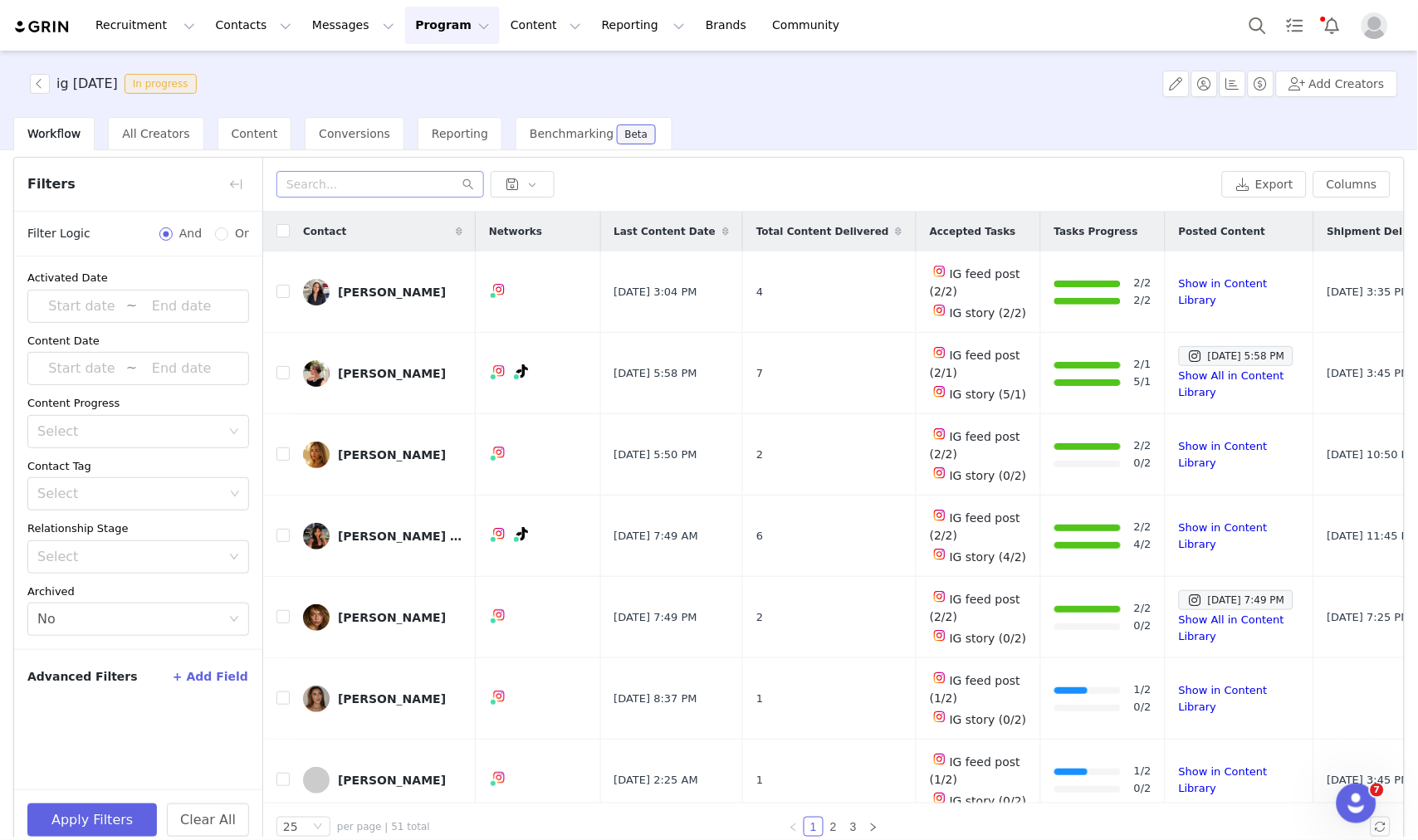
scroll to position [79, 0]
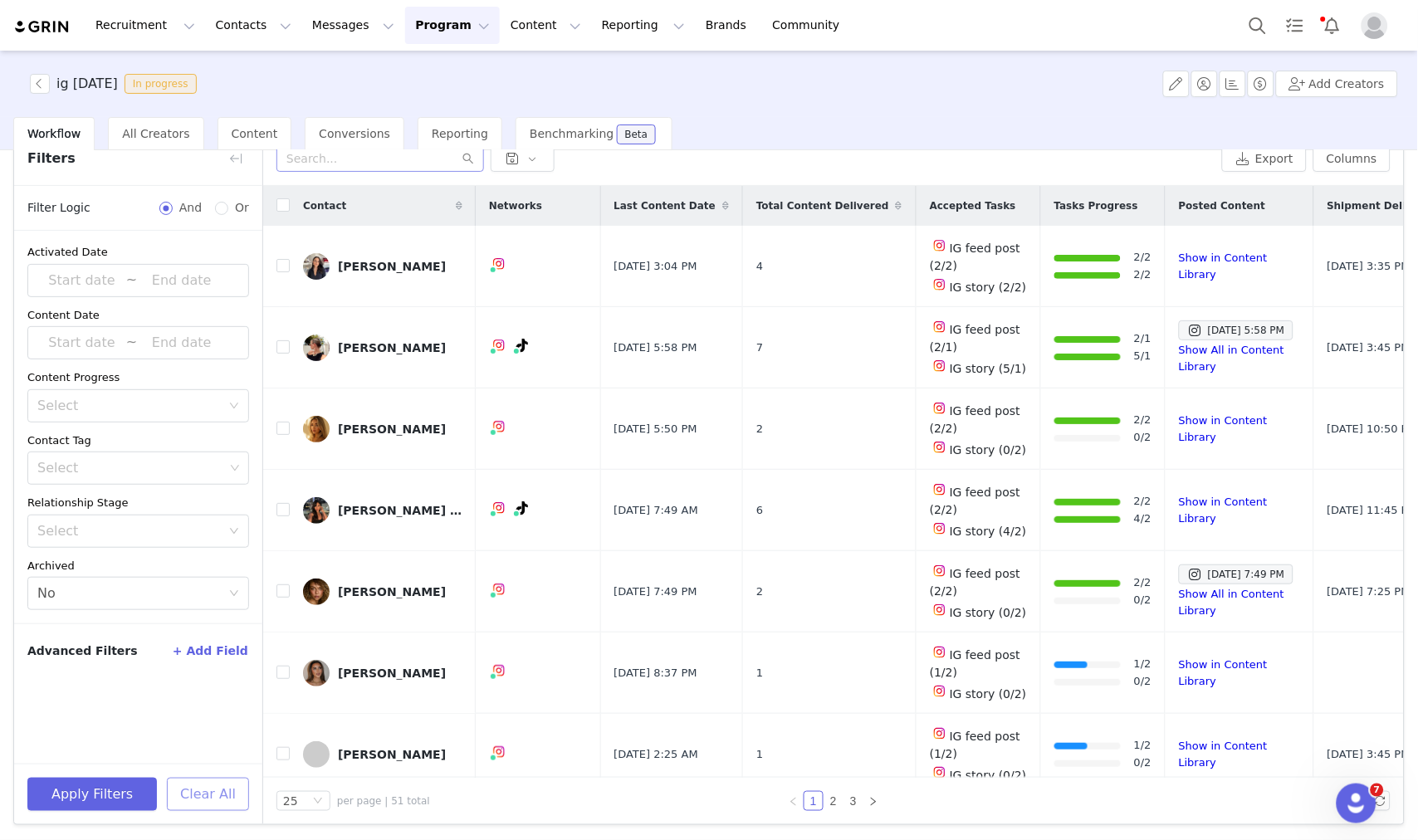
click at [205, 794] on button "Clear All" at bounding box center [208, 794] width 82 height 33
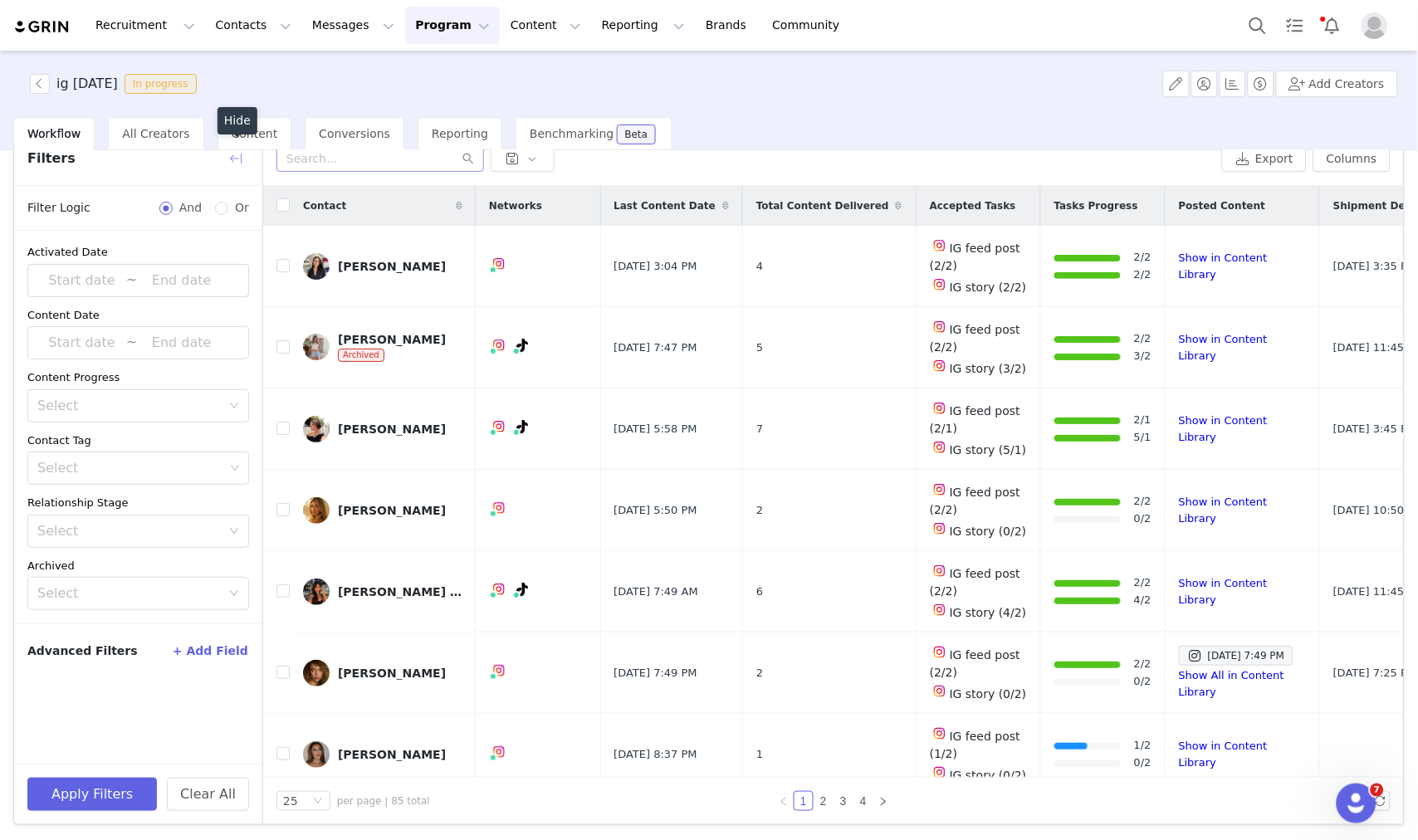
click at [234, 153] on button "button" at bounding box center [236, 159] width 27 height 27
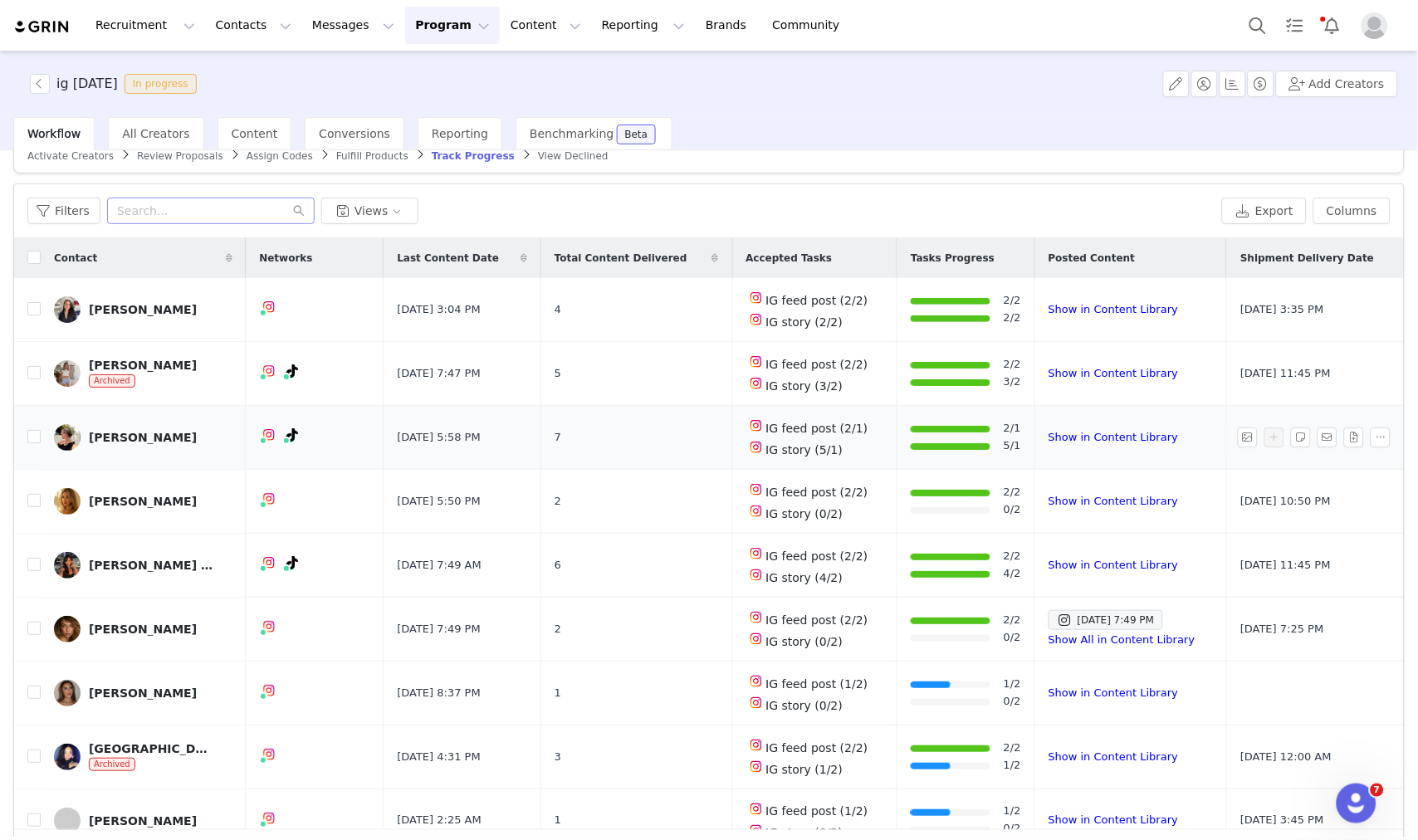
scroll to position [0, 0]
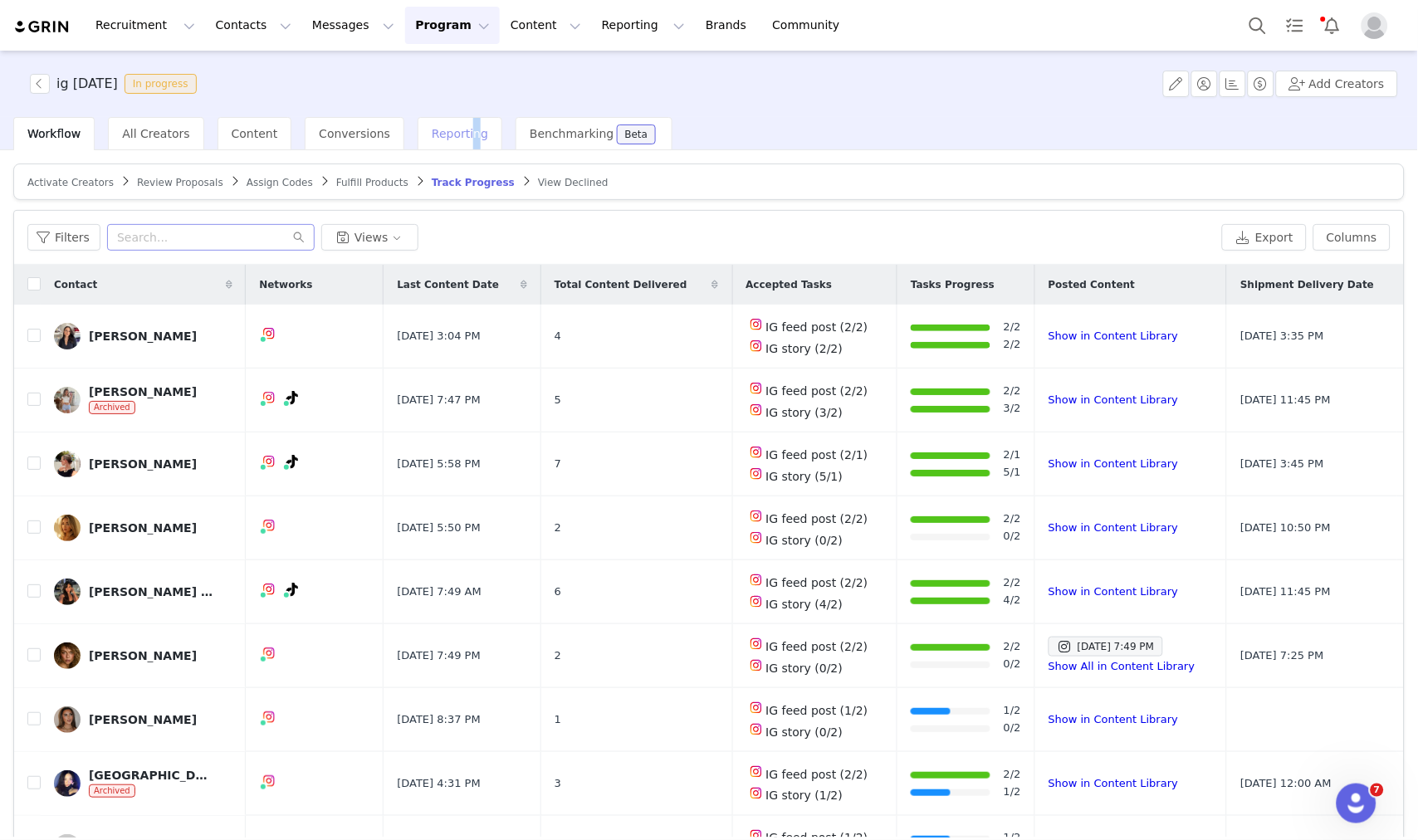
click at [446, 121] on div "Reporting" at bounding box center [460, 134] width 85 height 33
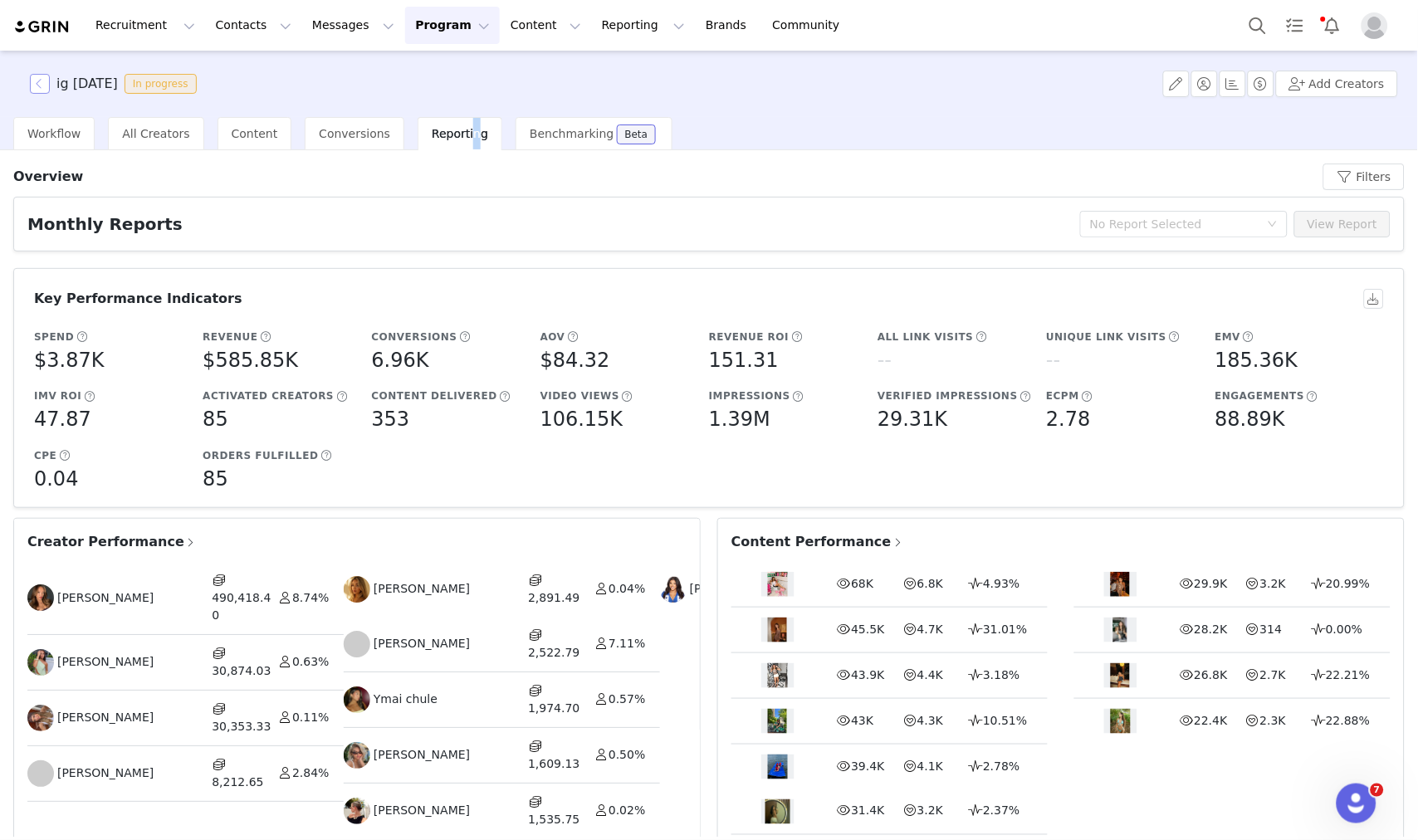
click at [37, 82] on button "button" at bounding box center [40, 84] width 20 height 20
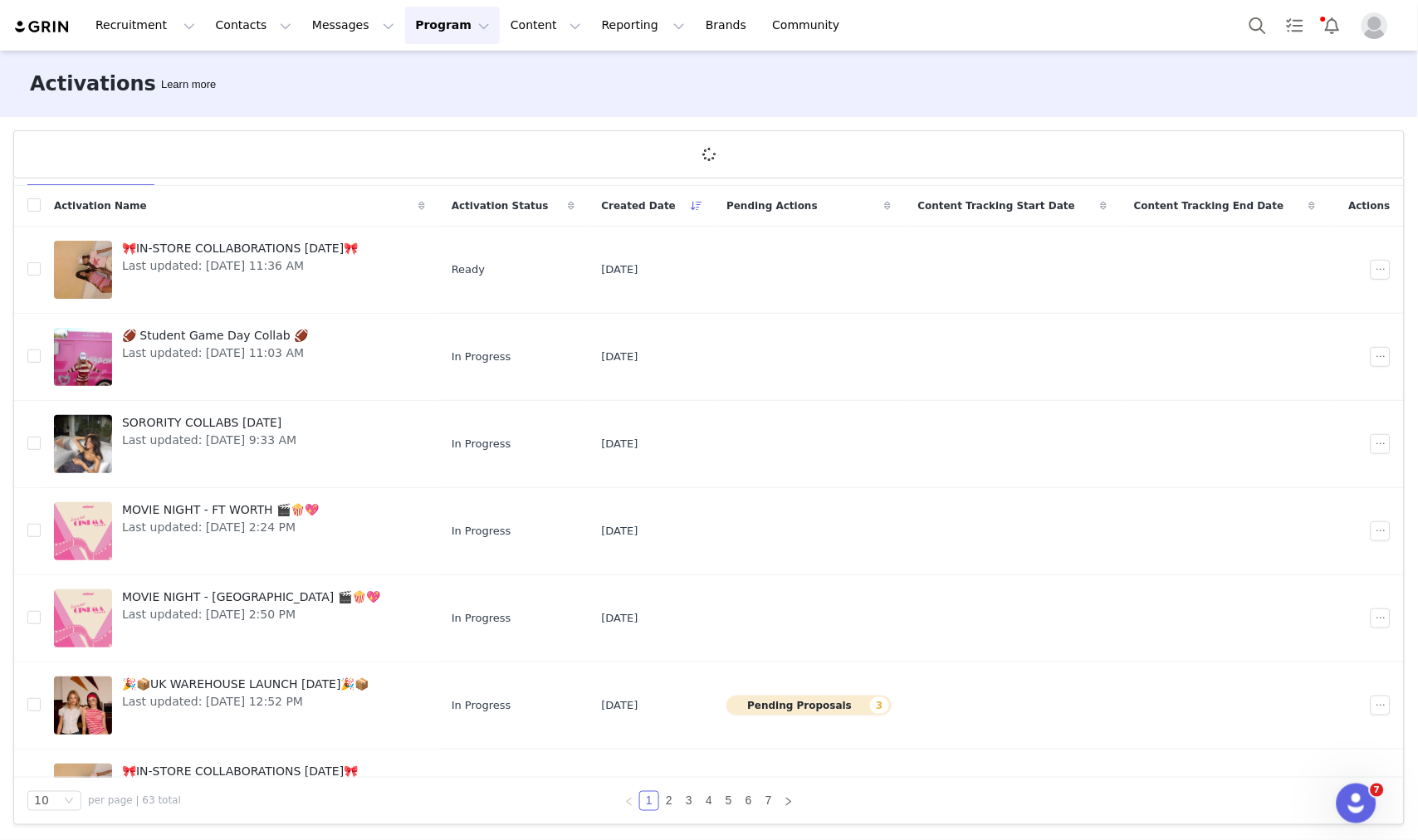
scroll to position [320, 0]
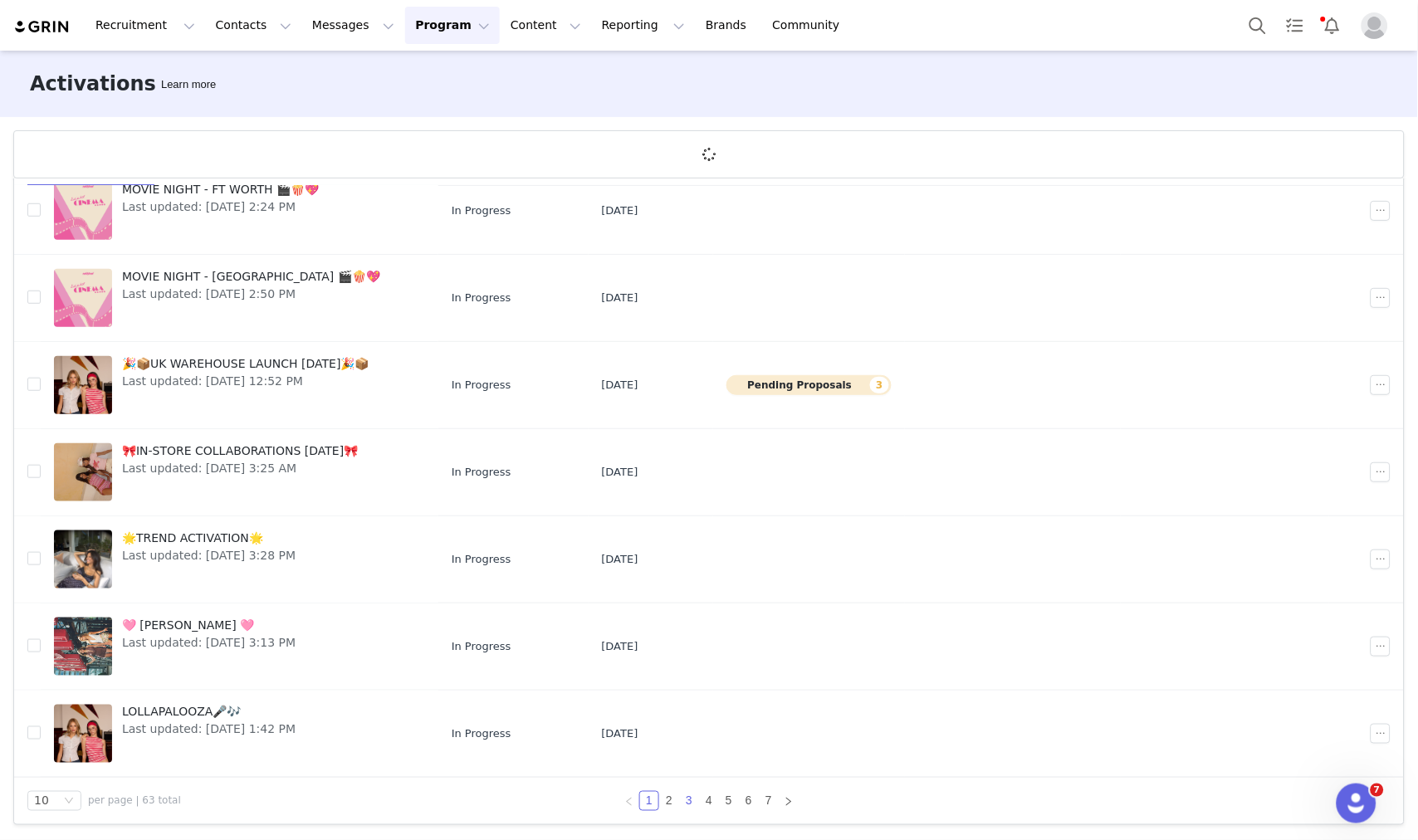
click at [681, 803] on link "3" at bounding box center [689, 801] width 18 height 18
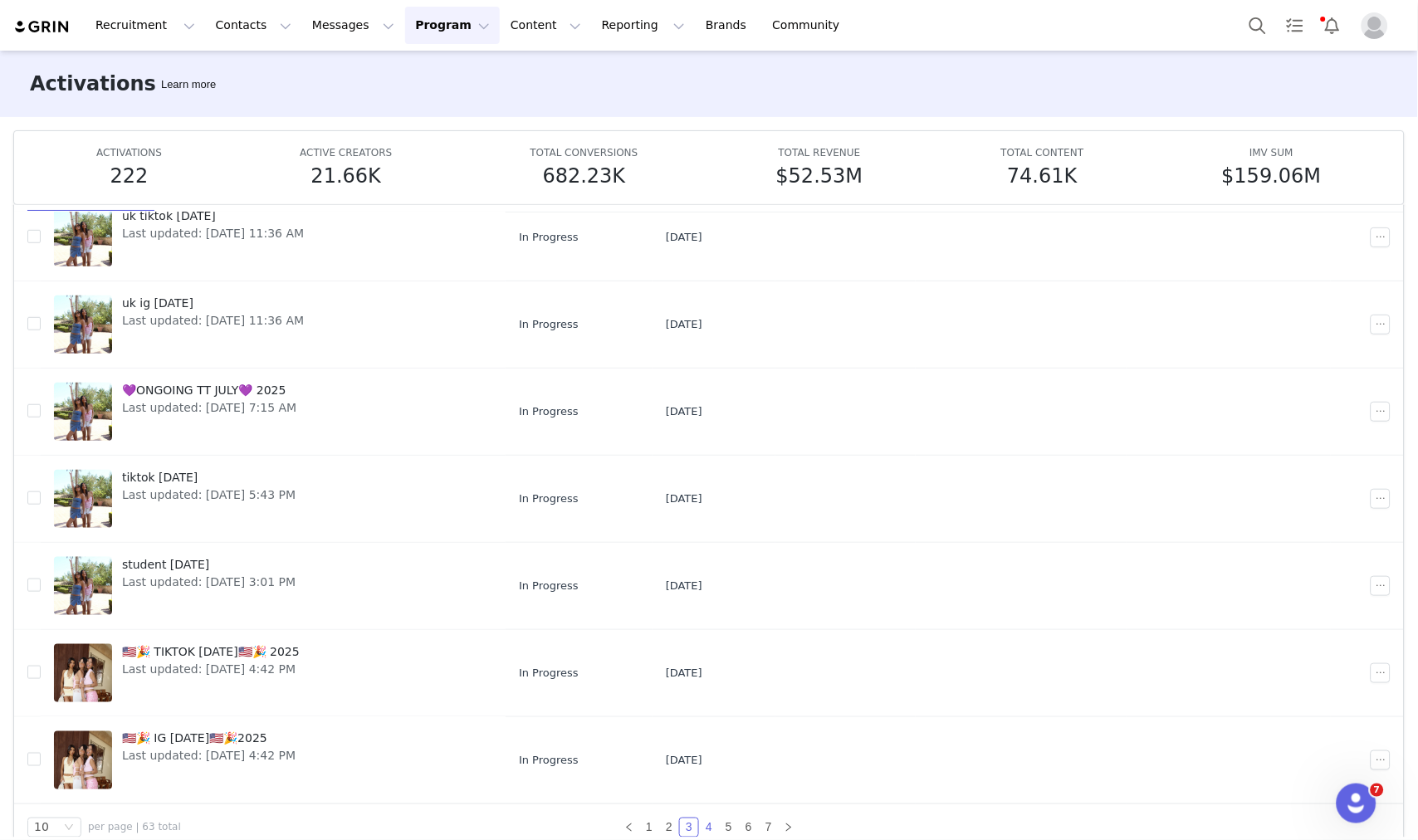
click at [700, 823] on link "4" at bounding box center [709, 828] width 18 height 18
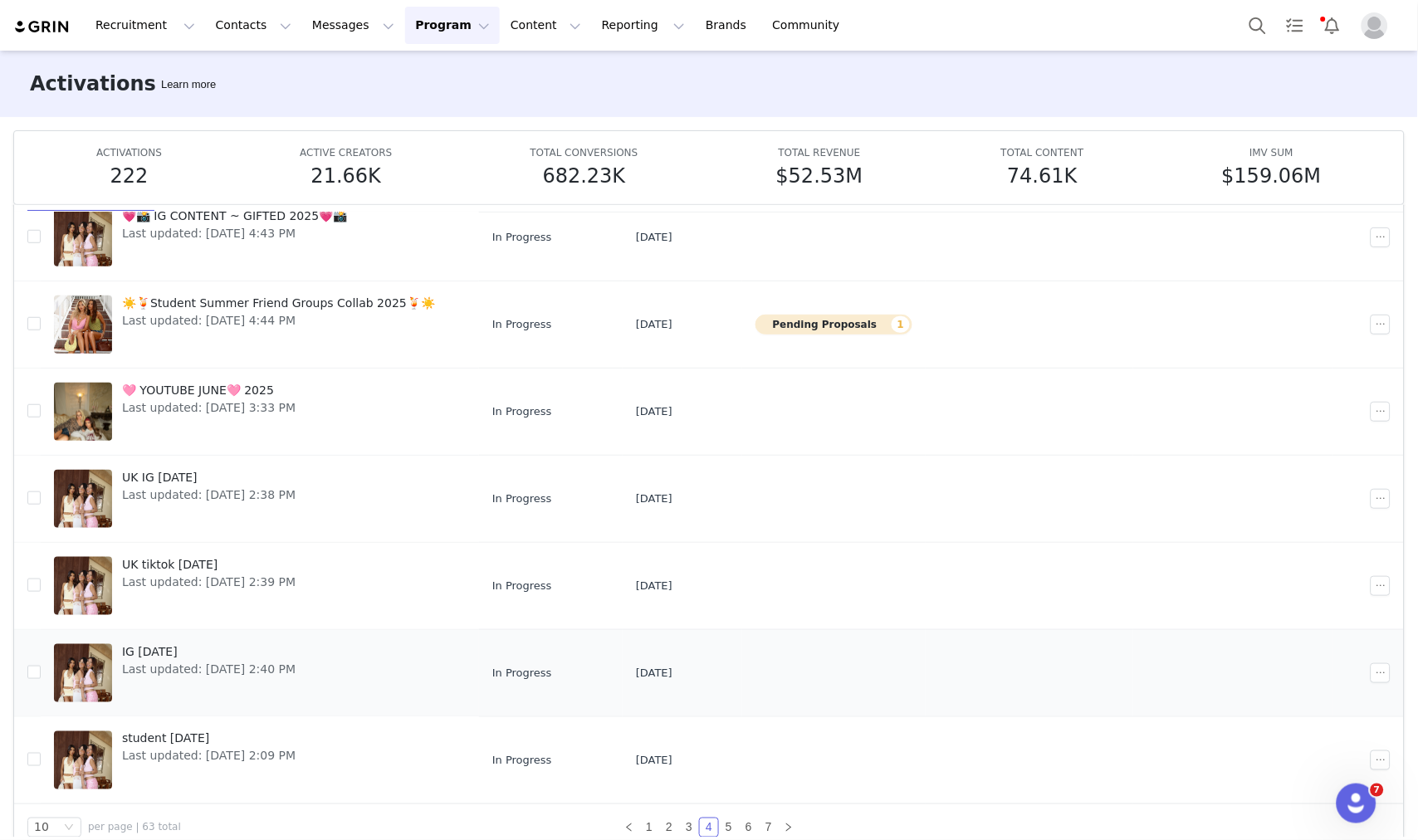
click at [186, 650] on span "IG June 2025" at bounding box center [209, 651] width 174 height 17
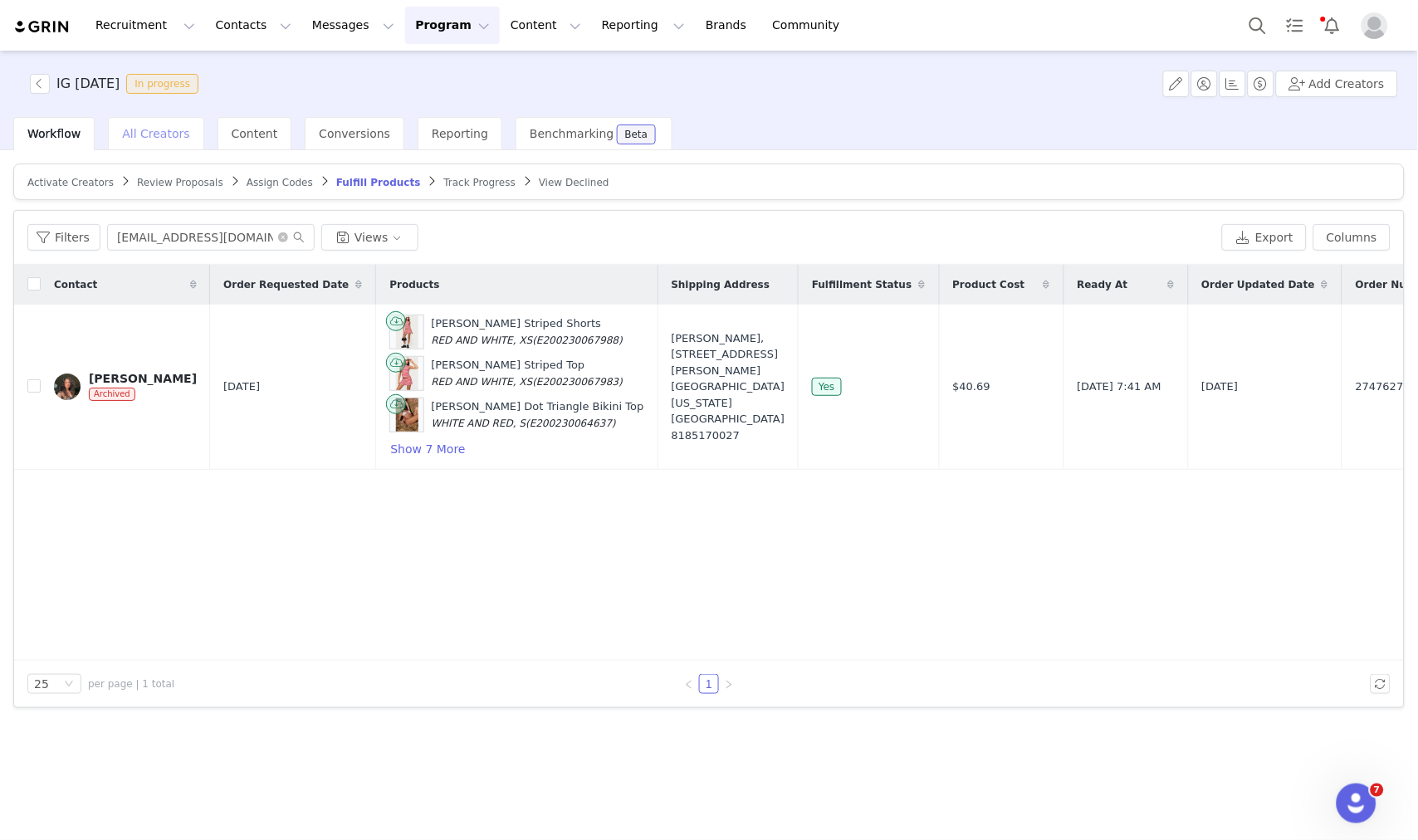
click at [148, 145] on div "All Creators" at bounding box center [156, 134] width 96 height 33
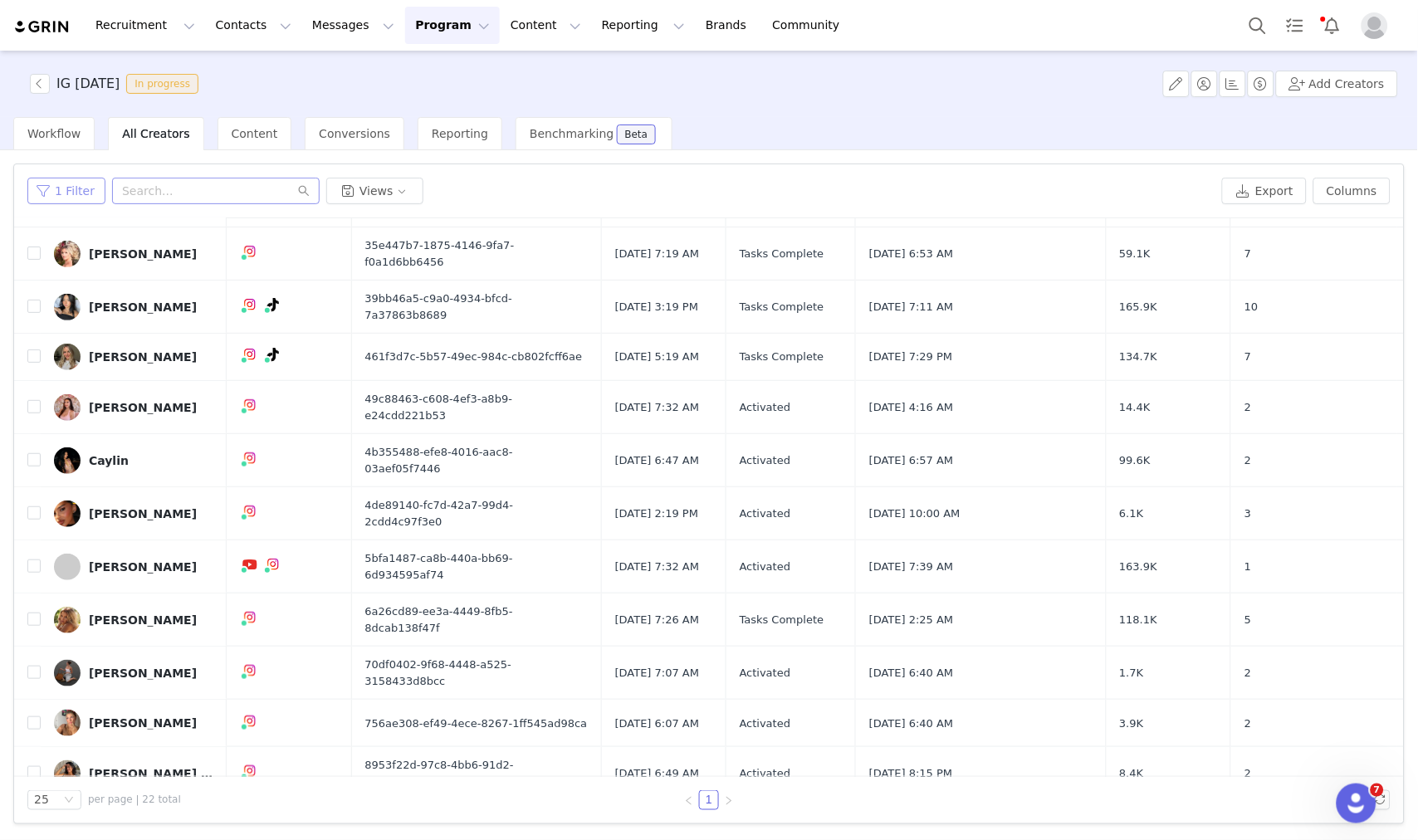
click at [59, 180] on button "1 Filter" at bounding box center [67, 191] width 78 height 27
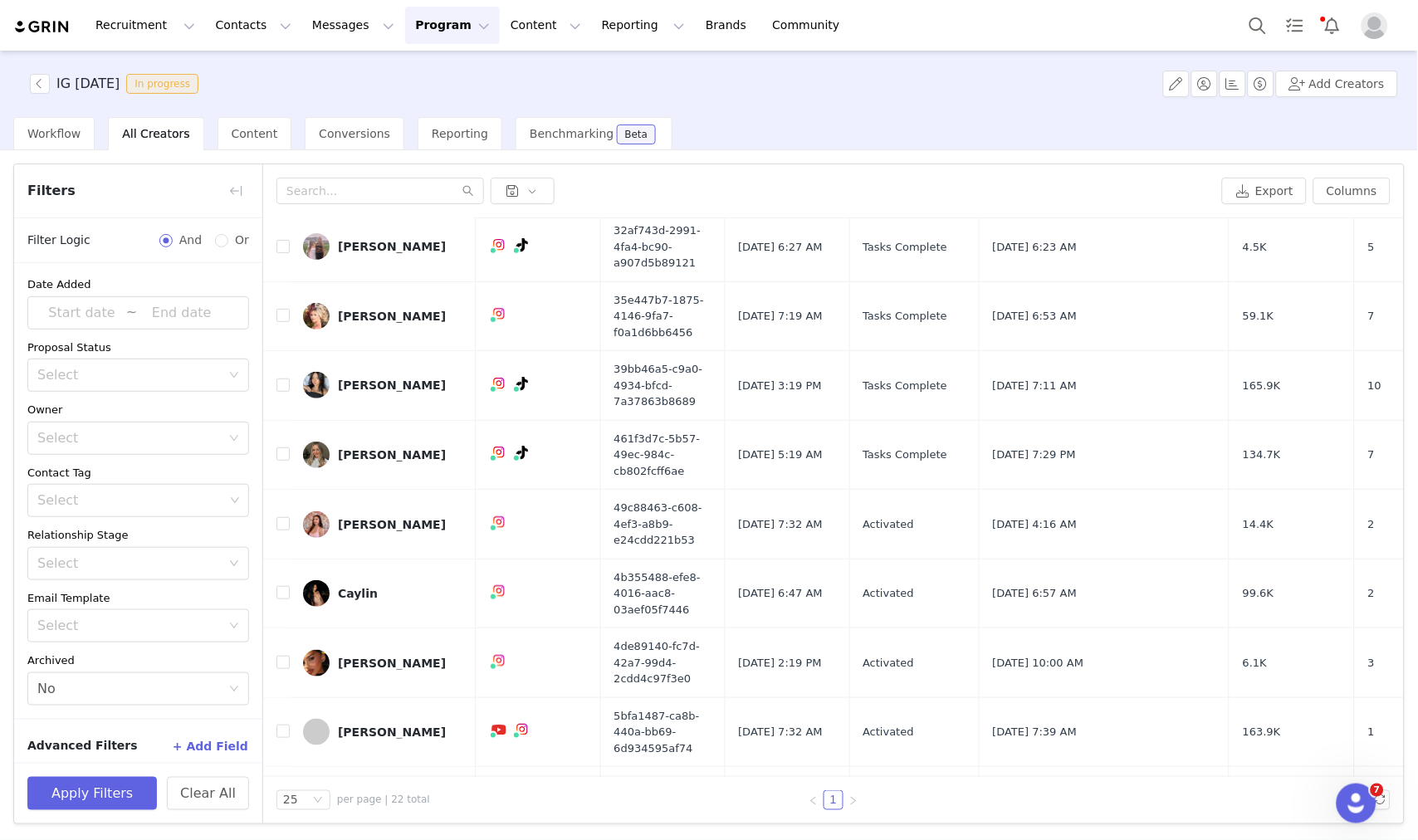
scroll to position [261, 0]
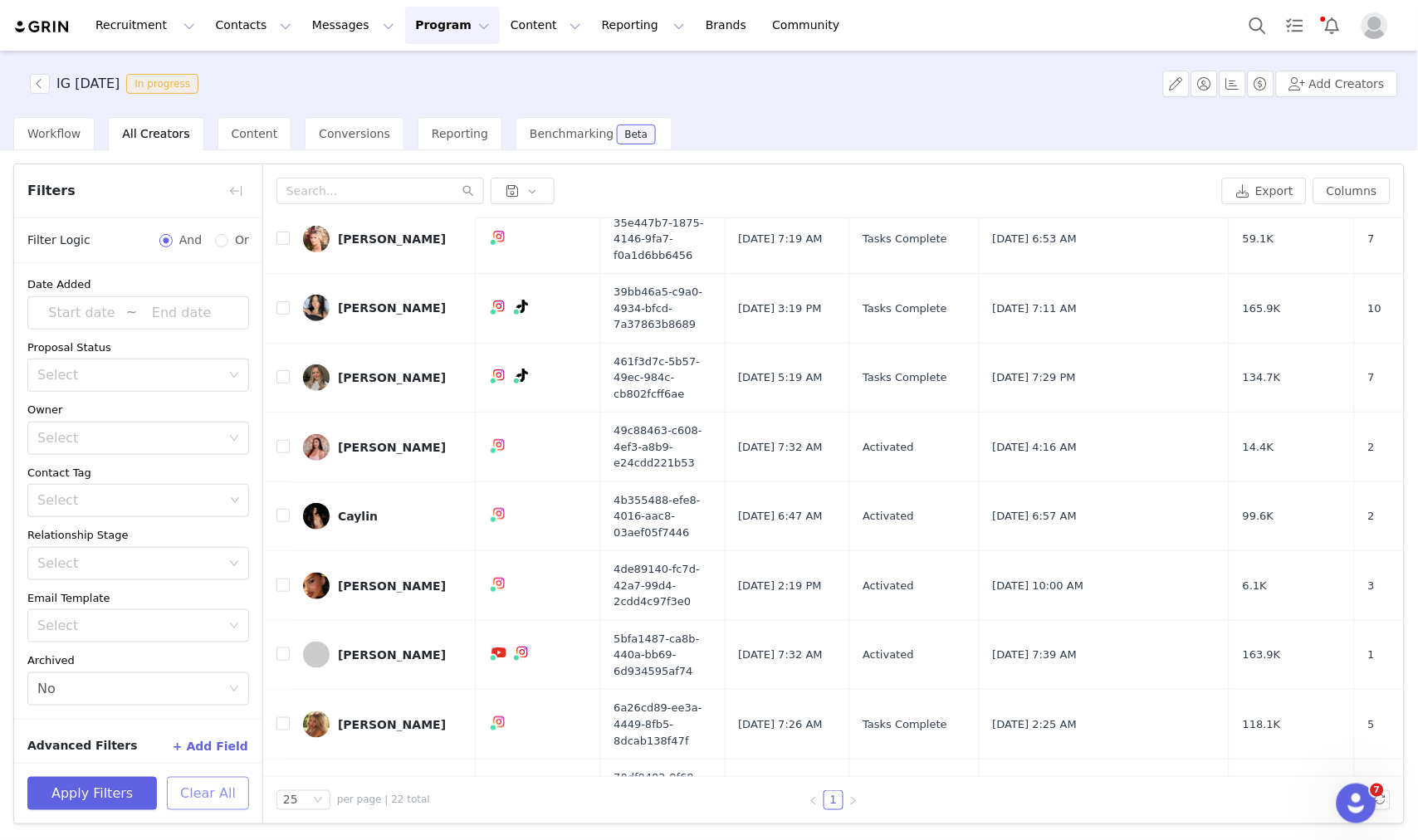
click at [203, 798] on button "Clear All" at bounding box center [208, 793] width 82 height 33
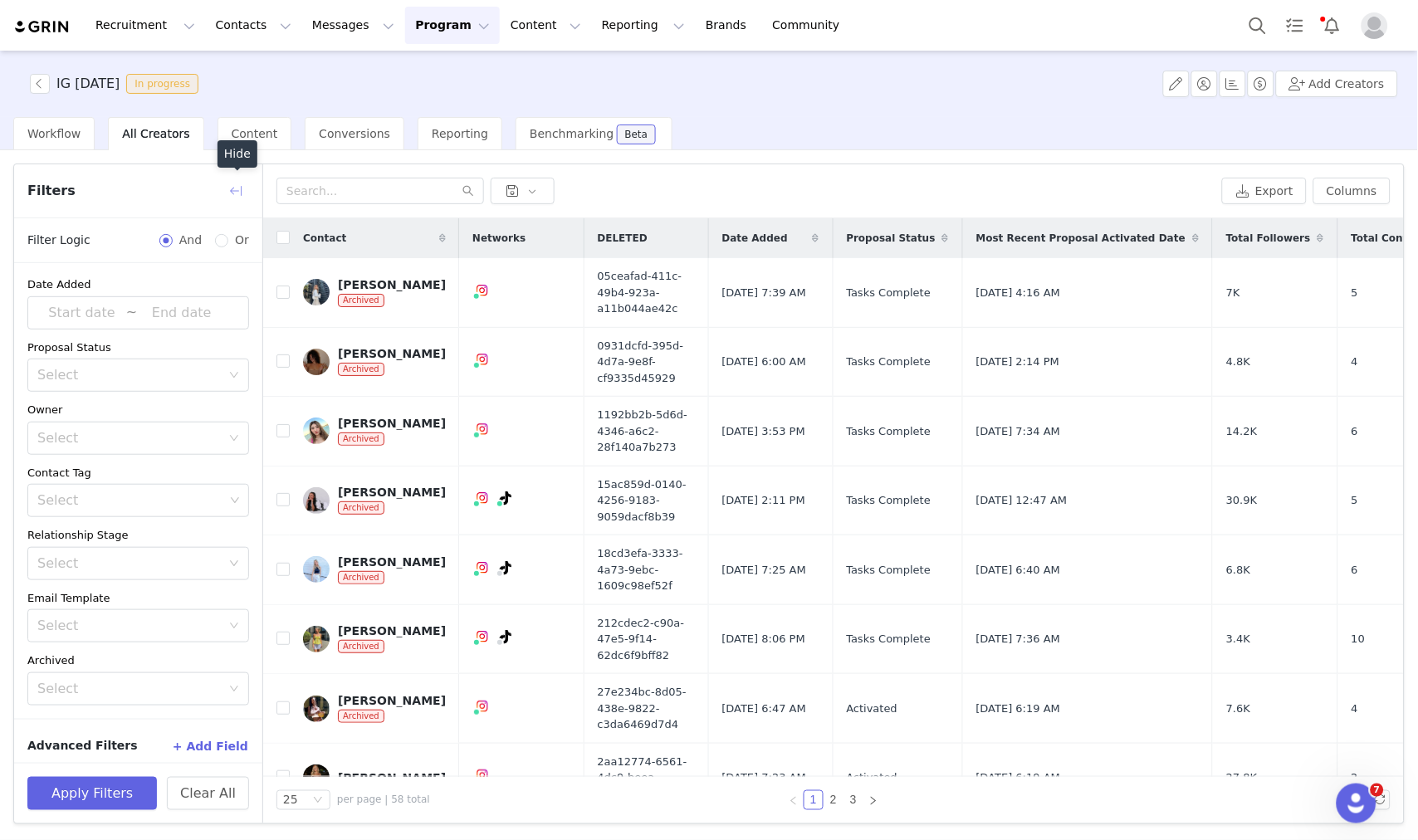
click at [226, 194] on button "button" at bounding box center [236, 191] width 27 height 27
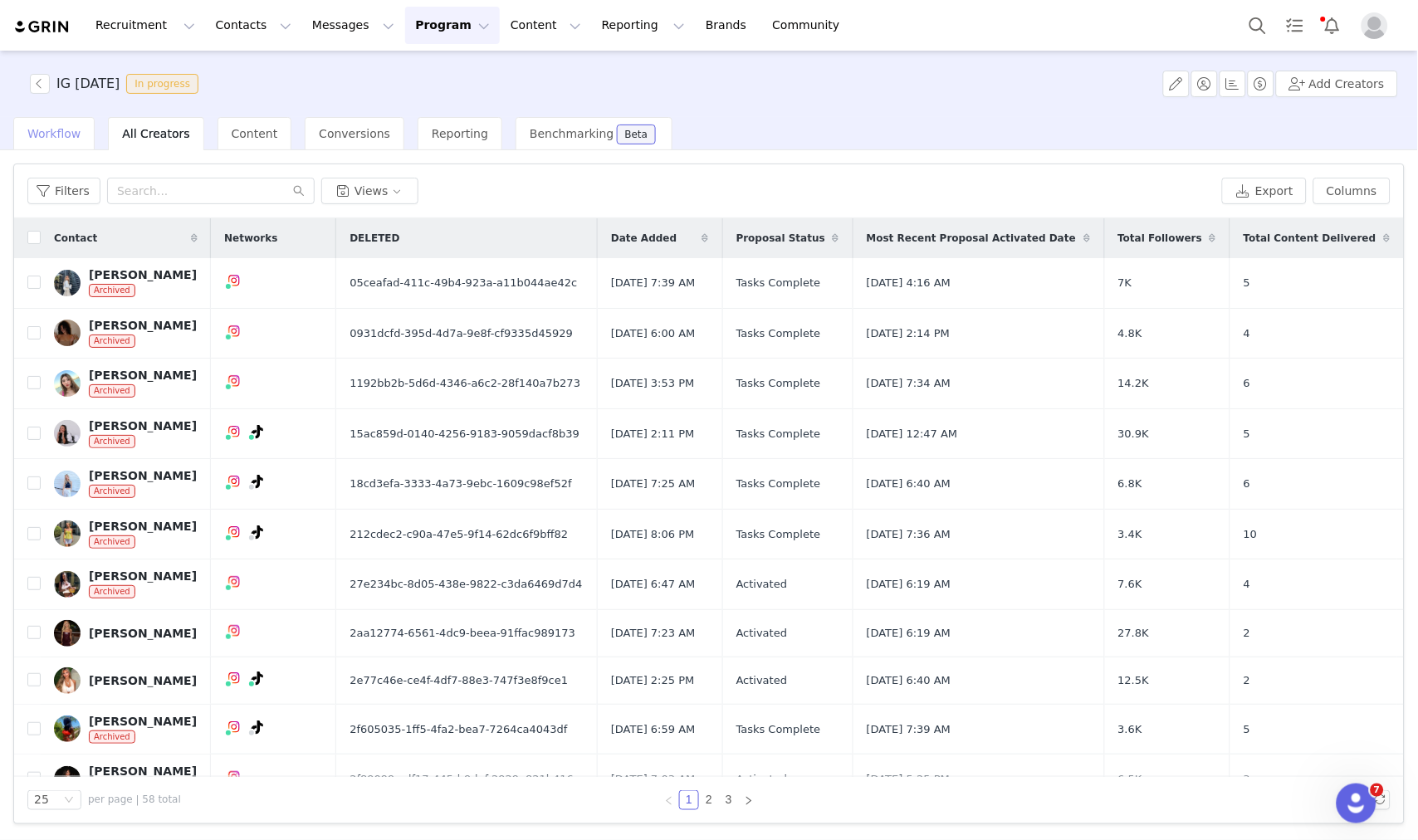
click at [65, 146] on div "Workflow" at bounding box center [54, 134] width 82 height 33
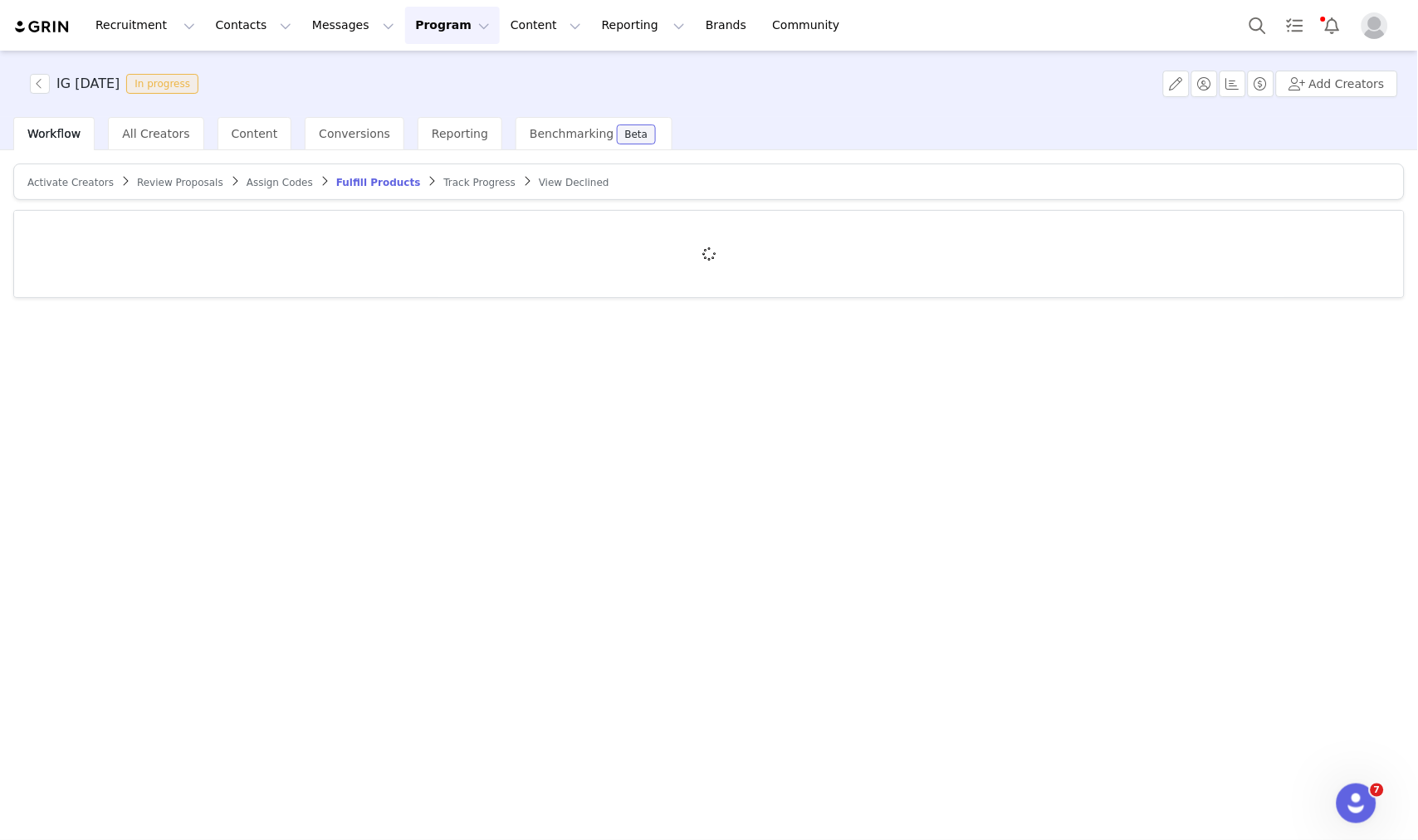
click at [444, 181] on span "Track Progress" at bounding box center [480, 183] width 72 height 12
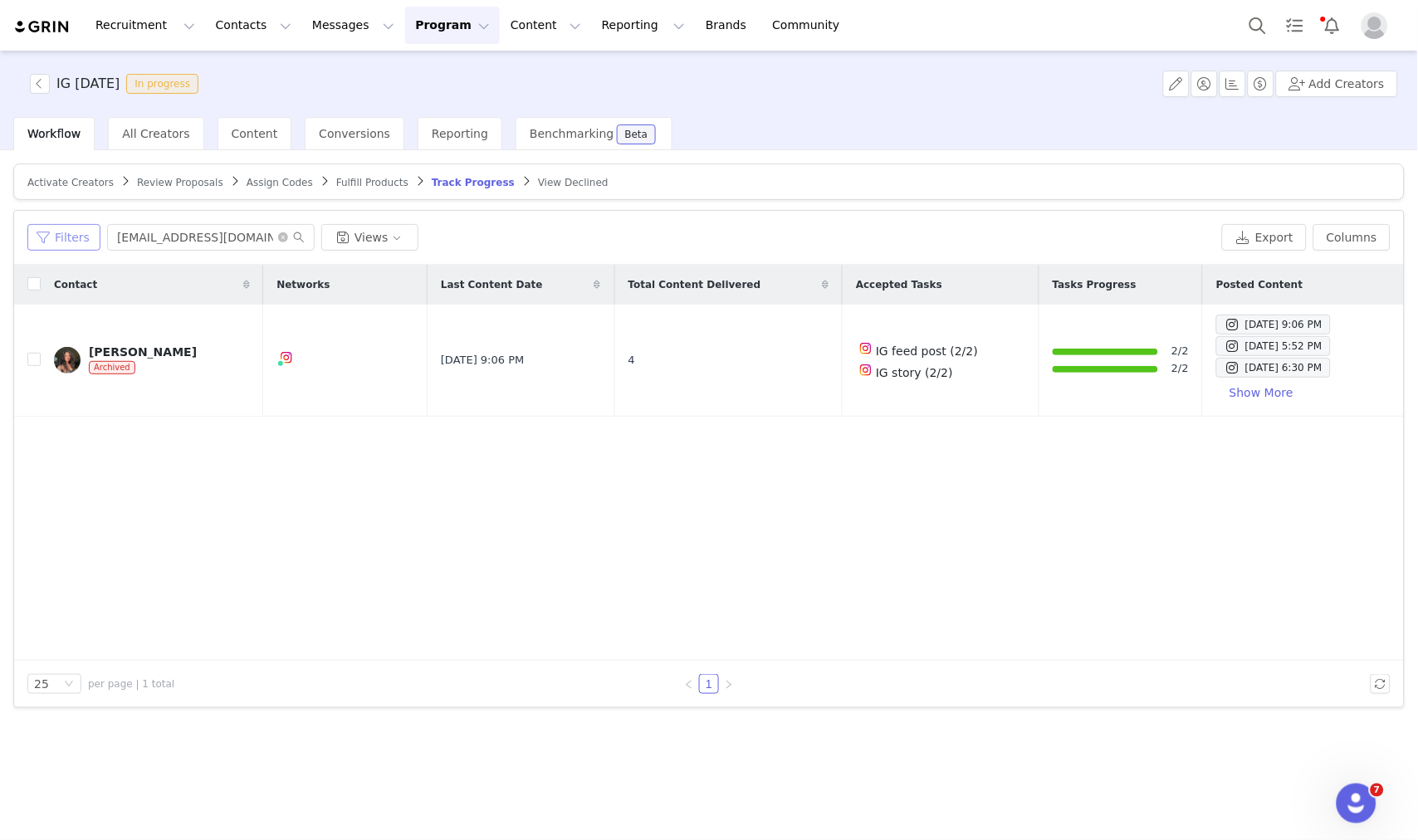
click at [67, 232] on button "Filters" at bounding box center [64, 237] width 73 height 27
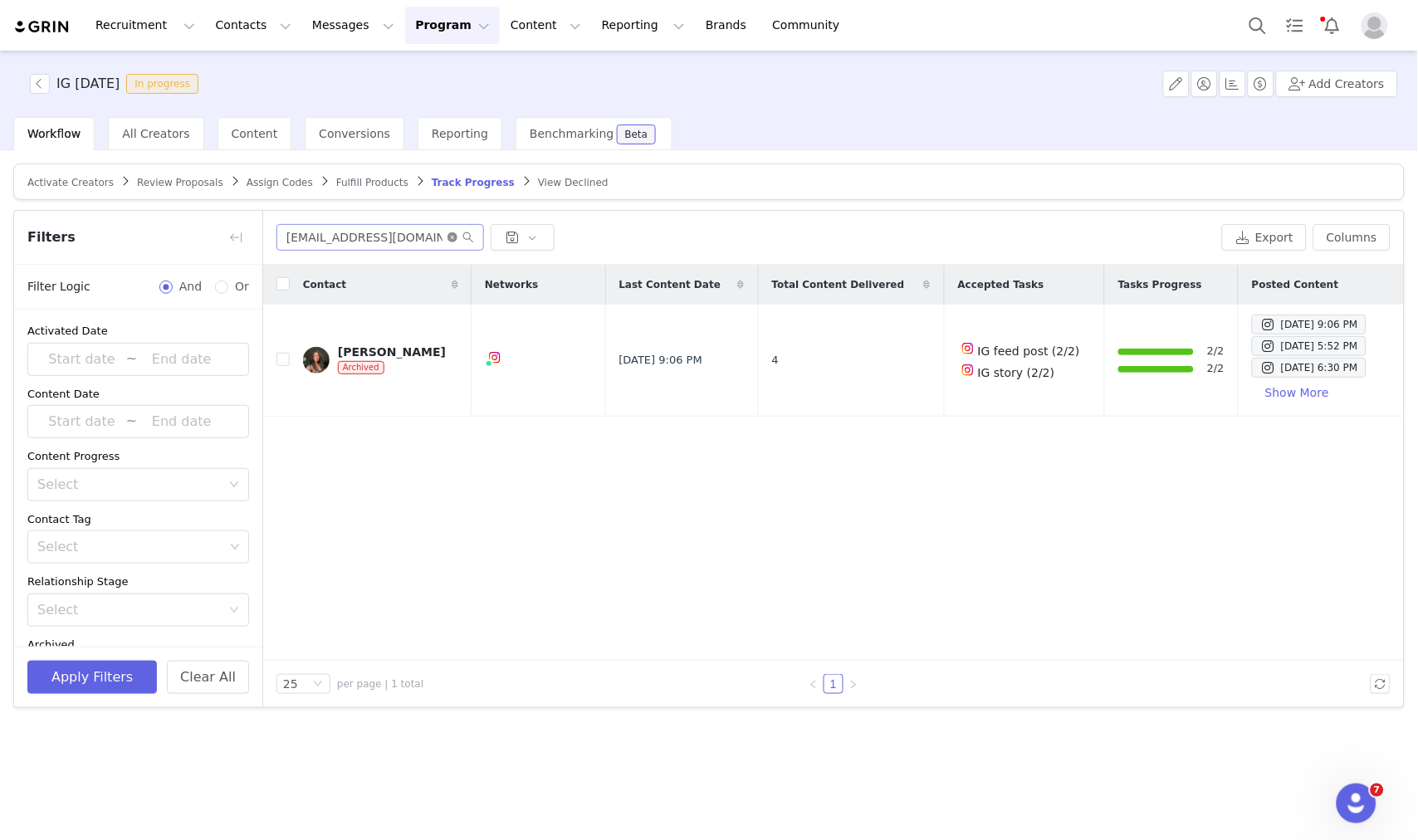
click at [451, 241] on icon "icon: close-circle" at bounding box center [453, 237] width 10 height 10
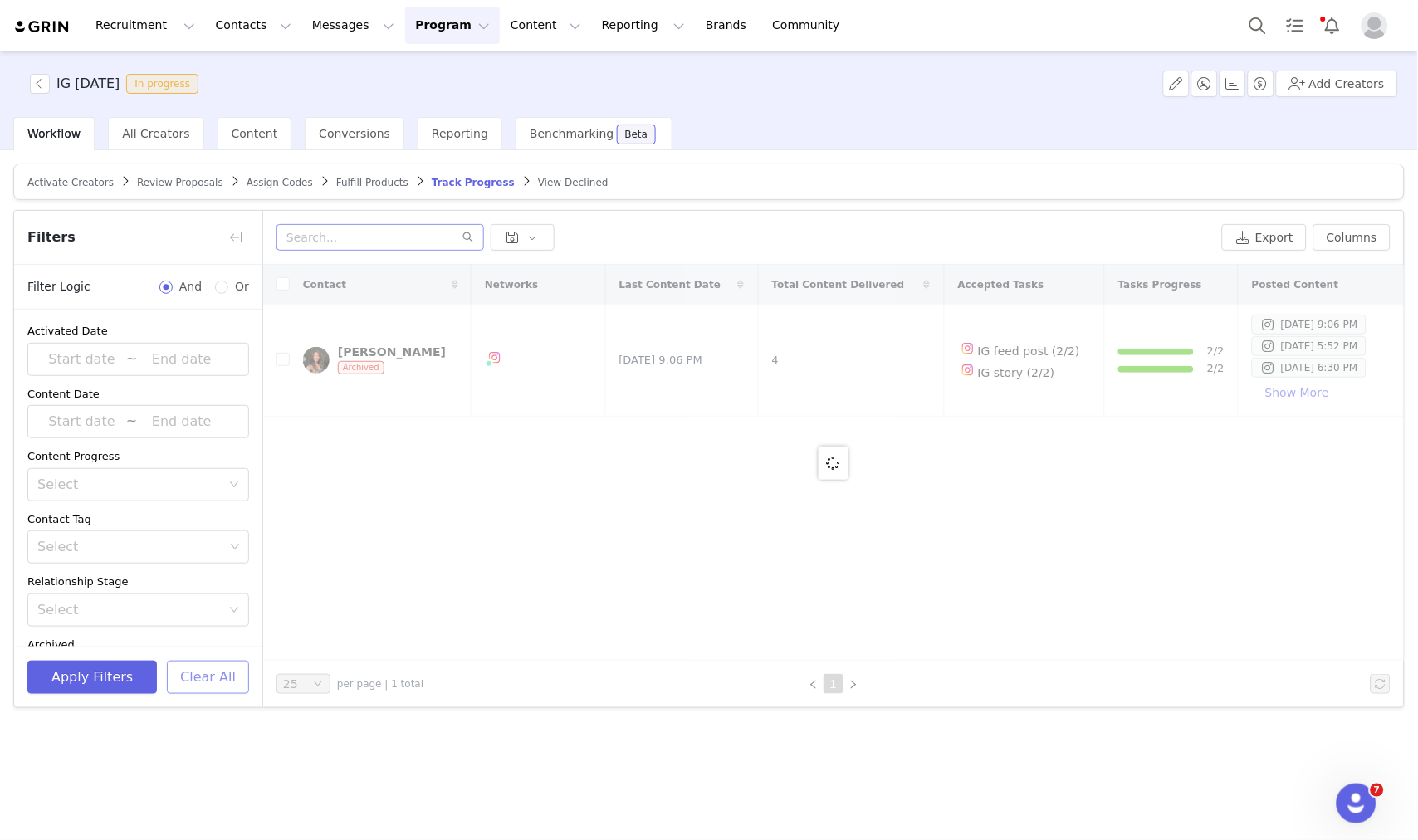
drag, startPoint x: 205, startPoint y: 698, endPoint x: 208, endPoint y: 681, distance: 17.3
click at [205, 698] on div "Apply Filters Clear All" at bounding box center [138, 676] width 248 height 61
click at [208, 680] on button "Clear All" at bounding box center [208, 677] width 82 height 33
click at [231, 235] on button "button" at bounding box center [236, 237] width 27 height 27
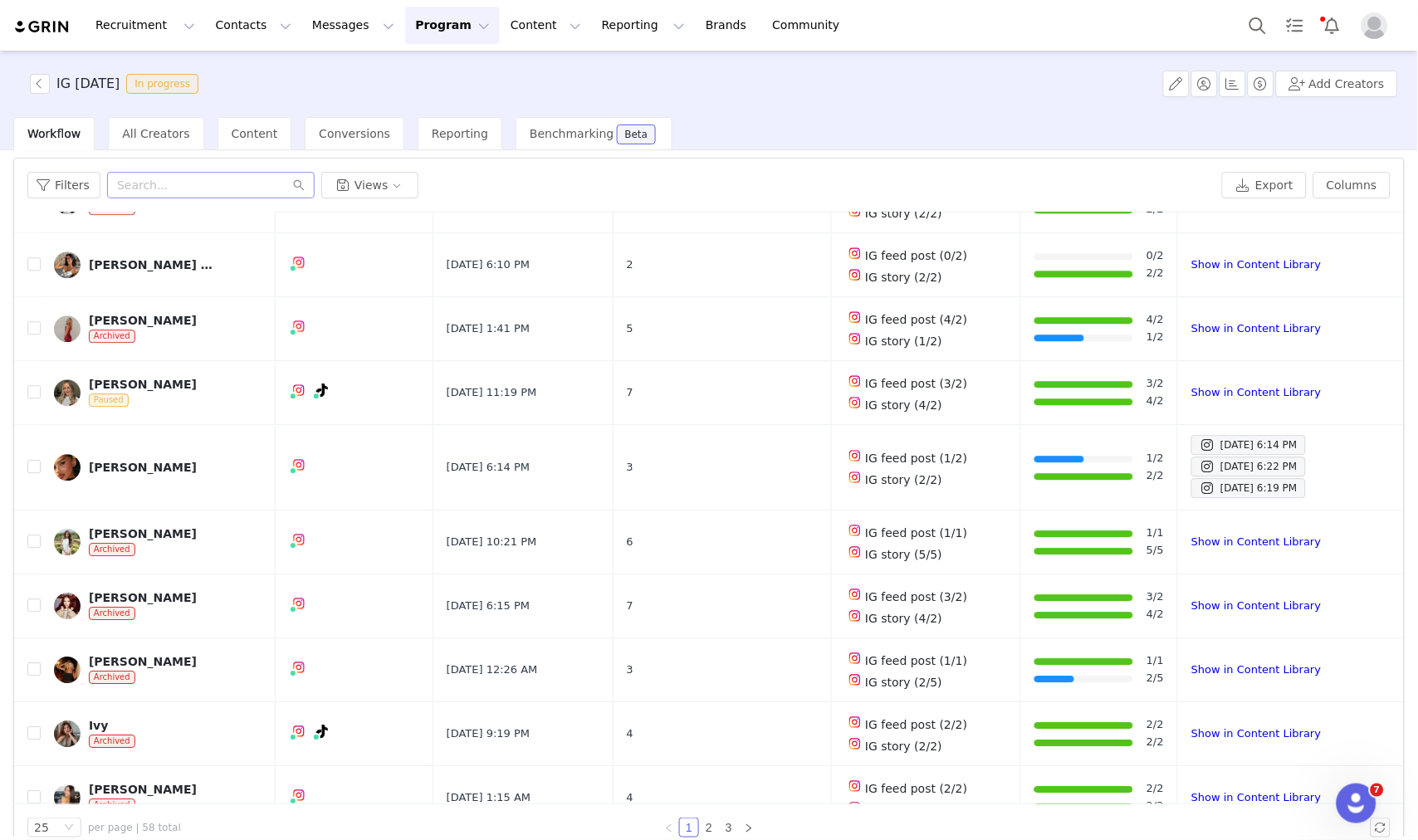
scroll to position [79, 0]
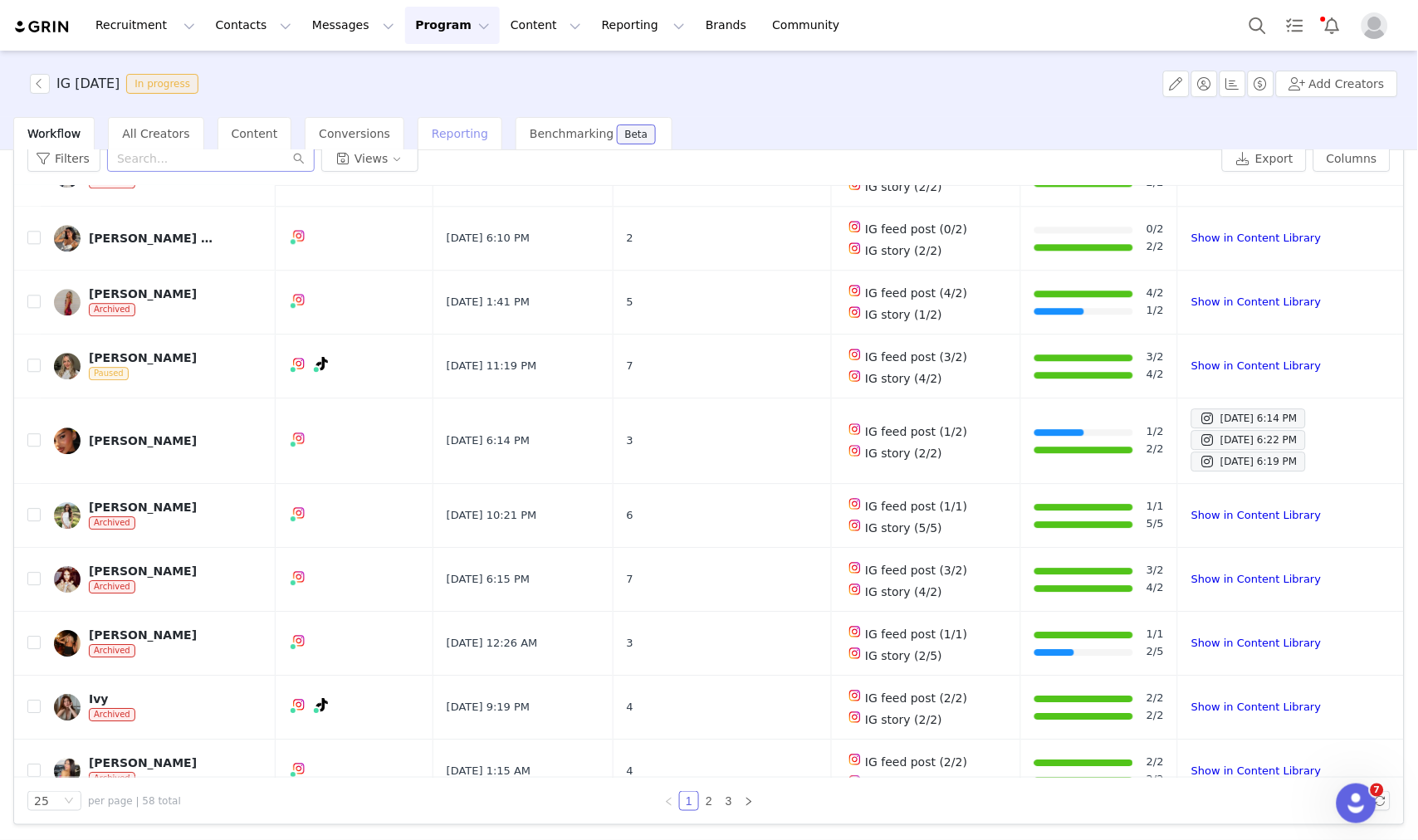
click at [446, 127] on span "Reporting" at bounding box center [460, 134] width 57 height 13
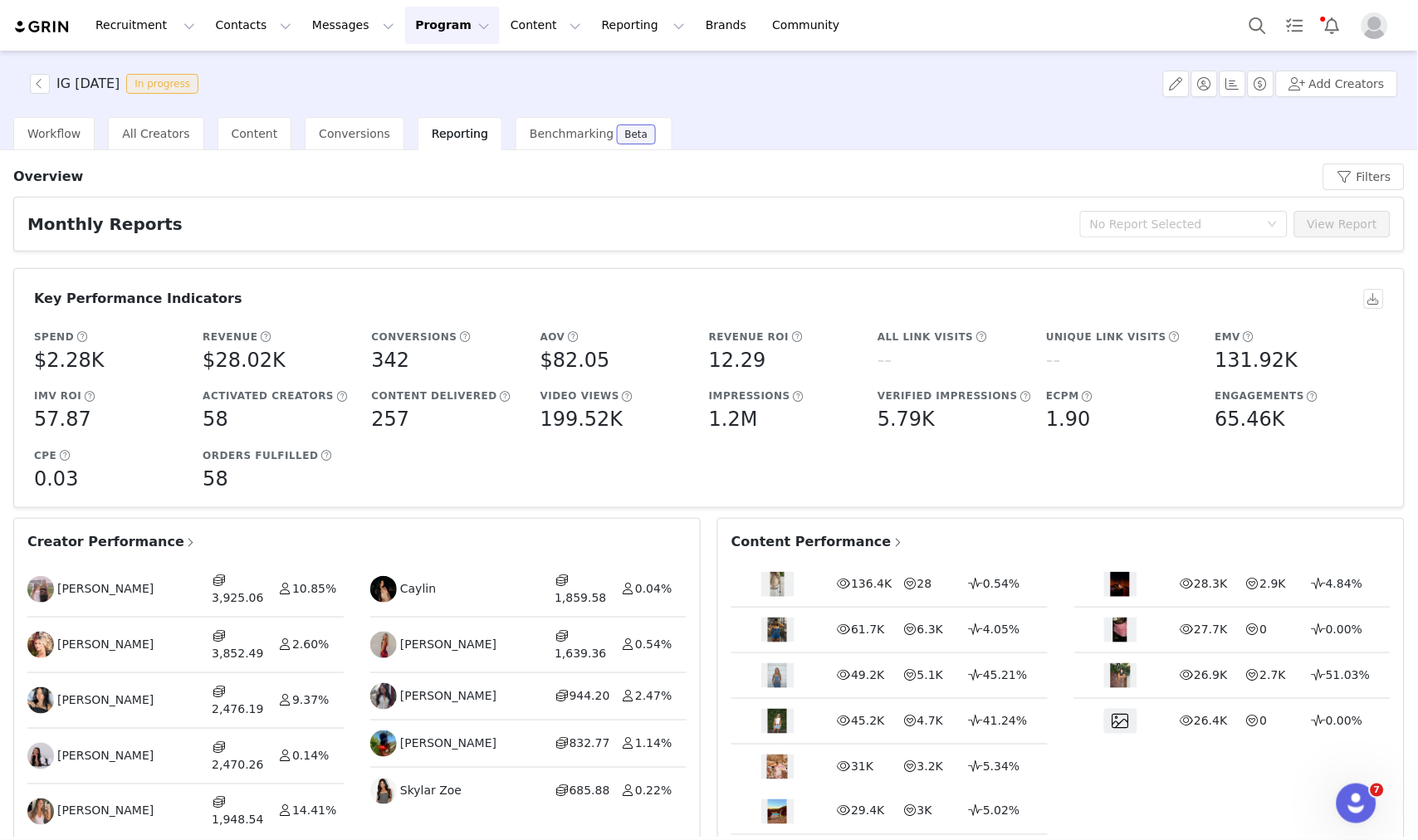
click at [52, 78] on span "IG June 2025 In progress" at bounding box center [117, 84] width 176 height 20
click at [44, 79] on button "button" at bounding box center [40, 84] width 20 height 20
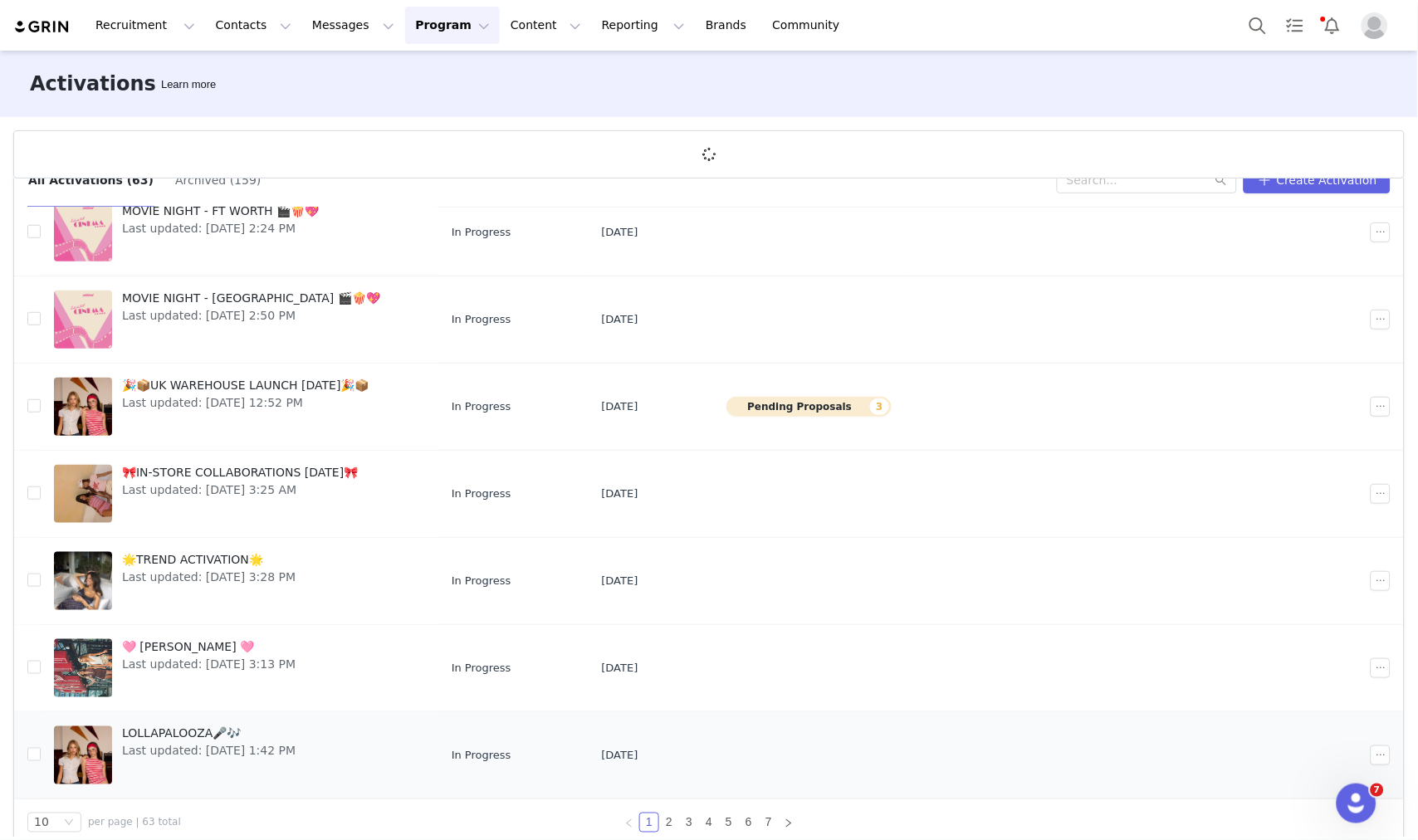
scroll to position [61, 0]
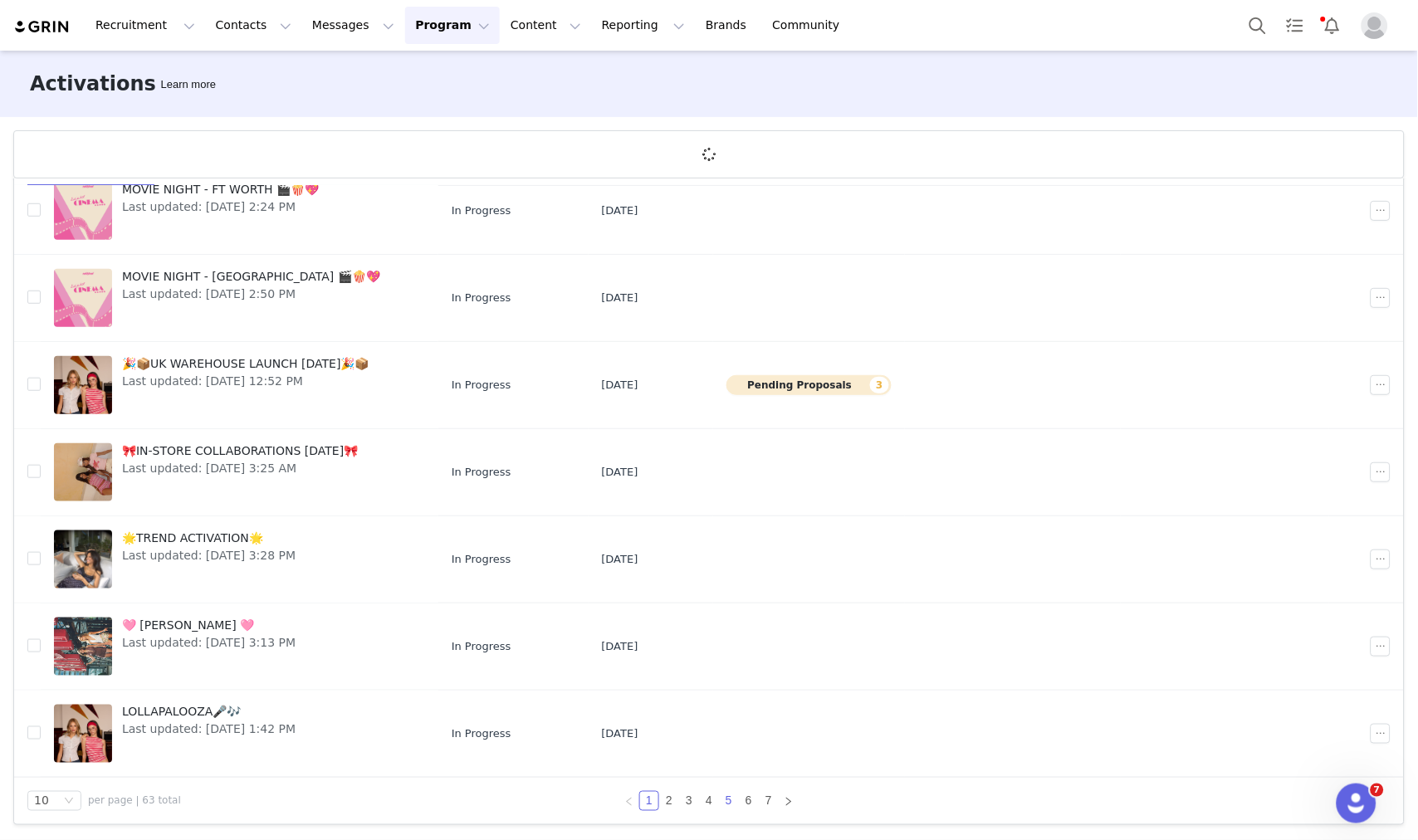
click at [720, 798] on link "5" at bounding box center [729, 801] width 18 height 18
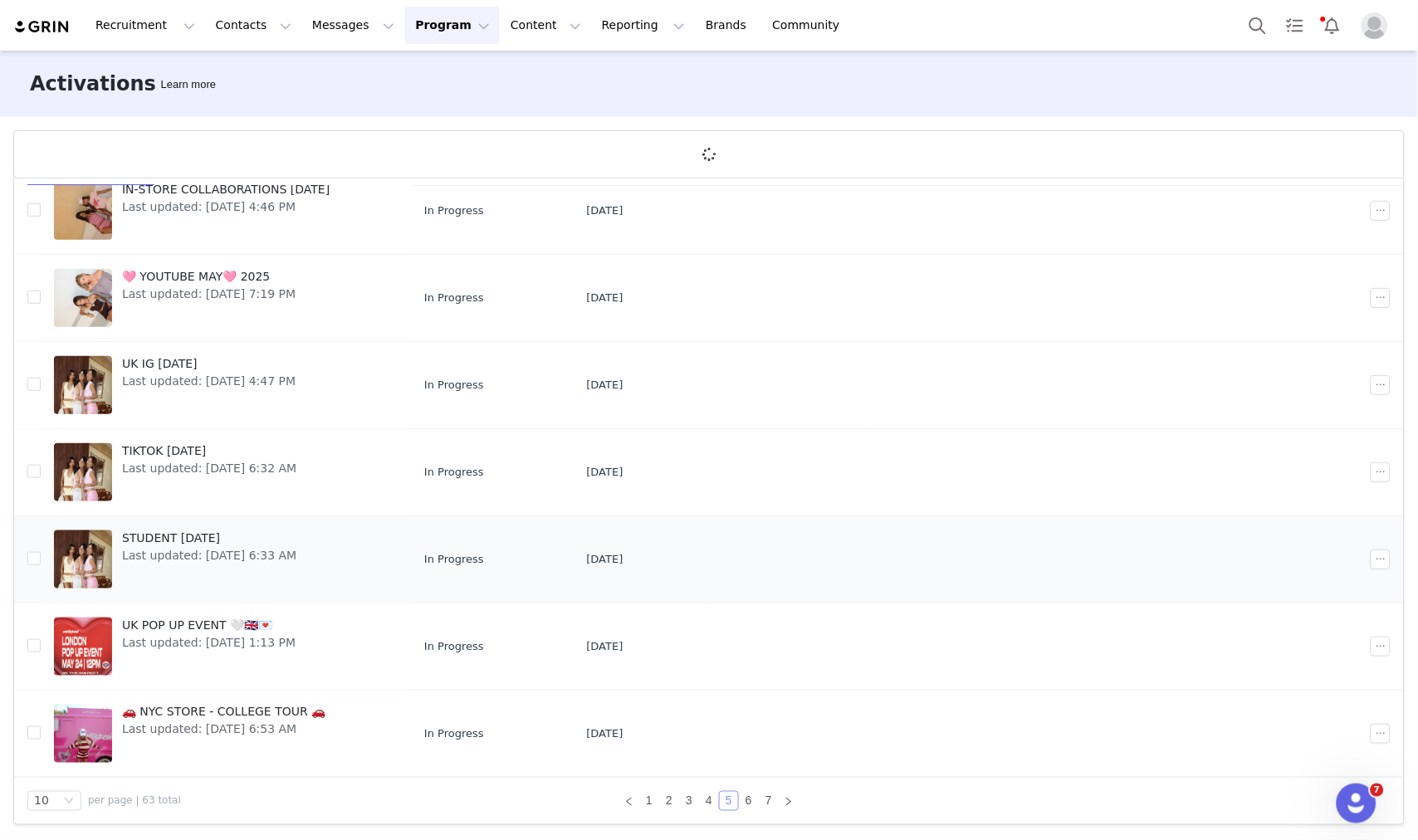
scroll to position [0, 0]
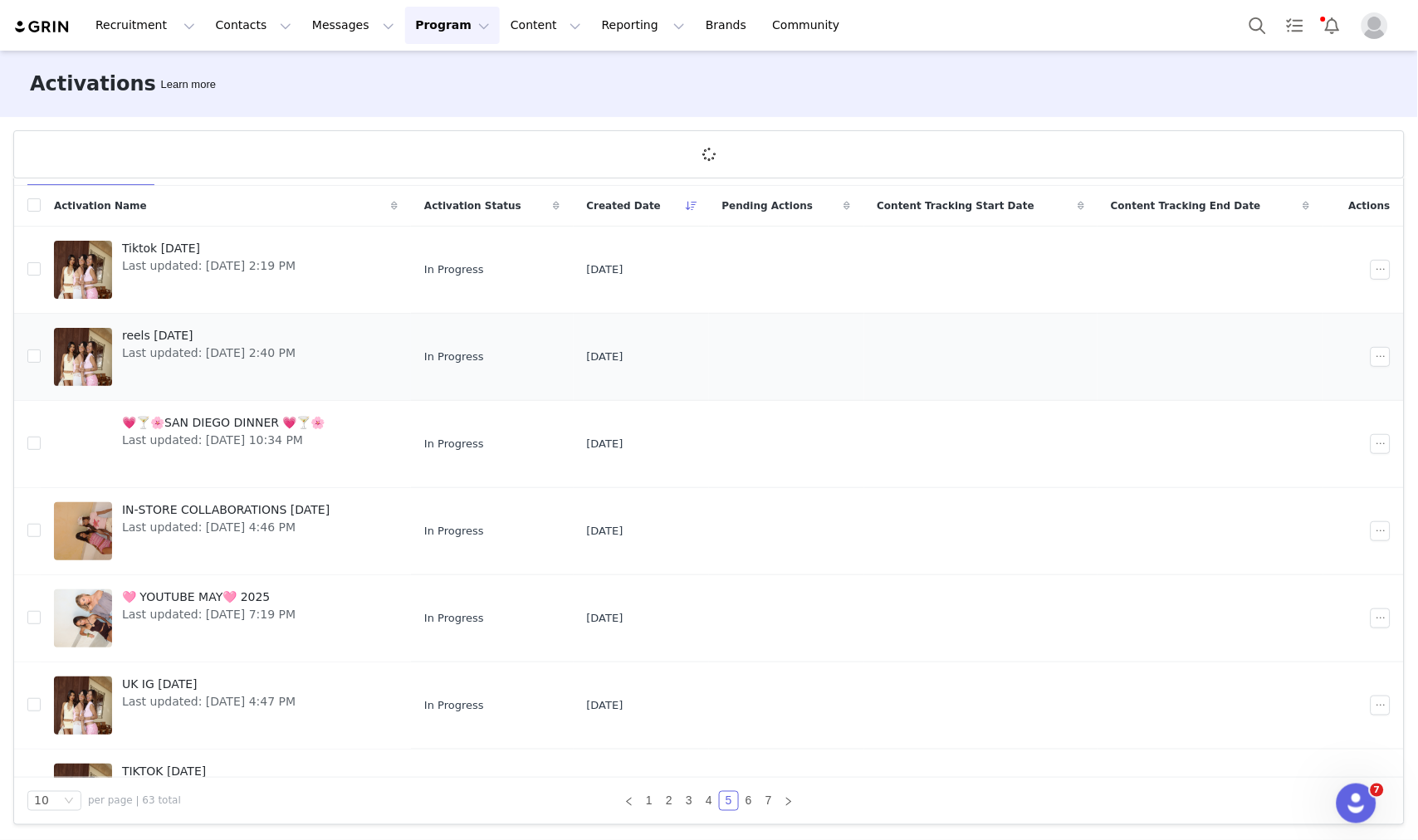
click at [238, 335] on span "reels june 2025" at bounding box center [209, 335] width 174 height 17
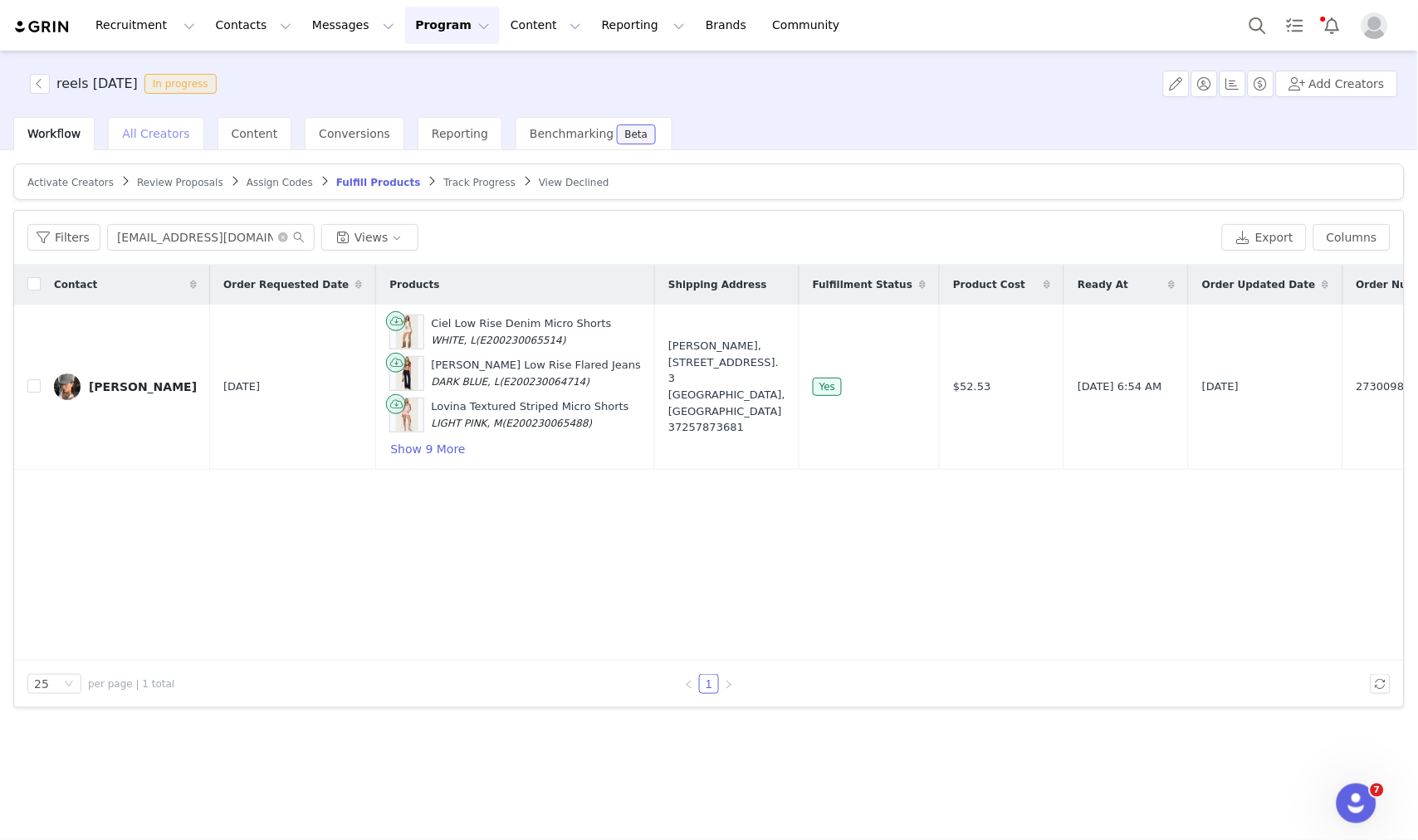
click at [144, 141] on div "All Creators" at bounding box center [156, 134] width 96 height 33
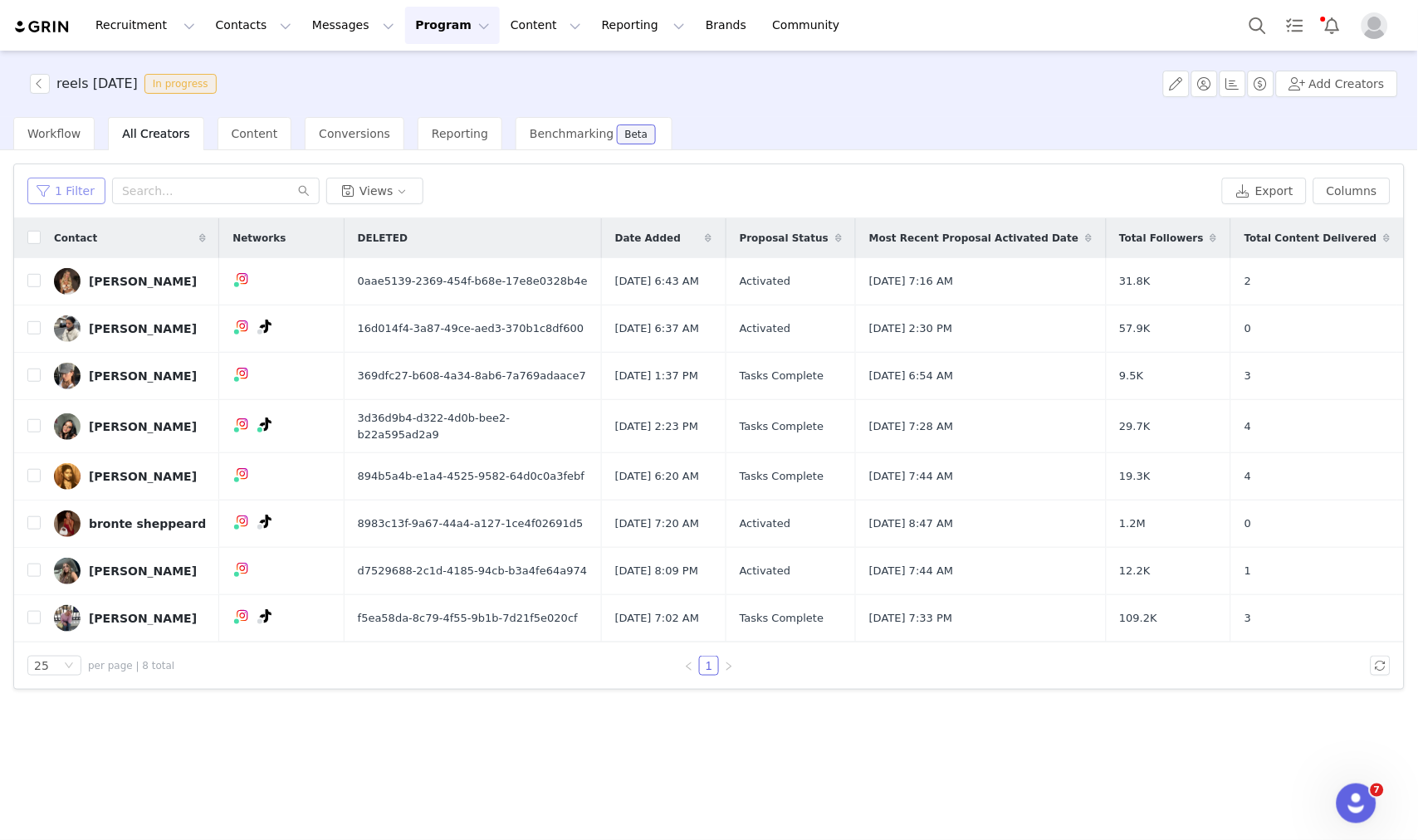
click at [50, 185] on button "1 Filter" at bounding box center [67, 191] width 78 height 27
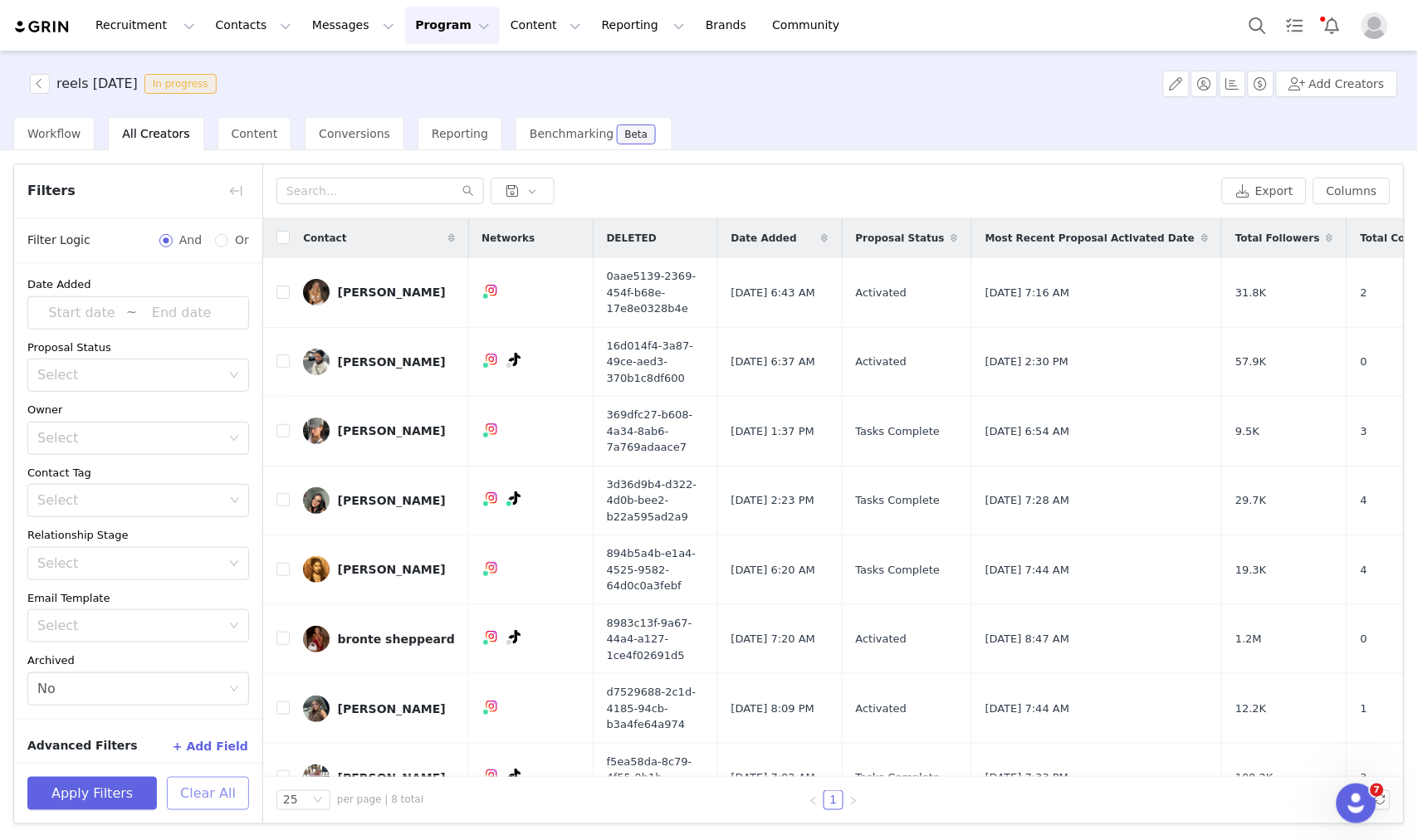
click at [230, 799] on button "Clear All" at bounding box center [208, 793] width 82 height 33
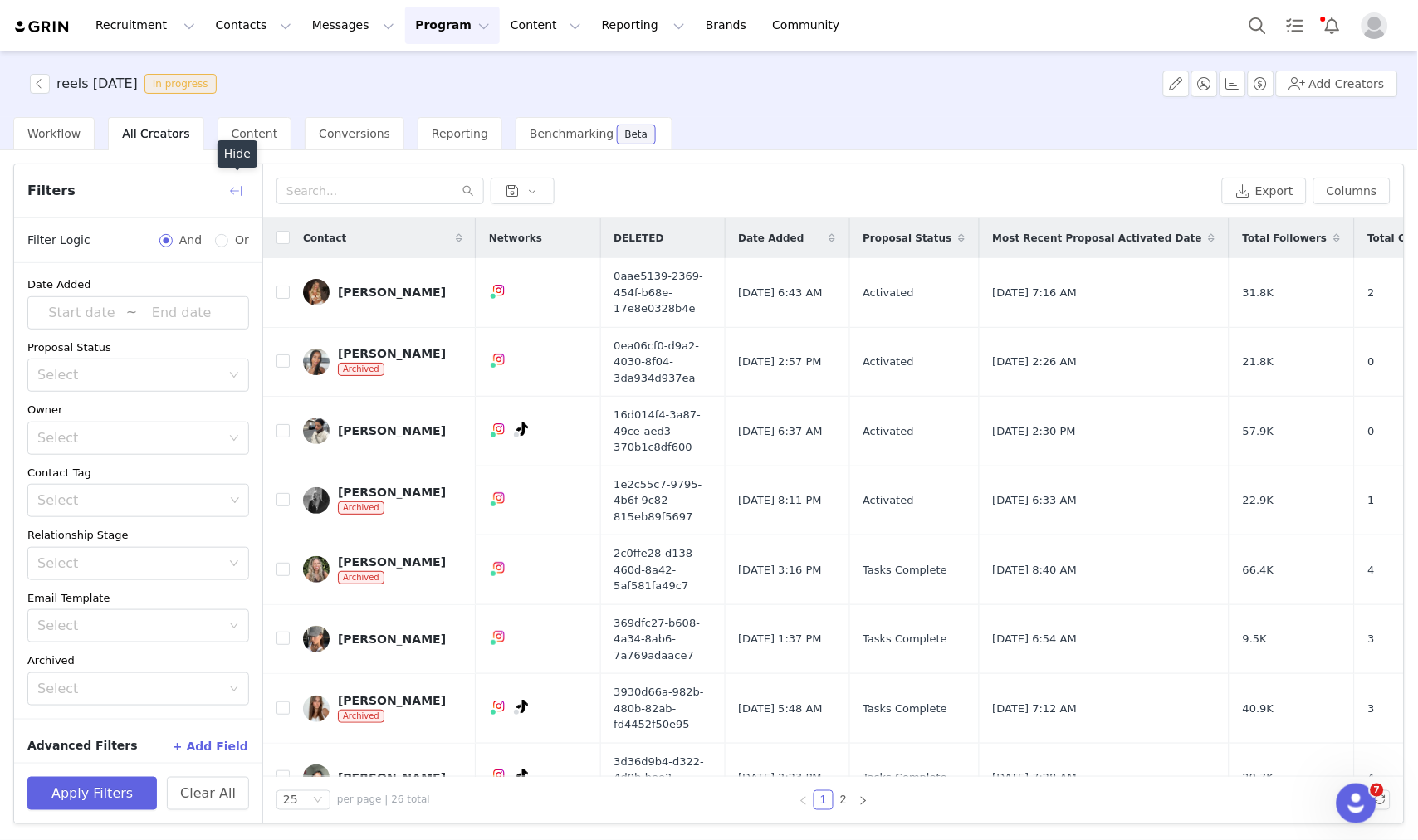
click at [229, 194] on button "button" at bounding box center [236, 191] width 27 height 27
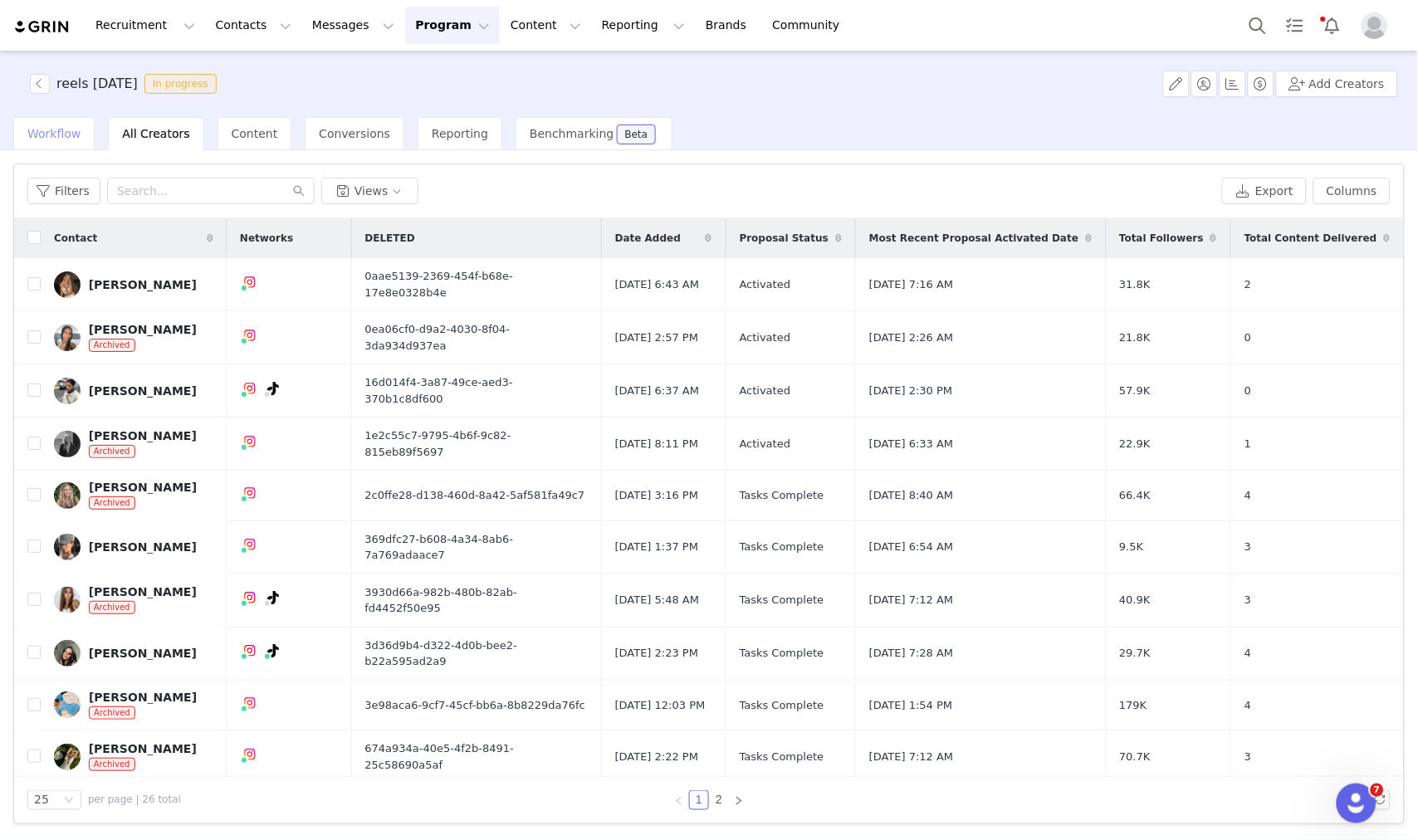
click at [48, 127] on span "Workflow" at bounding box center [54, 134] width 53 height 13
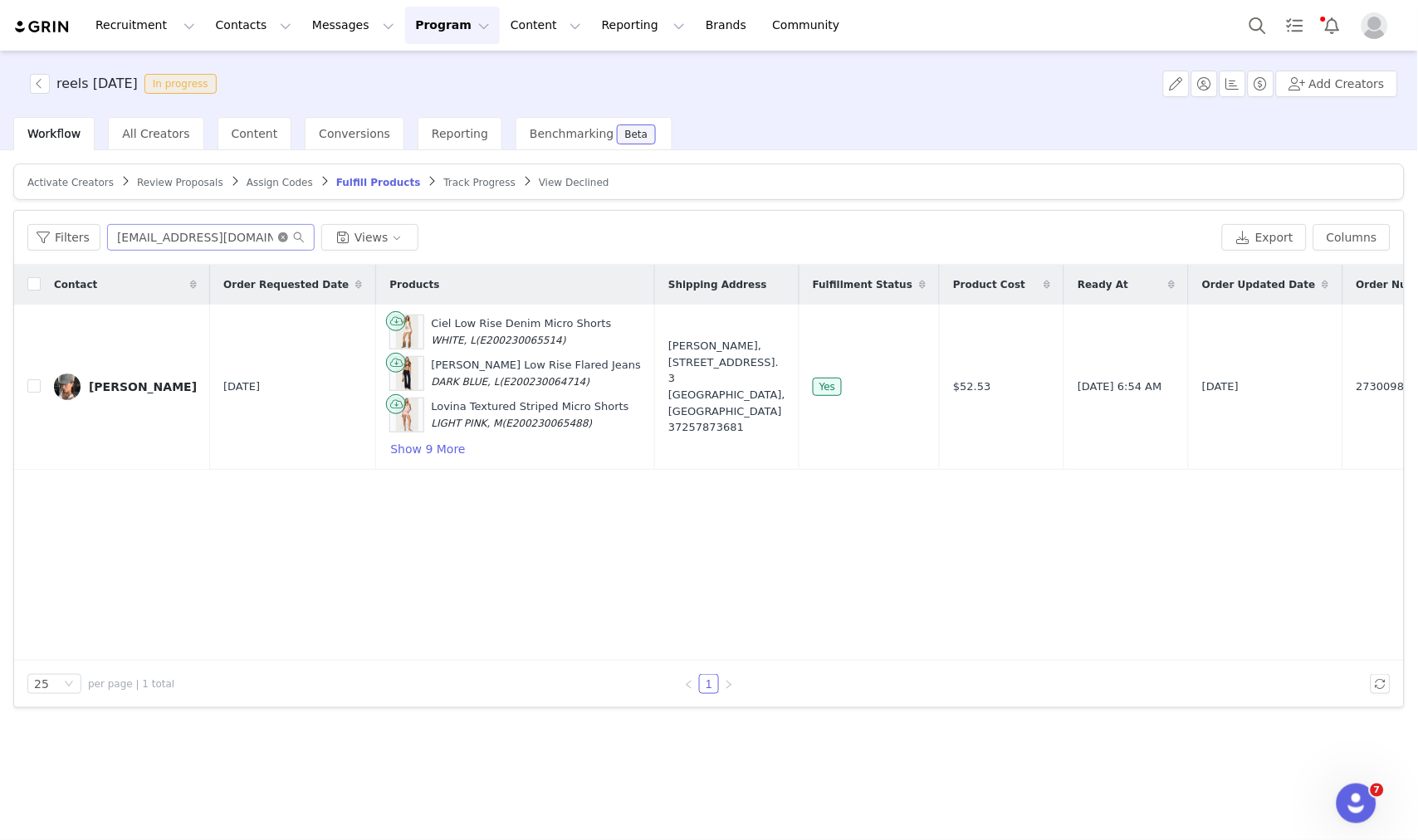
click at [278, 235] on icon "icon: close-circle" at bounding box center [283, 237] width 10 height 10
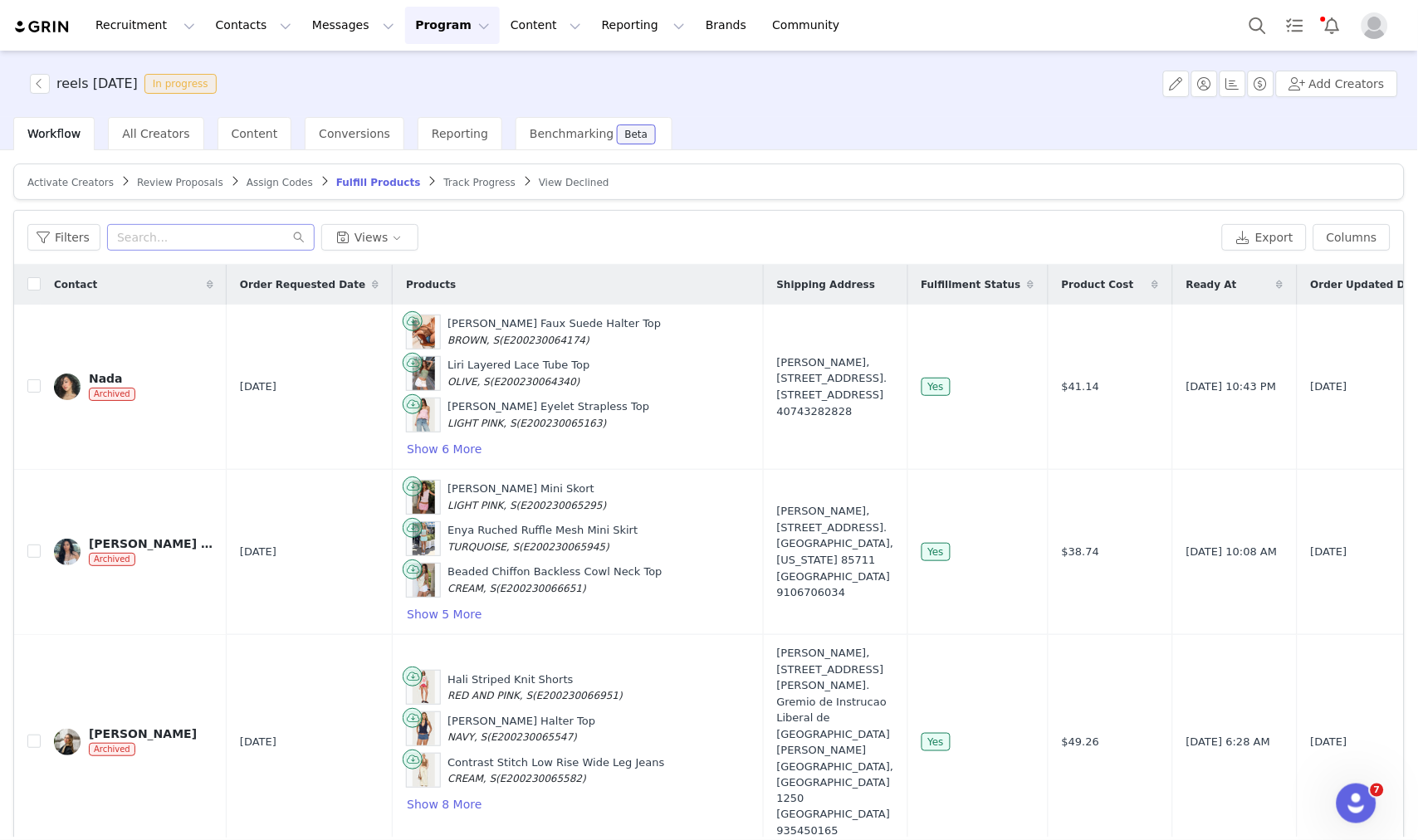
scroll to position [79, 0]
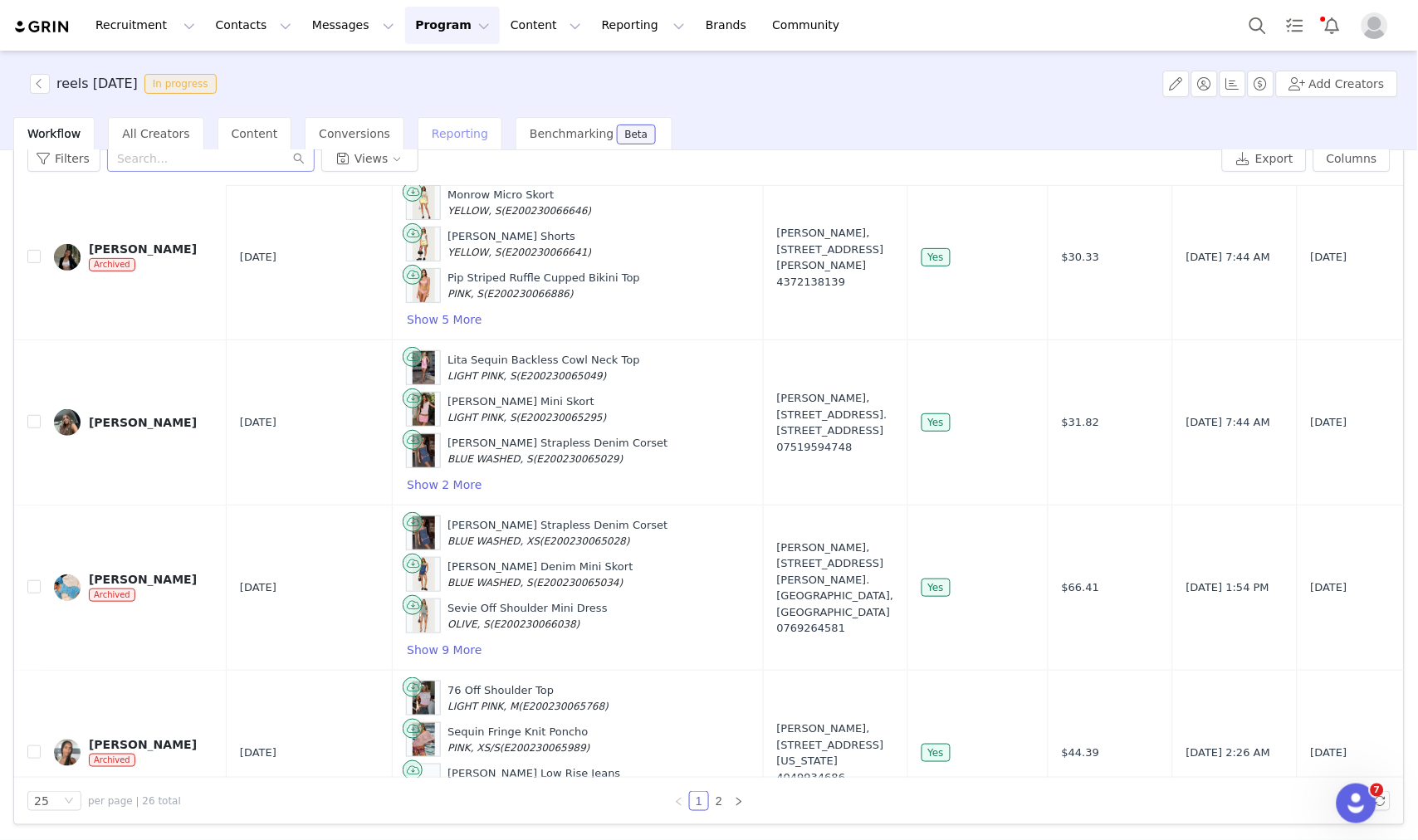
click at [432, 127] on span "Reporting" at bounding box center [460, 134] width 57 height 13
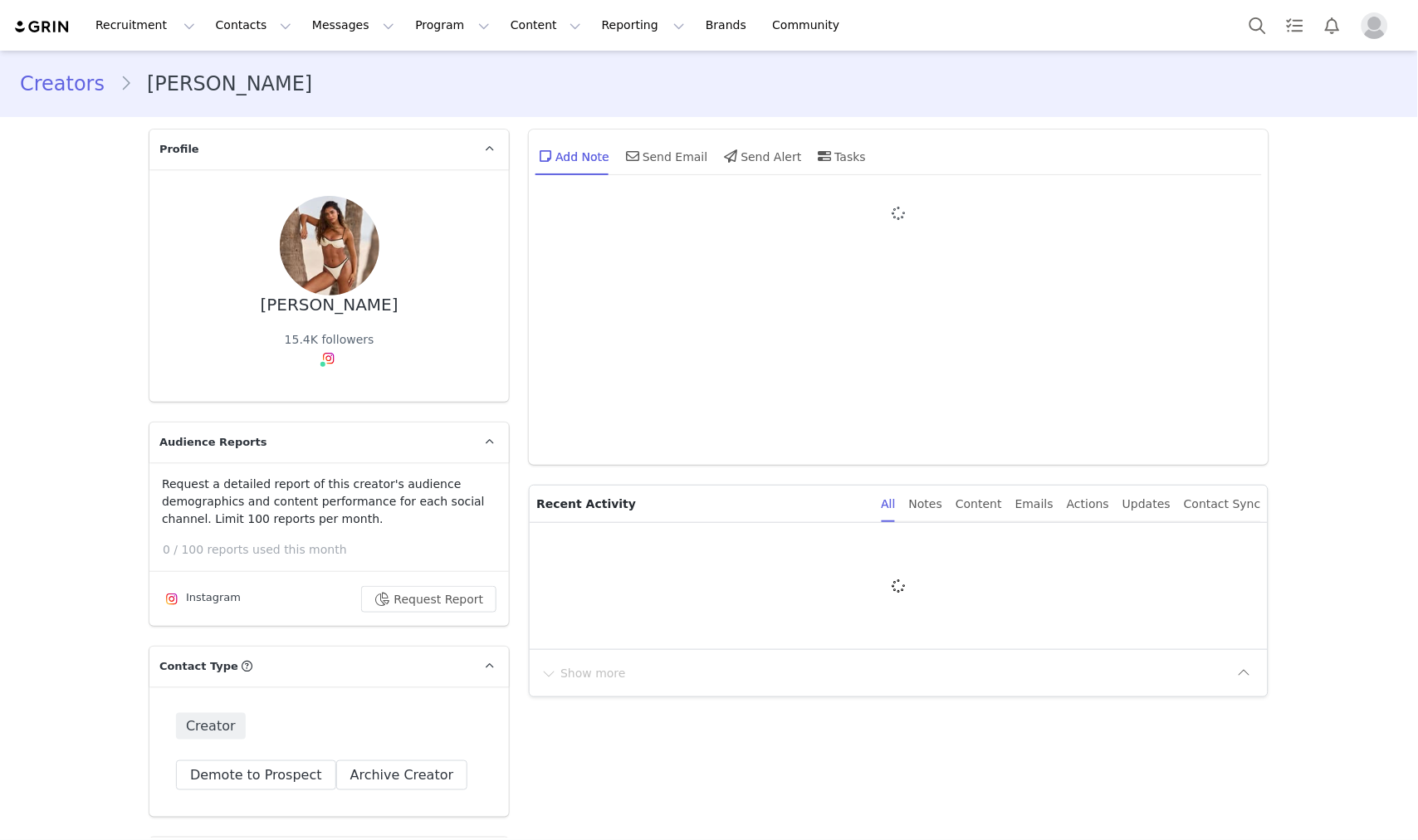
type input "+1 ([GEOGRAPHIC_DATA])"
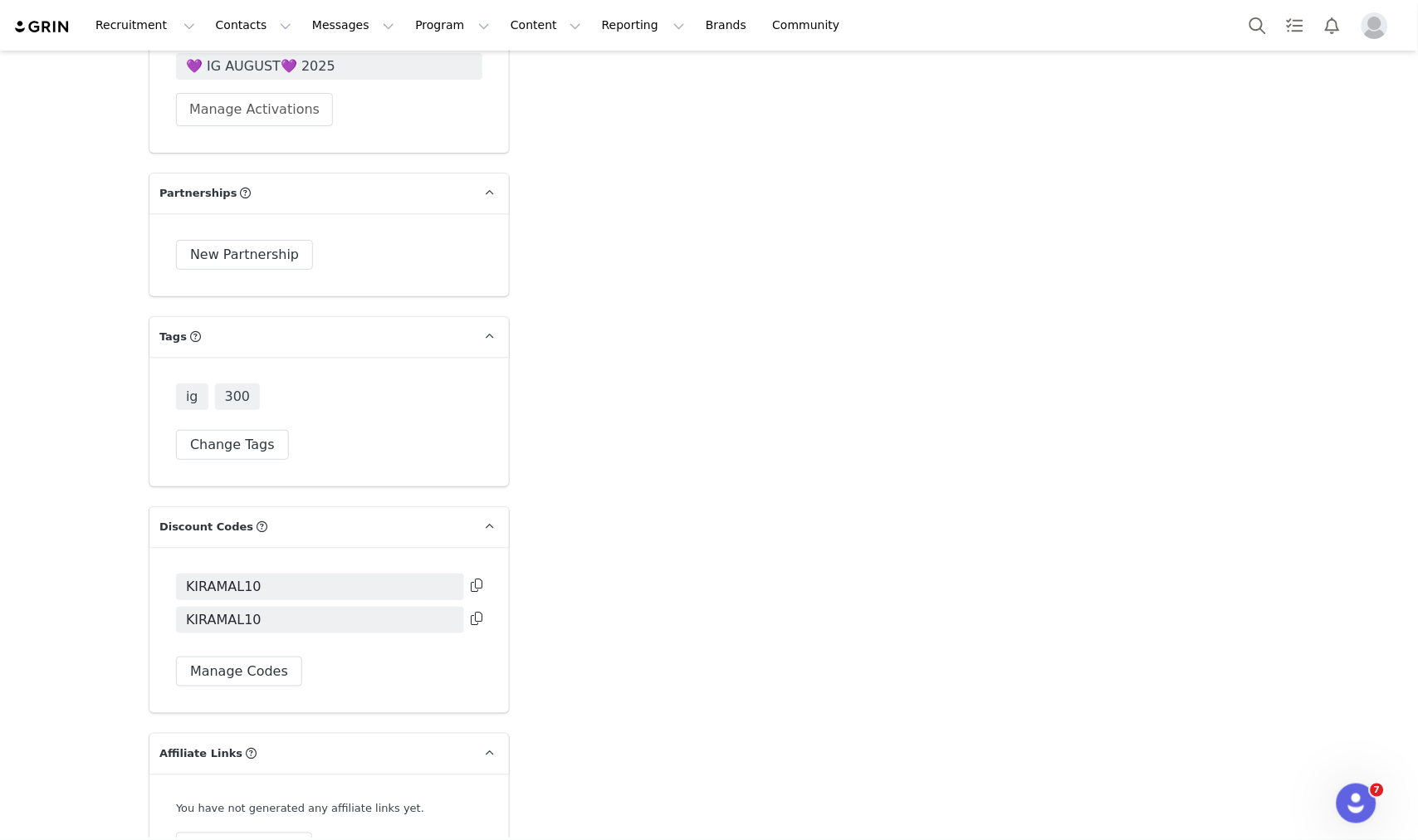
scroll to position [3456, 0]
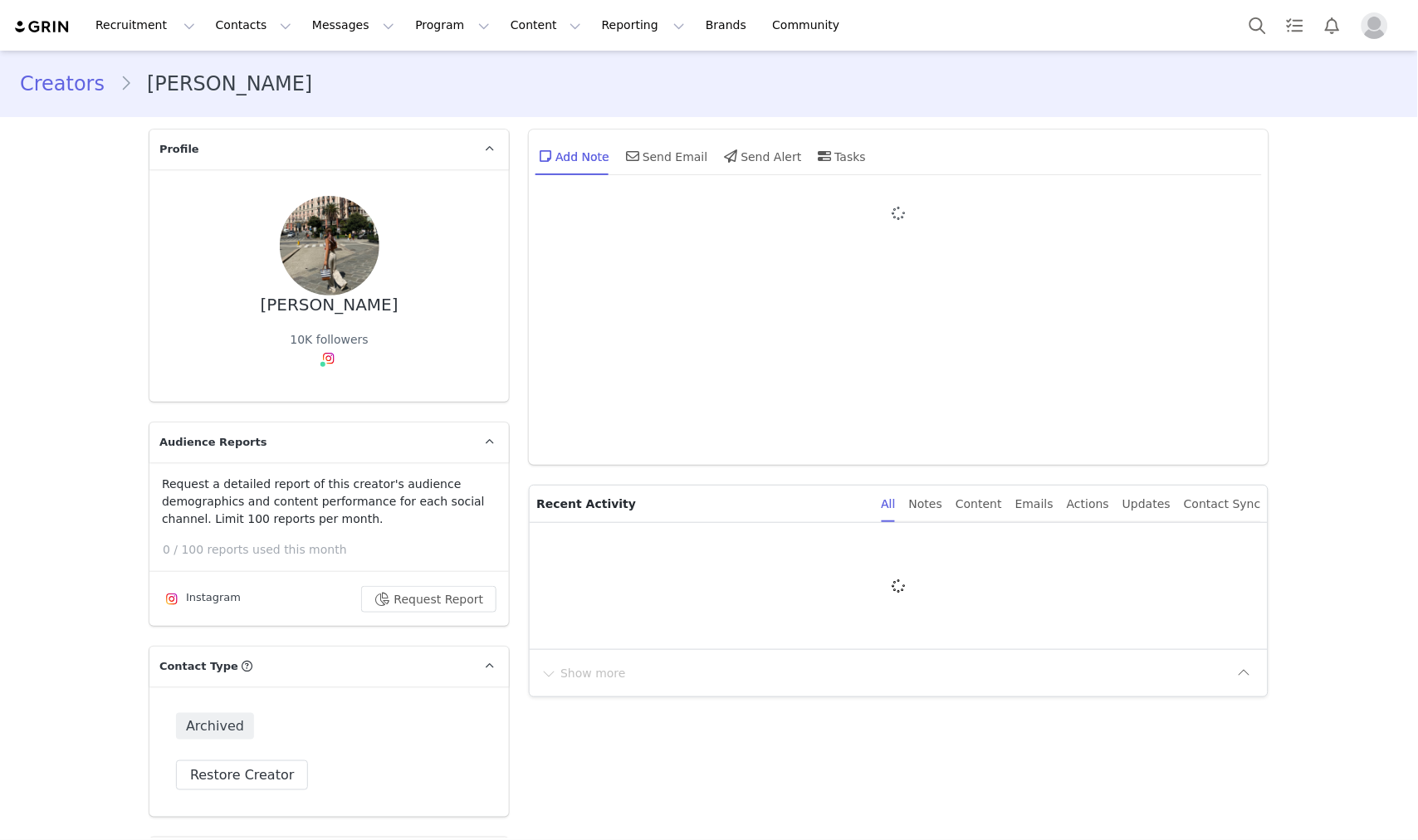
type input "+1 ([GEOGRAPHIC_DATA])"
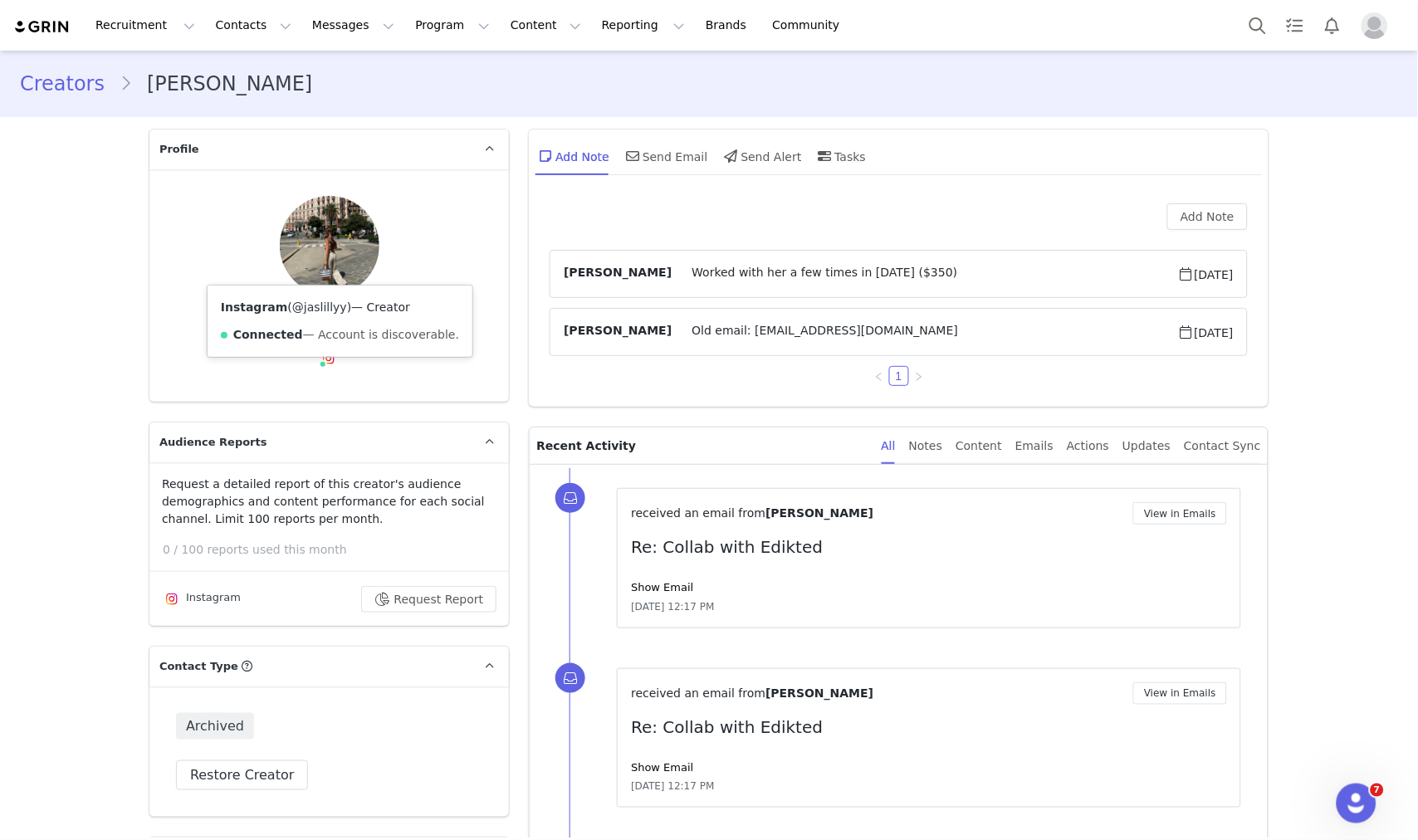
click at [315, 303] on link "@jaslillyy" at bounding box center [320, 307] width 55 height 13
click at [1243, 30] on button "Search" at bounding box center [1258, 25] width 37 height 37
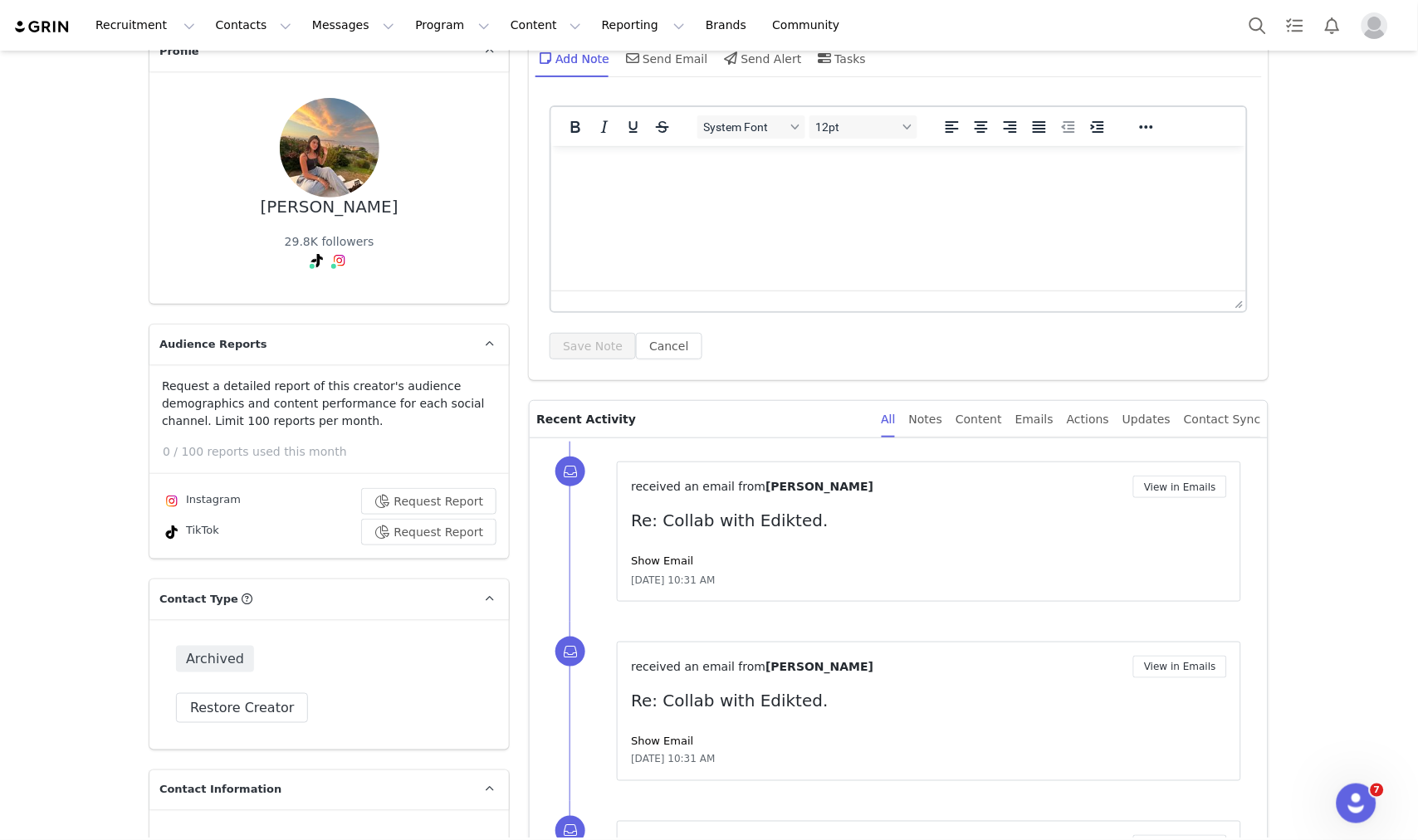
scroll to position [92, 0]
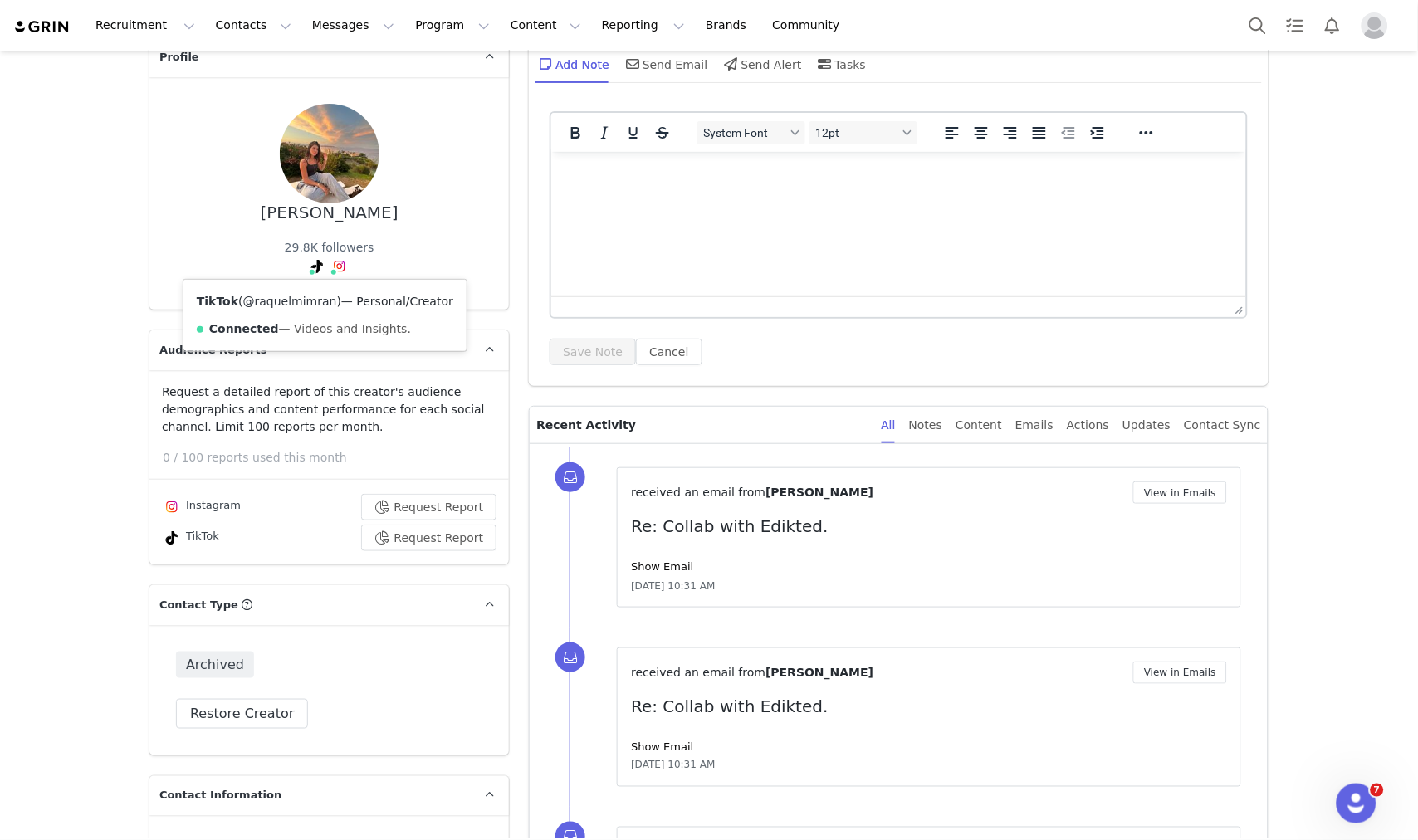
click at [312, 299] on link "@raquelmimran" at bounding box center [290, 301] width 94 height 13
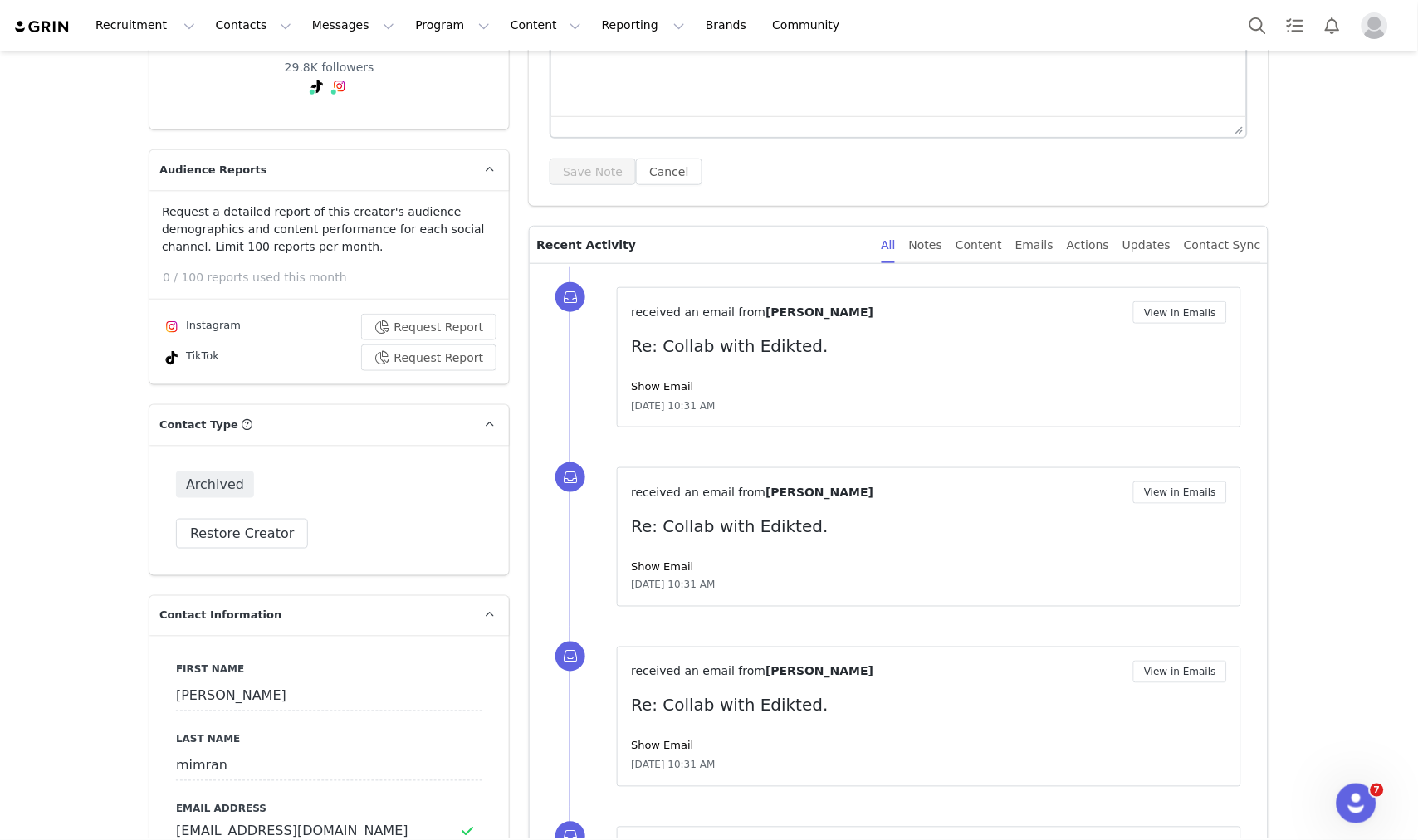
scroll to position [0, 0]
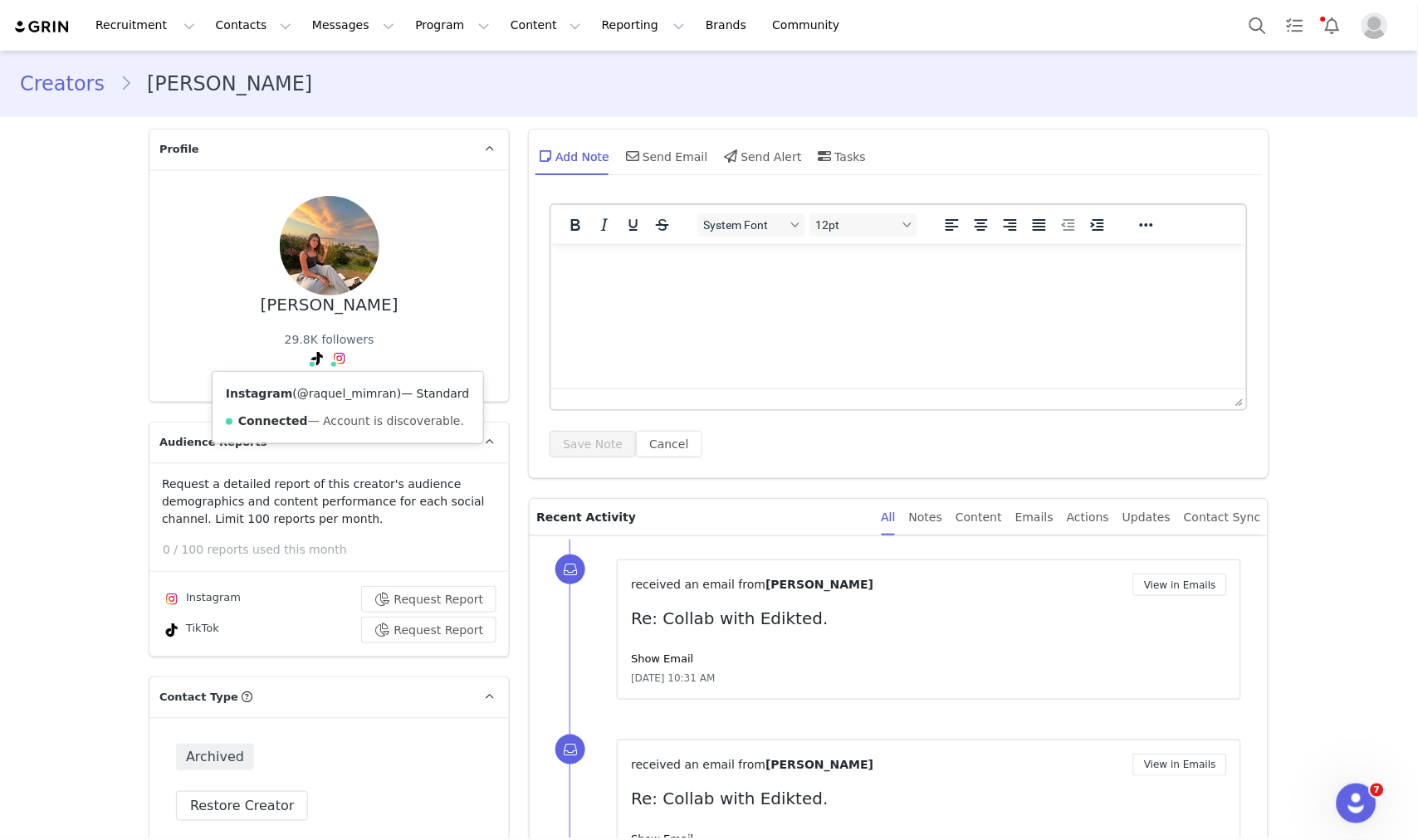
click at [330, 387] on link "@raquel_mimran" at bounding box center [347, 393] width 100 height 13
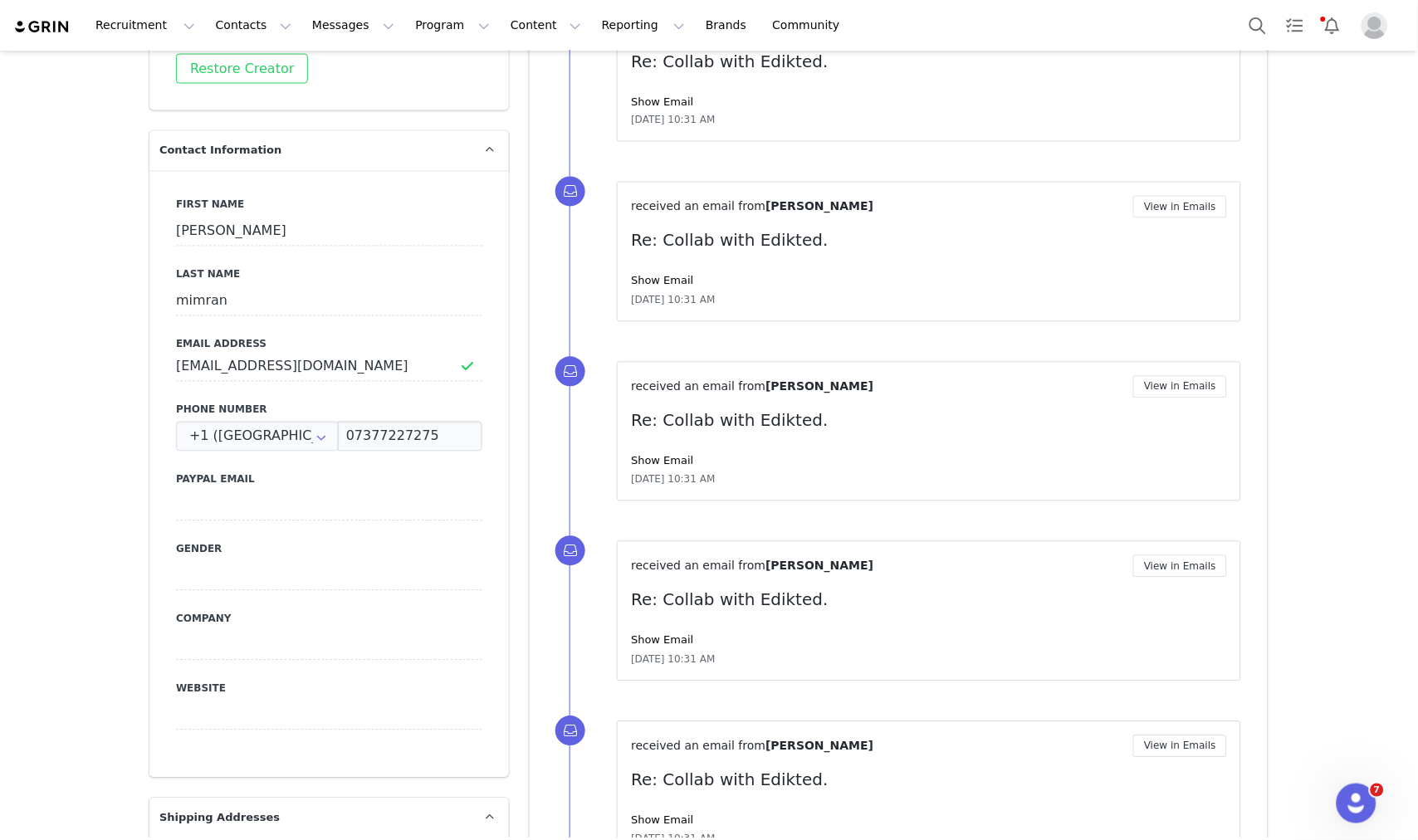
scroll to position [553, 0]
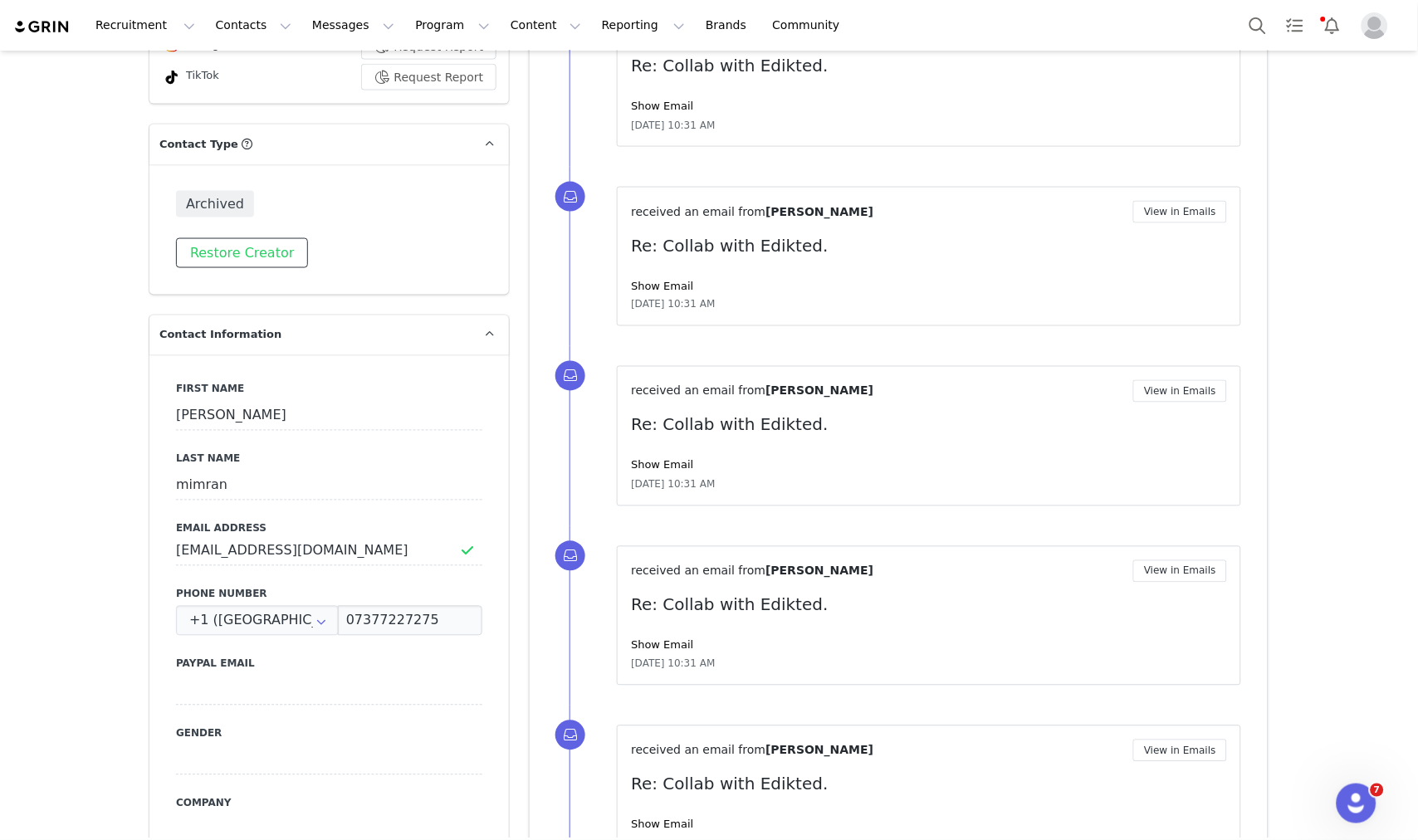
click at [265, 254] on button "Restore Creator" at bounding box center [242, 253] width 132 height 30
drag, startPoint x: 171, startPoint y: 413, endPoint x: 181, endPoint y: 413, distance: 10.0
click at [181, 413] on input "raquel" at bounding box center [330, 416] width 306 height 30
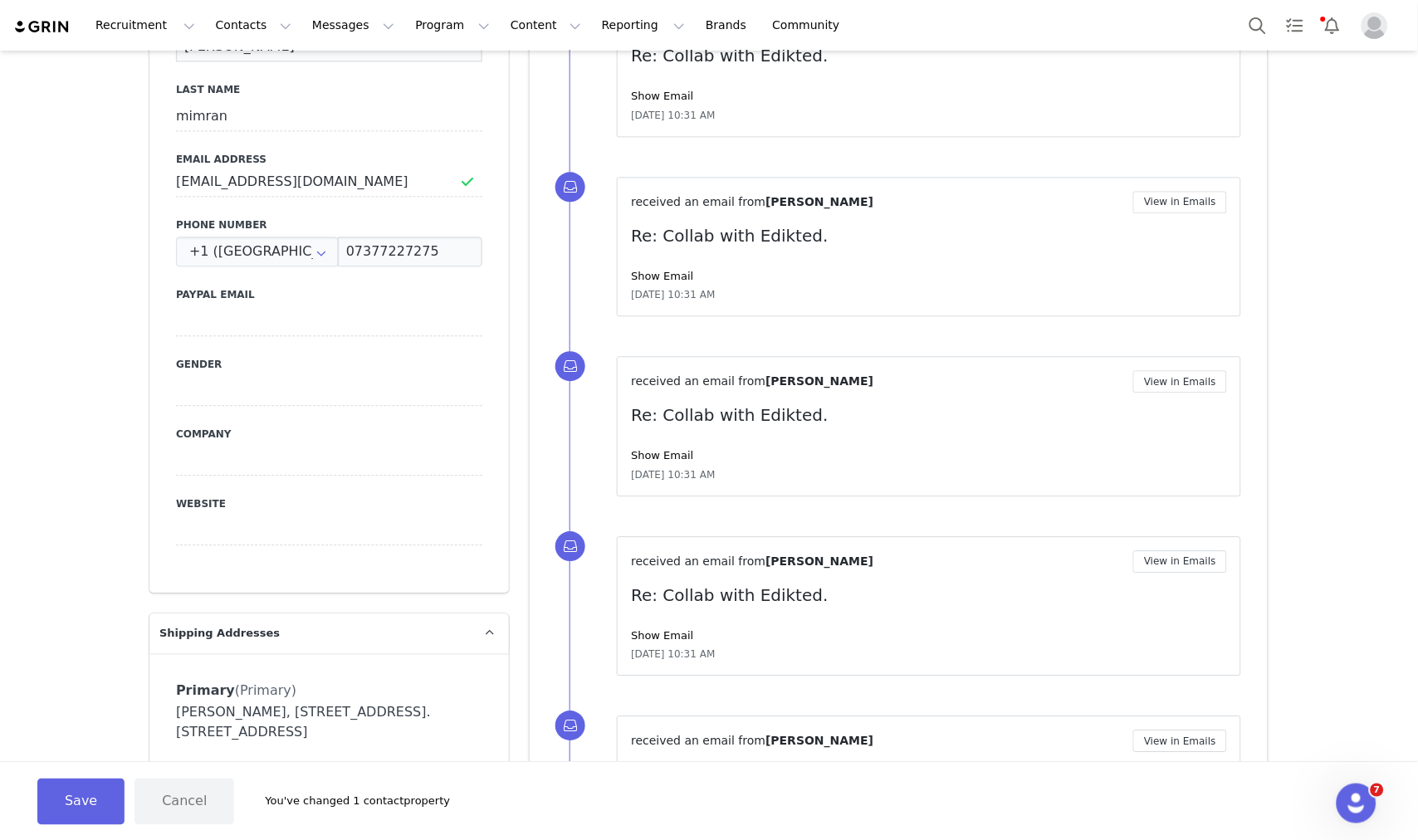
type input "Raquel"
click at [71, 803] on button "Save" at bounding box center [81, 802] width 87 height 47
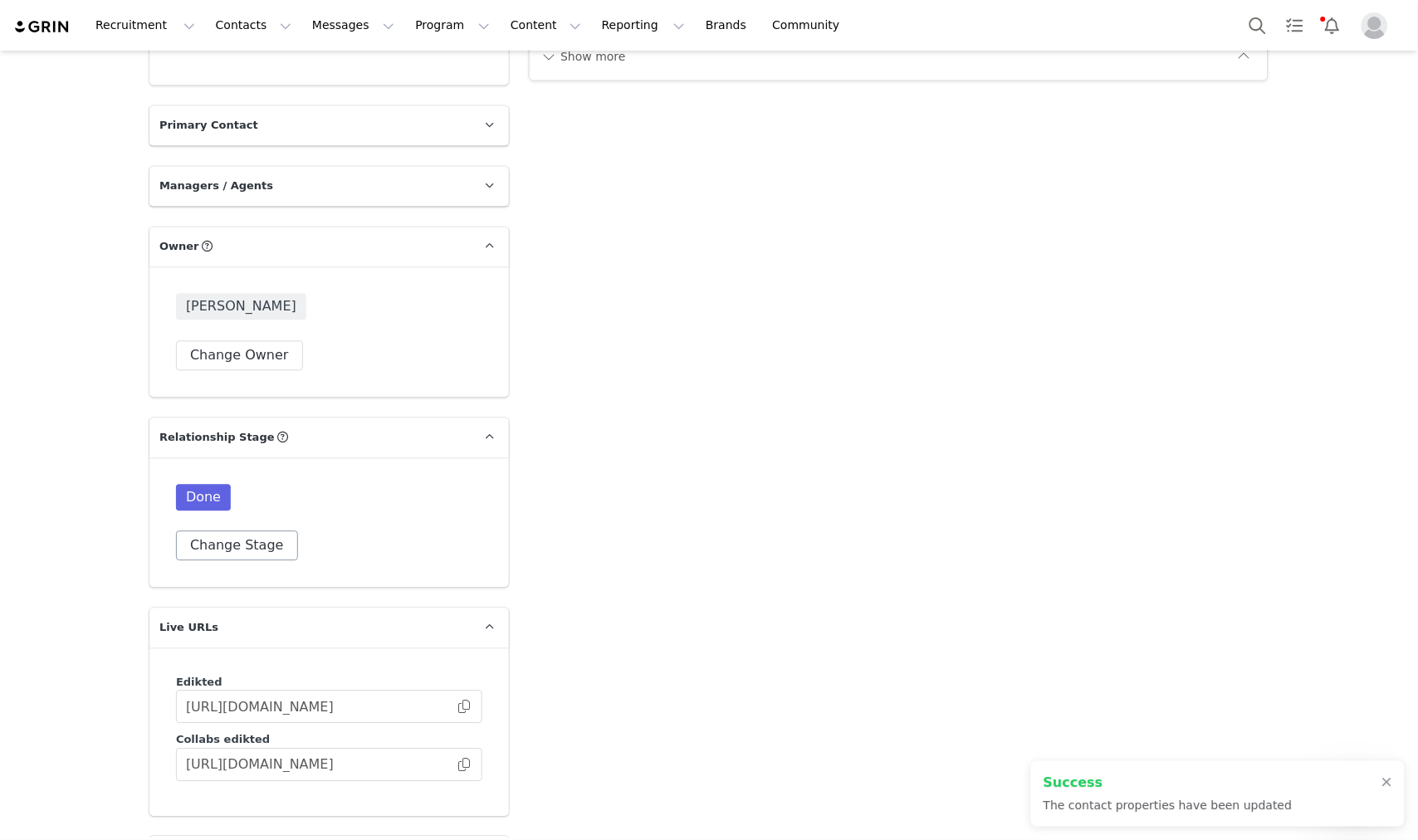
scroll to position [2397, 0]
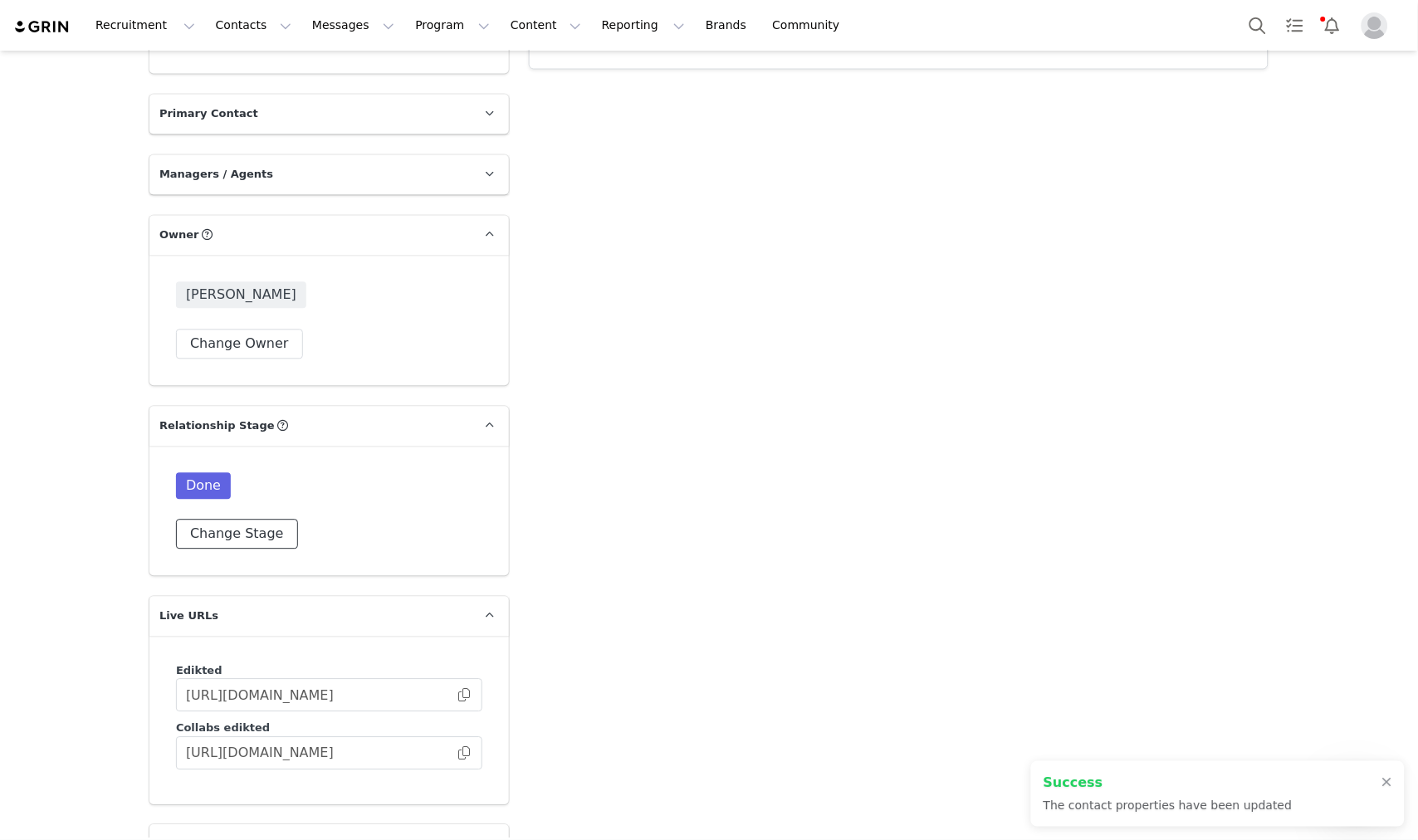
click at [221, 521] on button "Change Stage" at bounding box center [237, 535] width 122 height 30
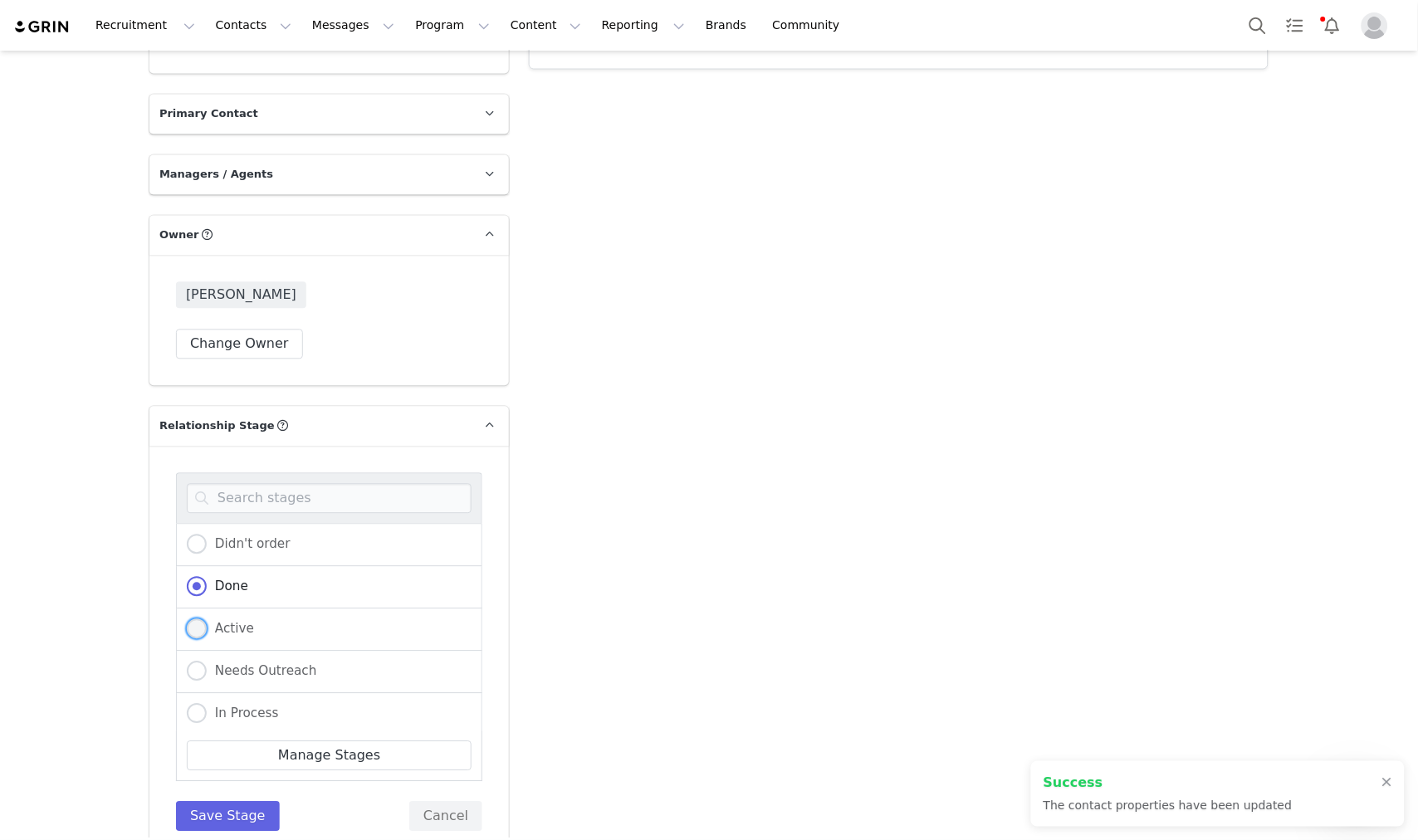
click at [240, 636] on label "Active" at bounding box center [221, 630] width 67 height 22
click at [206, 636] on input "Active" at bounding box center [197, 630] width 20 height 22
radio input "true"
radio input "false"
radio input "true"
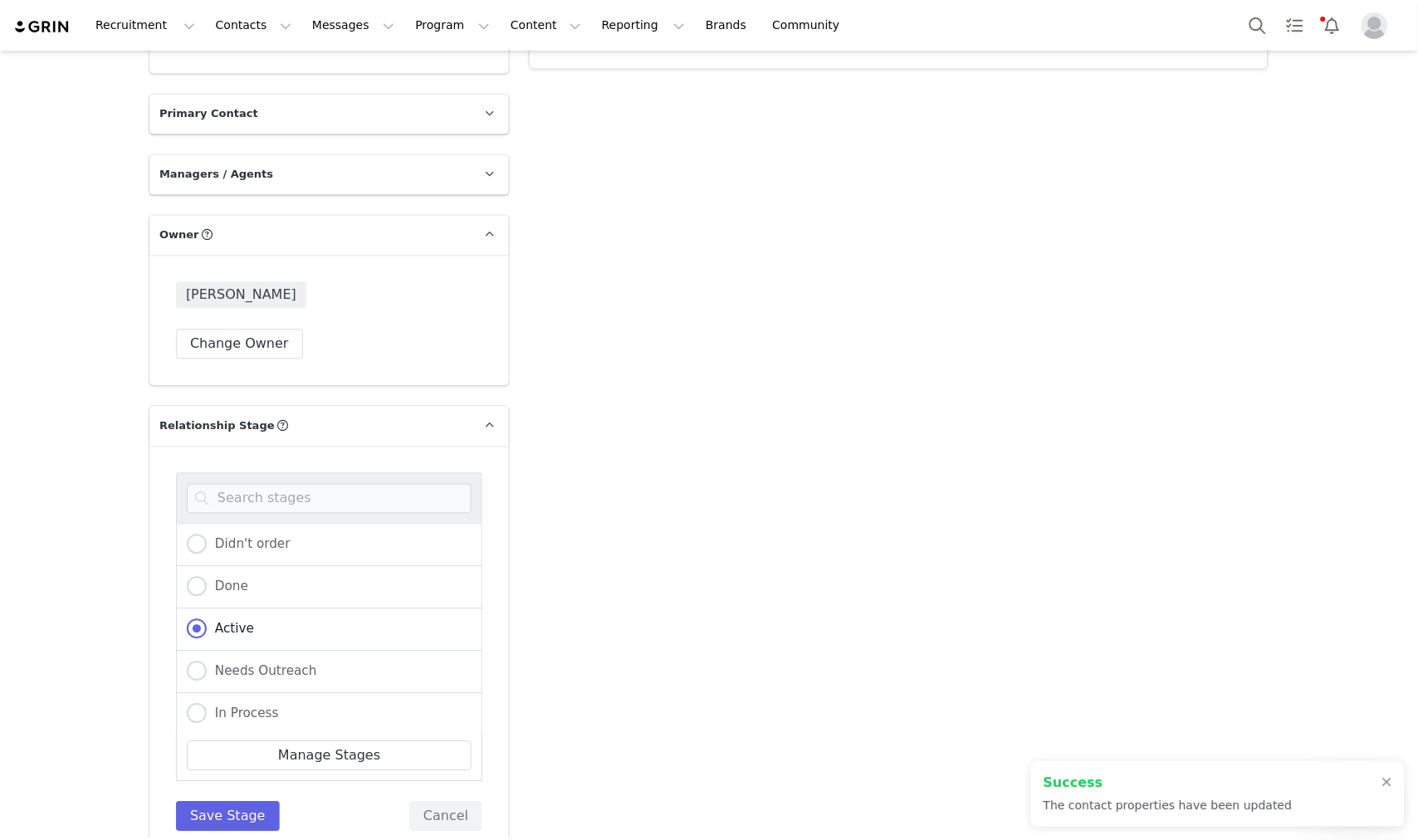
scroll to position [2858, 0]
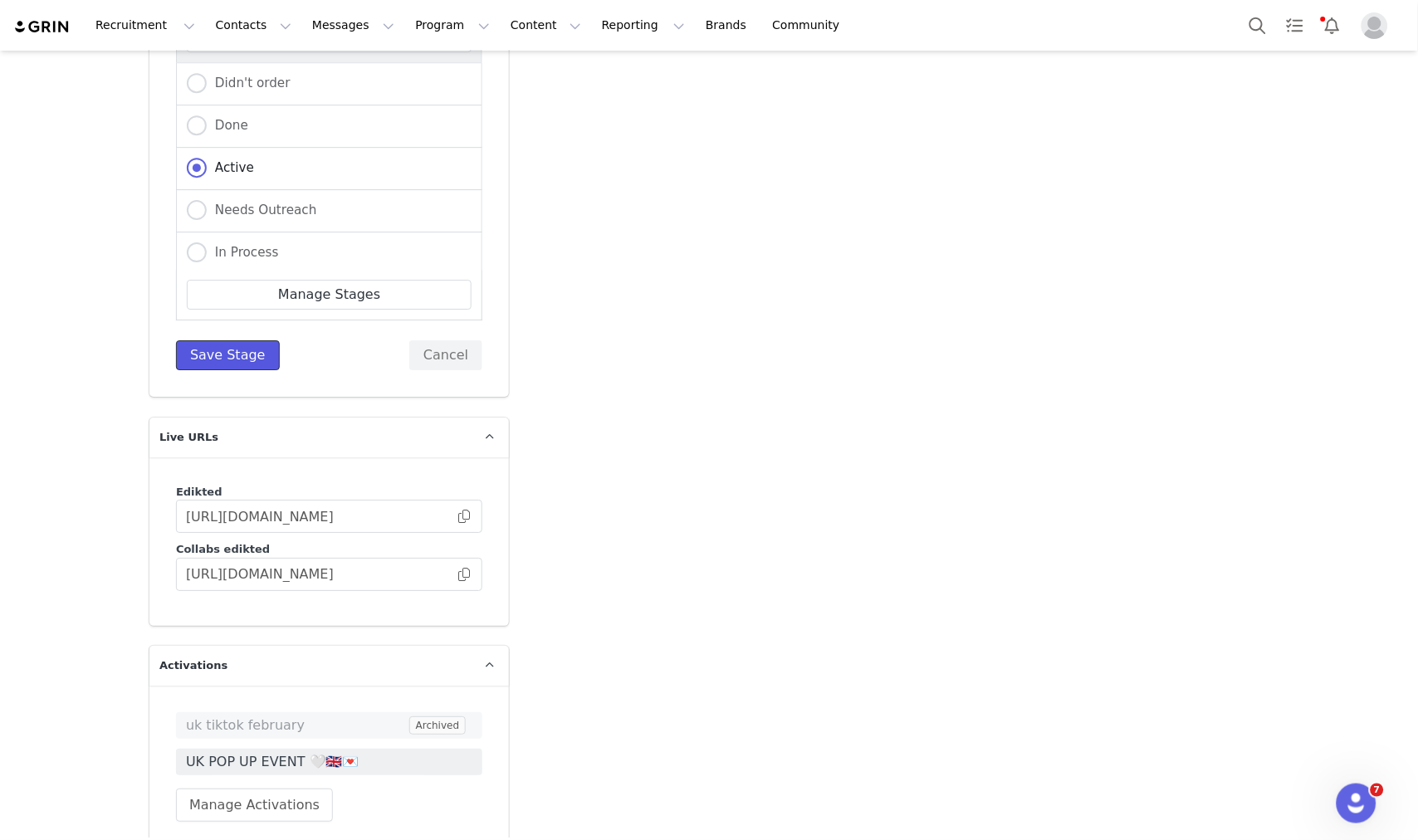
click at [251, 358] on button "Save Stage" at bounding box center [228, 355] width 104 height 30
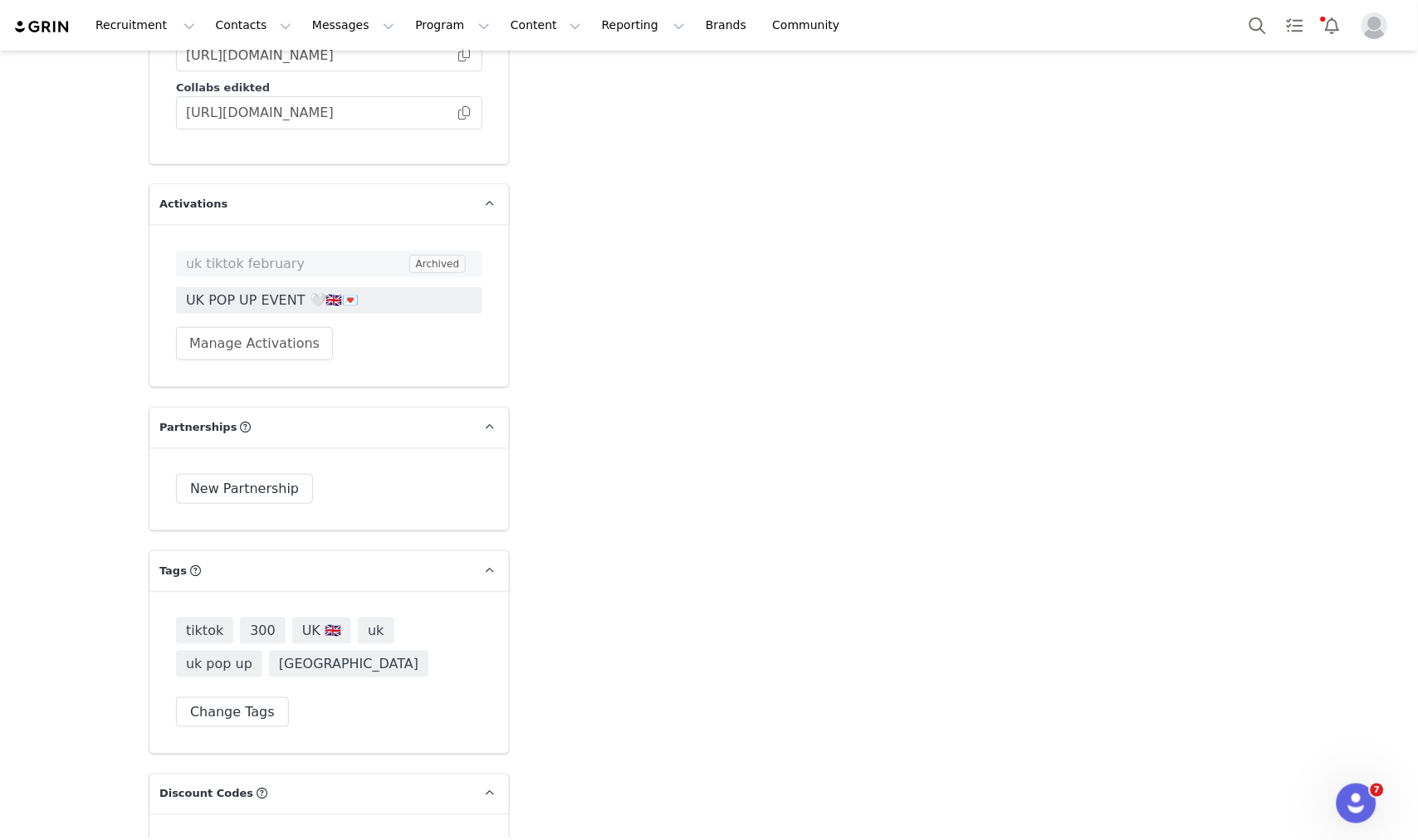
scroll to position [3036, 0]
click at [286, 345] on button "Manage Activations" at bounding box center [255, 345] width 157 height 33
click at [277, 408] on div "Select Activation" at bounding box center [203, 408] width 162 height 25
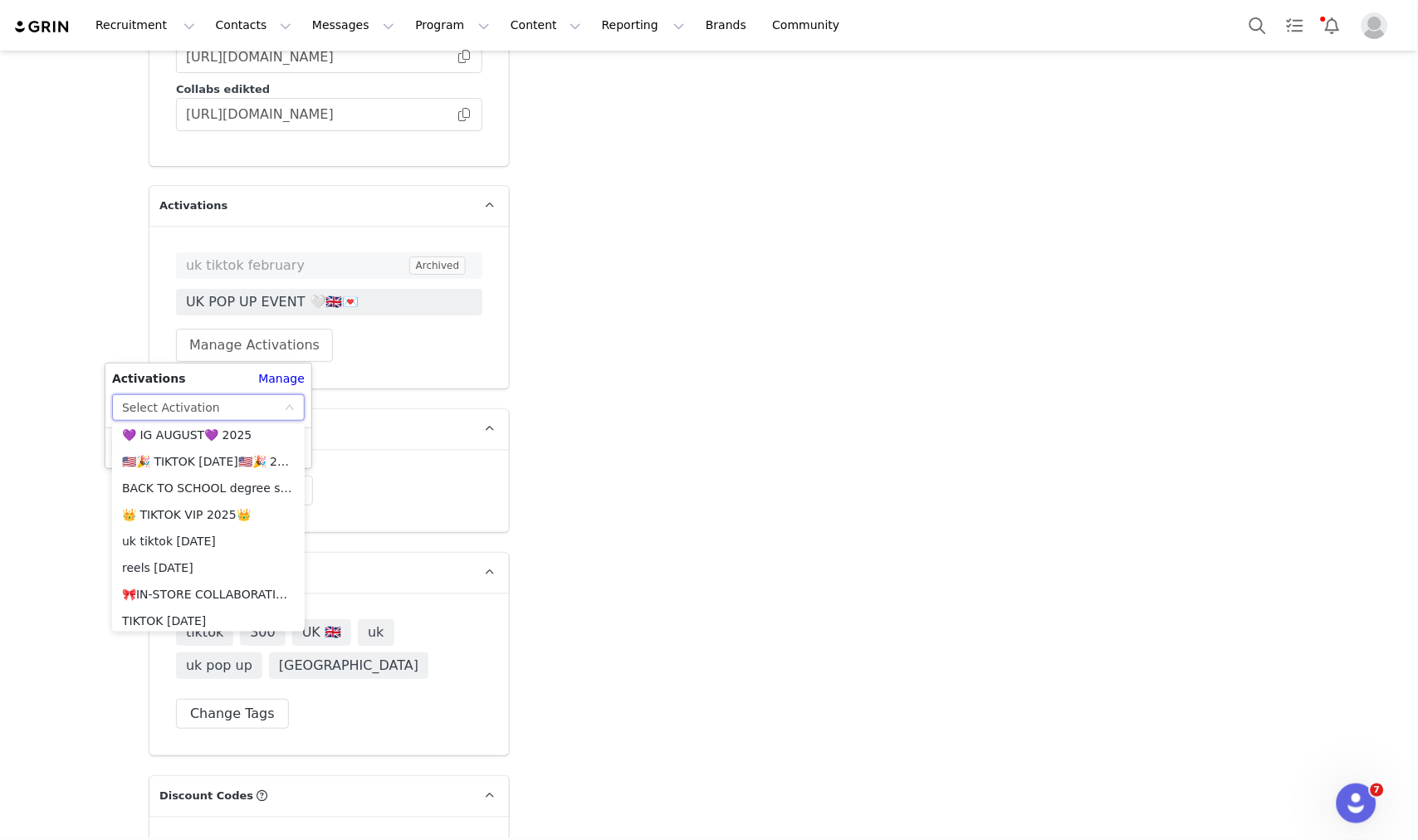
scroll to position [1471, 0]
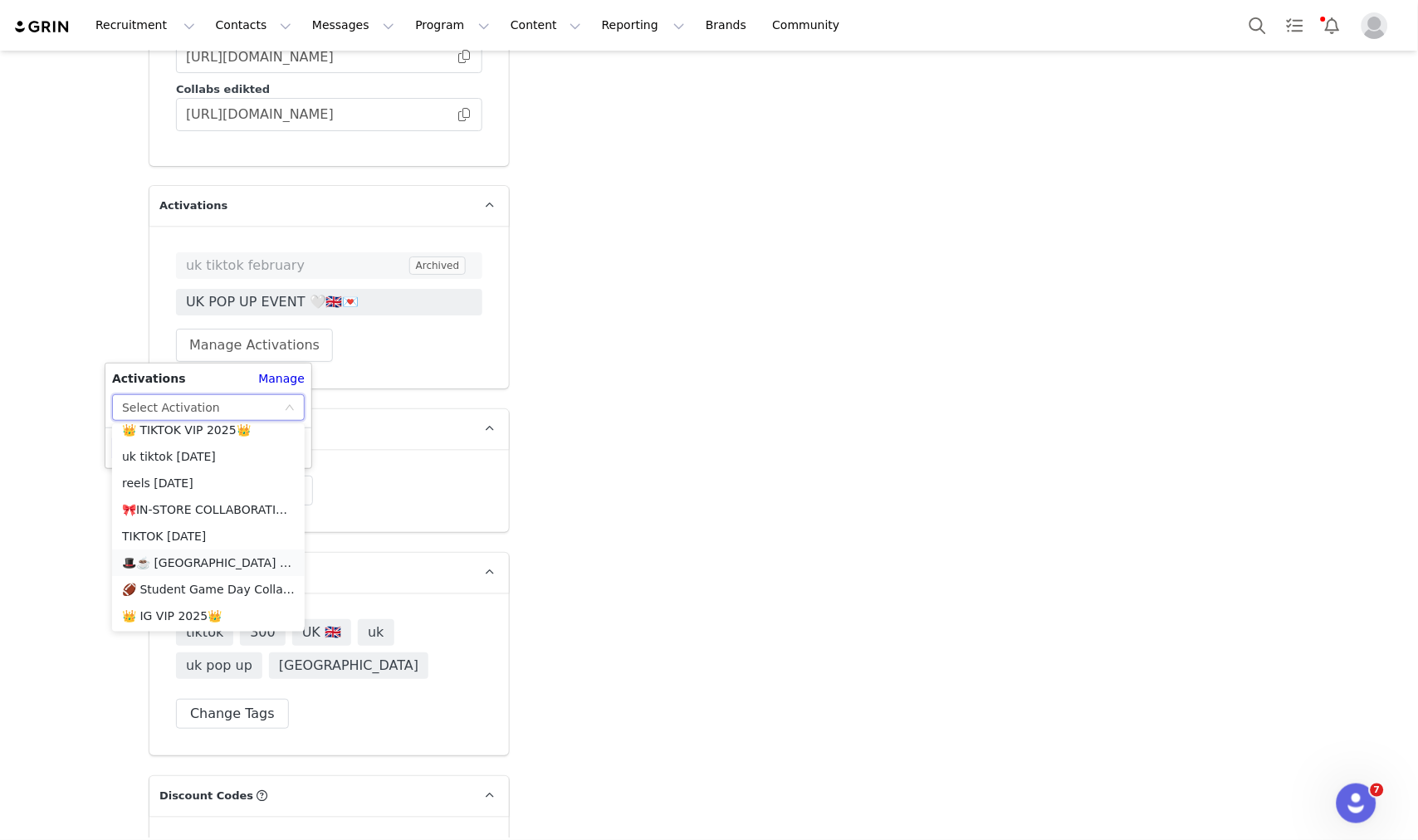
click at [216, 552] on li "🎩☕️ UK TIKTOK AUGUST 🎩☕️ 2025" at bounding box center [209, 563] width 193 height 27
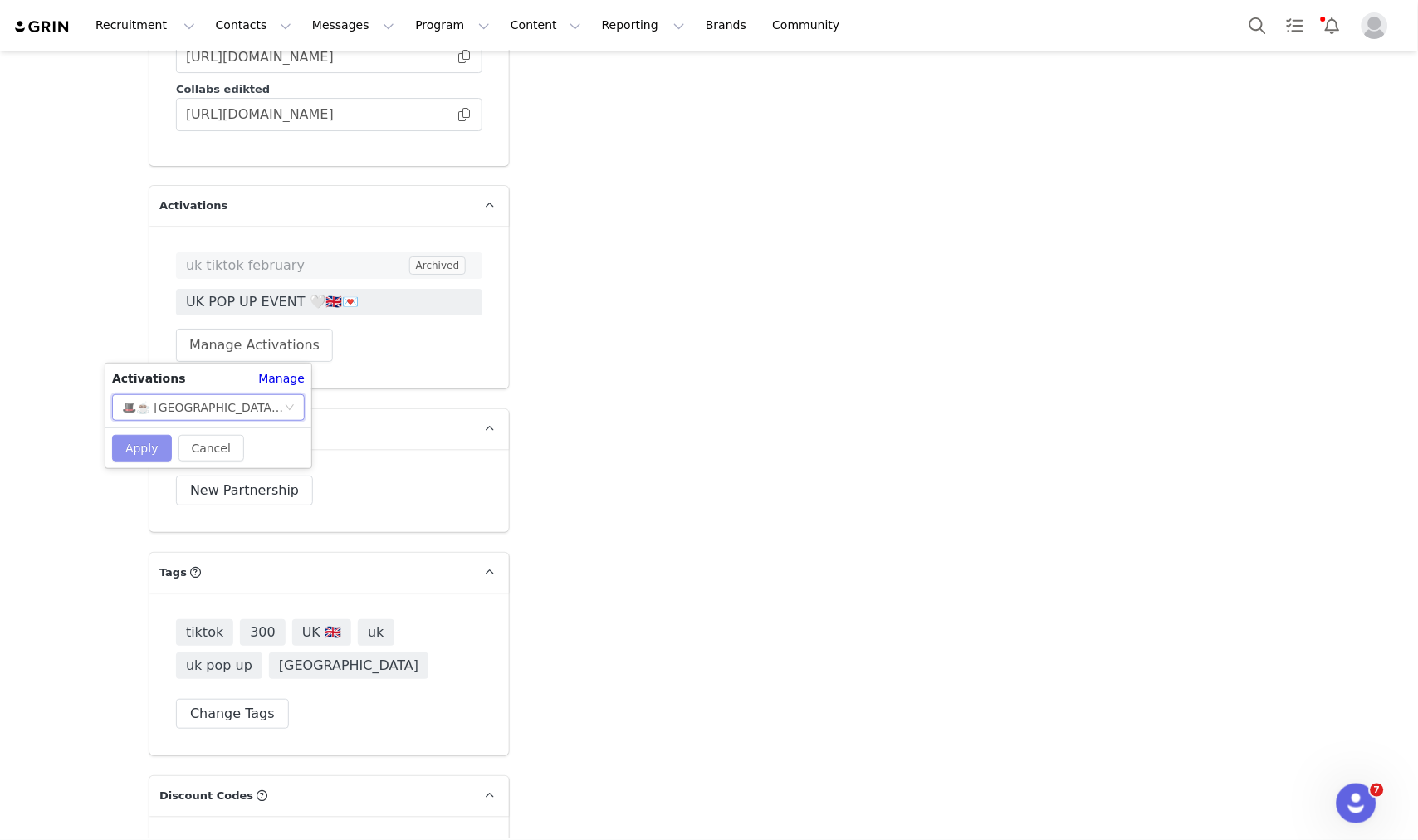
click at [144, 443] on button "Apply" at bounding box center [142, 448] width 60 height 27
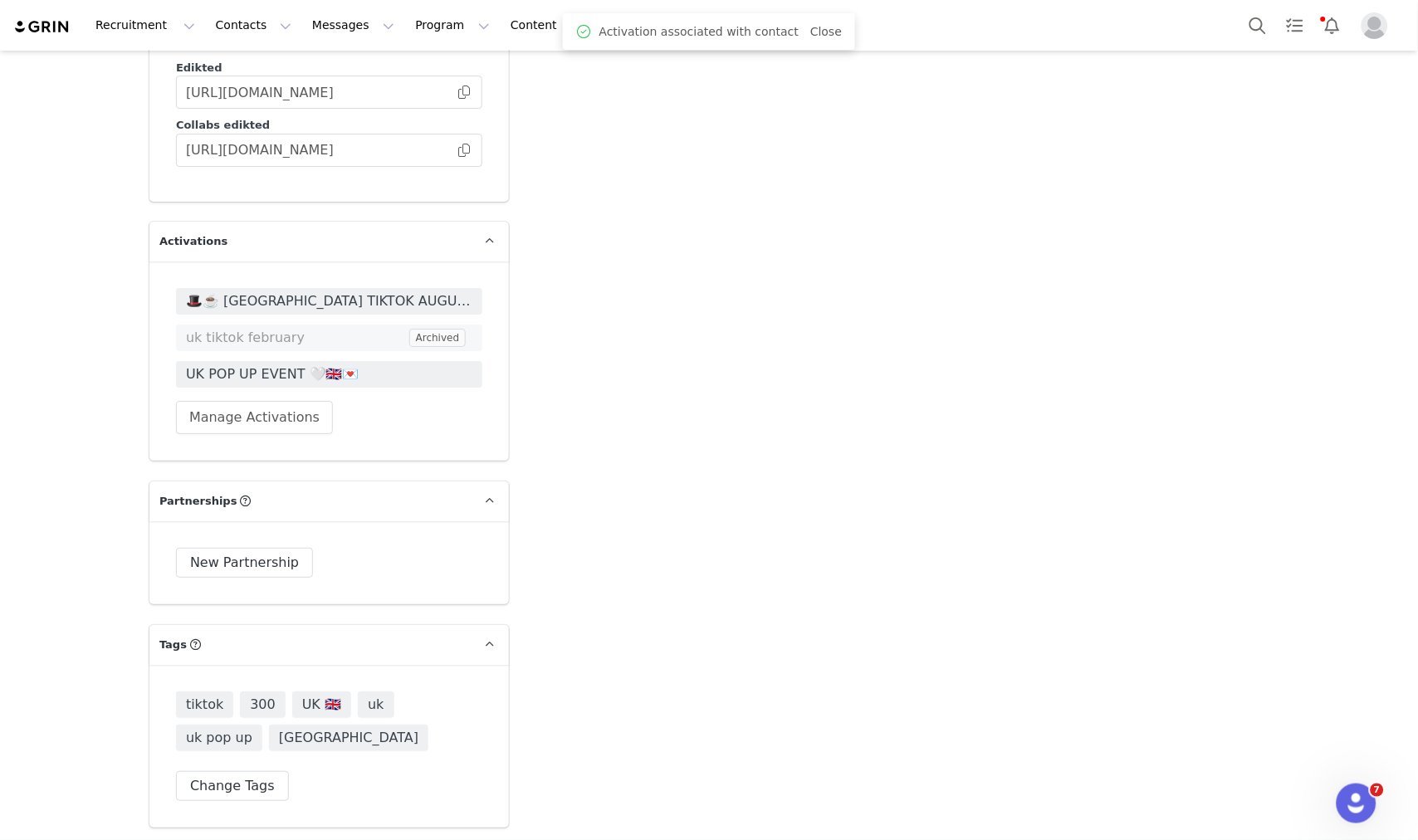
scroll to position [2944, 0]
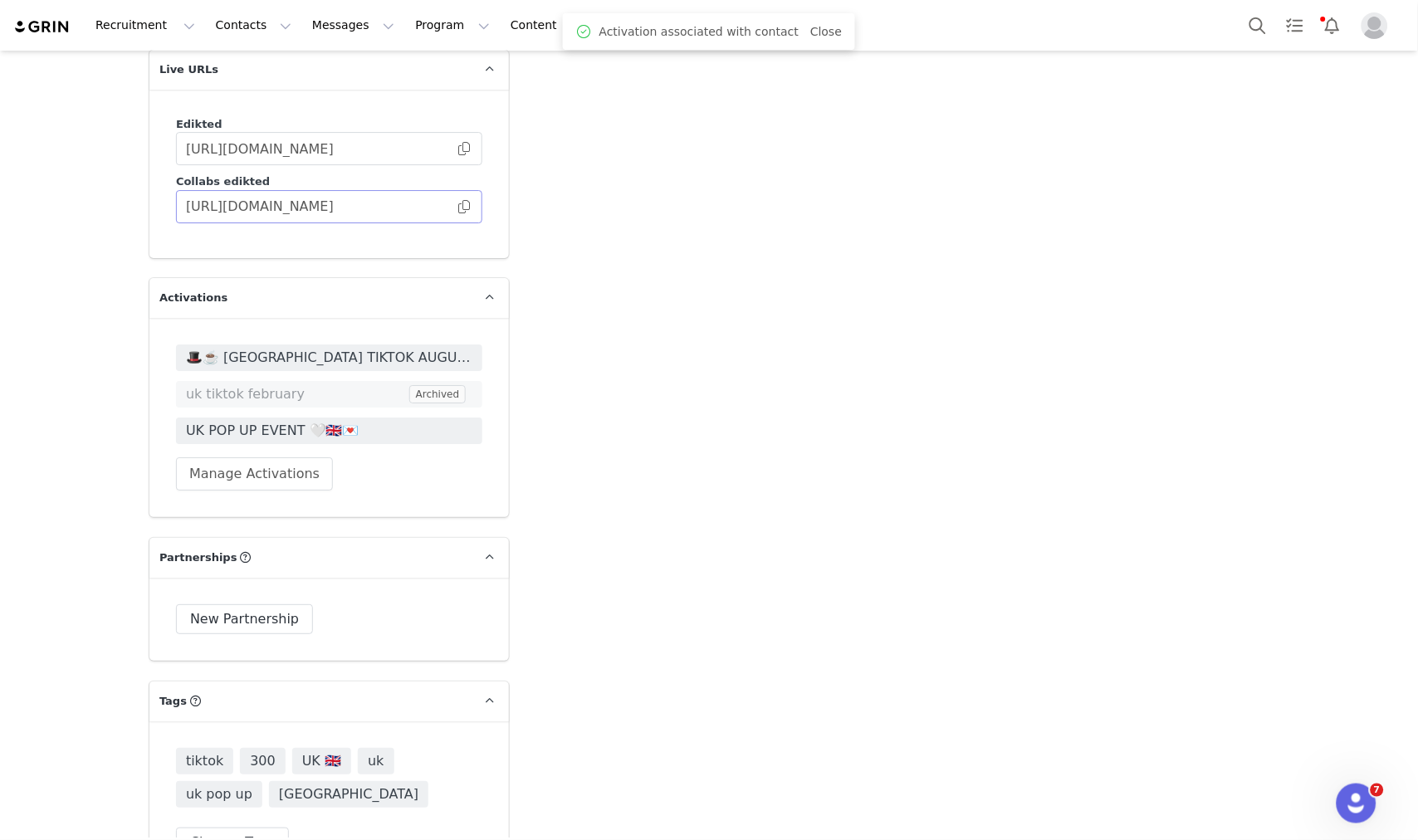
click at [458, 206] on span at bounding box center [464, 206] width 17 height 0
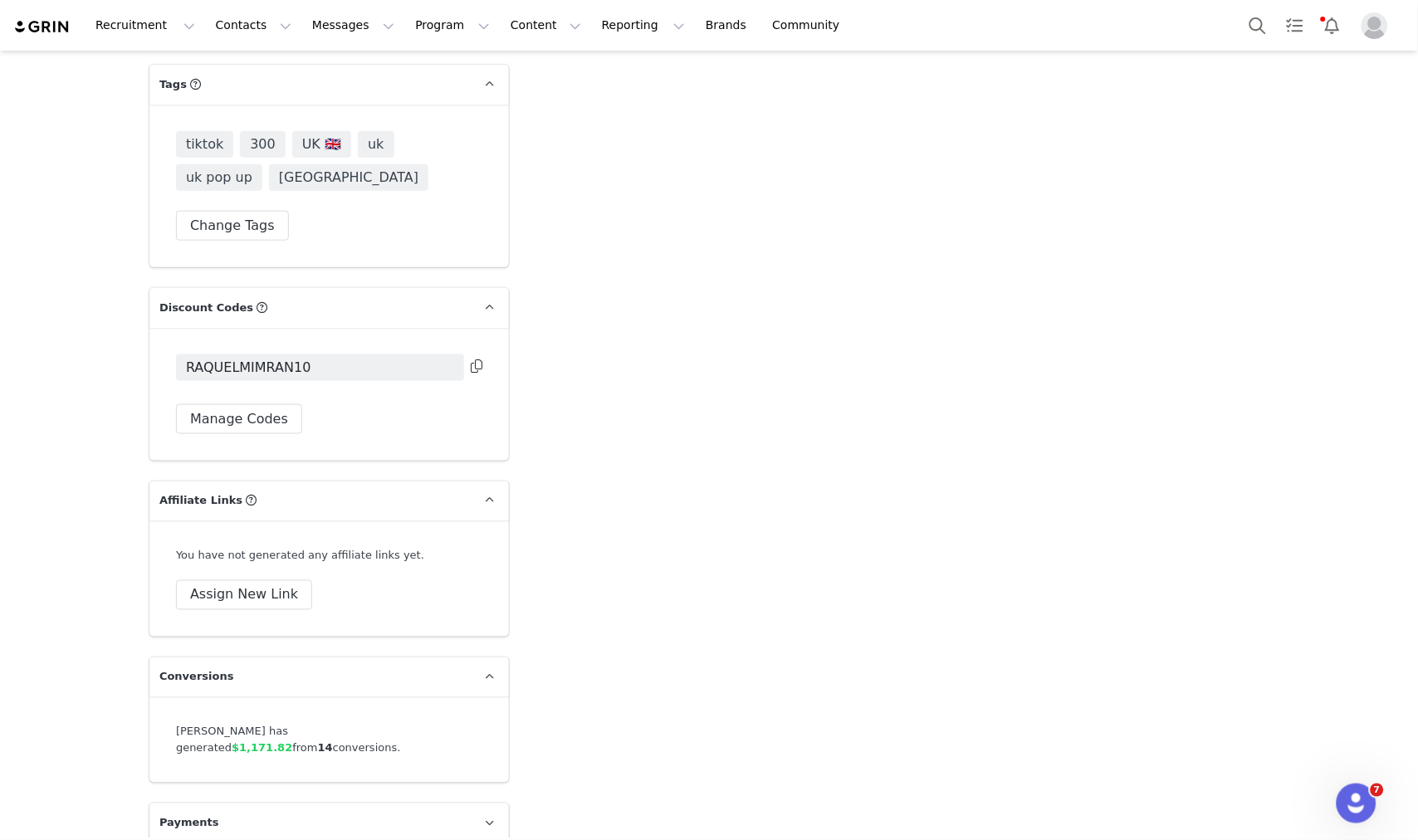
scroll to position [3561, 0]
click at [255, 418] on button "Manage Codes" at bounding box center [240, 418] width 126 height 30
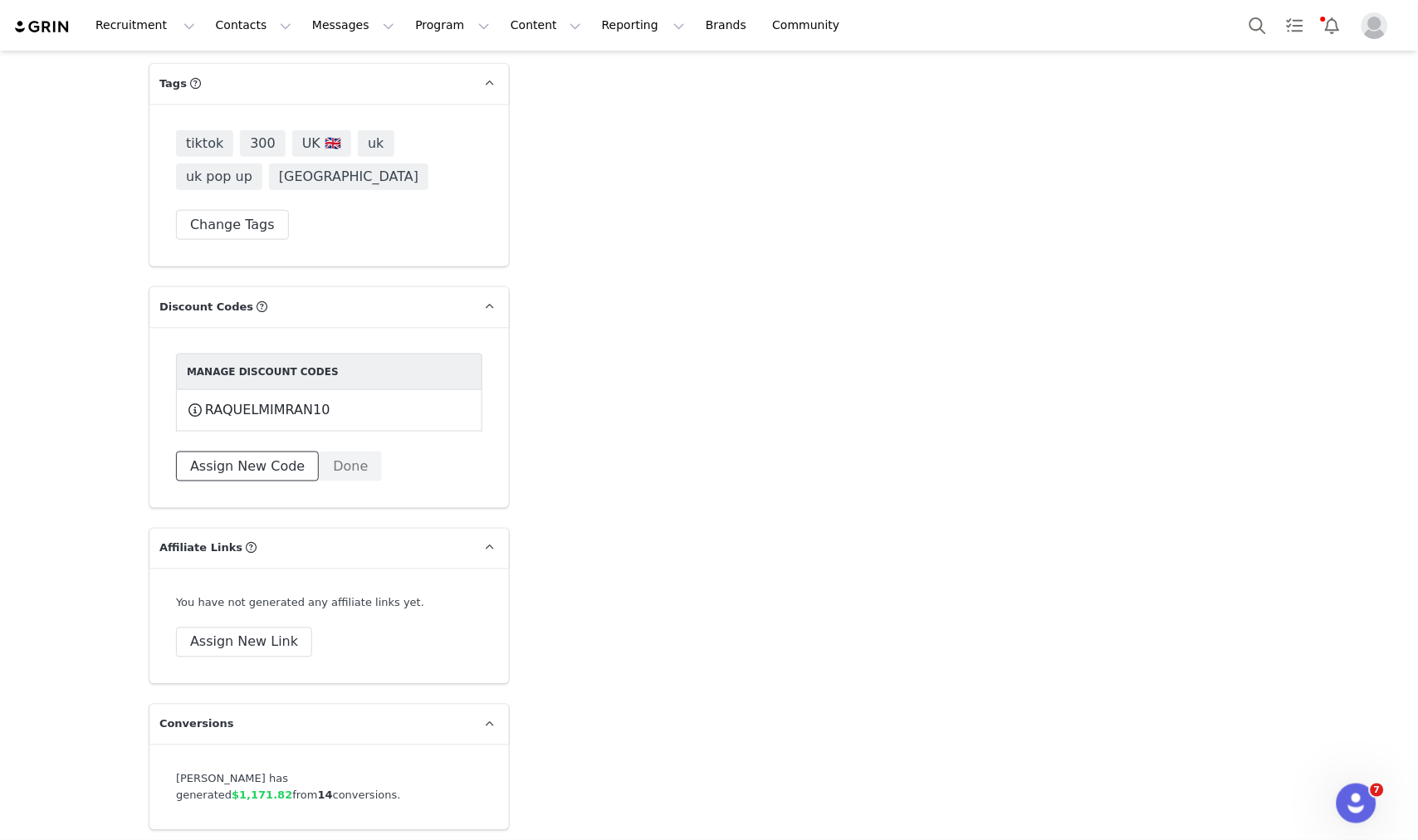
click at [272, 462] on button "Assign New Code" at bounding box center [248, 467] width 143 height 30
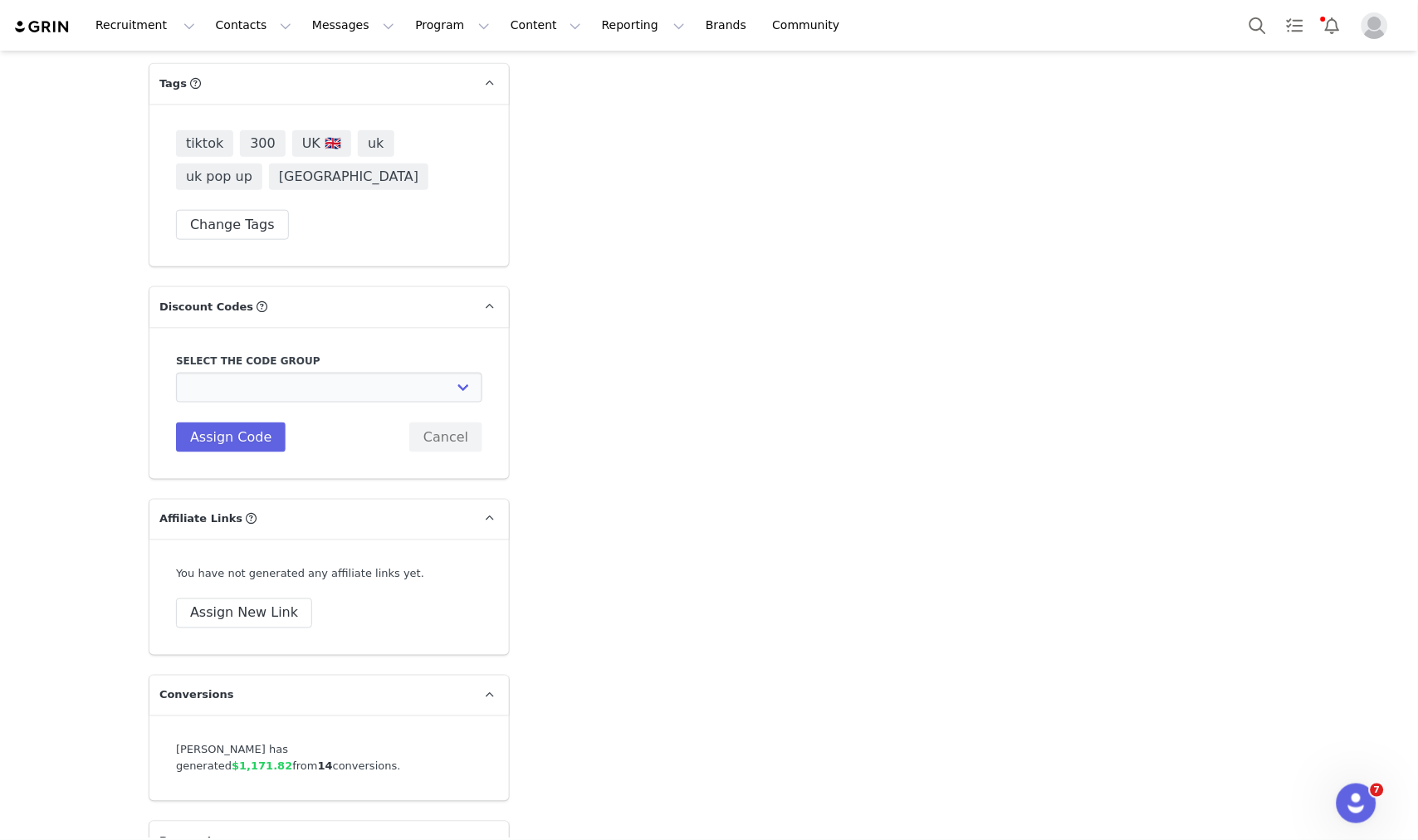
click at [295, 403] on div "Select the code group Edikted UK: NEW TIKTOK ❤️ Edikted UK: NEW IG ❤️ Edikted: …" at bounding box center [330, 403] width 306 height 99
click at [302, 393] on select "Edikted UK: NEW TIKTOK ❤️ Edikted UK: NEW IG ❤️ Edikted: Students + IG Edikted:…" at bounding box center [330, 388] width 306 height 30
select select "10009859"
click at [176, 373] on select "Edikted UK: NEW TIKTOK ❤️ Edikted UK: NEW IG ❤️ Edikted: Students + IG Edikted:…" at bounding box center [330, 388] width 306 height 30
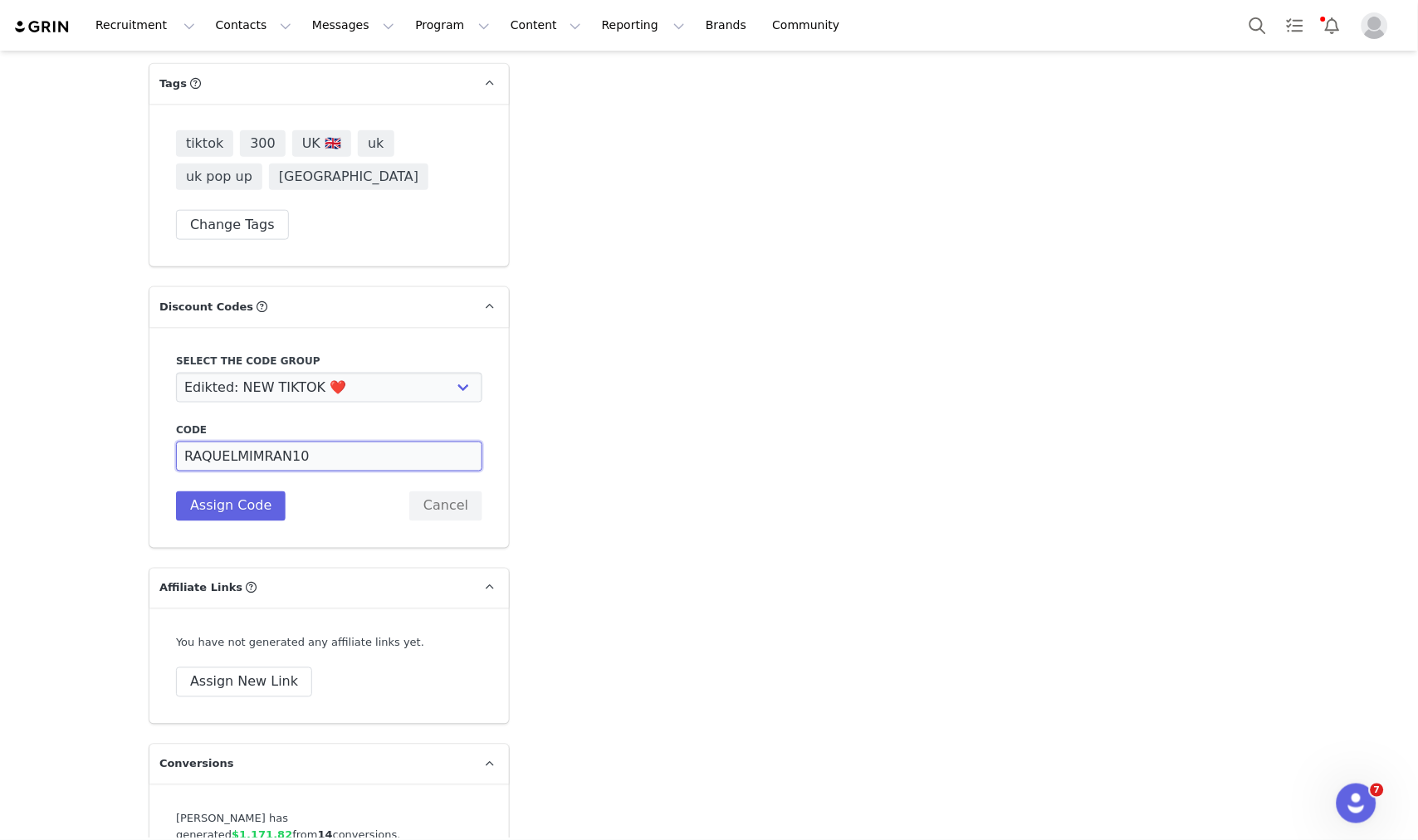
click at [229, 459] on input "RAQUELMIMRAN10" at bounding box center [330, 457] width 306 height 30
click at [251, 512] on button "Assign Code" at bounding box center [231, 506] width 110 height 30
click at [250, 457] on input "RAQUELMIMRAN10" at bounding box center [330, 457] width 306 height 30
drag, startPoint x: 254, startPoint y: 458, endPoint x: 280, endPoint y: 461, distance: 26.2
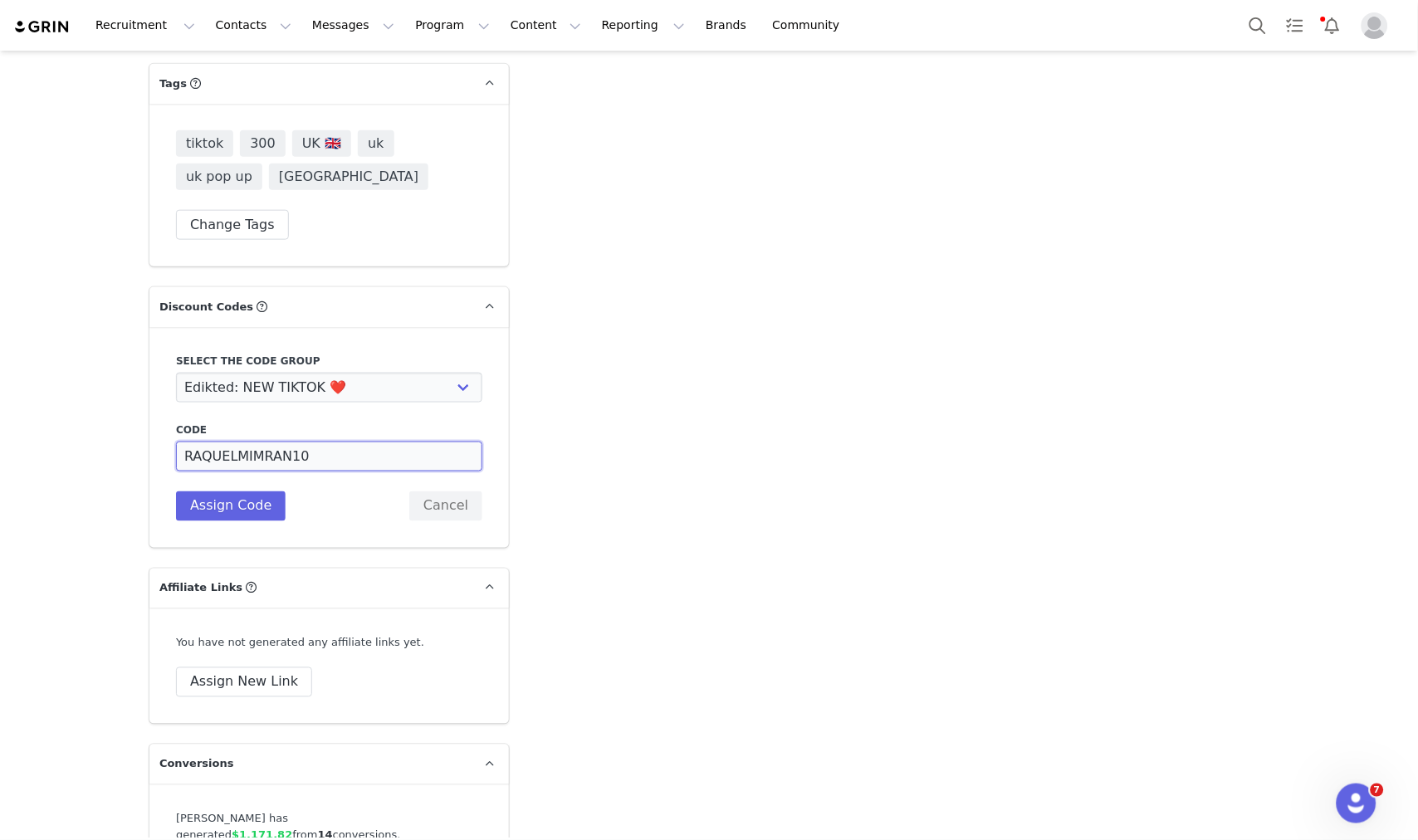
click at [280, 461] on input "RAQUELMIMRAN10" at bounding box center [330, 457] width 306 height 30
click at [211, 466] on input "RAQUELMI10" at bounding box center [330, 457] width 306 height 30
type input "RAQUELMI10"
click at [230, 513] on button "Assign Code" at bounding box center [231, 506] width 110 height 30
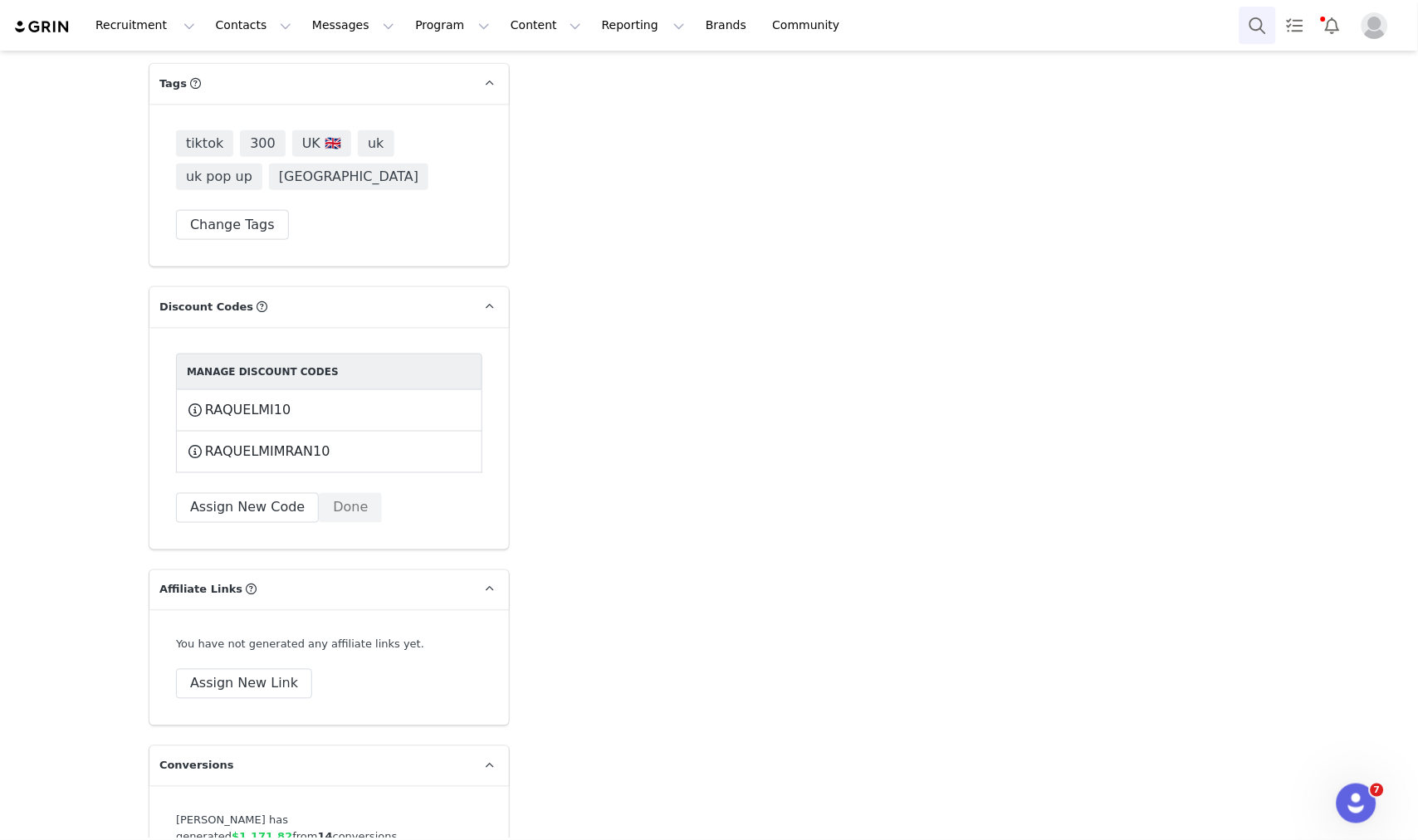
click at [1250, 26] on button "Search" at bounding box center [1258, 25] width 37 height 37
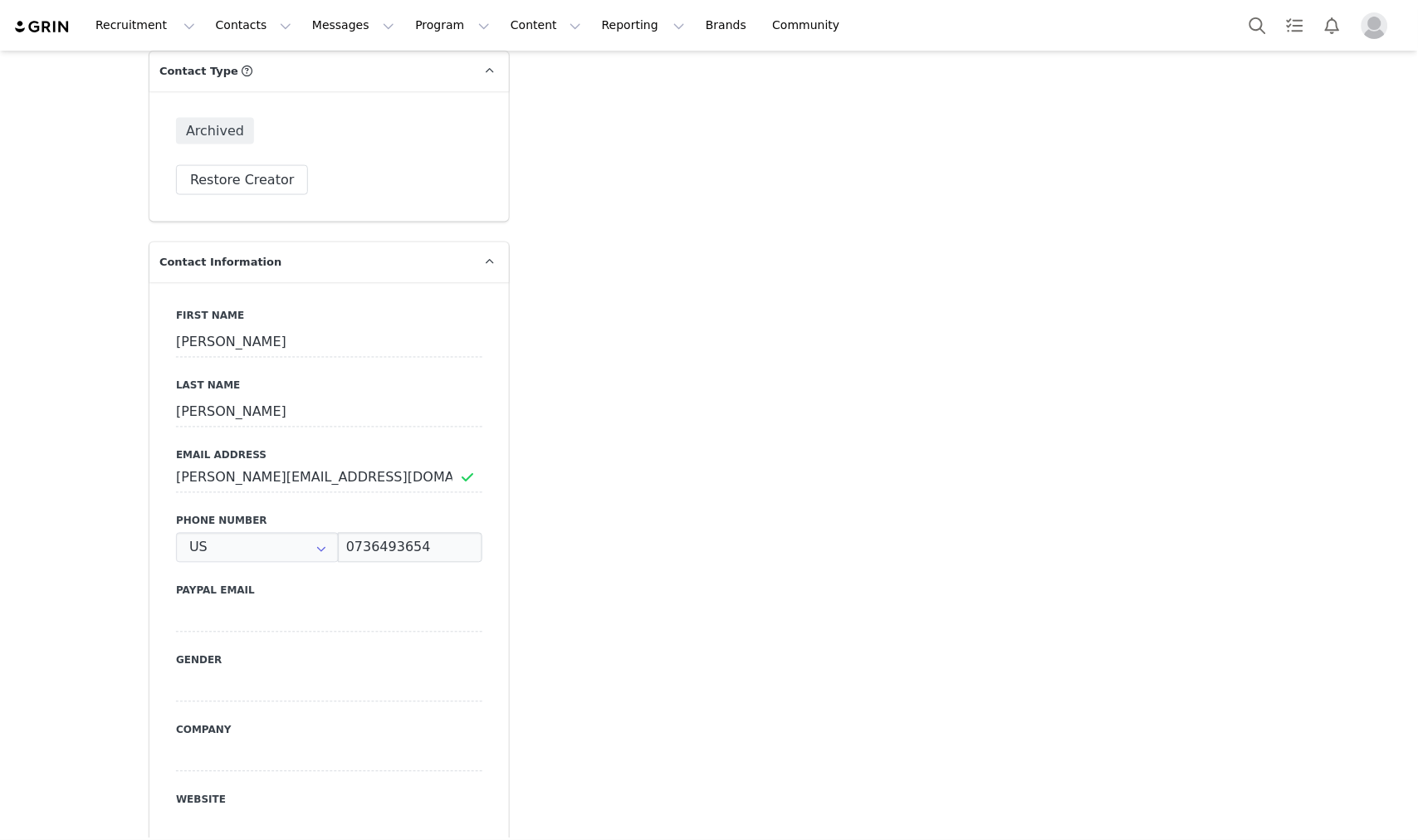
type input "+1 ([GEOGRAPHIC_DATA])"
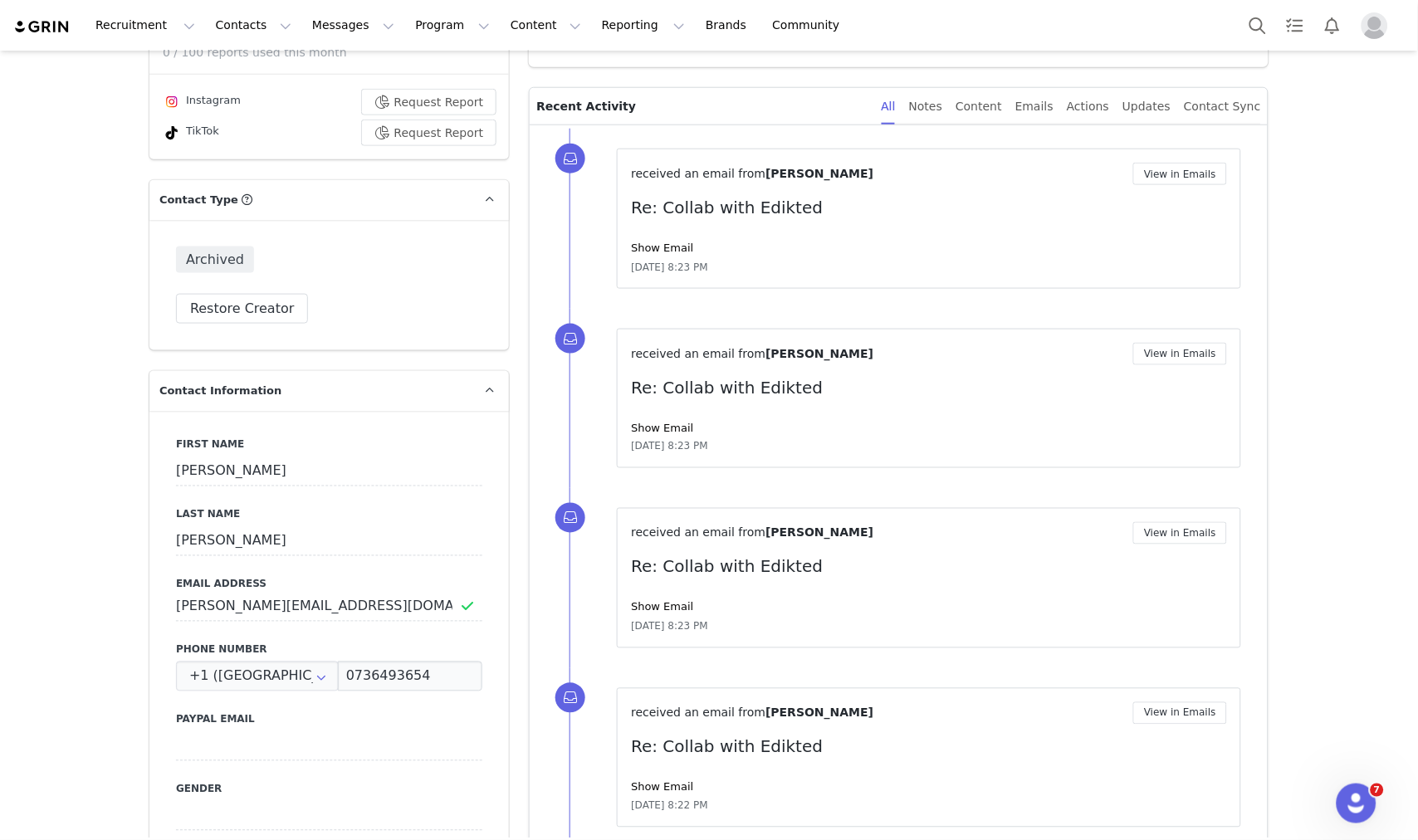
scroll to position [173, 0]
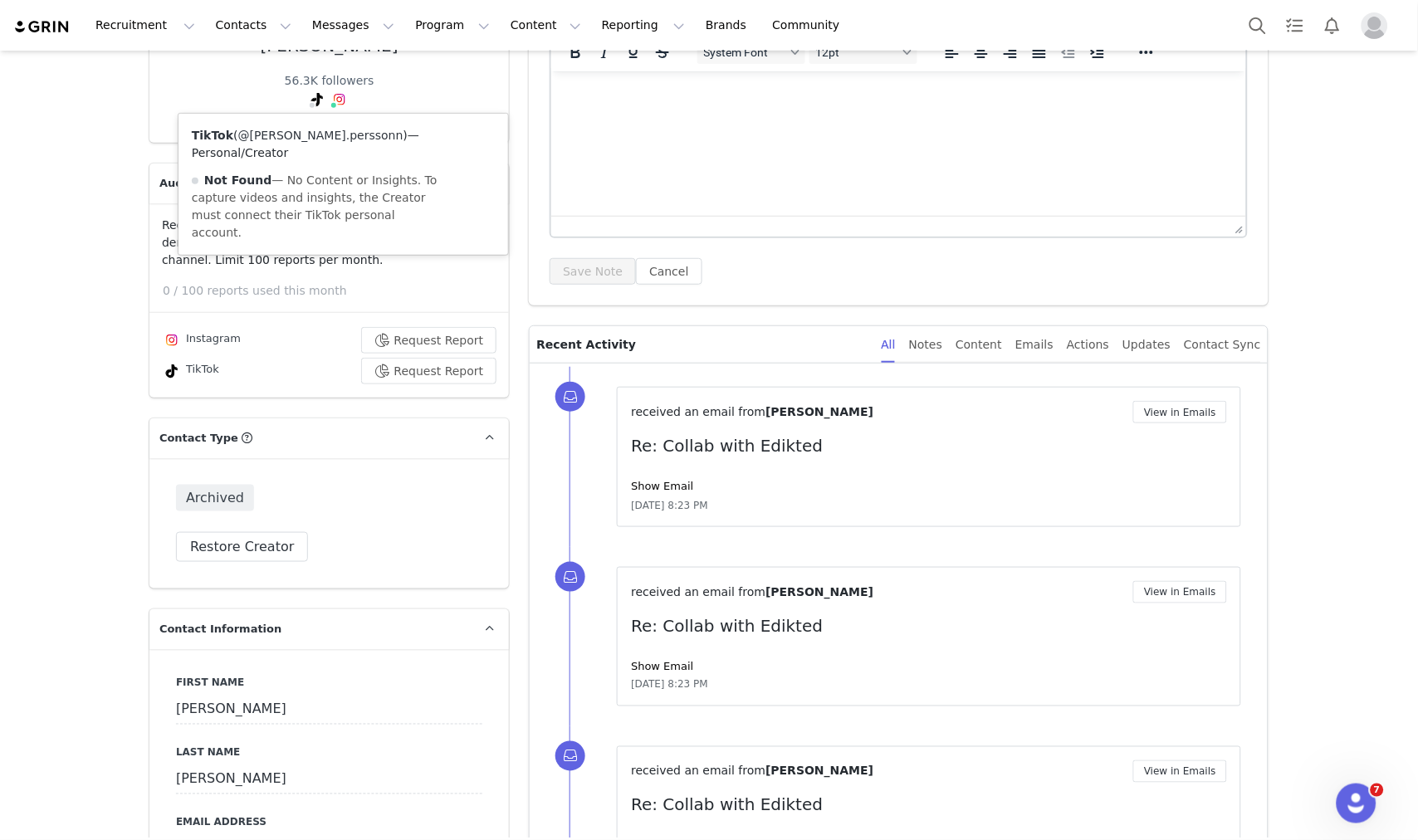
click at [300, 131] on link "@[PERSON_NAME].perssonn" at bounding box center [320, 136] width 166 height 13
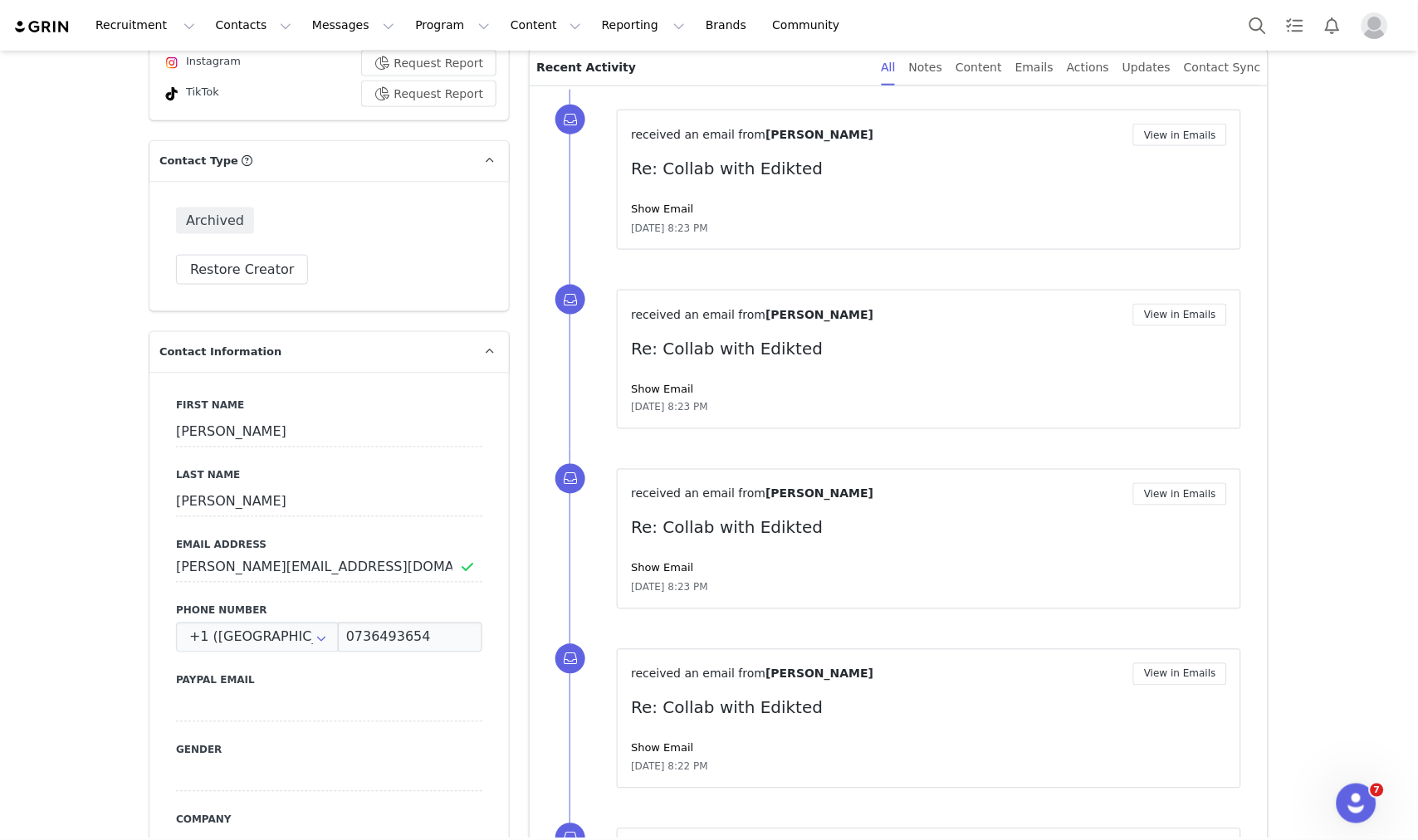
scroll to position [0, 0]
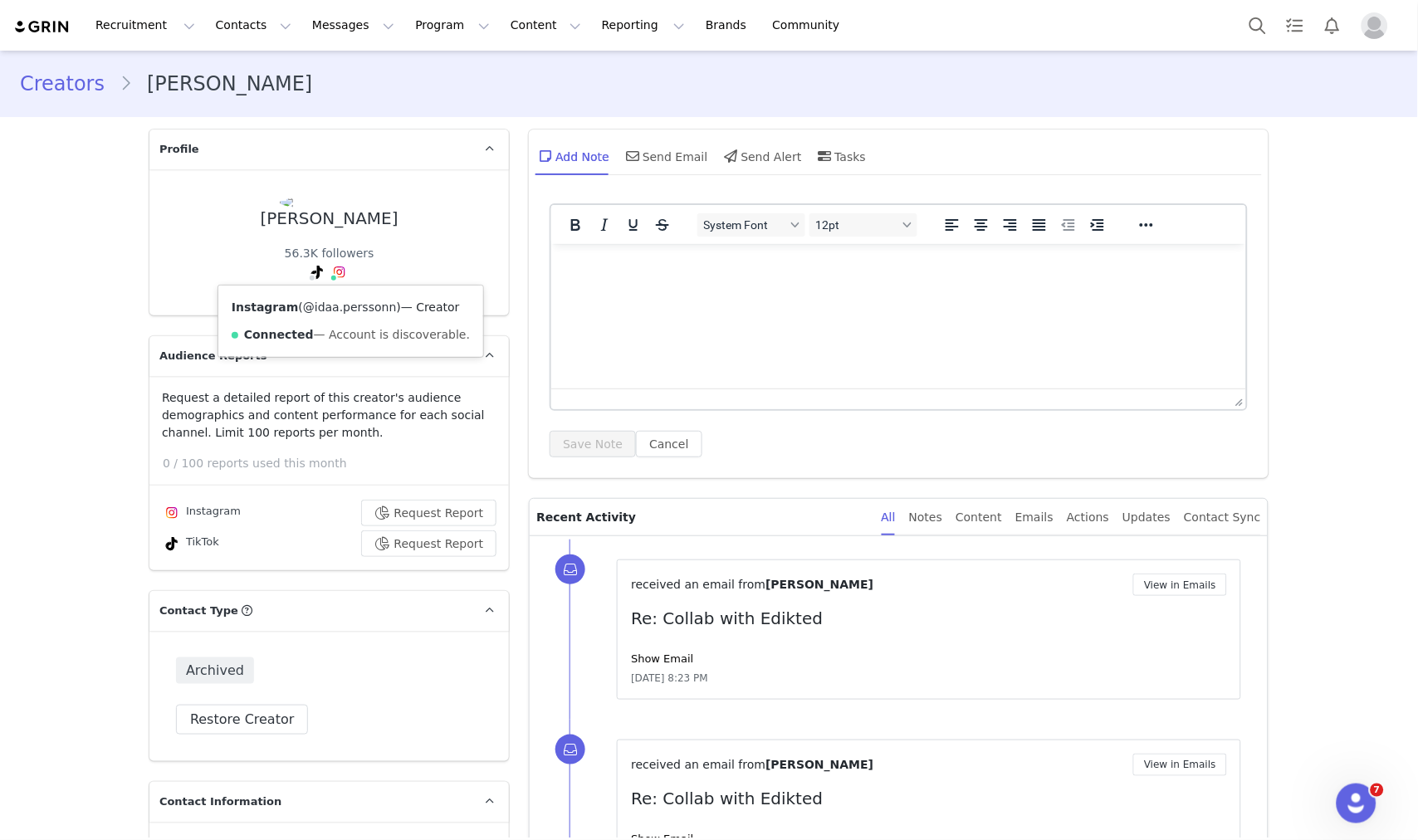
click at [332, 301] on link "@idaa.perssonn" at bounding box center [350, 307] width 94 height 13
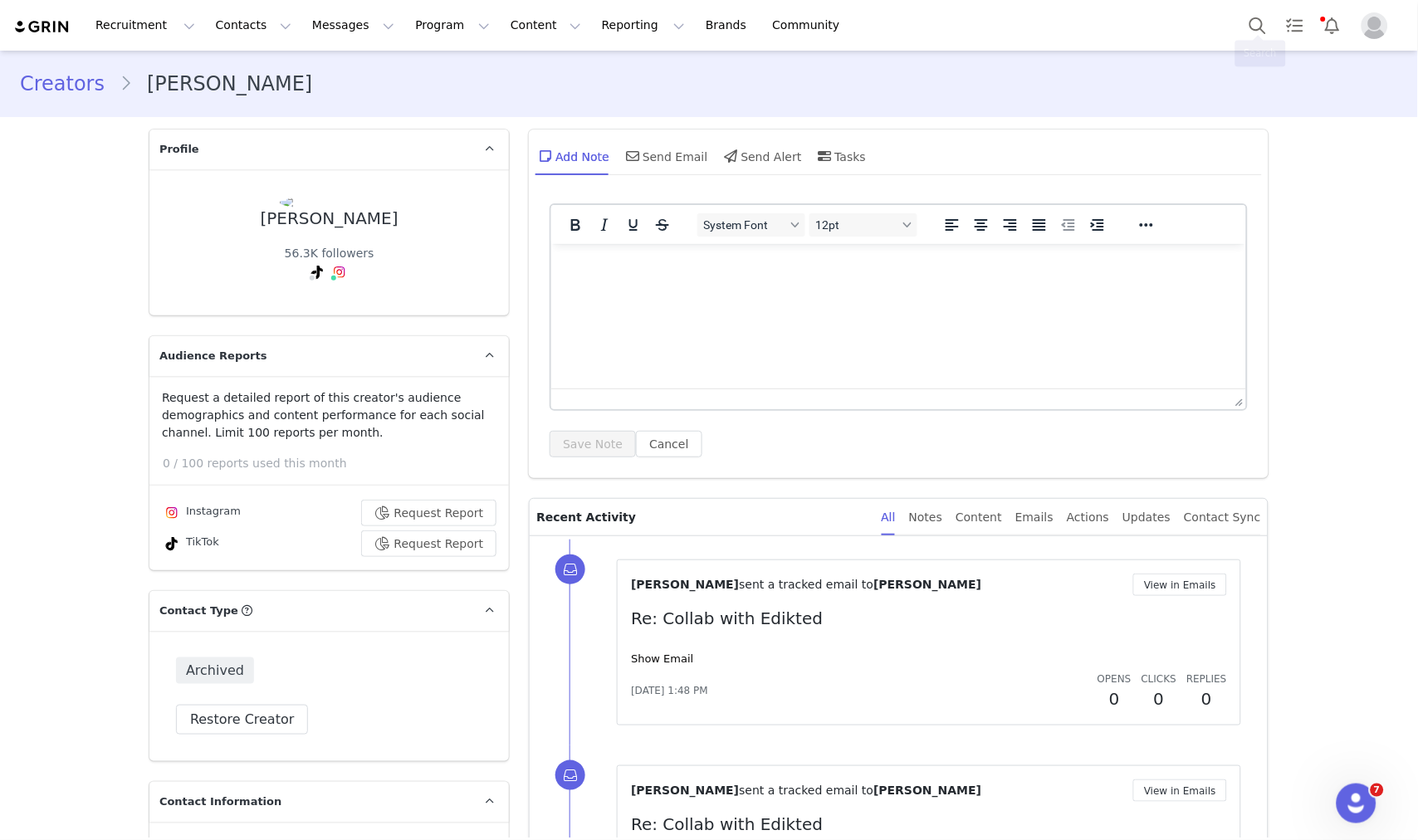
click at [1218, 40] on div "Recruitment Recruitment Creator Search Curated Lists Landing Pages Web Extensio…" at bounding box center [709, 25] width 1418 height 51
click at [1244, 30] on button "Search" at bounding box center [1258, 25] width 37 height 37
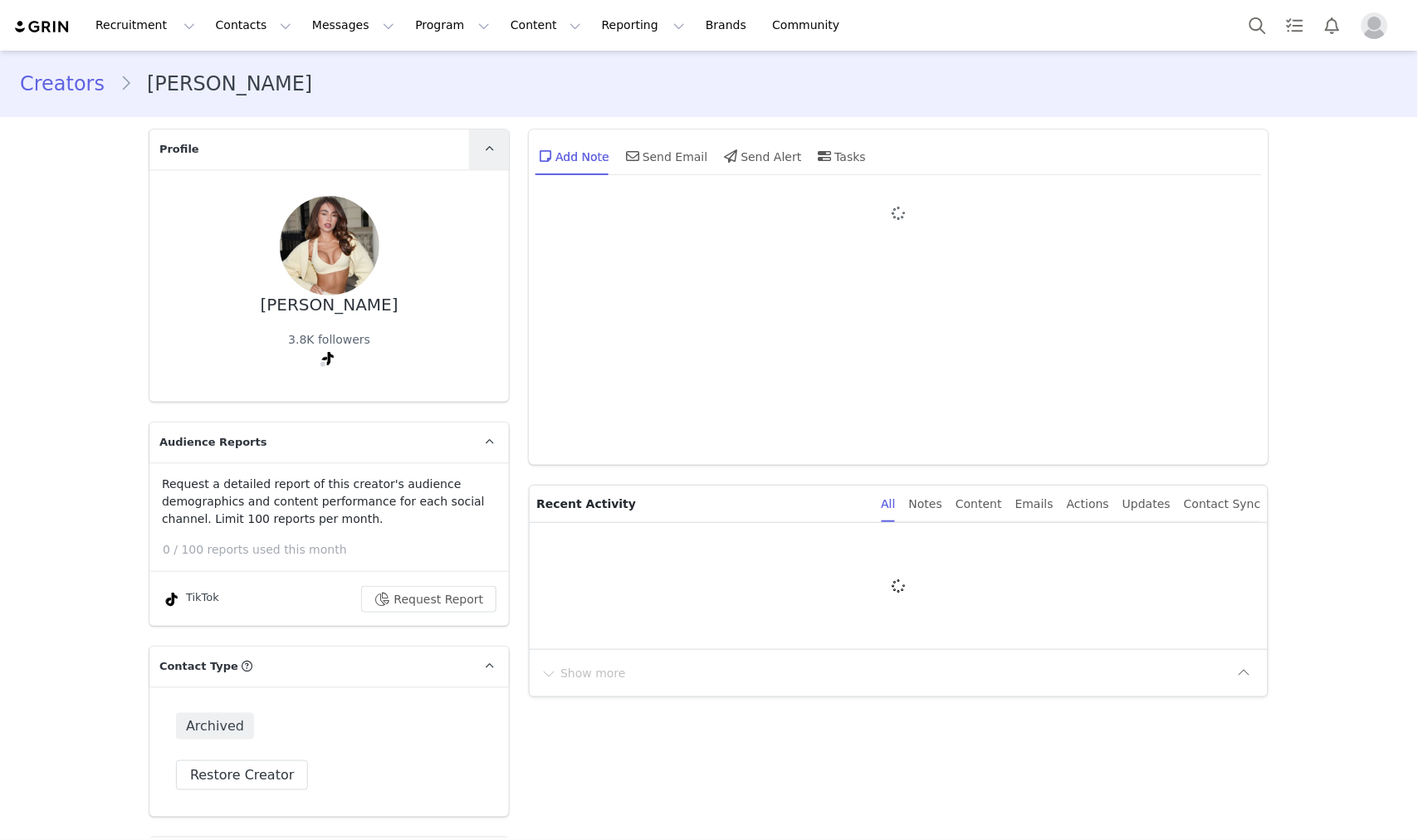
type input "+1 ([GEOGRAPHIC_DATA])"
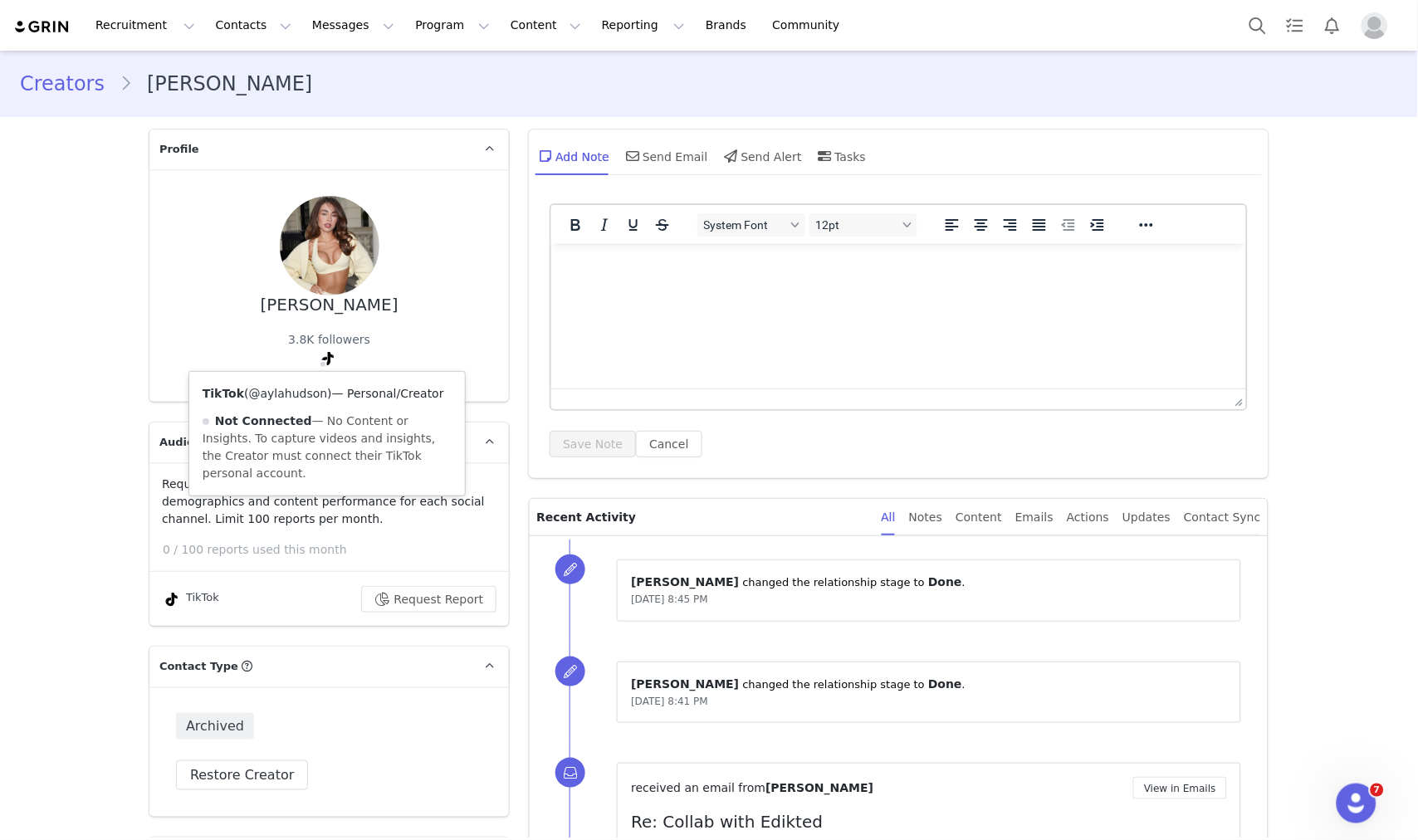
click at [293, 393] on link "@aylahudson" at bounding box center [288, 393] width 79 height 13
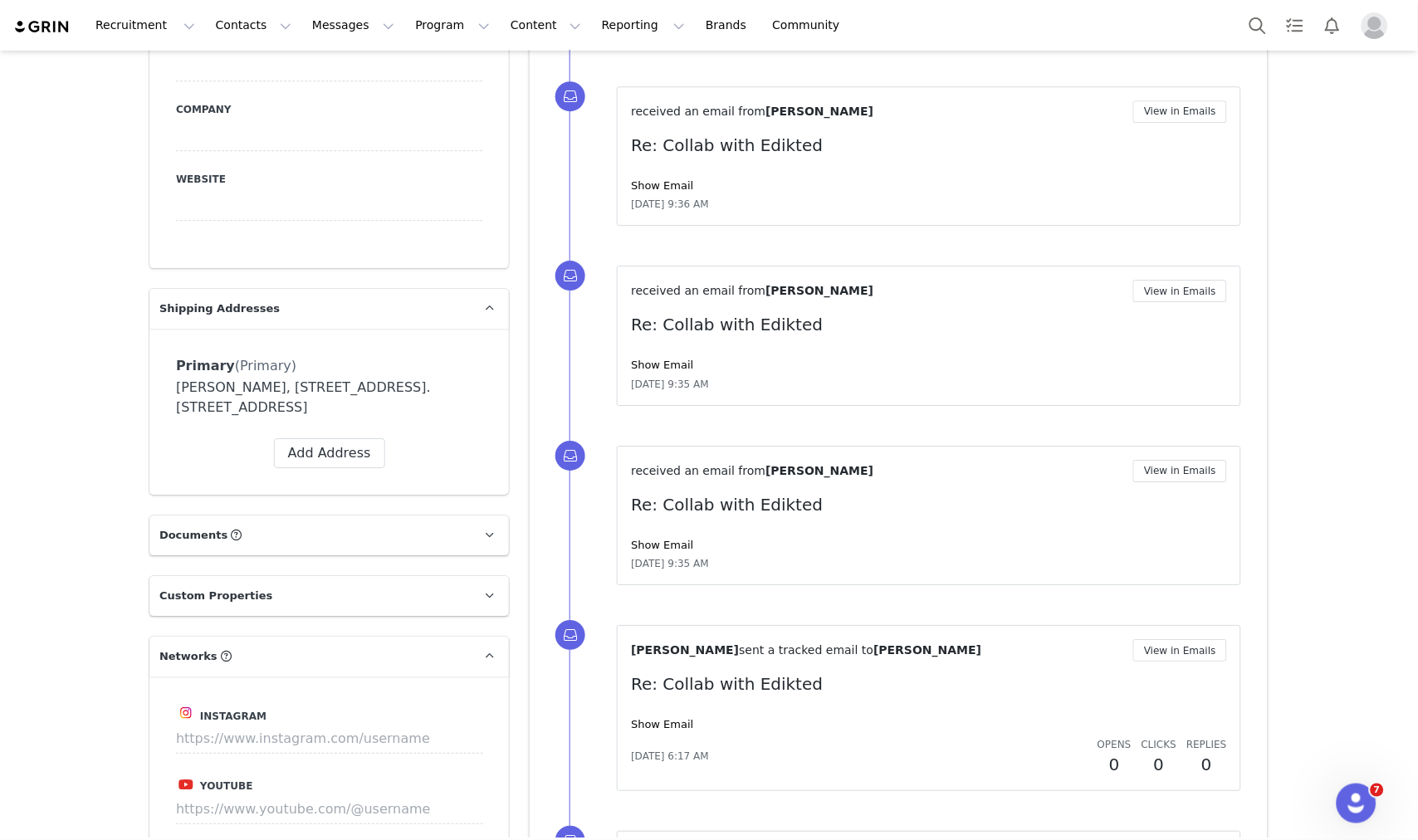
scroll to position [1567, 0]
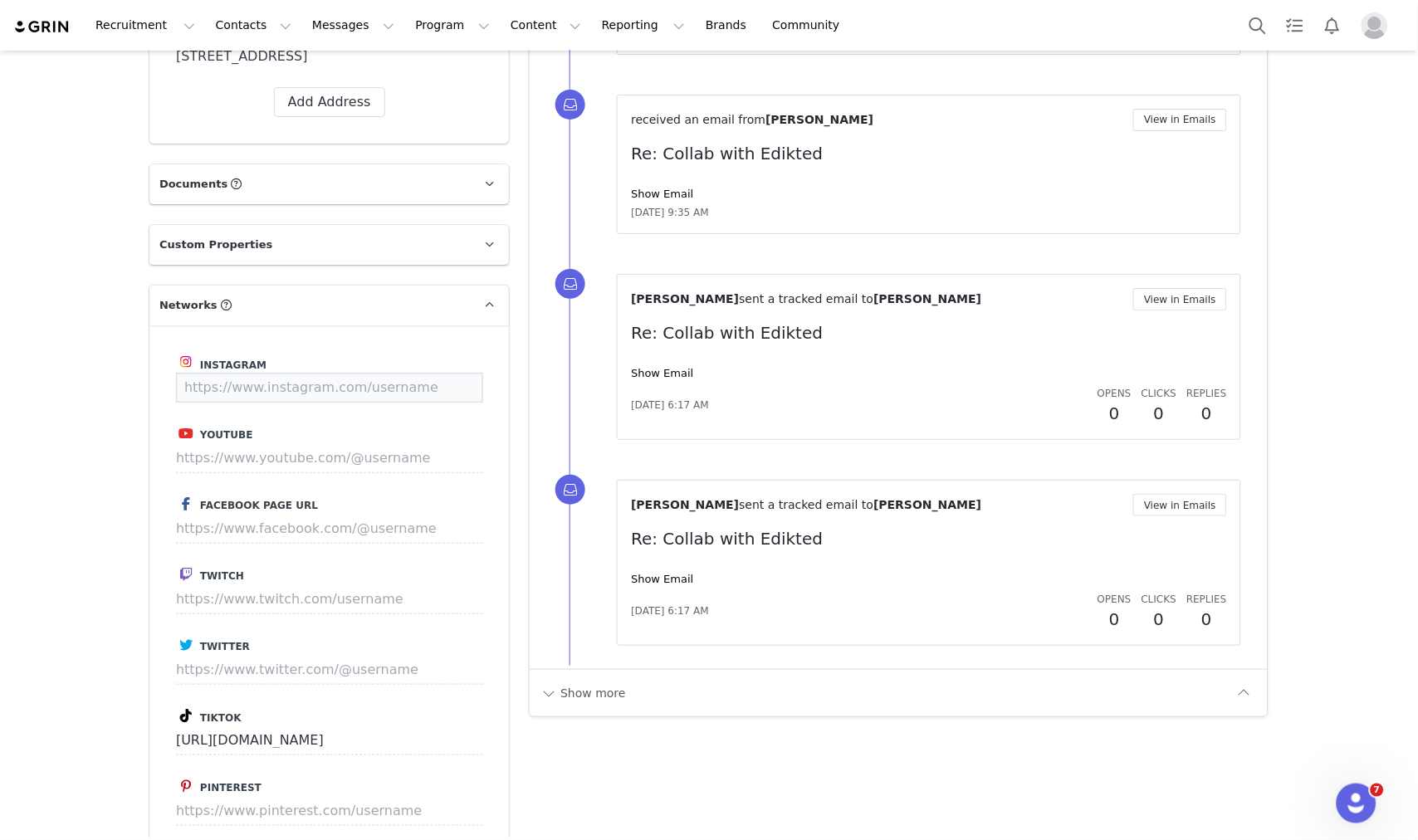
click at [275, 388] on input at bounding box center [330, 388] width 307 height 30
paste input "[URL][DOMAIN_NAME]"
click at [449, 390] on button "Save" at bounding box center [452, 388] width 61 height 30
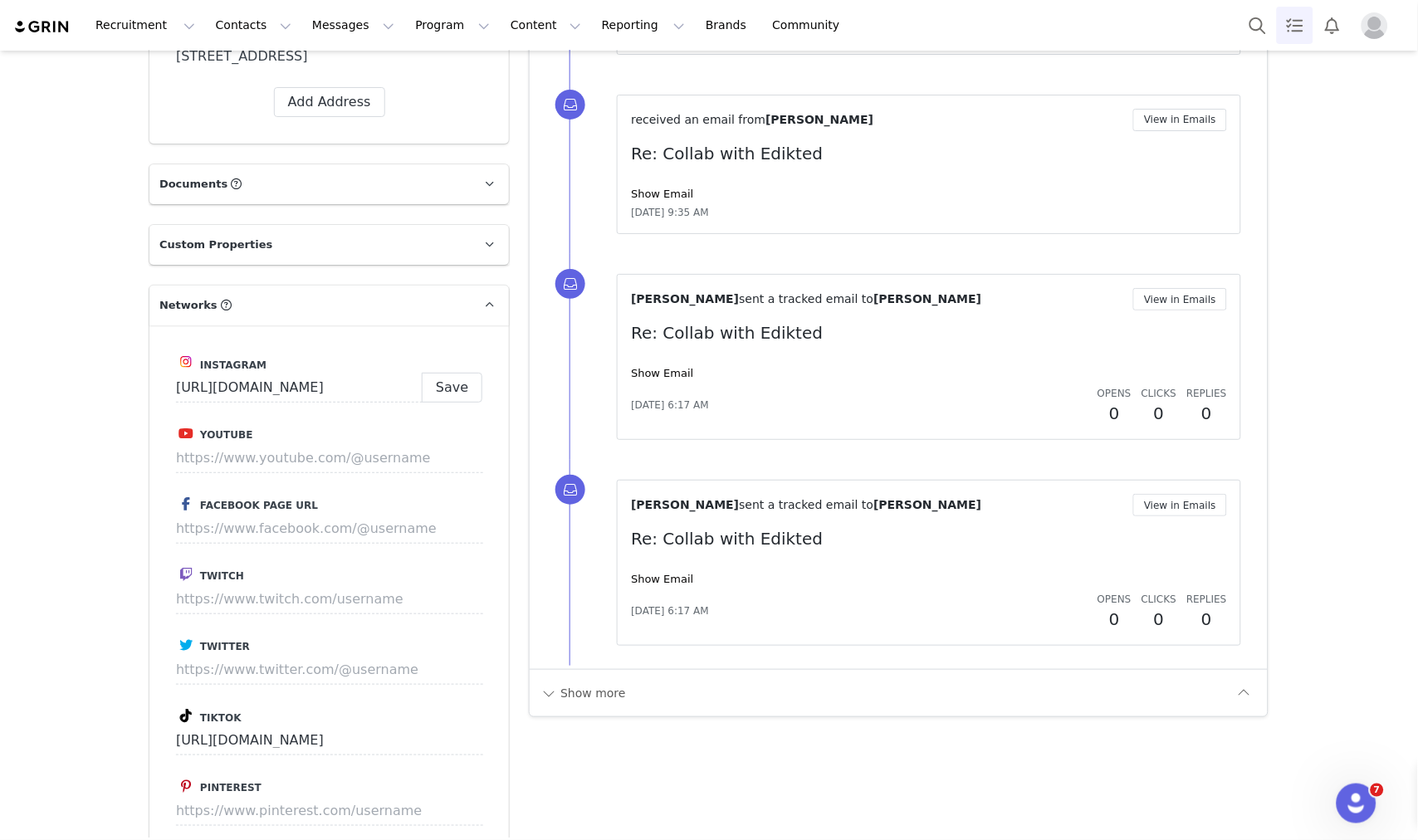
type input "https://www.instagram.com/aylaahudson"
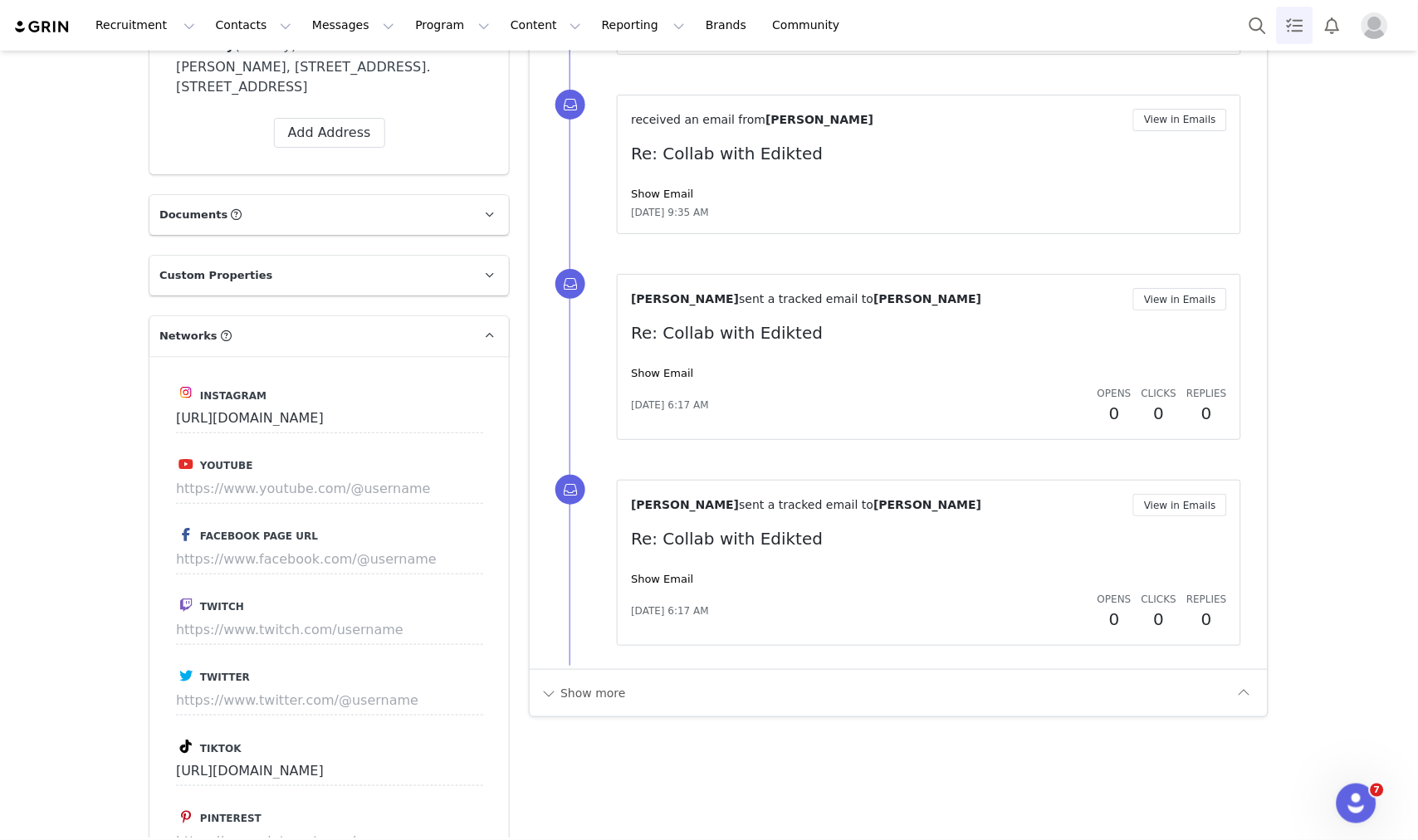
scroll to position [1598, 0]
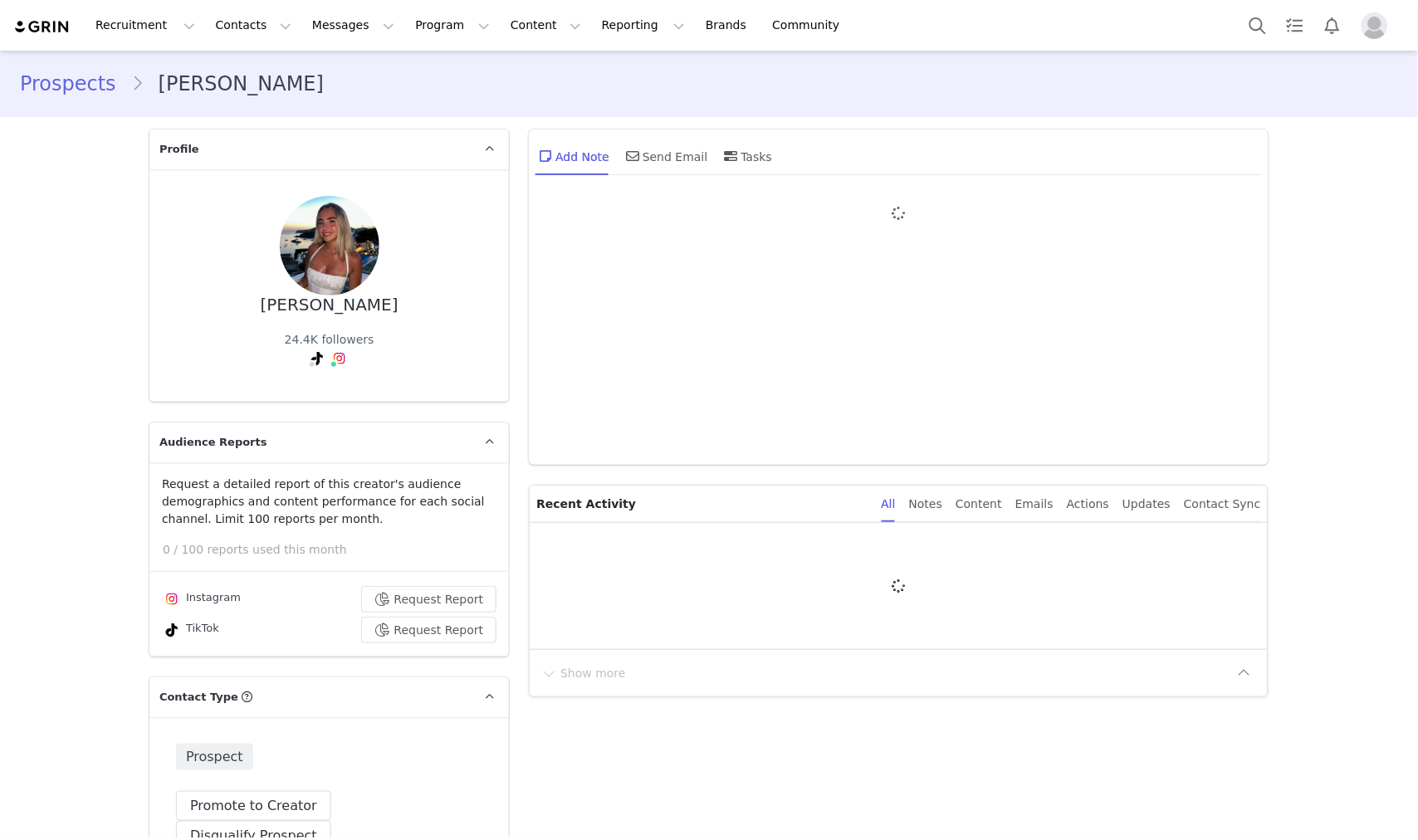
type input "+1 ([GEOGRAPHIC_DATA])"
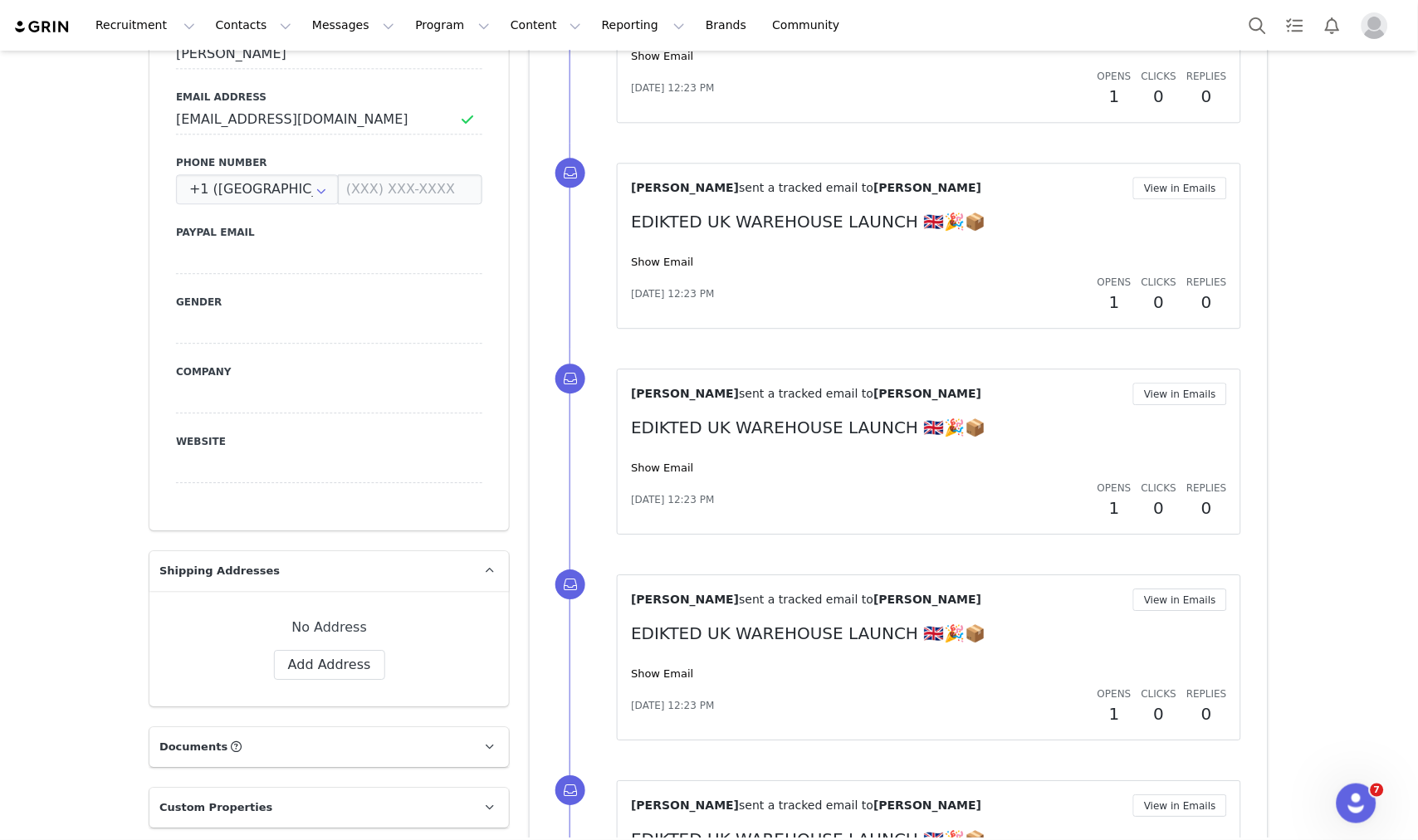
scroll to position [845, 0]
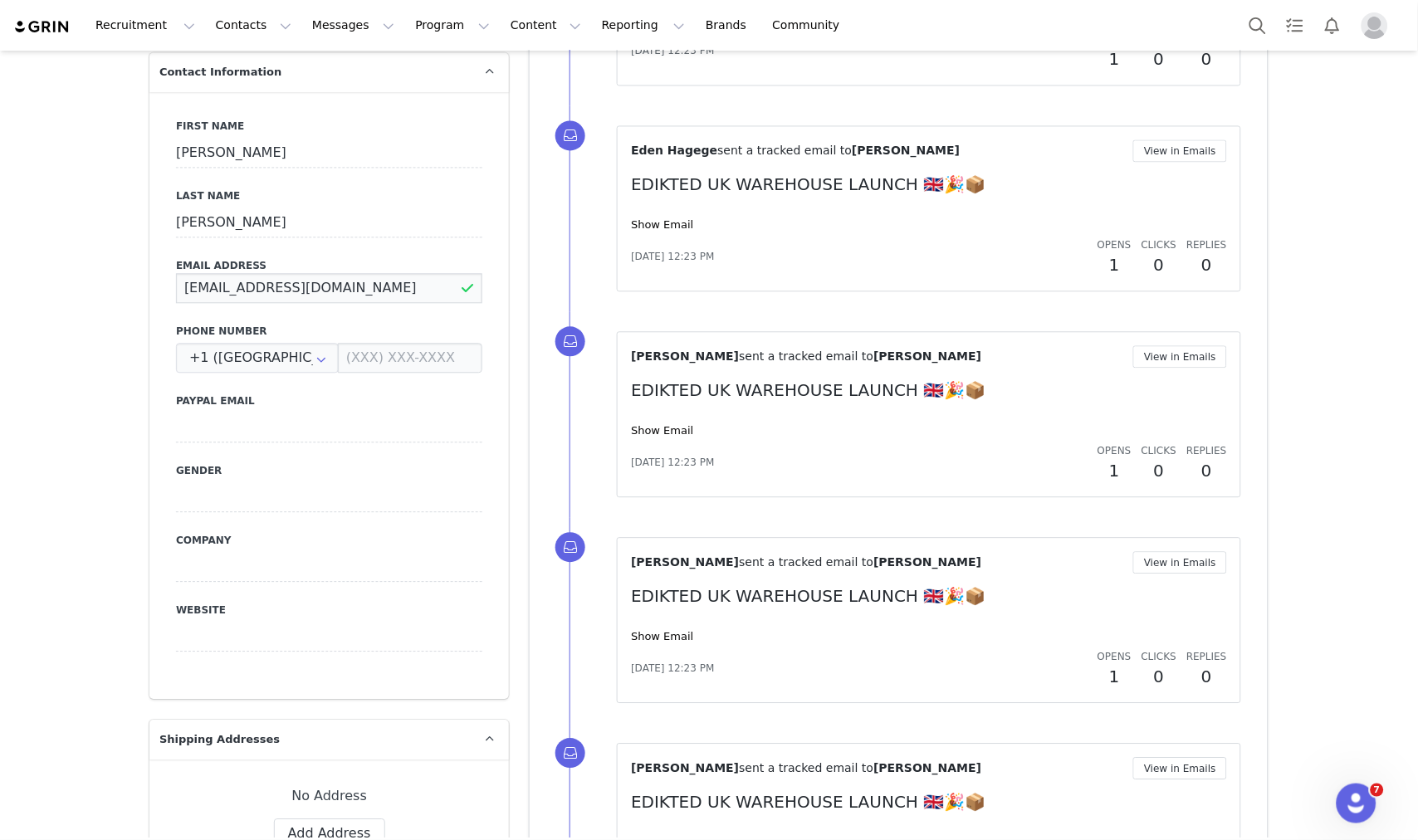
click at [362, 274] on input "Kevarosecampbell@gmail.com" at bounding box center [330, 289] width 306 height 30
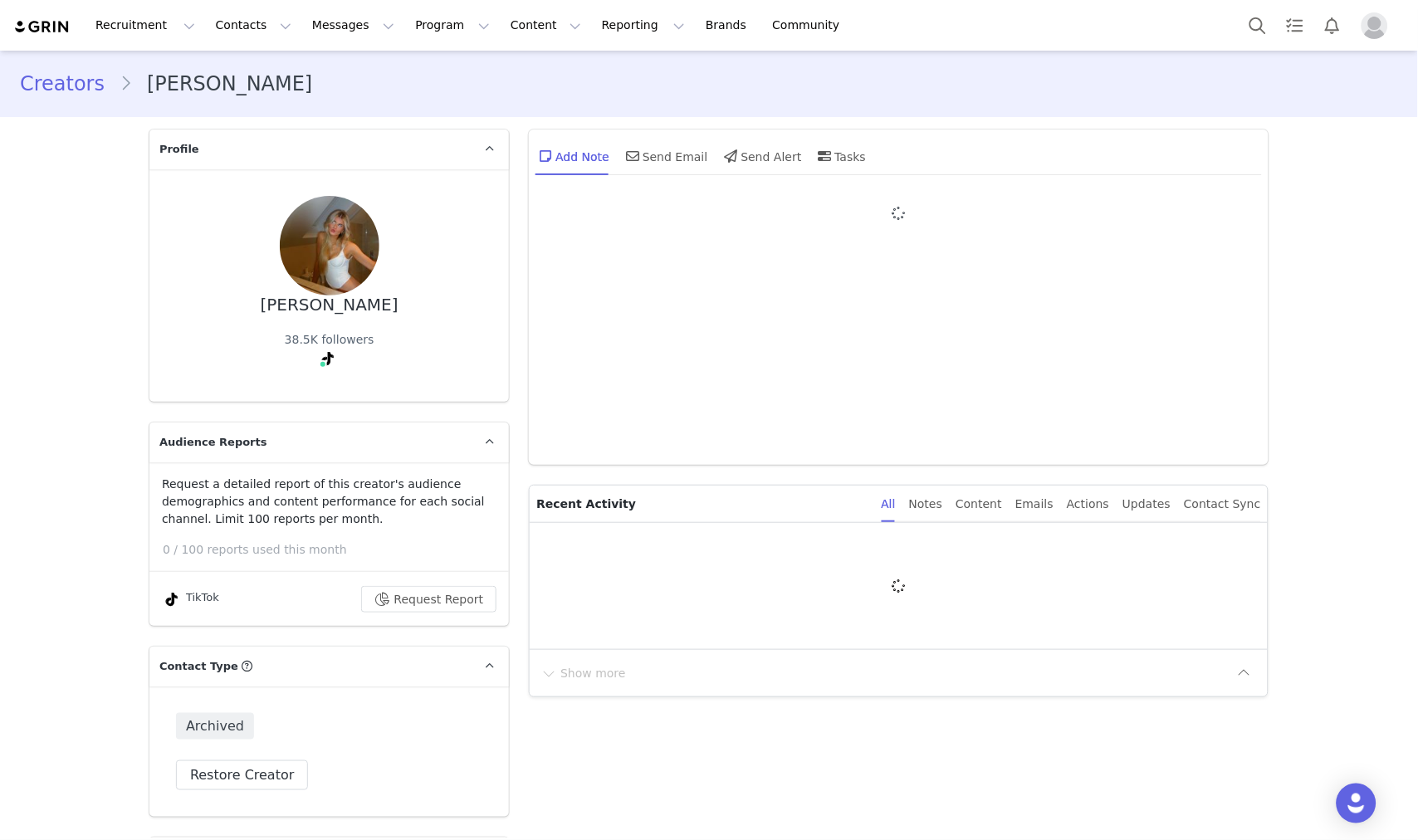
type input "+1 ([GEOGRAPHIC_DATA])"
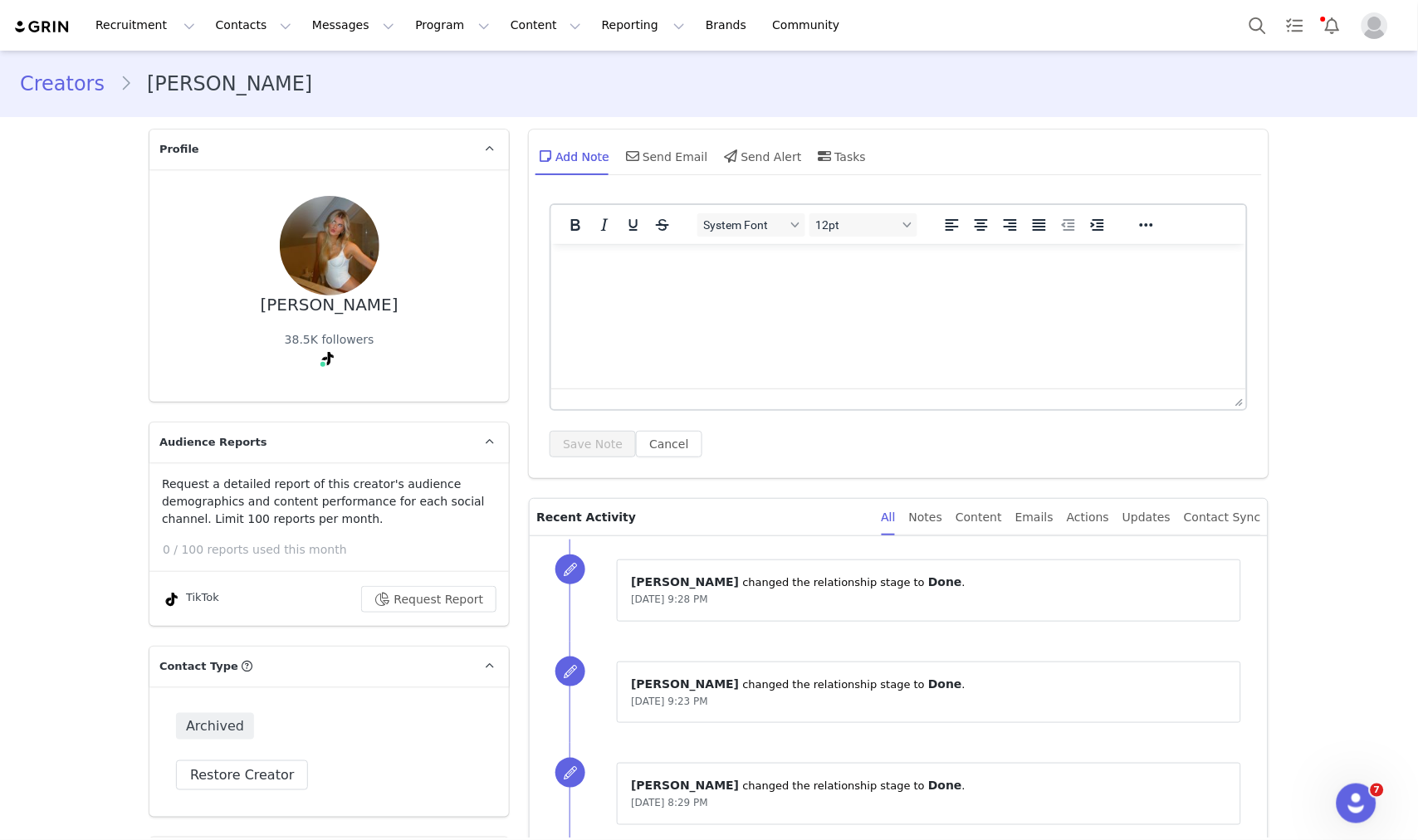
click at [319, 358] on span at bounding box center [329, 358] width 20 height 20
click at [315, 387] on link "@uraverageblonde33" at bounding box center [302, 393] width 126 height 13
click at [1257, 36] on button "Search" at bounding box center [1258, 25] width 37 height 37
type input "+1 ([GEOGRAPHIC_DATA])"
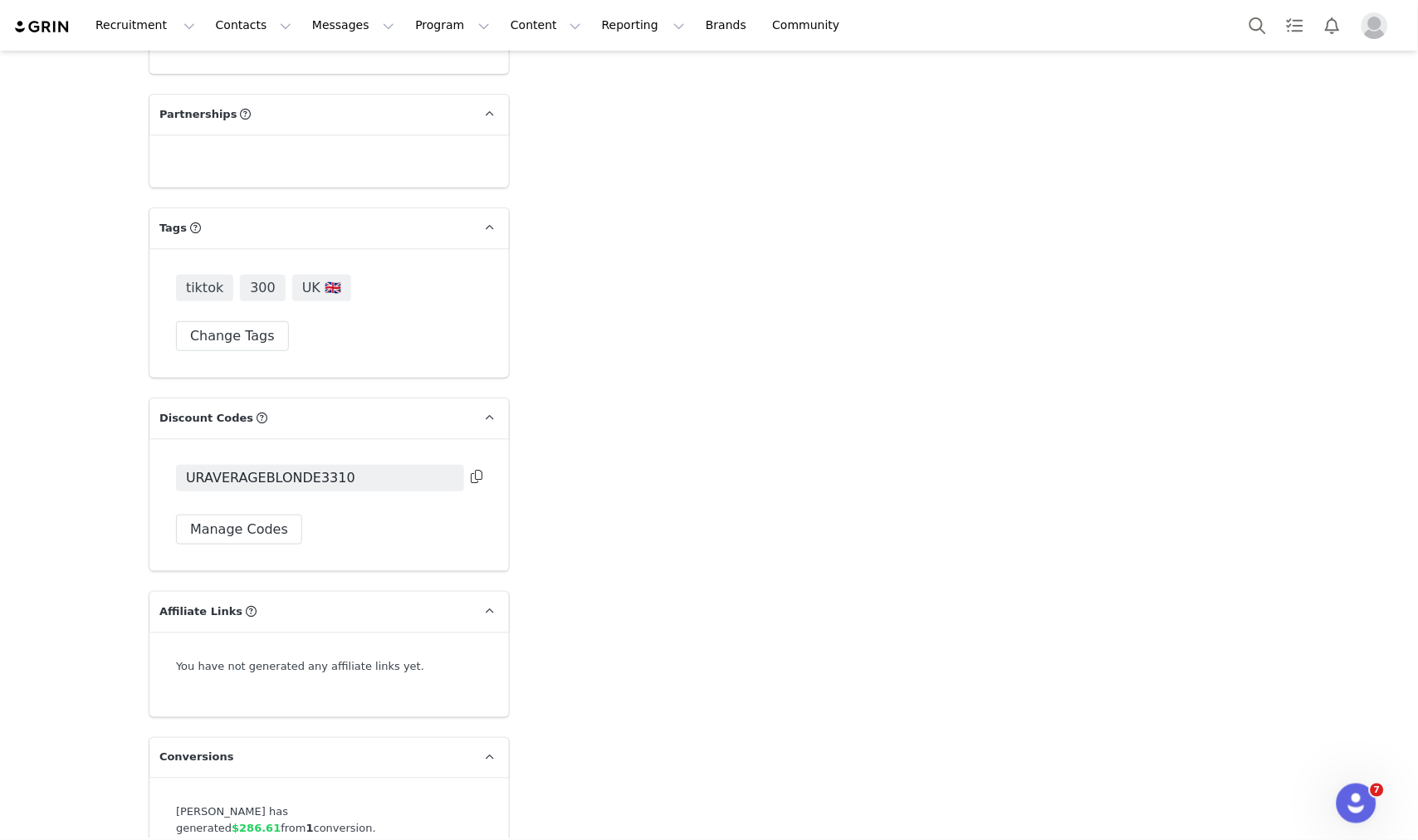
scroll to position [3365, 0]
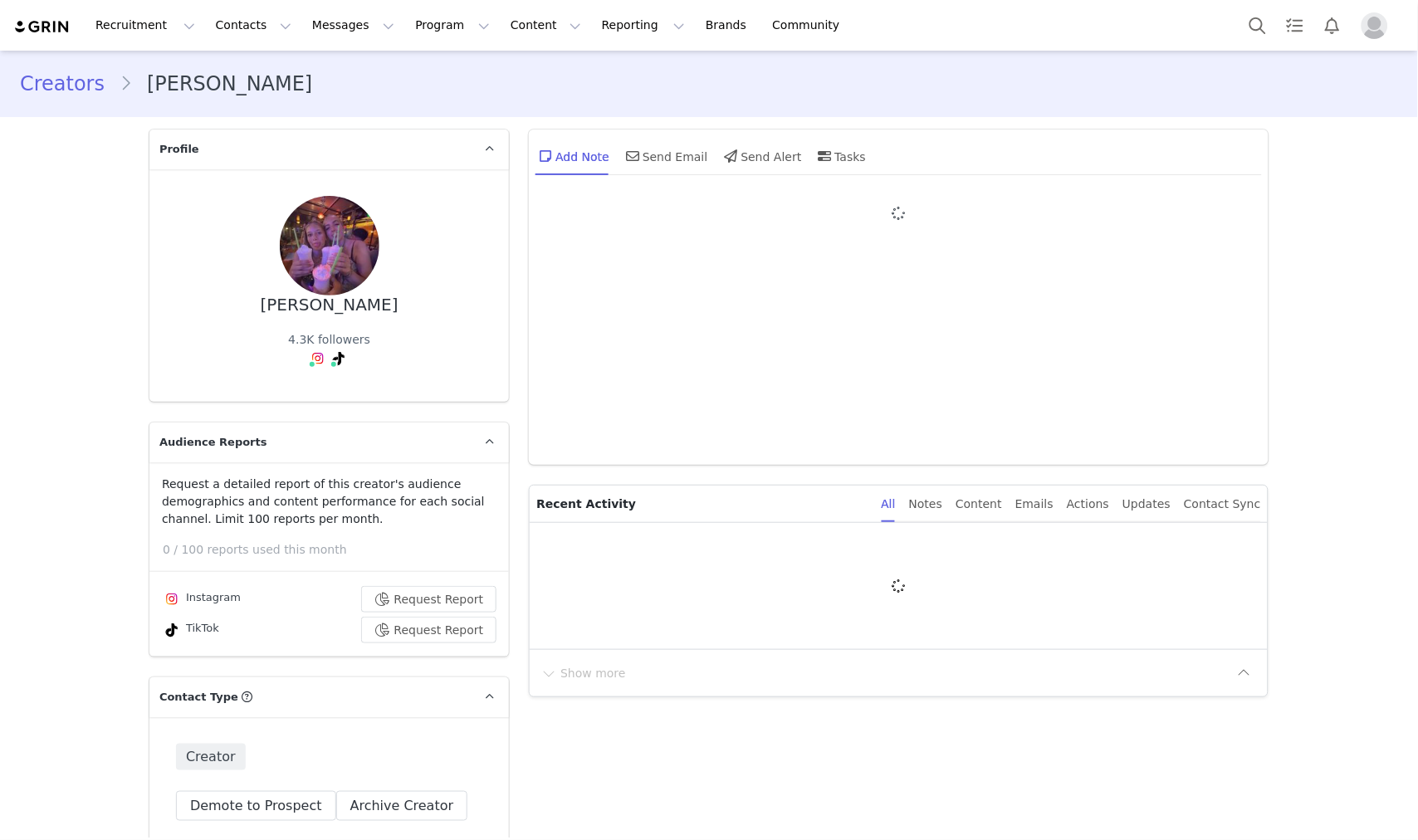
type input "+1 ([GEOGRAPHIC_DATA])"
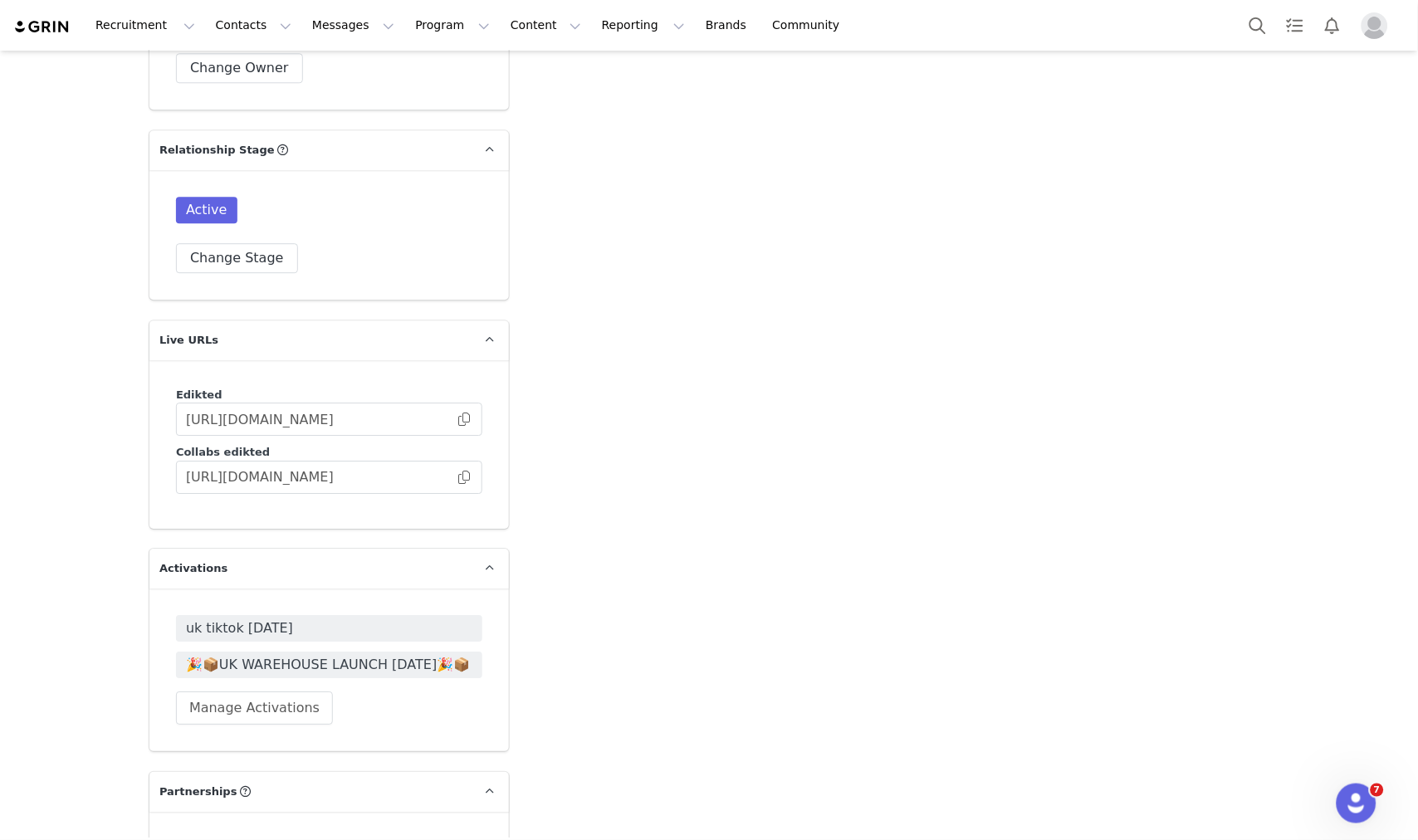
scroll to position [2951, 0]
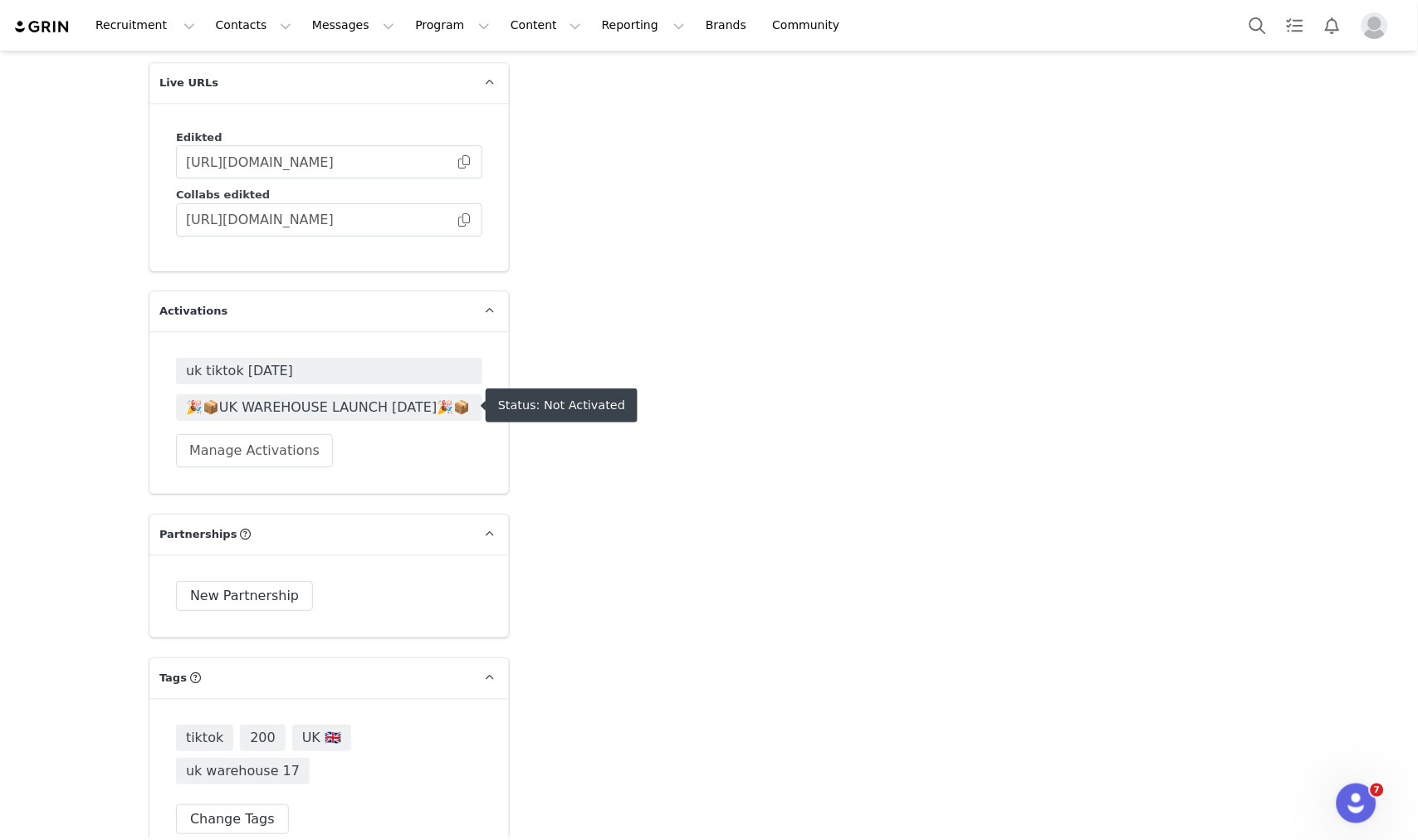
click at [366, 398] on span "🎉📦UK WAREHOUSE LAUNCH [DATE]🎉📦" at bounding box center [330, 408] width 286 height 20
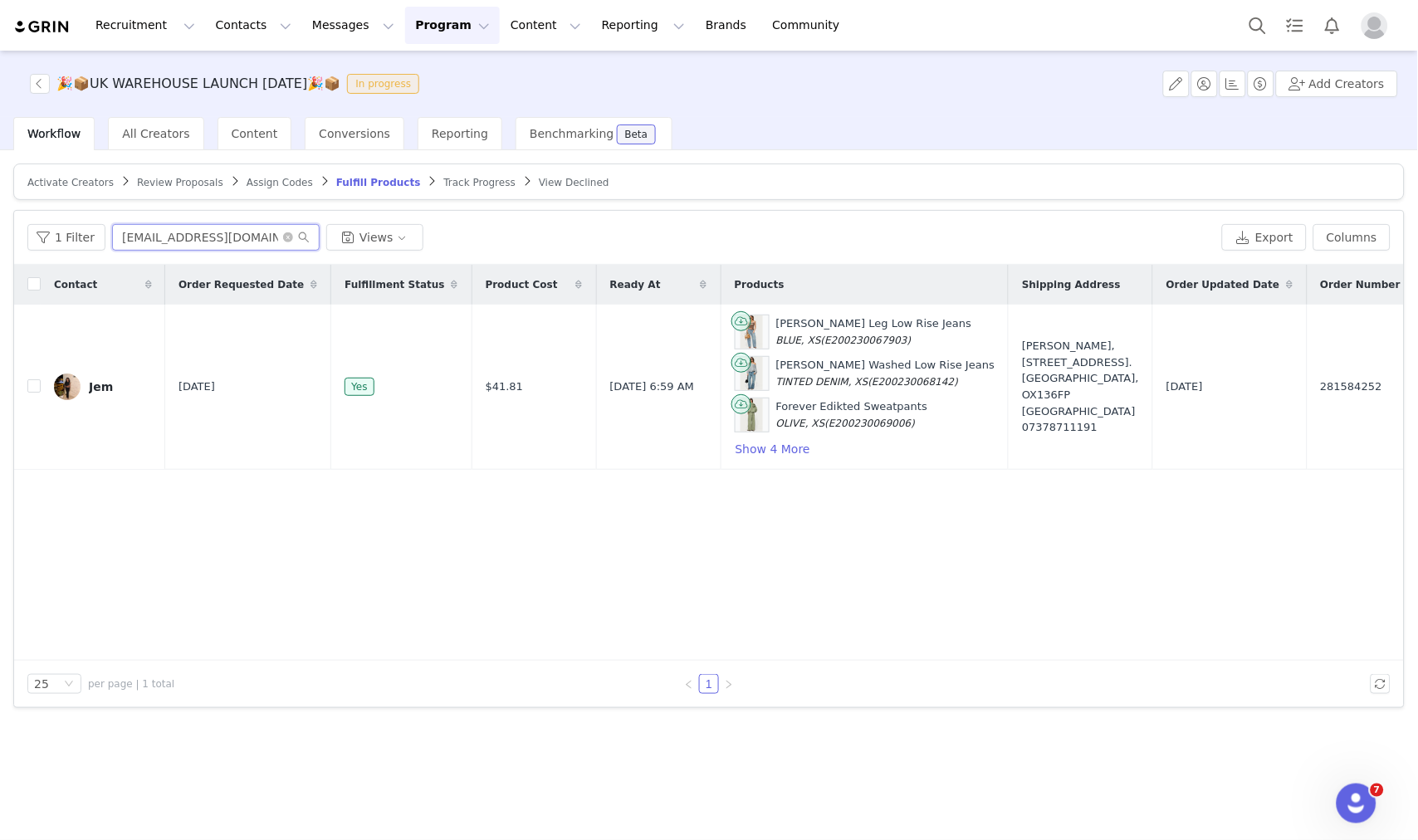
click at [178, 225] on input "[EMAIL_ADDRESS][DOMAIN_NAME]" at bounding box center [216, 237] width 207 height 27
paste input "[EMAIL_ADDRESS][DOMAIN_NAME]"
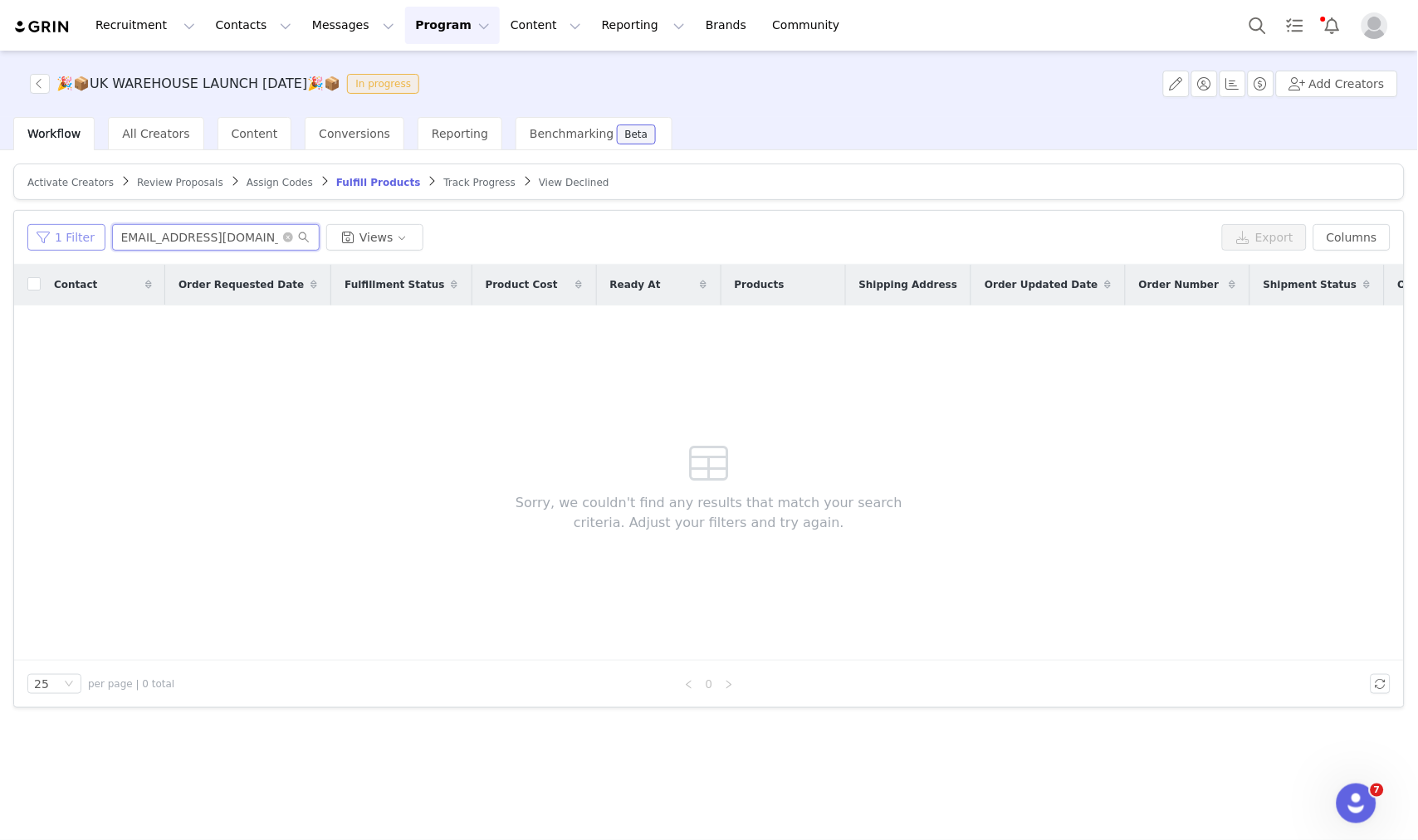
type input "[EMAIL_ADDRESS][DOMAIN_NAME]"
click at [63, 230] on button "1 Filter" at bounding box center [67, 237] width 78 height 27
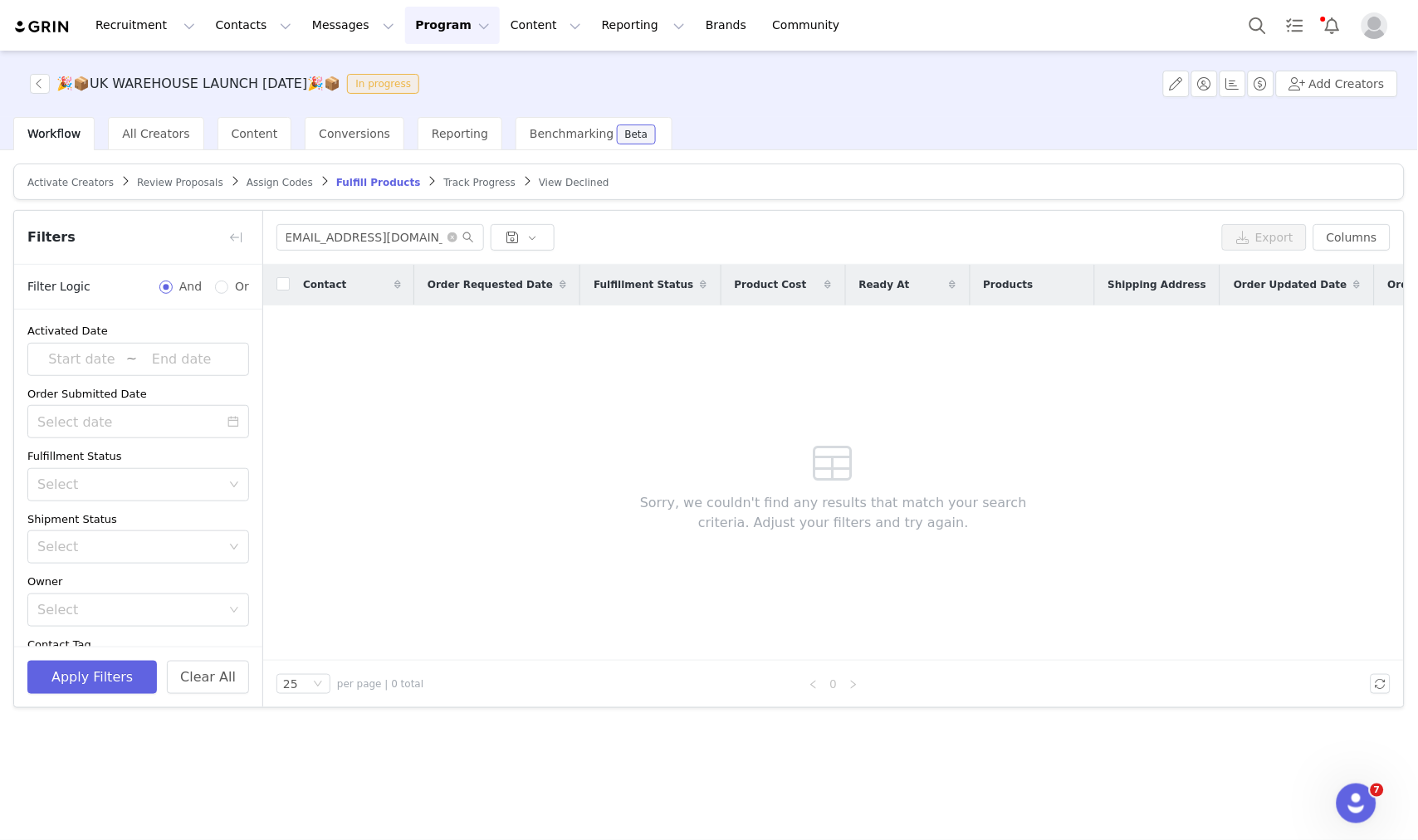
scroll to position [0, 0]
click at [233, 689] on button "Clear All" at bounding box center [208, 677] width 82 height 33
click at [231, 235] on button "button" at bounding box center [236, 237] width 27 height 27
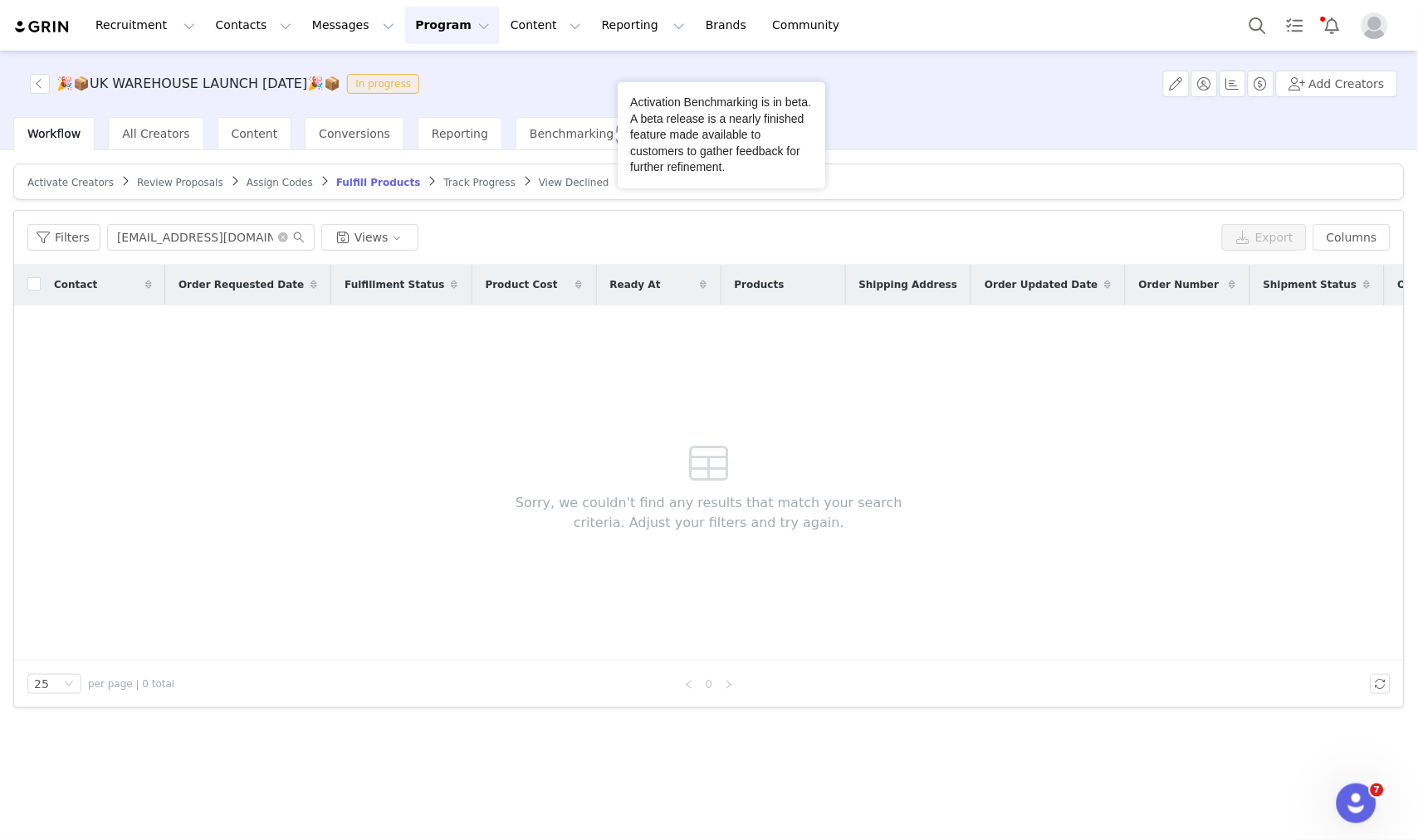
click at [180, 180] on span "Review Proposals" at bounding box center [181, 183] width 87 height 12
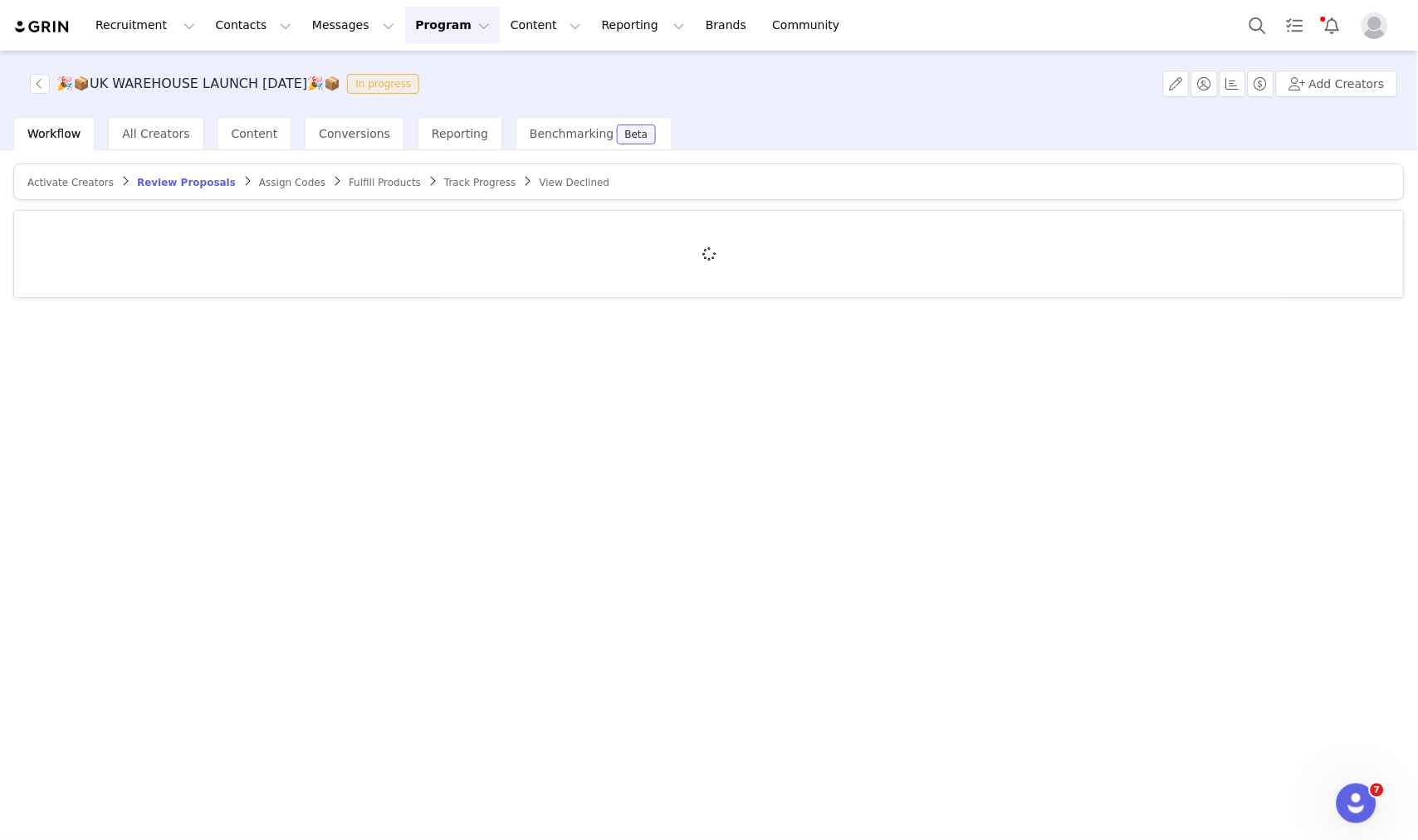
click at [188, 250] on div at bounding box center [709, 254] width 1391 height 86
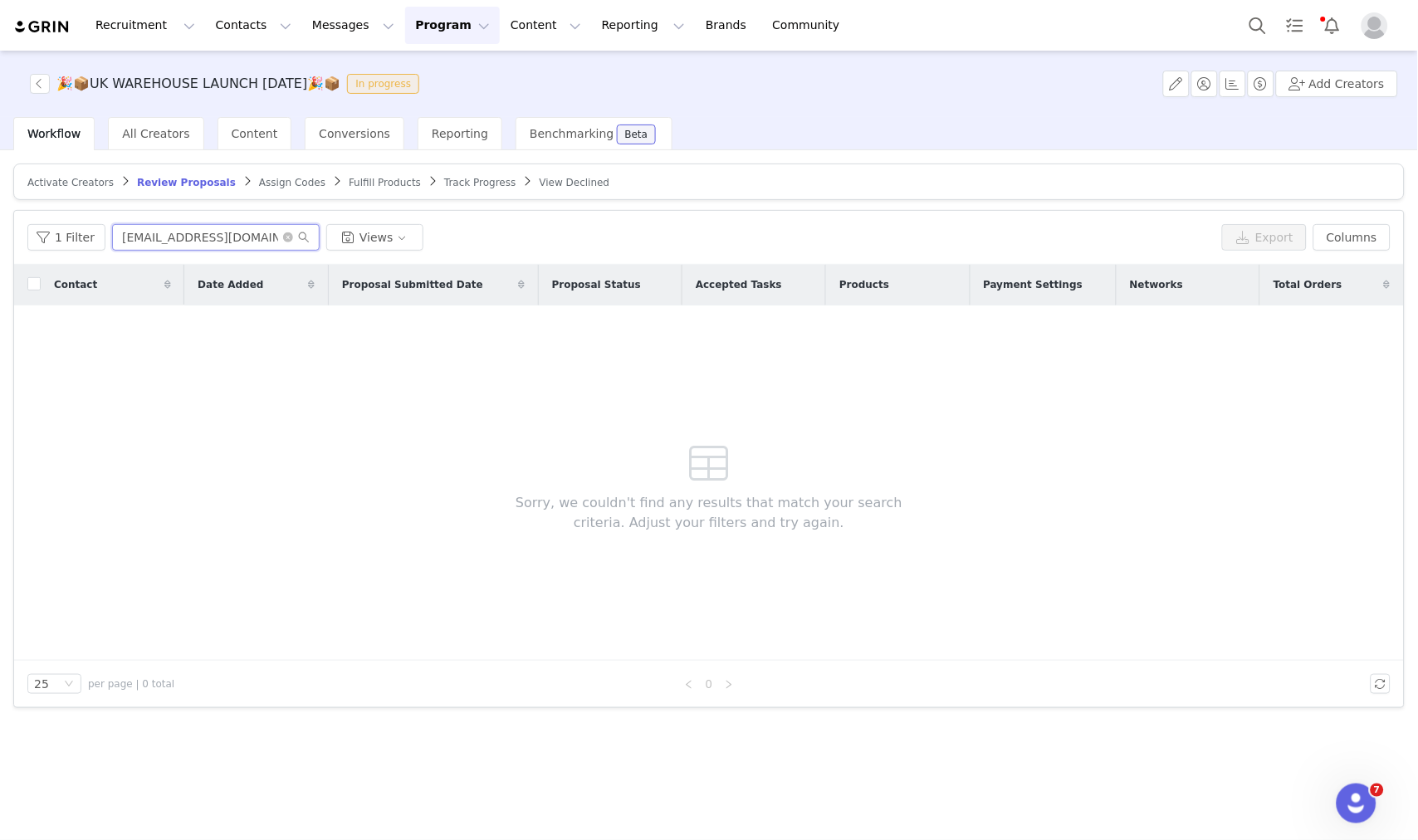
click at [190, 244] on input "fitwithniamh@yahoo.com" at bounding box center [216, 237] width 207 height 27
paste input "rowesg01@charterhouse.org.uk"
type input "rowesg01@charterhouse.org.uk"
click at [47, 198] on article "Activate Creators Review Proposals Assign Codes Fulfill Products Track Progress…" at bounding box center [709, 182] width 1392 height 37
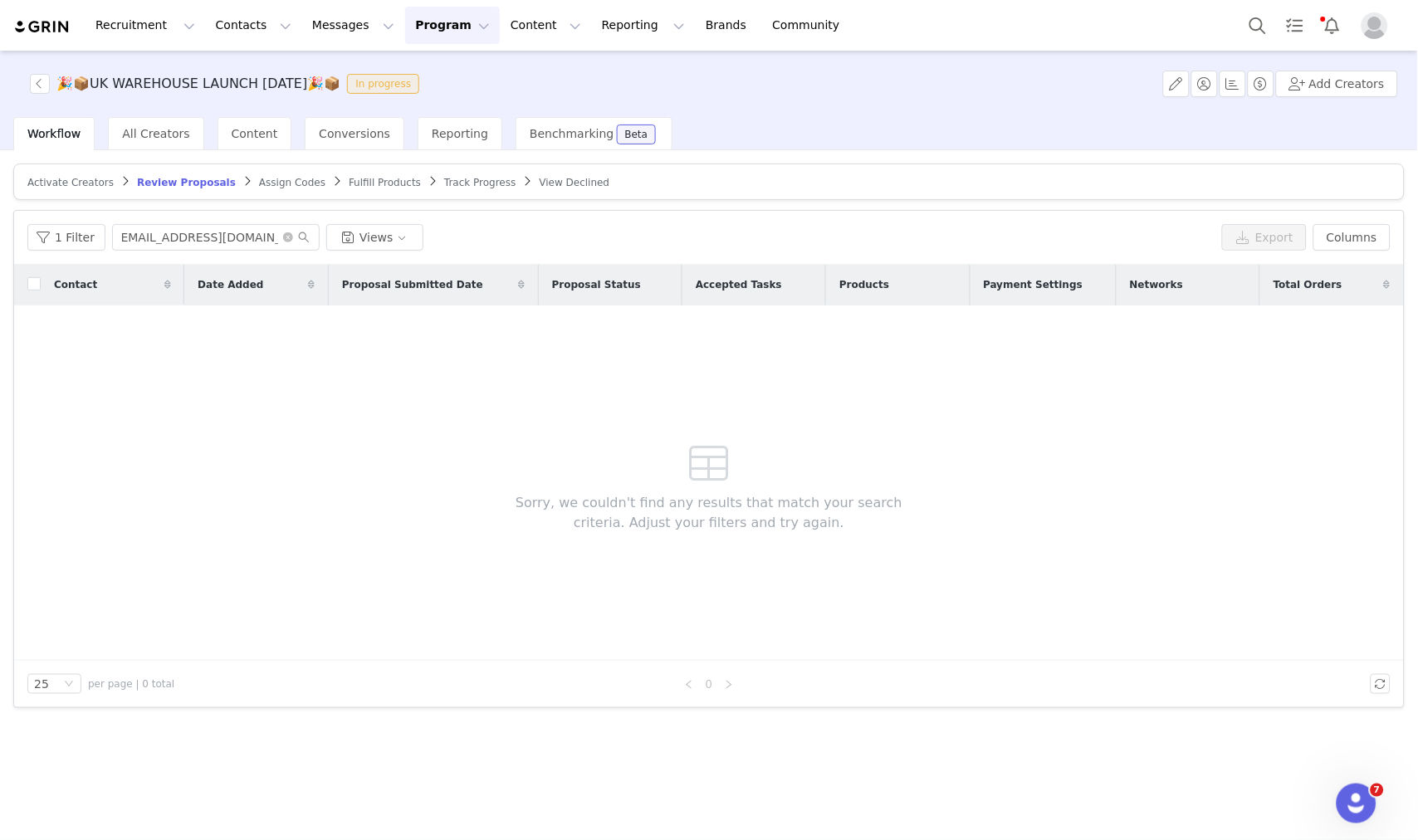
scroll to position [0, 0]
click at [65, 184] on span "Activate Creators" at bounding box center [71, 183] width 87 height 12
click at [190, 249] on input "betty" at bounding box center [216, 237] width 207 height 27
paste input "rowesg01@charterhouse.org.uk"
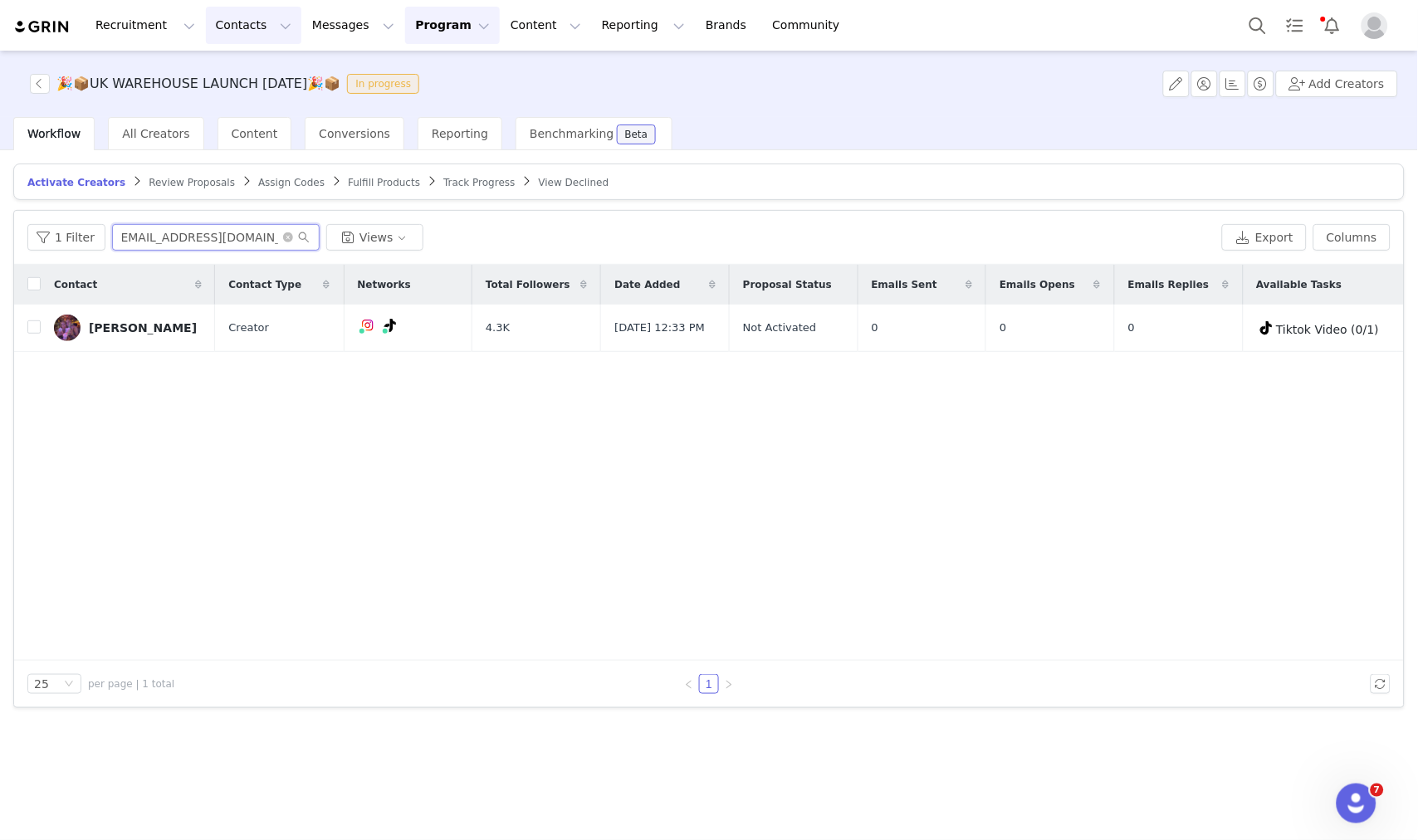
type input "rowesg01@charterhouse.org.uk"
click at [302, 32] on button "Messages Messages" at bounding box center [353, 25] width 102 height 37
click at [320, 98] on div "Inbox" at bounding box center [340, 104] width 112 height 17
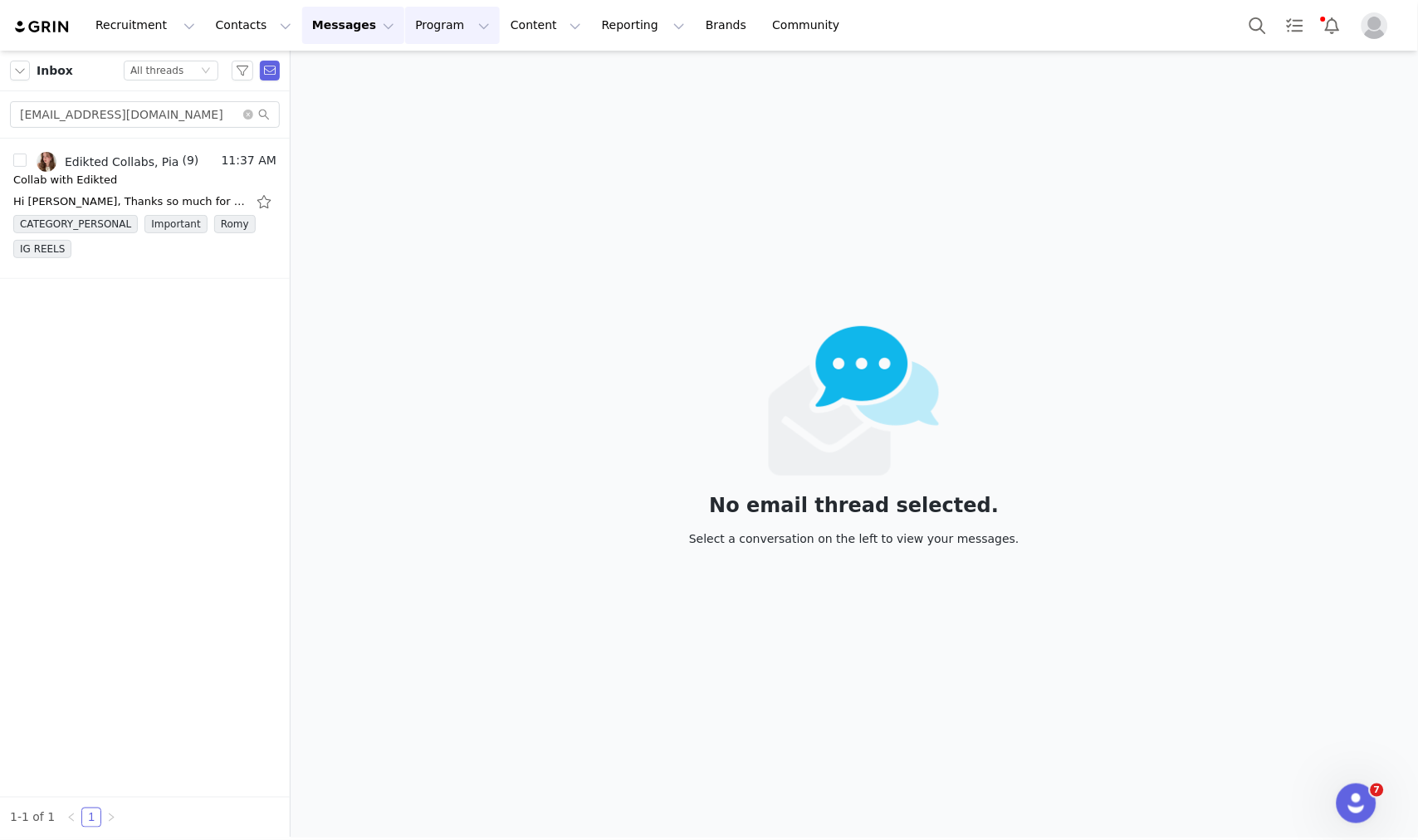
click at [405, 20] on button "Program Program" at bounding box center [453, 25] width 95 height 37
click at [390, 72] on p "Activations" at bounding box center [409, 73] width 64 height 17
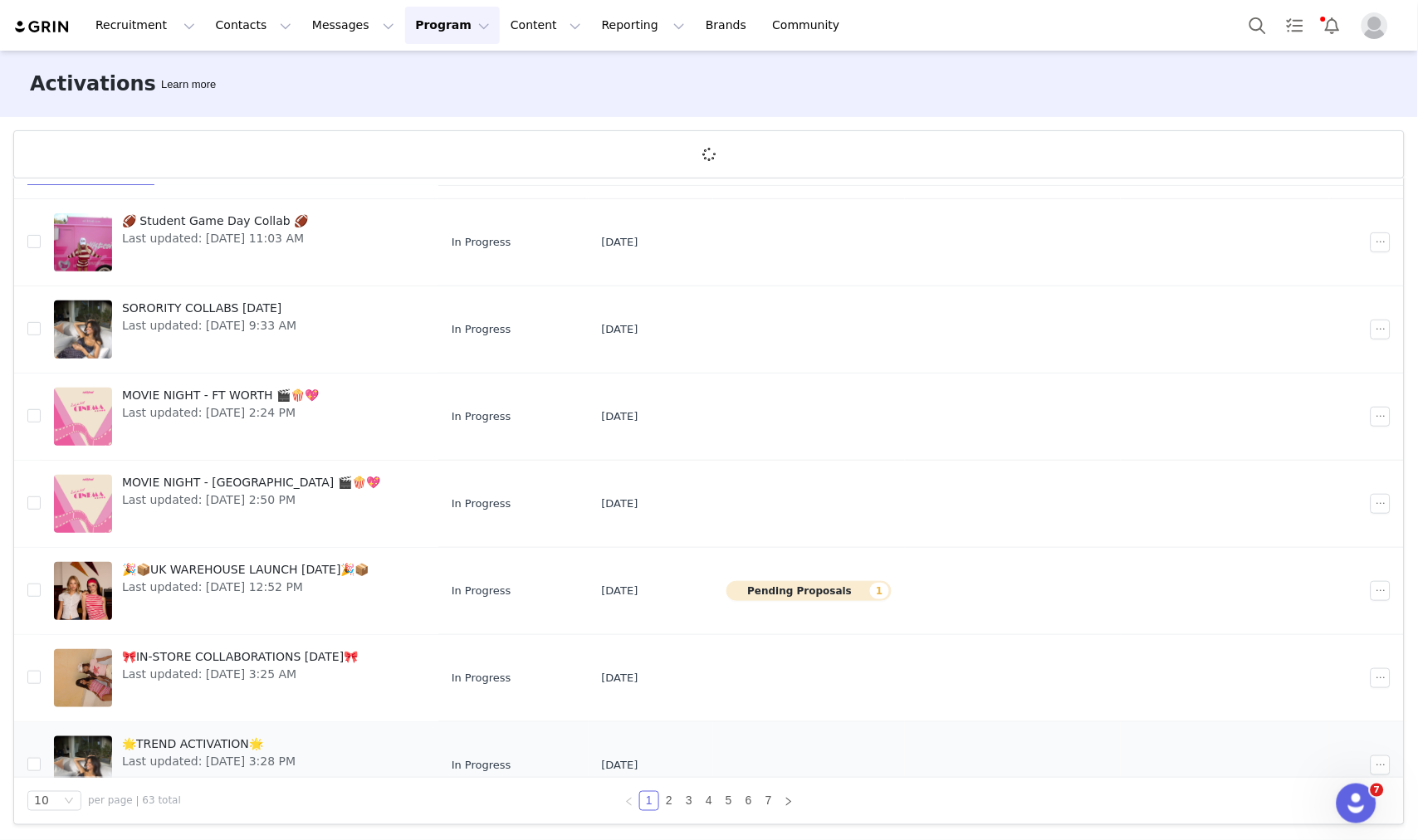
scroll to position [320, 0]
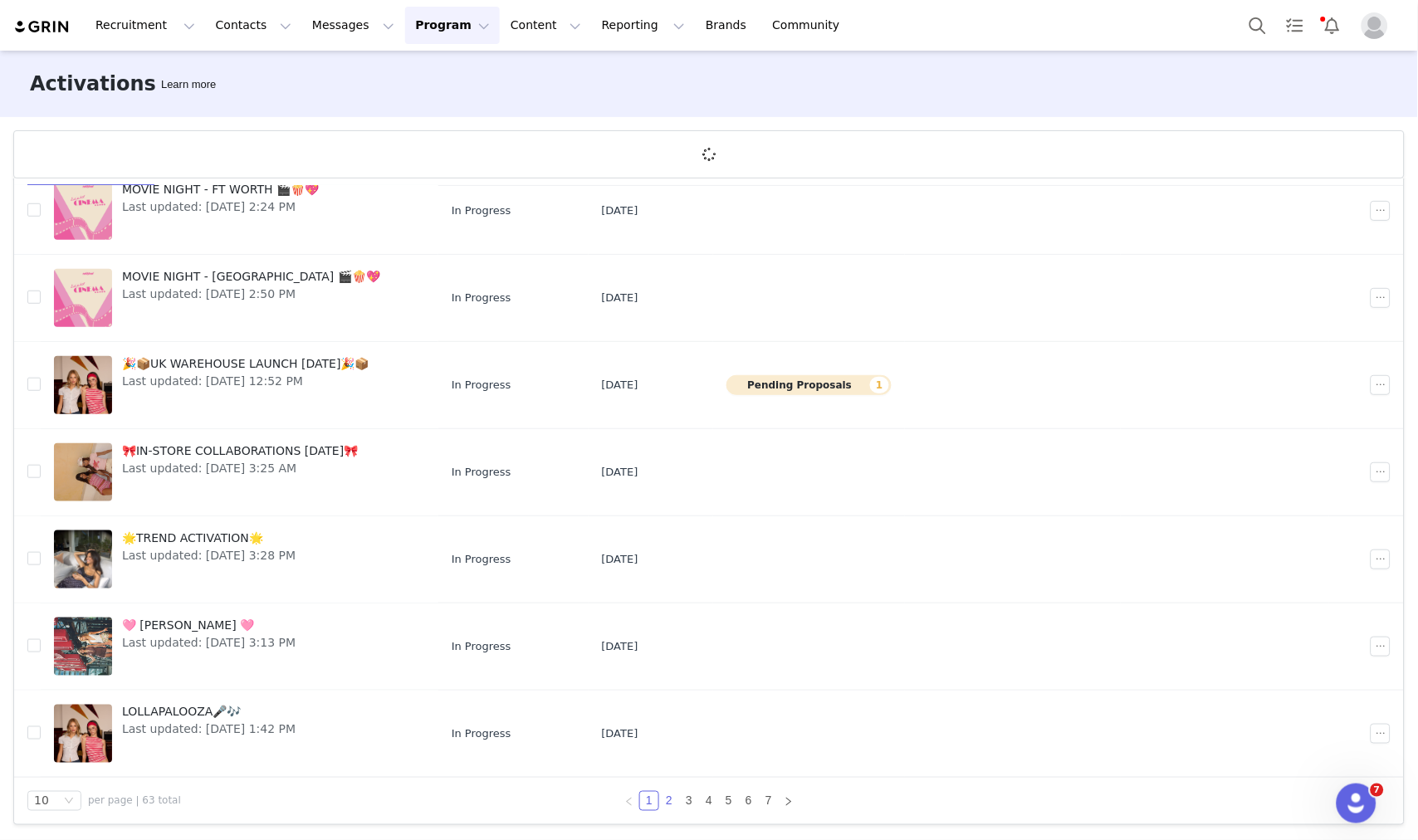
click at [661, 803] on link "2" at bounding box center [669, 801] width 18 height 18
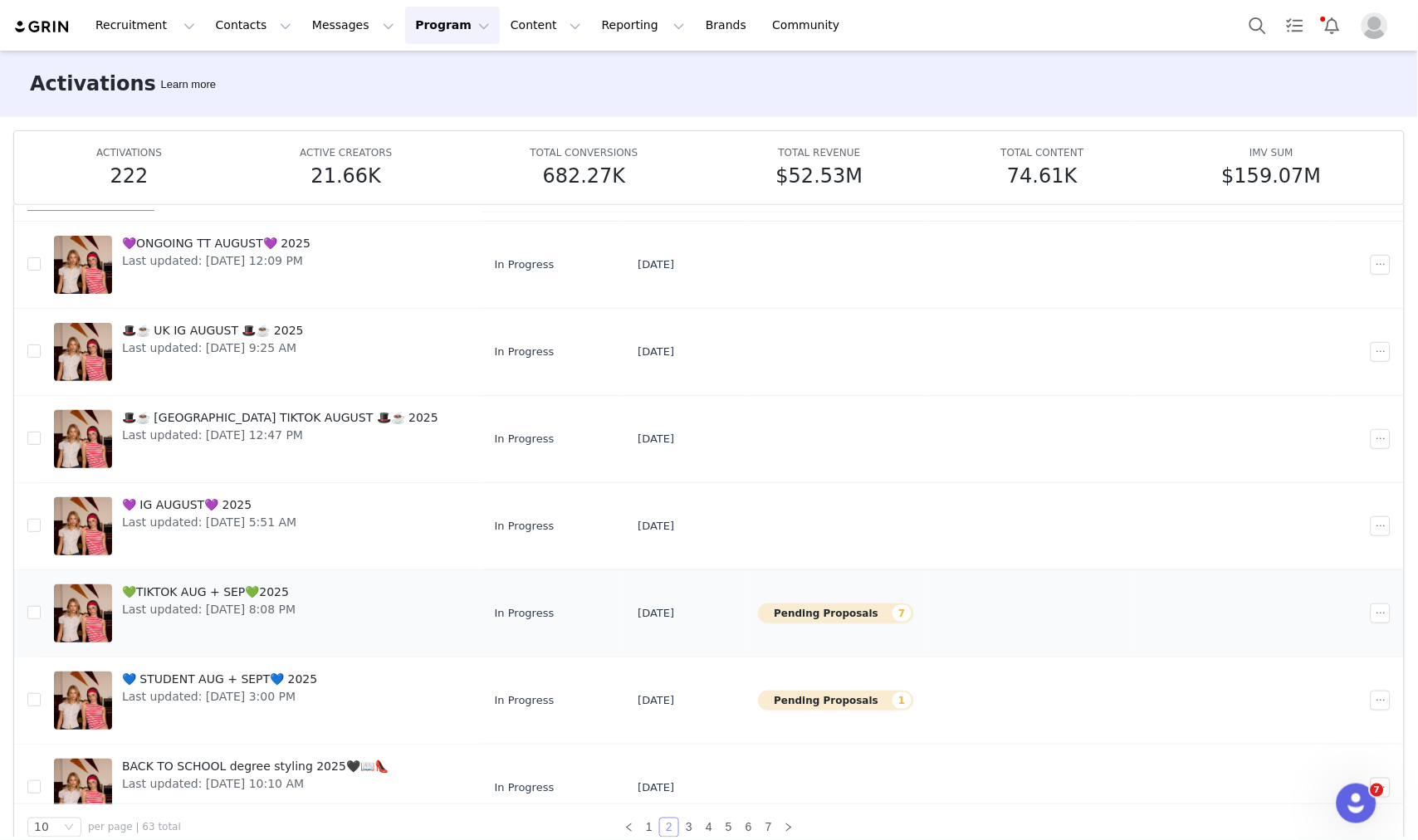
scroll to position [0, 0]
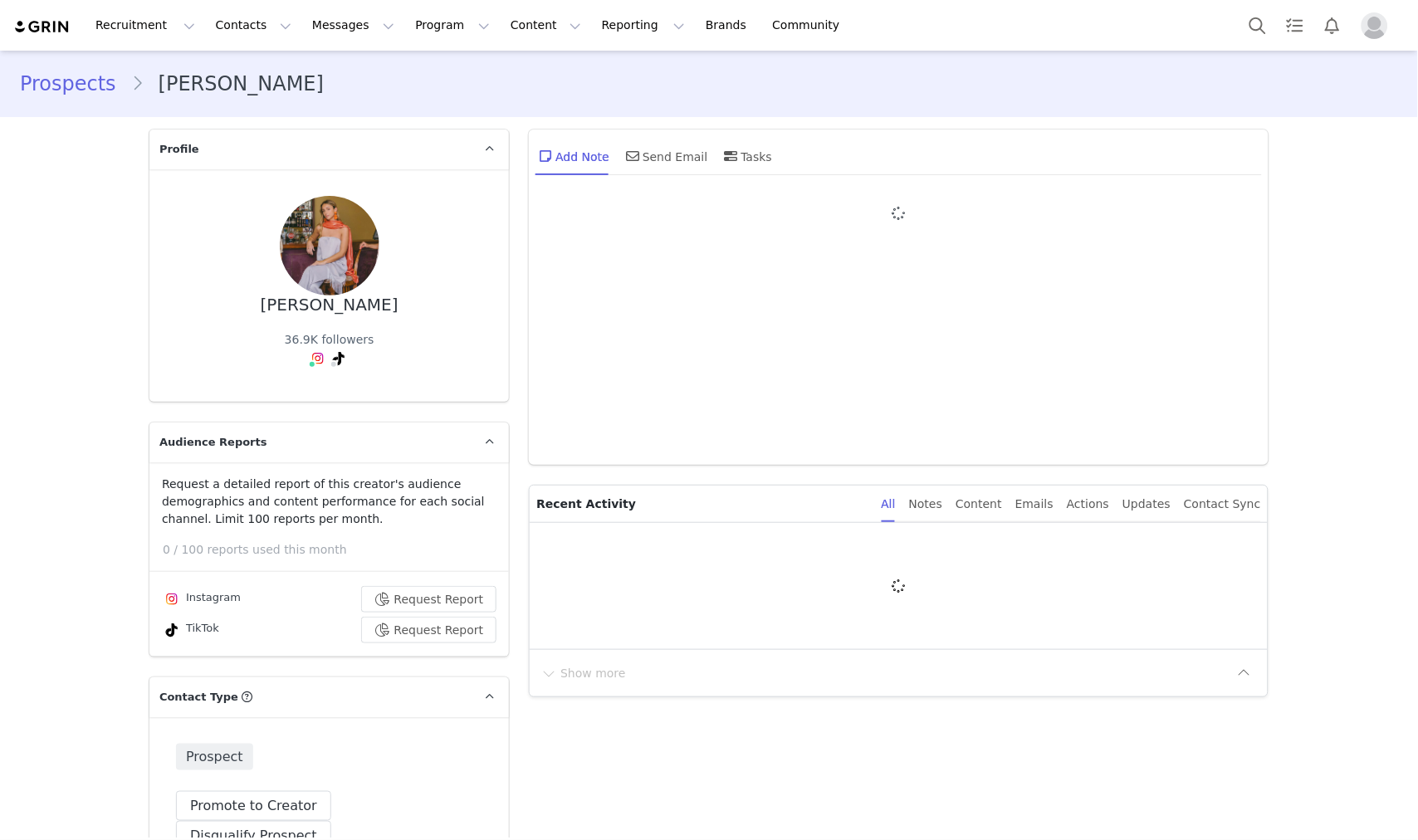
type input "+1 ([GEOGRAPHIC_DATA])"
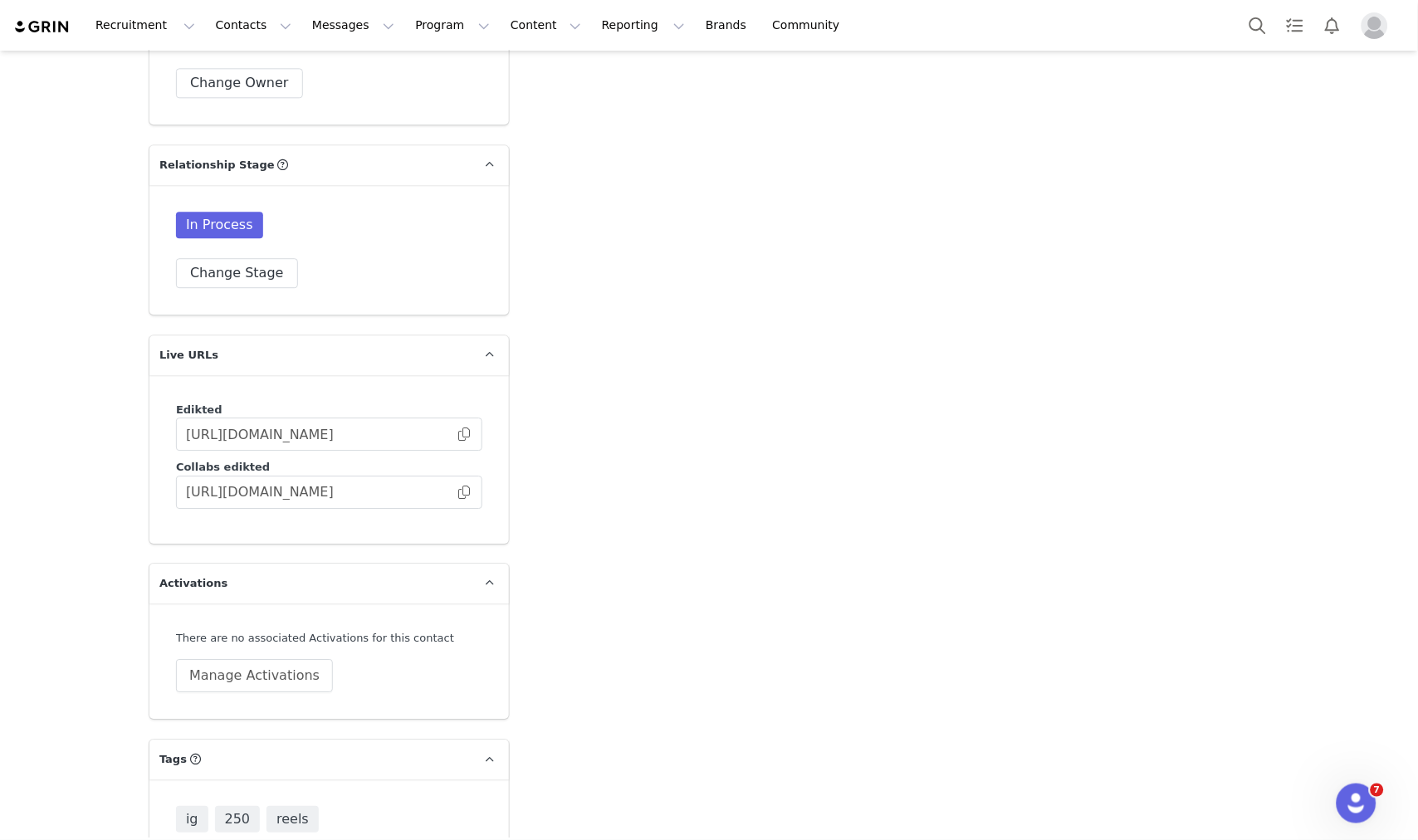
scroll to position [2690, 0]
